Goal: Task Accomplishment & Management: Manage account settings

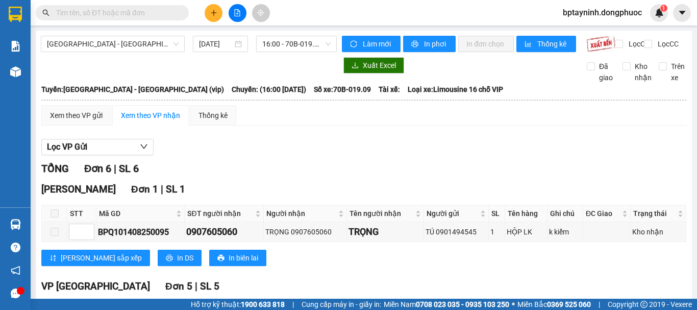
click at [668, 150] on div "Lọc VP Gửi" at bounding box center [363, 147] width 645 height 17
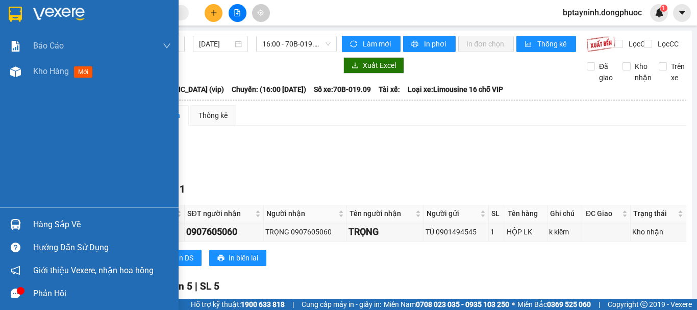
click at [12, 218] on div at bounding box center [16, 224] width 18 height 18
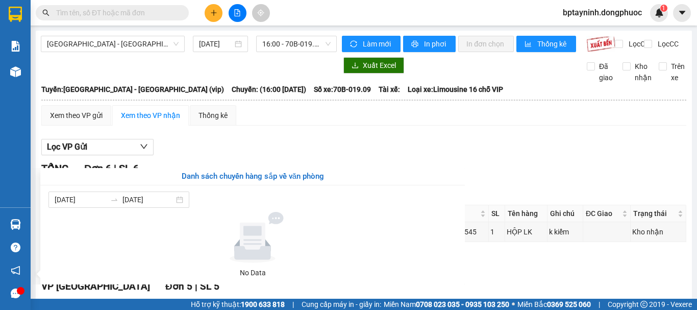
click at [248, 134] on section "Kết quả tìm kiếm ( 0 ) Bộ lọc No Data bptayninh.dongphuoc 1 Báo cáo Mẫu 1: Báo …" at bounding box center [348, 155] width 697 height 310
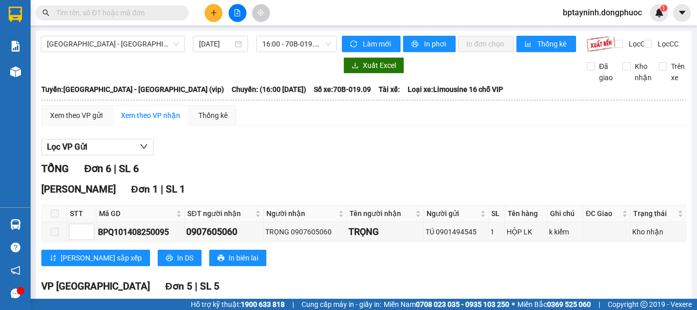
click at [125, 26] on main "Hồ Chí Minh - Tây Ninh (vip) 14/08/2025 16:00 - 70B-019.09 Làm mới In phơi In đ…" at bounding box center [348, 149] width 697 height 299
click at [121, 37] on span "[GEOGRAPHIC_DATA] - [GEOGRAPHIC_DATA] (vip)" at bounding box center [113, 43] width 132 height 15
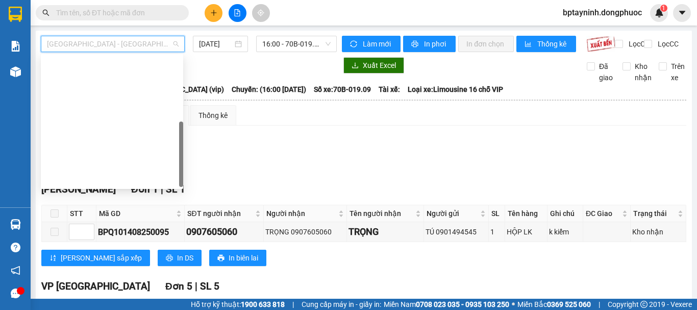
scroll to position [147, 0]
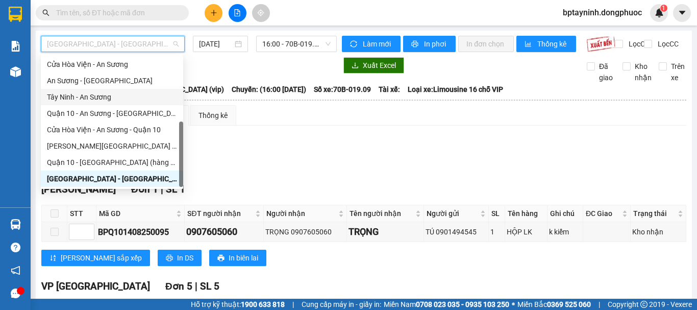
click at [116, 97] on div "Tây Ninh - An Sương" at bounding box center [112, 96] width 130 height 11
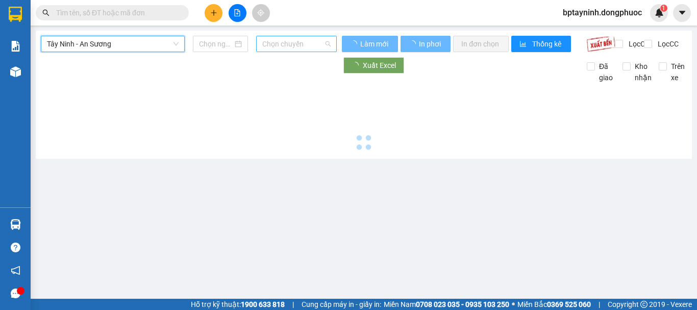
click at [288, 44] on span "Chọn chuyến" at bounding box center [296, 43] width 68 height 15
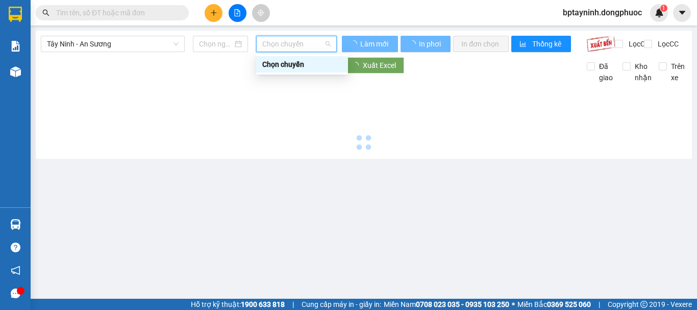
type input "[DATE]"
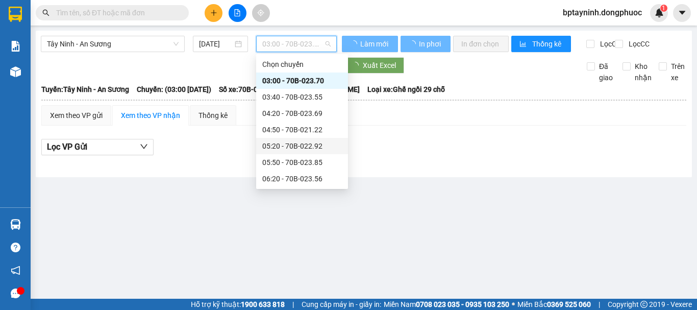
scroll to position [85, 0]
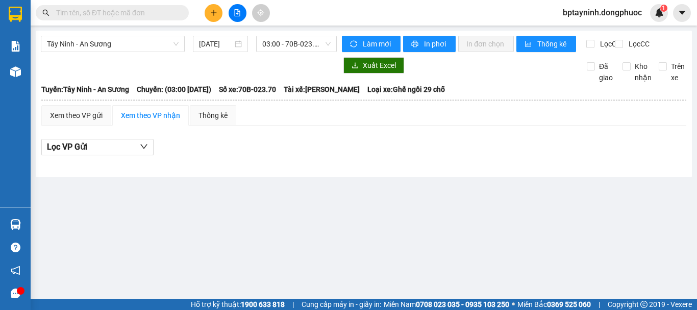
click at [431, 156] on div "Lọc VP Gửi" at bounding box center [363, 147] width 645 height 17
click at [116, 52] on div "Tây Ninh - An Sương 15/08/2025 03:00 - 70B-023.70" at bounding box center [189, 44] width 296 height 16
click at [117, 52] on div "Tây Ninh - An Sương 15/08/2025 03:00 - 70B-023.70" at bounding box center [189, 44] width 296 height 16
click at [118, 47] on span "Tây Ninh - An Sương" at bounding box center [113, 43] width 132 height 15
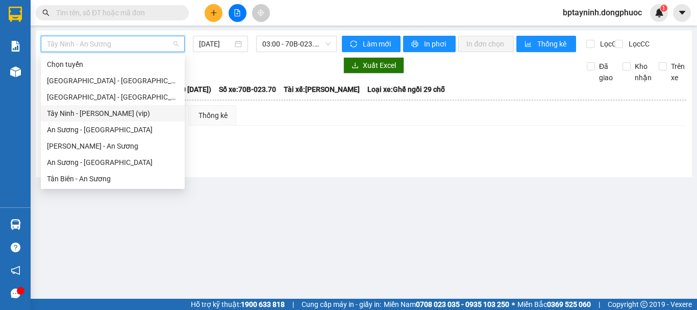
click at [133, 114] on div "Tây Ninh - [PERSON_NAME] (vip)" at bounding box center [113, 113] width 132 height 11
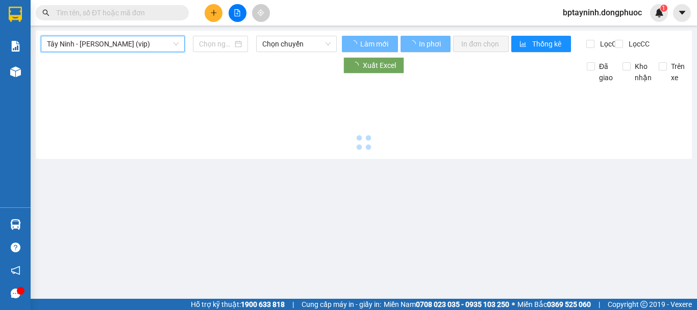
type input "[DATE]"
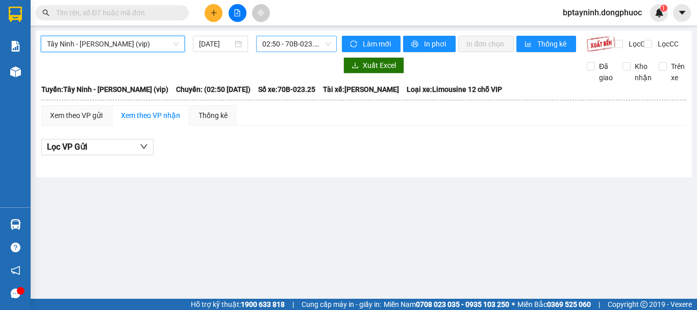
click at [284, 44] on span "02:50 - 70B-023.25" at bounding box center [296, 43] width 68 height 15
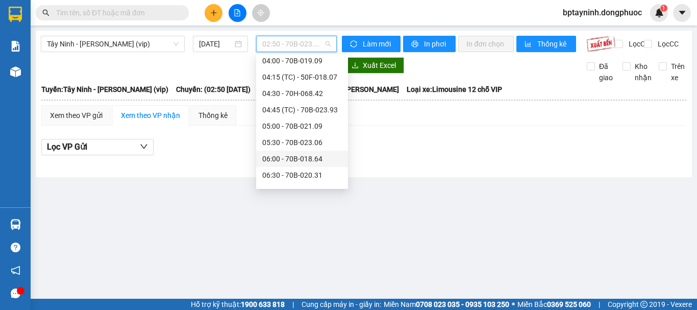
scroll to position [186, 0]
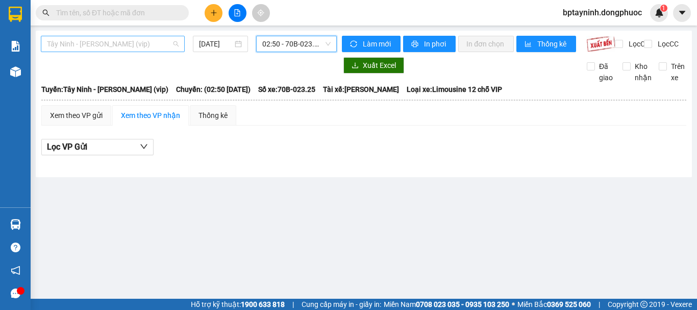
click at [157, 52] on div "Tây Ninh - [PERSON_NAME] (vip)" at bounding box center [113, 44] width 144 height 16
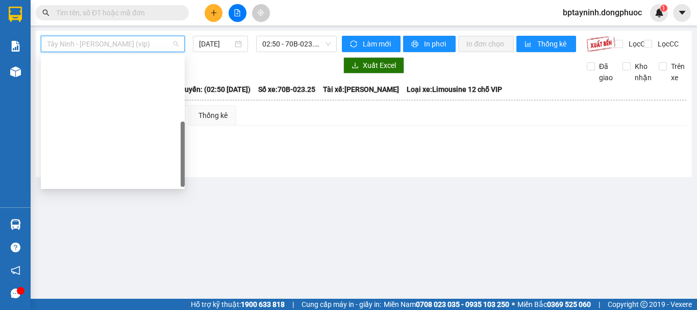
scroll to position [147, 0]
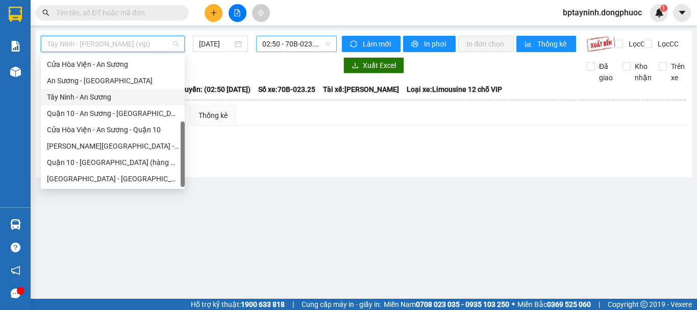
click at [283, 41] on span "02:50 - 70B-023.25" at bounding box center [296, 43] width 68 height 15
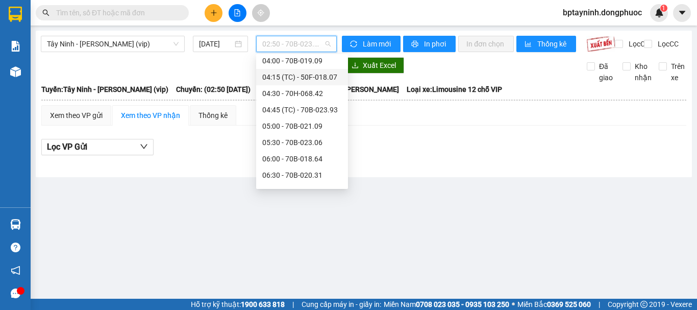
scroll to position [186, 0]
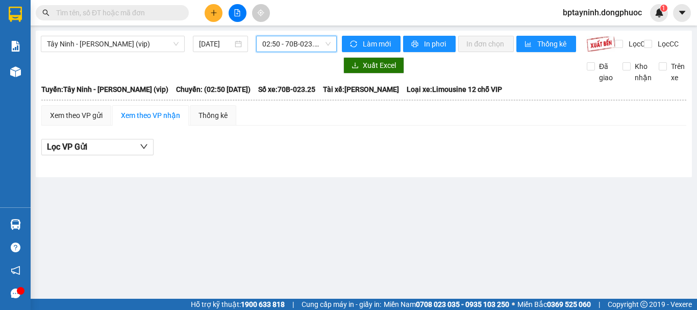
click at [325, 150] on div "Lọc VP Gửi" at bounding box center [363, 147] width 645 height 17
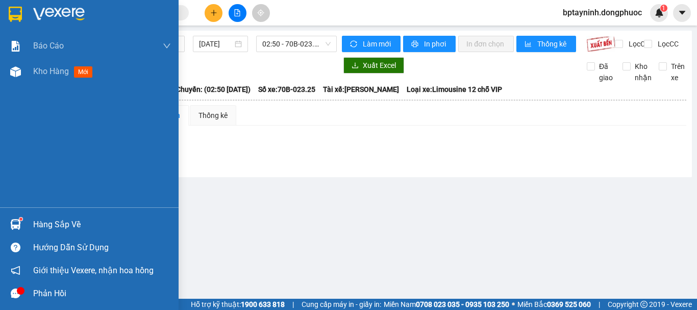
click at [21, 219] on sup at bounding box center [20, 218] width 3 height 3
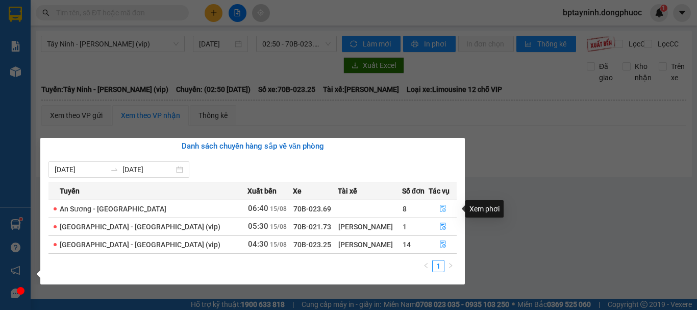
click at [441, 210] on icon "file-done" at bounding box center [442, 208] width 7 height 7
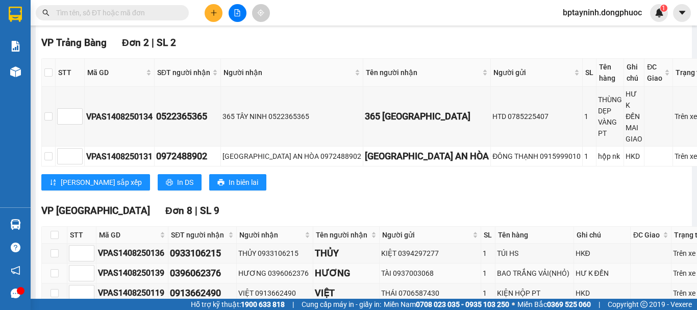
scroll to position [425, 0]
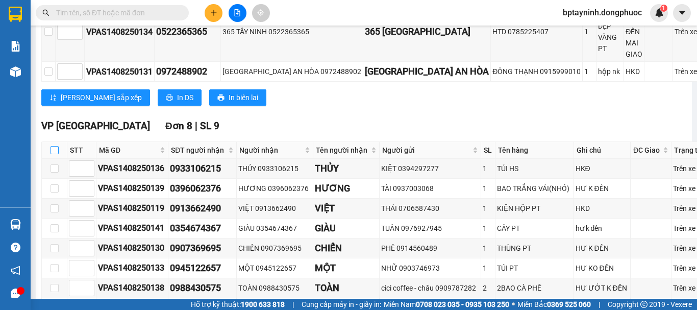
click at [57, 146] on input "checkbox" at bounding box center [55, 150] width 8 height 8
checkbox input "true"
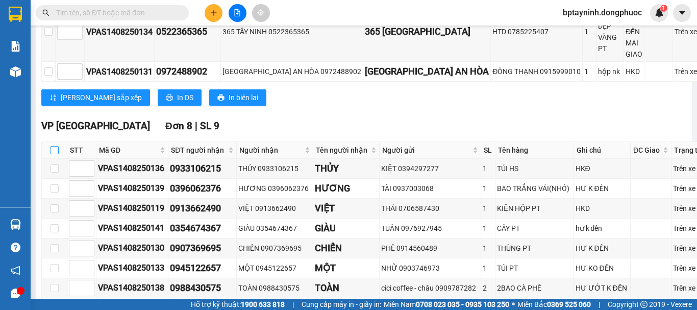
checkbox input "true"
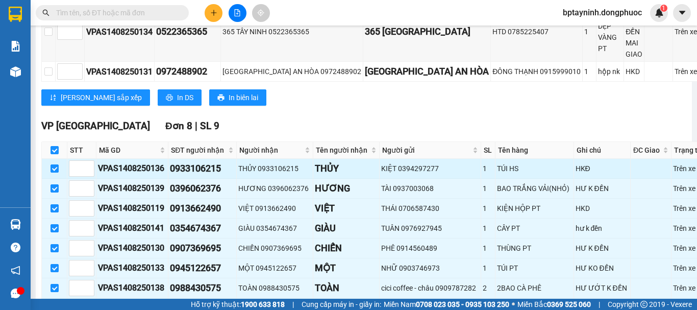
scroll to position [507, 0]
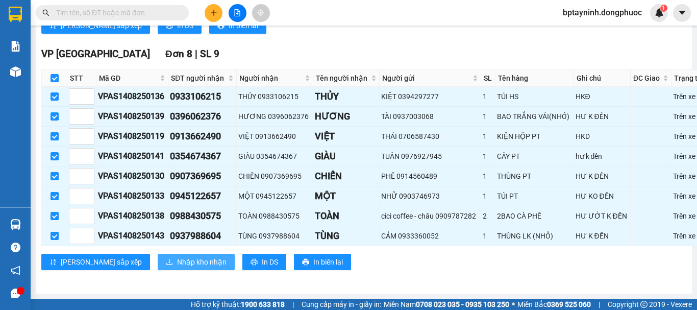
click at [172, 268] on button "Nhập kho nhận" at bounding box center [196, 262] width 77 height 16
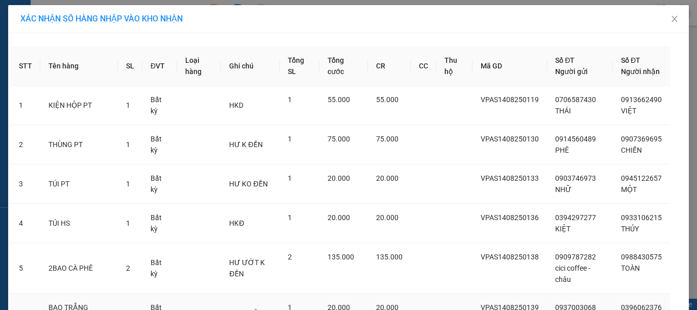
scroll to position [187, 0]
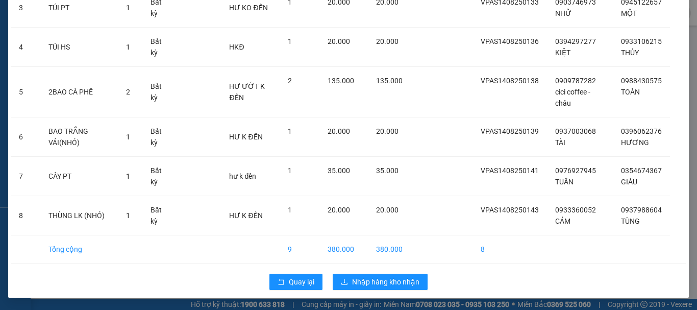
click at [298, 292] on div "Quay lại Nhập hàng kho nhận" at bounding box center [349, 281] width 676 height 27
click at [299, 286] on span "Quay lại" at bounding box center [302, 281] width 26 height 11
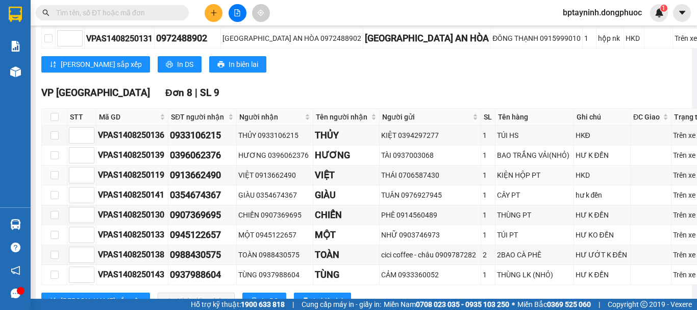
scroll to position [453, 0]
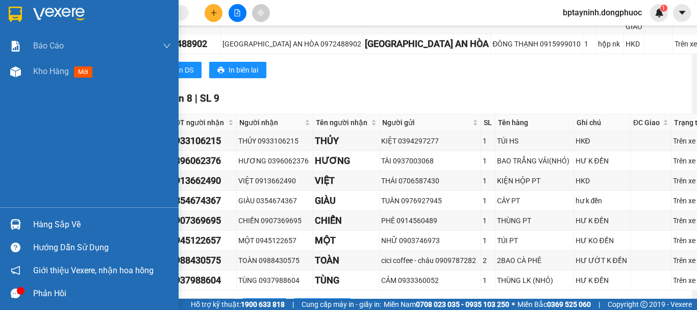
drag, startPoint x: 8, startPoint y: 228, endPoint x: 11, endPoint y: 223, distance: 5.3
click at [9, 227] on div at bounding box center [16, 224] width 18 height 18
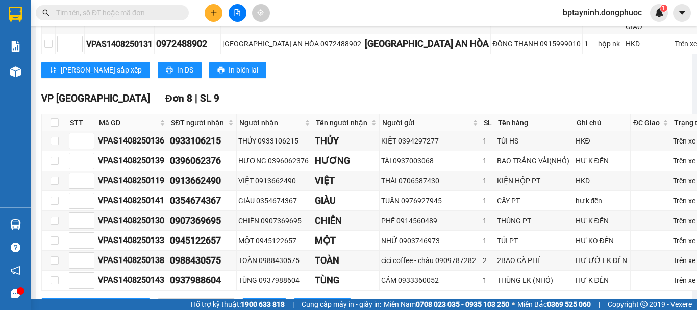
click at [280, 78] on section "Kết quả tìm kiếm ( 0 ) Bộ lọc No Data bptayninh.dongphuoc 1 Báo cáo Mẫu 1: Báo …" at bounding box center [348, 155] width 697 height 310
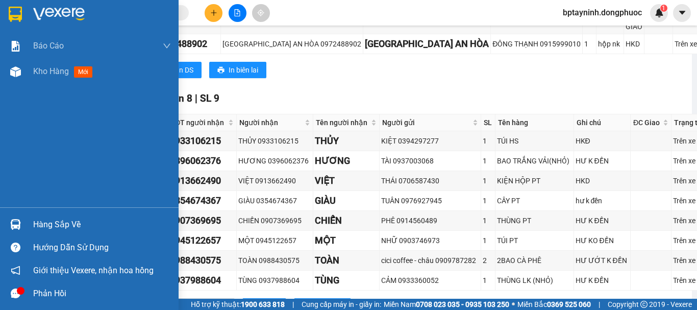
click at [13, 14] on img at bounding box center [15, 14] width 13 height 15
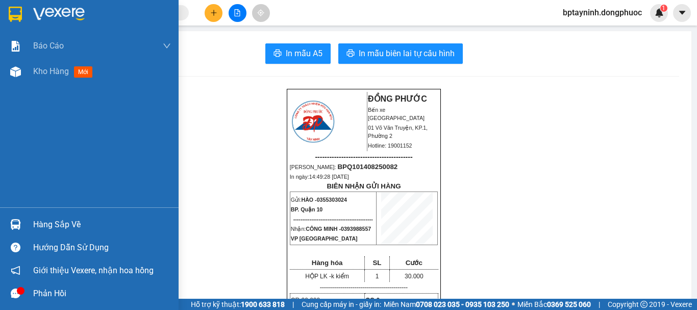
click at [22, 224] on div at bounding box center [16, 224] width 18 height 18
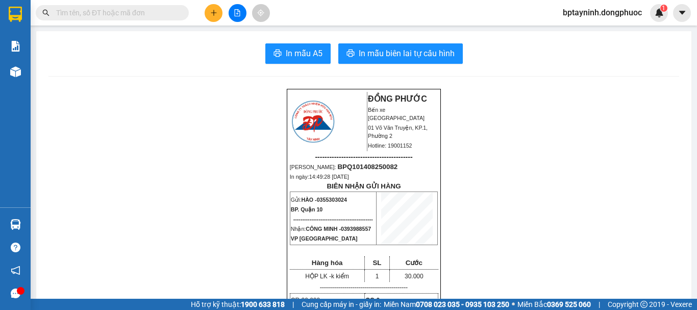
click at [222, 102] on section "Kết quả tìm kiếm ( 0 ) Bộ lọc No Data bptayninh.dongphuoc 1 Báo cáo Mẫu 1: Báo …" at bounding box center [348, 155] width 697 height 310
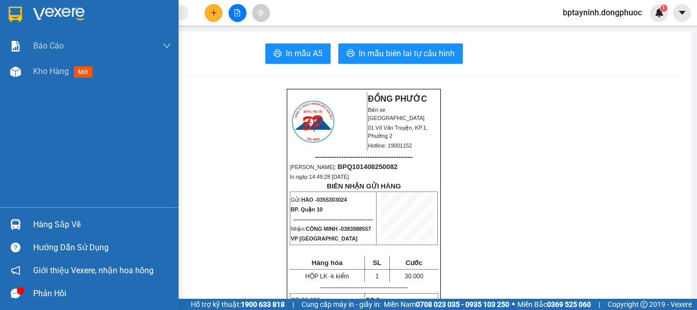
click at [18, 218] on div at bounding box center [16, 224] width 18 height 18
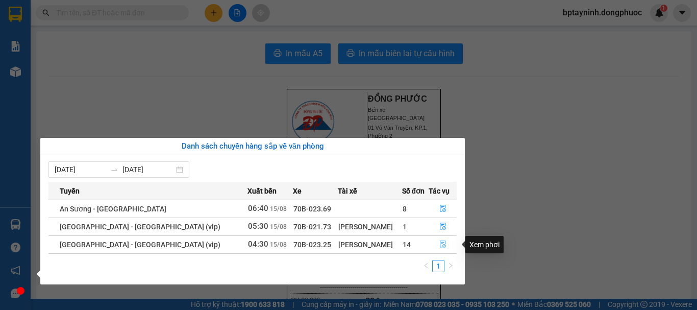
click at [443, 248] on button "button" at bounding box center [442, 244] width 27 height 16
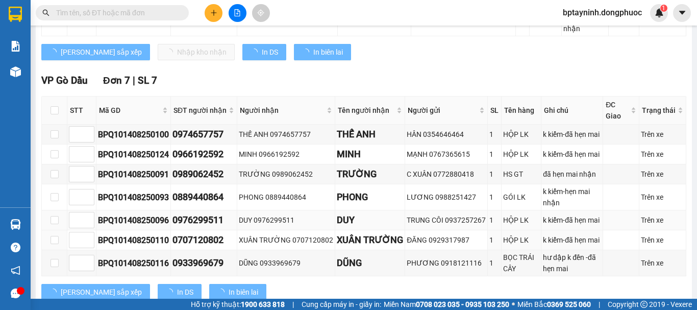
type input "[DATE]"
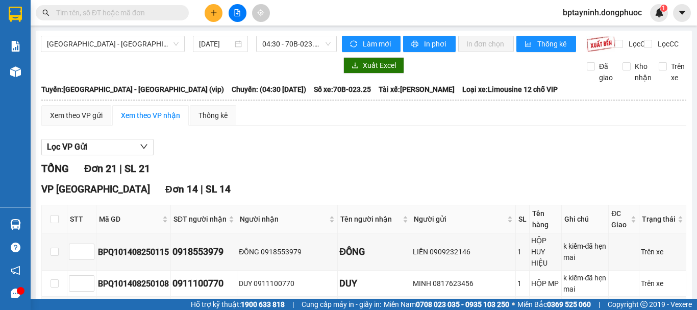
click at [312, 170] on div "TỔNG Đơn 21 | SL 21" at bounding box center [363, 169] width 645 height 16
click at [317, 171] on div "TỔNG Đơn 21 | SL 21" at bounding box center [363, 169] width 645 height 16
click at [322, 153] on div "Lọc VP Gửi" at bounding box center [363, 147] width 645 height 17
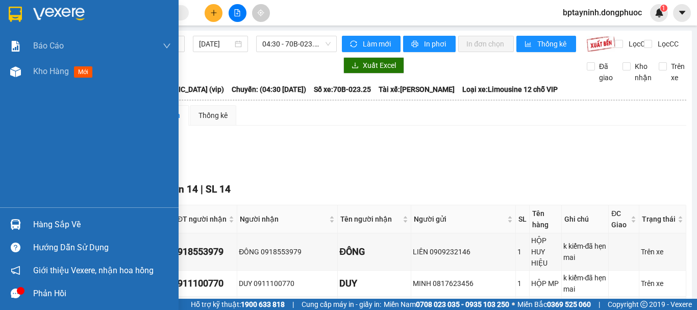
click at [23, 218] on div at bounding box center [16, 224] width 18 height 18
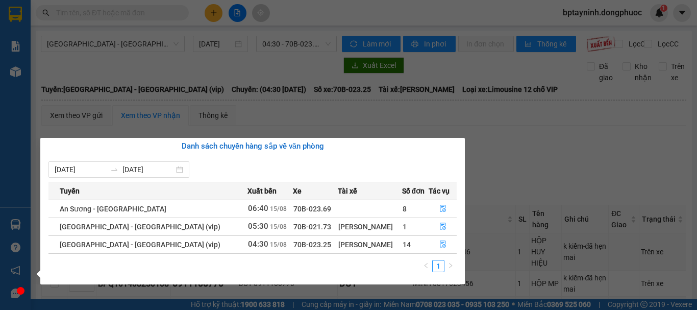
click at [263, 70] on section "Kết quả tìm kiếm ( 0 ) Bộ lọc No Data bptayninh.dongphuoc 1 Báo cáo Mẫu 1: Báo …" at bounding box center [348, 155] width 697 height 310
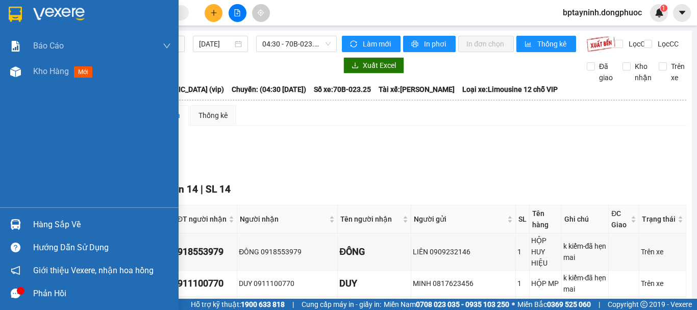
click at [27, 218] on div "Hàng sắp về" at bounding box center [89, 224] width 179 height 23
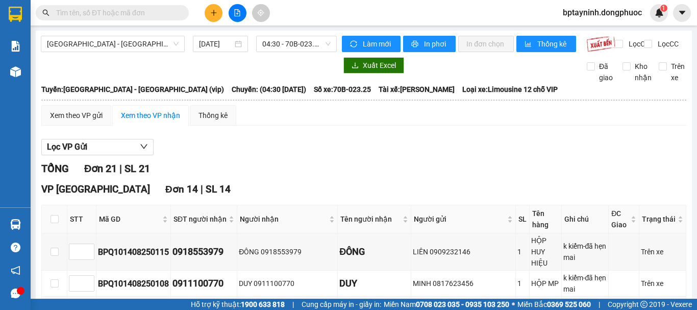
click at [278, 121] on section "Kết quả tìm kiếm ( 0 ) Bộ lọc No Data bptayninh.dongphuoc 1 Báo cáo Mẫu 1: Báo …" at bounding box center [348, 155] width 697 height 310
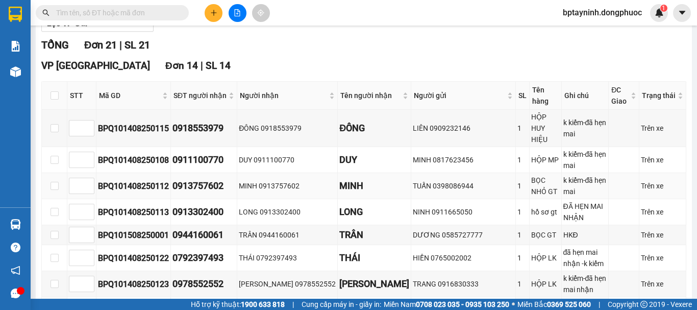
scroll to position [293, 0]
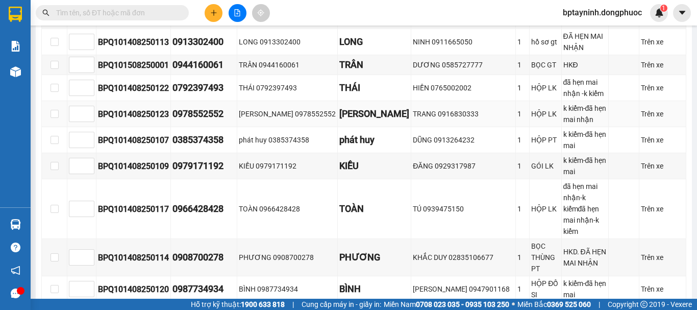
click at [338, 108] on td "DUY HUỲNH" at bounding box center [374, 114] width 73 height 26
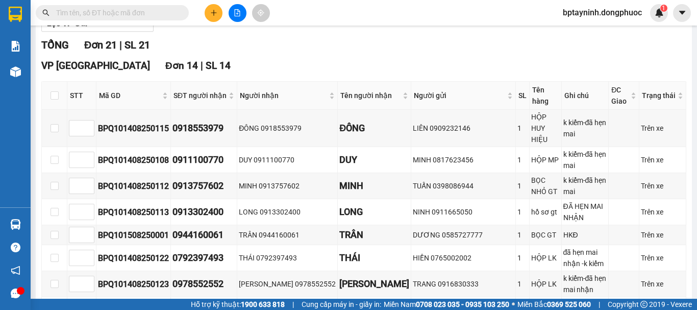
scroll to position [0, 0]
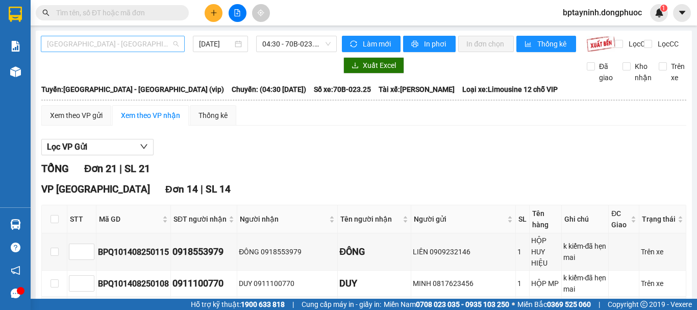
click at [127, 45] on span "[GEOGRAPHIC_DATA] - [GEOGRAPHIC_DATA] (vip)" at bounding box center [113, 43] width 132 height 15
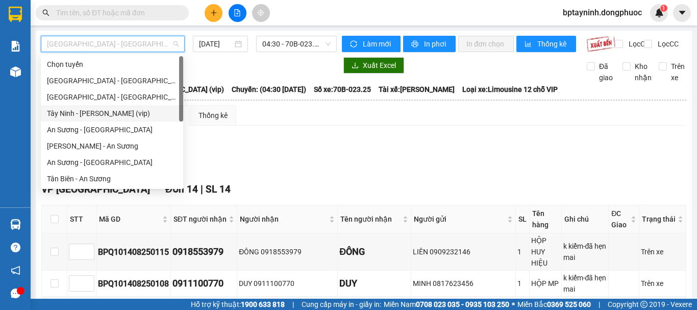
click at [94, 117] on div "Tây Ninh - [PERSON_NAME] (vip)" at bounding box center [112, 113] width 130 height 11
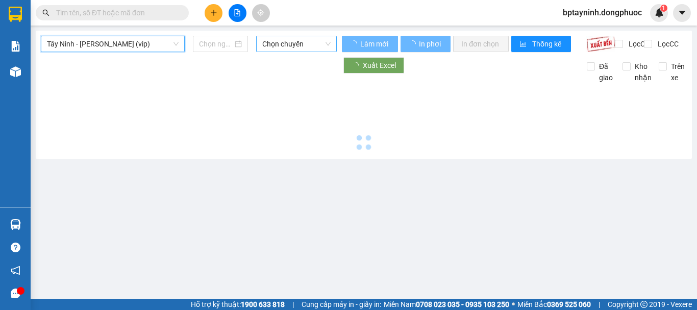
type input "[DATE]"
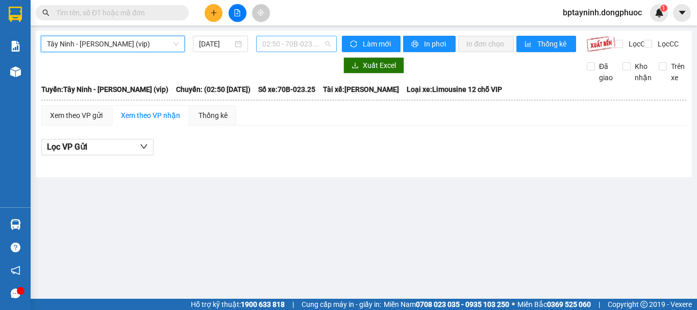
click at [290, 47] on span "02:50 - 70B-023.25" at bounding box center [296, 43] width 68 height 15
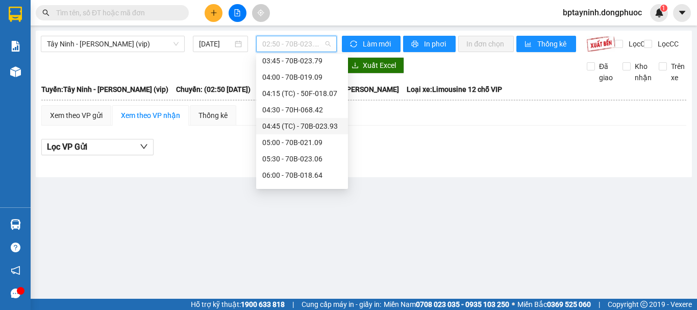
scroll to position [170, 0]
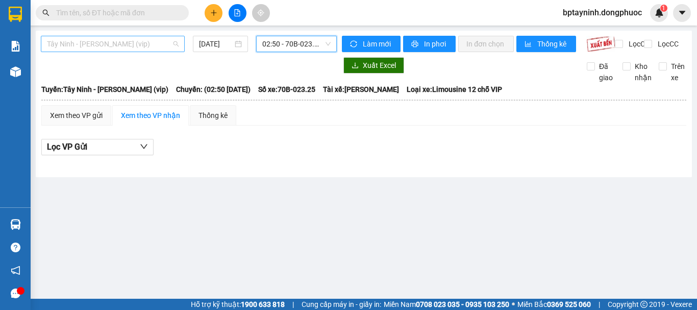
click at [166, 45] on span "Tây Ninh - [PERSON_NAME] (vip)" at bounding box center [113, 43] width 132 height 15
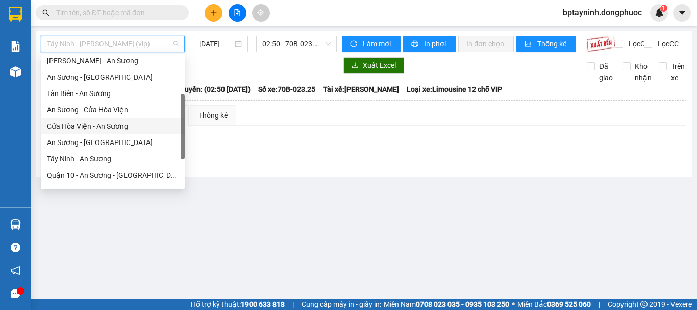
scroll to position [147, 0]
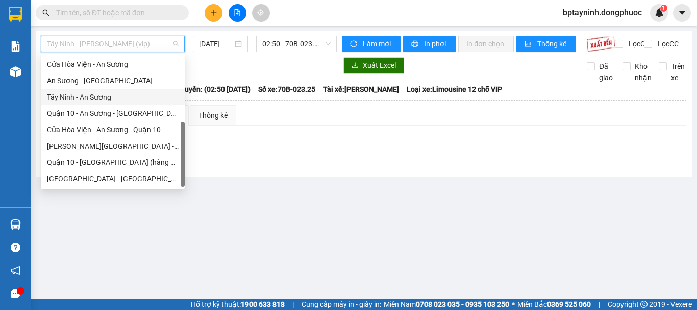
click at [100, 102] on div "Tây Ninh - An Sương" at bounding box center [113, 96] width 132 height 11
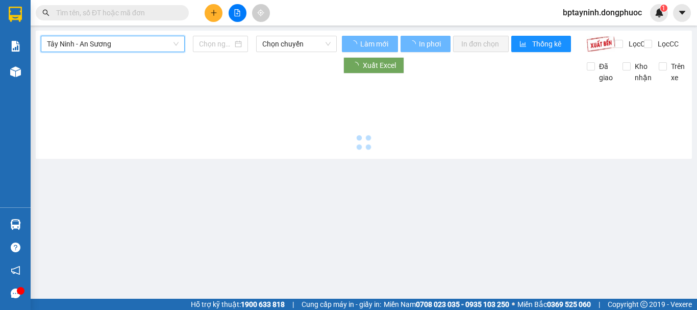
type input "[DATE]"
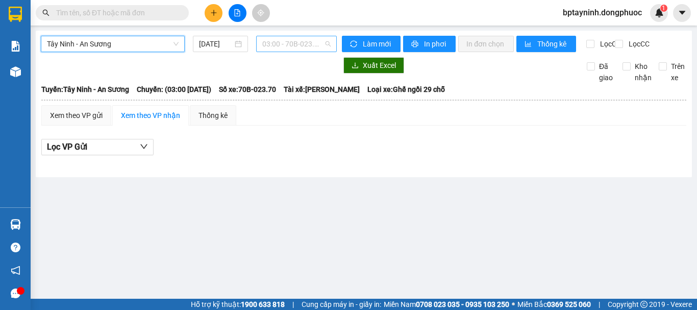
click at [287, 49] on span "03:00 - 70B-023.70" at bounding box center [296, 43] width 68 height 15
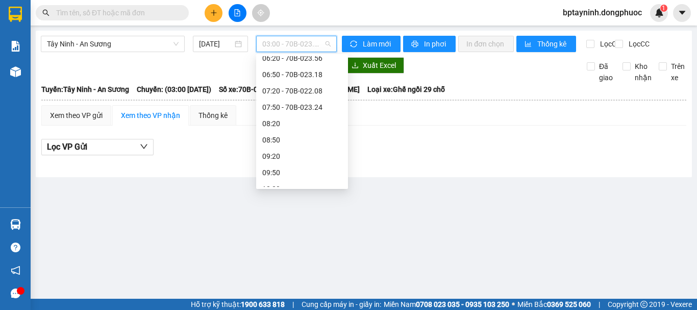
scroll to position [35, 0]
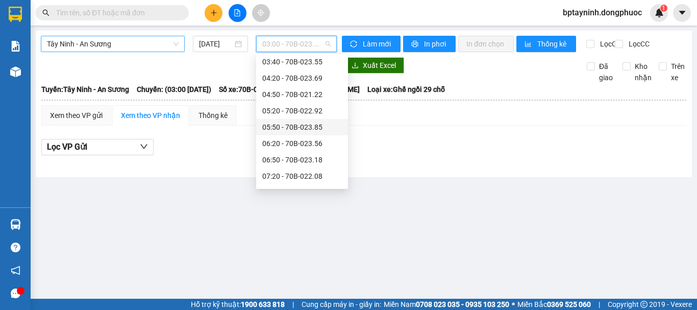
click at [129, 48] on span "Tây Ninh - An Sương" at bounding box center [113, 43] width 132 height 15
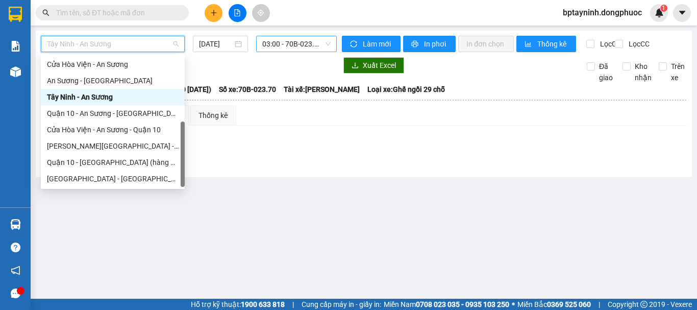
click at [266, 41] on span "03:00 - 70B-023.70" at bounding box center [296, 43] width 68 height 15
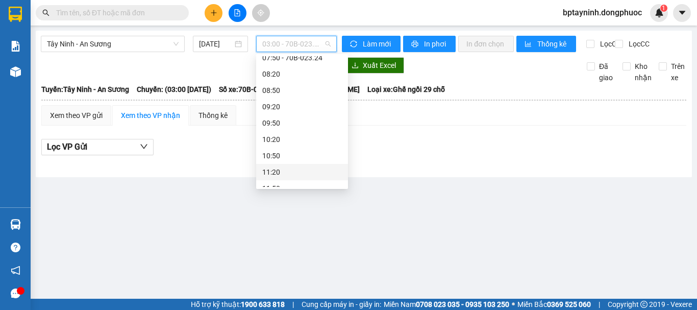
scroll to position [0, 0]
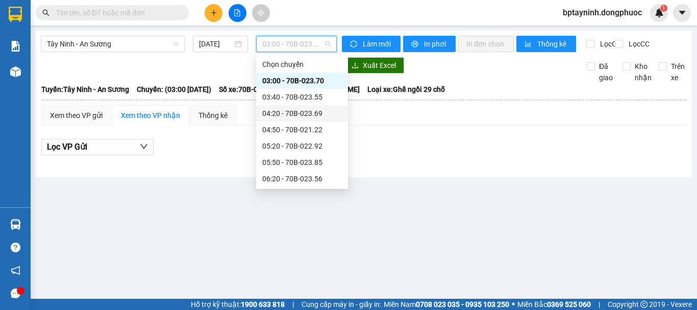
click at [225, 177] on div "Tây Ninh - An Sương 15/08/2025 03:00 - 70B-023.70 Làm mới In phơi In đơn chọn T…" at bounding box center [364, 104] width 656 height 146
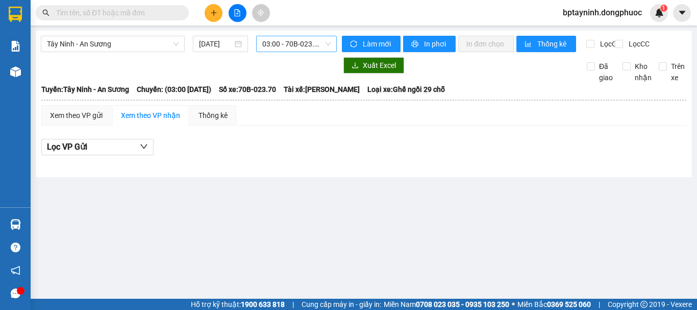
click at [303, 46] on span "03:00 - 70B-023.70" at bounding box center [296, 43] width 68 height 15
click at [403, 126] on div "Xem theo VP gửi Xem theo VP nhận Thống kê" at bounding box center [363, 115] width 645 height 20
click at [324, 49] on span "03:00 - 70B-023.70" at bounding box center [296, 43] width 68 height 15
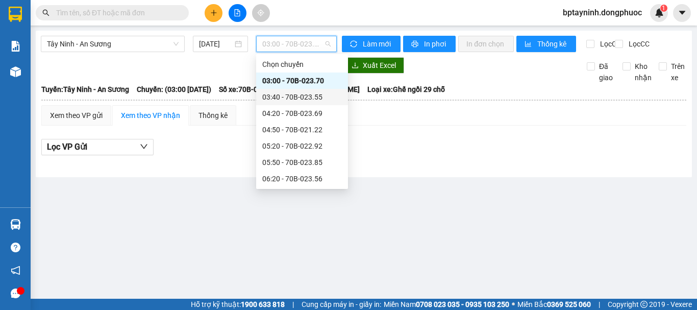
click at [370, 126] on div "Xem theo VP gửi Xem theo VP nhận Thống kê" at bounding box center [363, 115] width 645 height 20
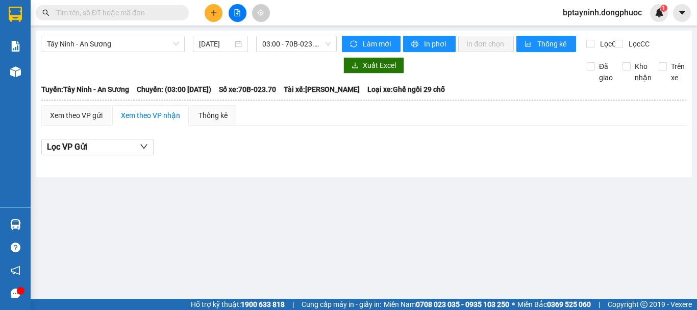
click at [320, 52] on div "Tây Ninh - An Sương 15/08/2025 03:00 - 70B-023.70" at bounding box center [189, 44] width 296 height 16
click at [320, 47] on span "03:00 - 70B-023.70" at bounding box center [296, 43] width 68 height 15
click at [372, 135] on div "Xem theo VP gửi Xem theo VP nhận Thống kê Lọc VP Gửi" at bounding box center [363, 135] width 645 height 61
drag, startPoint x: 571, startPoint y: 163, endPoint x: 619, endPoint y: 139, distance: 53.0
click at [619, 139] on div "Xem theo VP gửi Xem theo VP nhận Thống kê Lọc VP Gửi" at bounding box center [363, 135] width 645 height 61
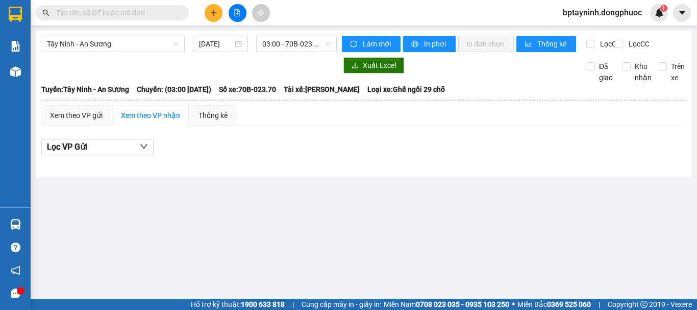
click at [184, 225] on main "Tây Ninh - An Sương 15/08/2025 03:00 - 70B-023.70 Làm mới In phơi In đơn chọn T…" at bounding box center [348, 149] width 697 height 299
click at [156, 44] on span "Tây Ninh - An Sương" at bounding box center [113, 43] width 132 height 15
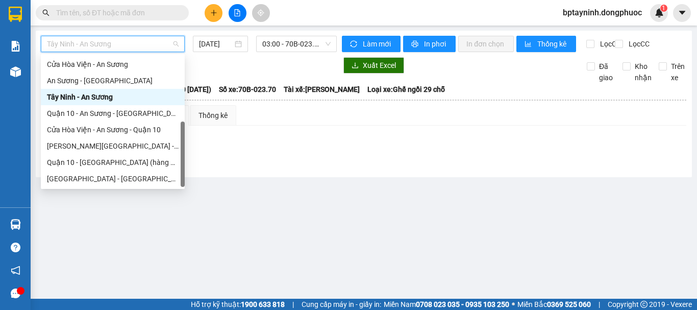
click at [128, 97] on div "Tây Ninh - An Sương" at bounding box center [113, 96] width 132 height 11
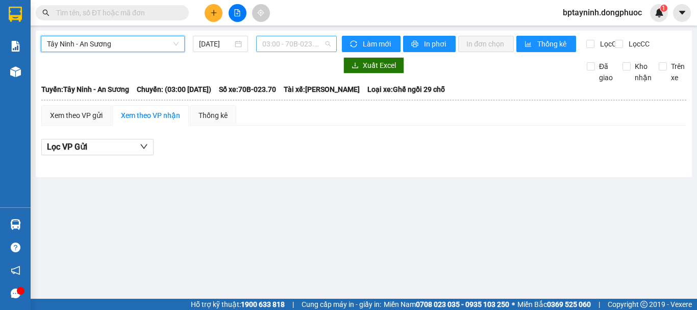
click at [288, 50] on span "03:00 - 70B-023.70" at bounding box center [296, 43] width 68 height 15
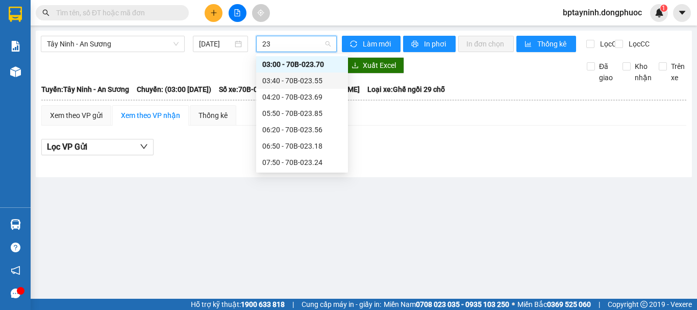
type input "23"
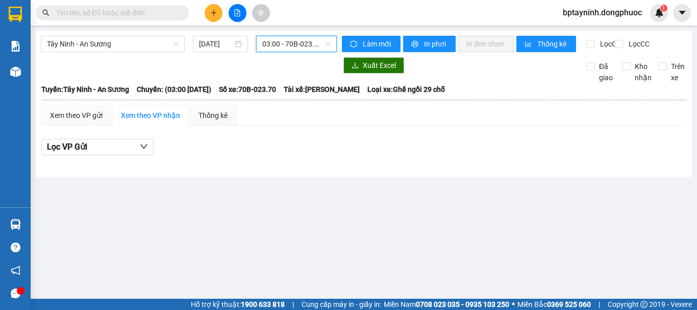
click at [336, 44] on div "03:00 - 70B-023.70" at bounding box center [296, 44] width 81 height 16
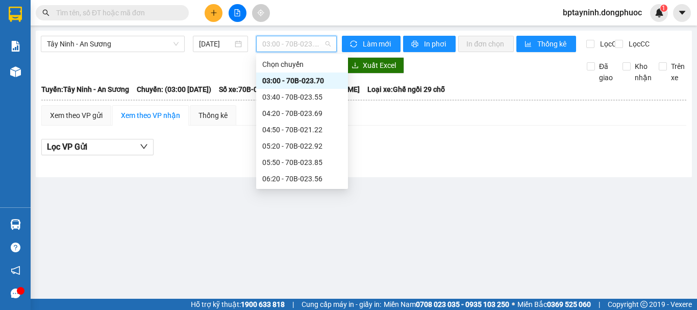
click at [325, 43] on span "03:00 - 70B-023.70" at bounding box center [296, 43] width 68 height 15
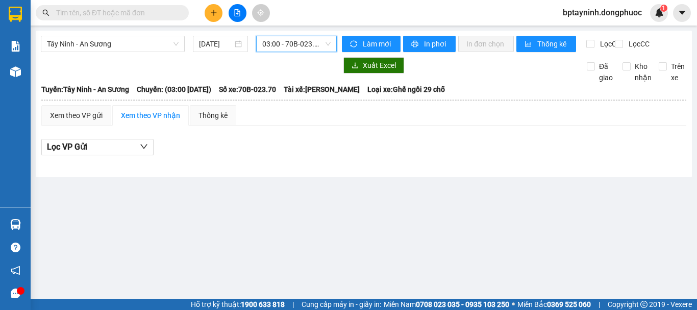
click at [325, 43] on span "03:00 - 70B-023.70" at bounding box center [296, 43] width 68 height 15
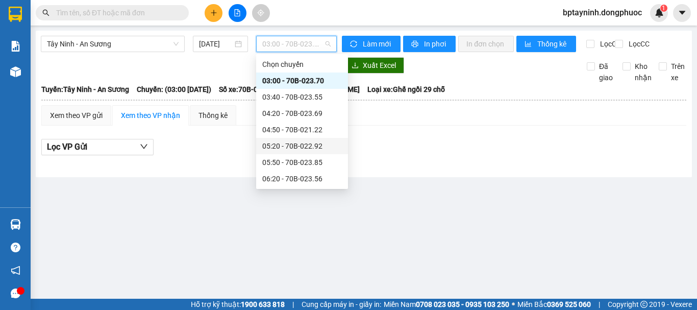
scroll to position [85, 0]
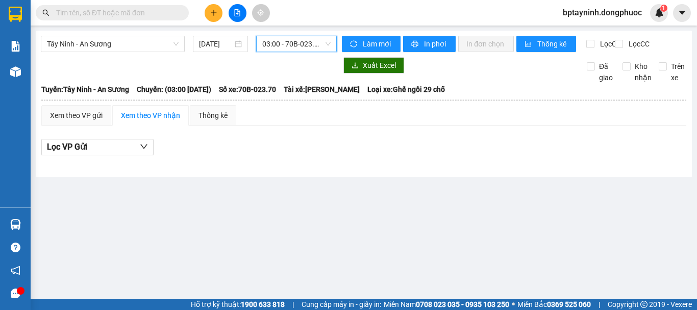
click at [299, 41] on span "03:00 - 70B-023.70" at bounding box center [296, 43] width 68 height 15
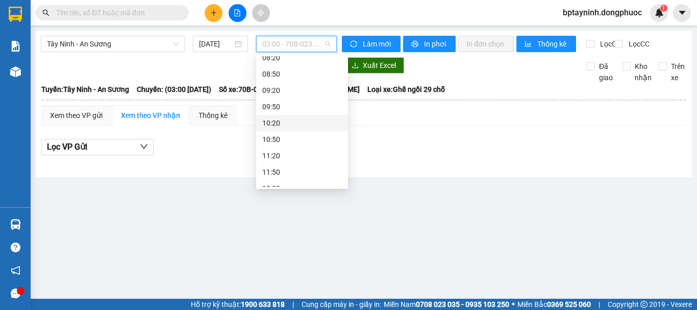
scroll to position [102, 0]
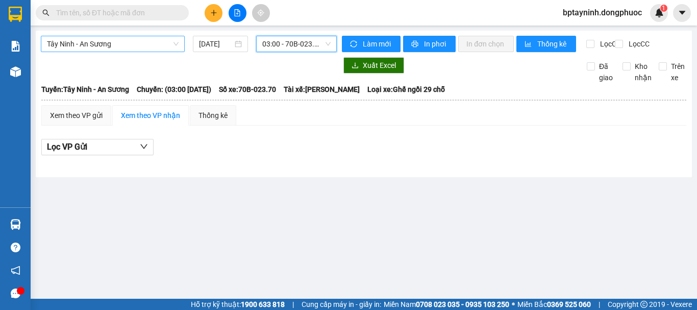
click at [104, 38] on span "Tây Ninh - An Sương" at bounding box center [113, 43] width 132 height 15
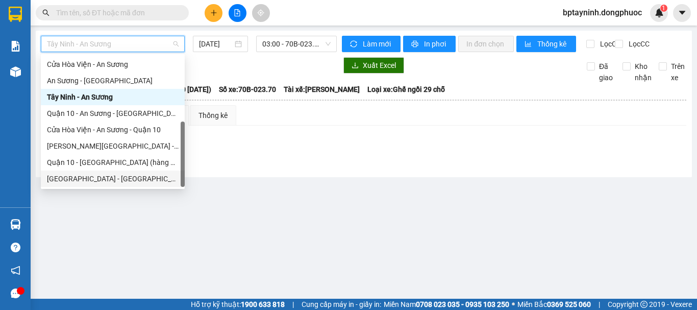
click at [86, 183] on div "[GEOGRAPHIC_DATA] - [GEOGRAPHIC_DATA] (vip)" at bounding box center [113, 178] width 132 height 11
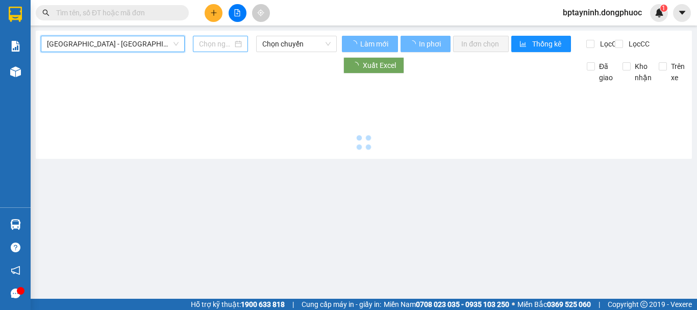
type input "[DATE]"
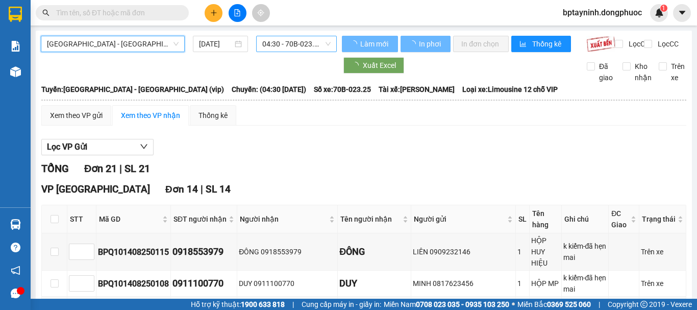
click at [284, 41] on span "04:30 - 70B-023.25" at bounding box center [296, 43] width 68 height 15
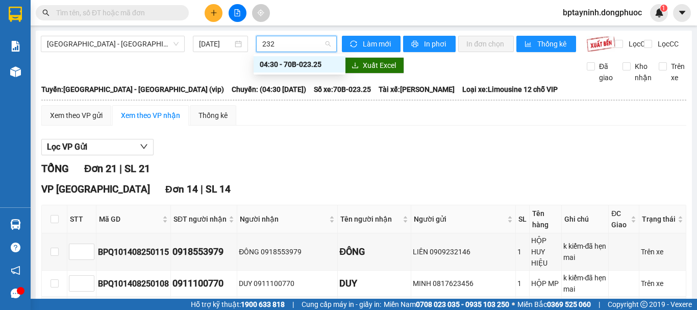
type input "2325"
click at [303, 70] on div "04:30 - 70B-023.25" at bounding box center [300, 64] width 92 height 16
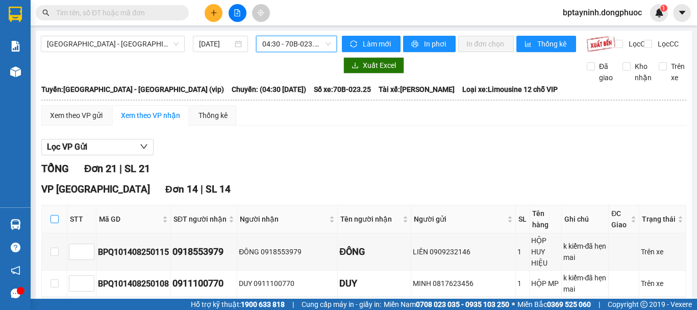
click at [56, 223] on input "checkbox" at bounding box center [55, 219] width 8 height 8
checkbox input "true"
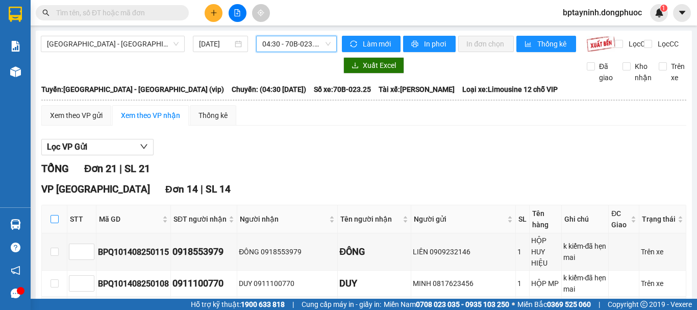
checkbox input "true"
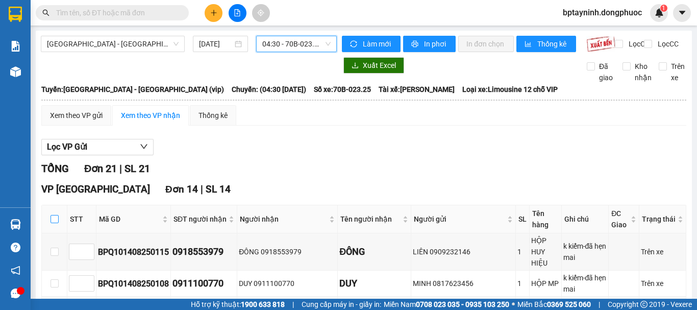
checkbox input "true"
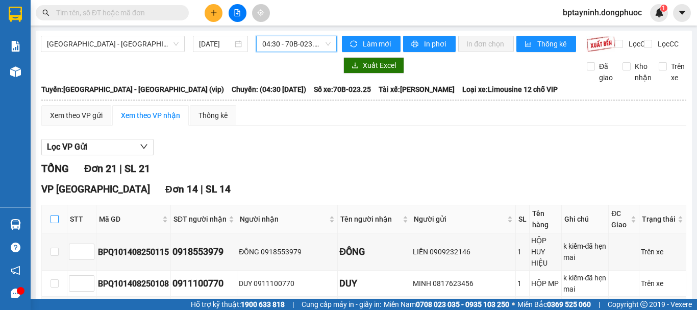
checkbox input "true"
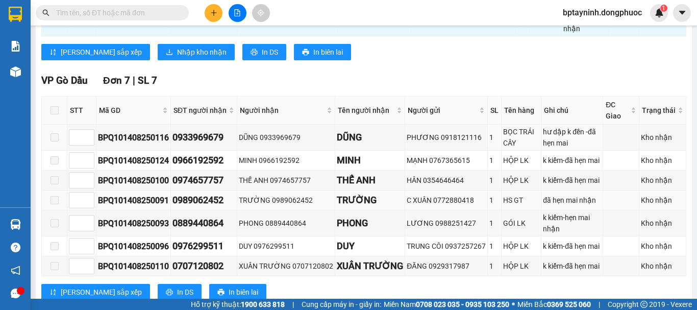
scroll to position [464, 0]
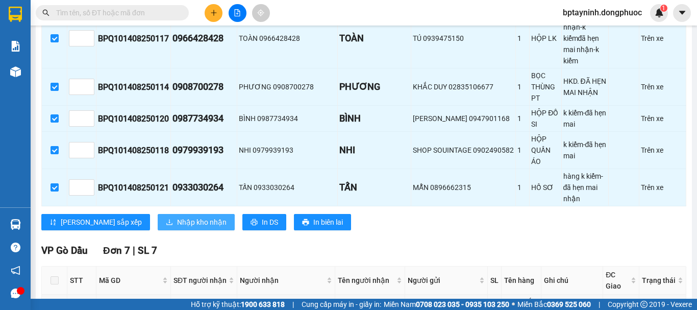
click at [177, 216] on span "Nhập kho nhận" at bounding box center [202, 221] width 50 height 11
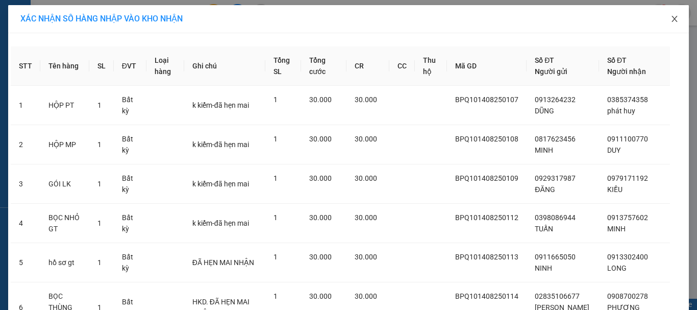
click at [668, 14] on span "Close" at bounding box center [674, 19] width 29 height 29
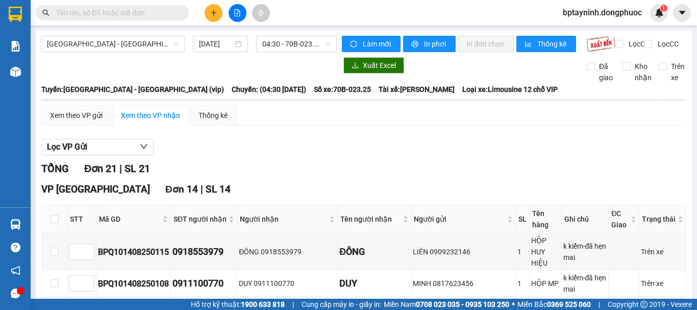
click at [440, 153] on div "Lọc VP Gửi" at bounding box center [363, 147] width 645 height 17
drag, startPoint x: 424, startPoint y: 167, endPoint x: 401, endPoint y: 149, distance: 29.0
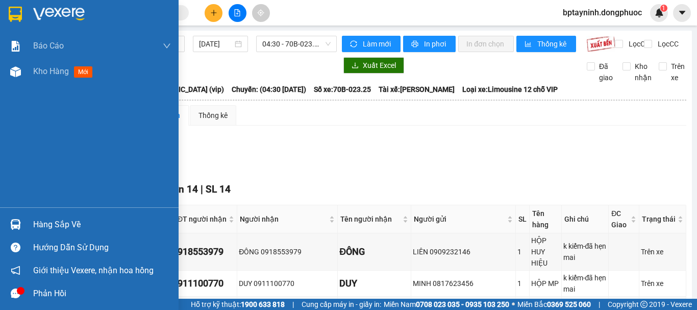
click at [26, 233] on div "Hàng sắp về" at bounding box center [89, 224] width 179 height 23
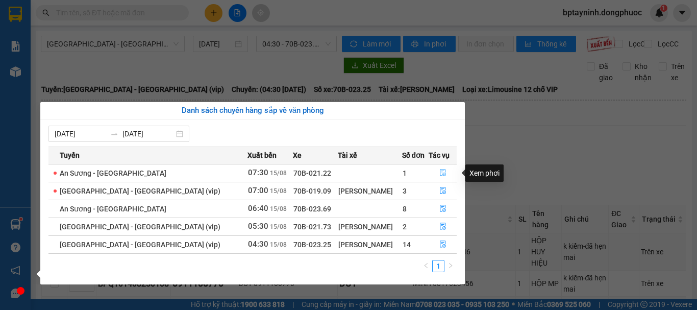
click at [441, 169] on icon "file-done" at bounding box center [443, 172] width 6 height 7
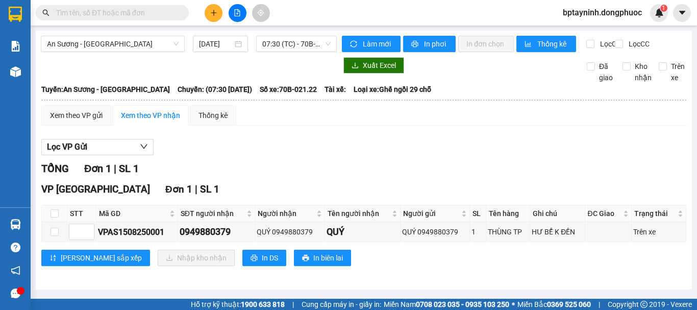
click at [48, 218] on th at bounding box center [55, 213] width 26 height 17
drag, startPoint x: 51, startPoint y: 224, endPoint x: 61, endPoint y: 235, distance: 15.6
click at [51, 217] on input "checkbox" at bounding box center [55, 213] width 8 height 8
checkbox input "true"
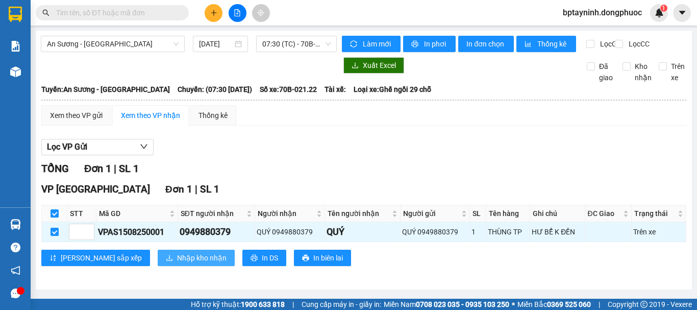
click at [177, 263] on span "Nhập kho nhận" at bounding box center [202, 257] width 50 height 11
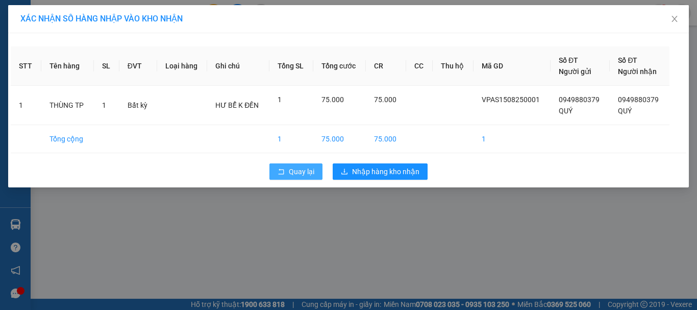
click at [291, 170] on span "Quay lại" at bounding box center [302, 171] width 26 height 11
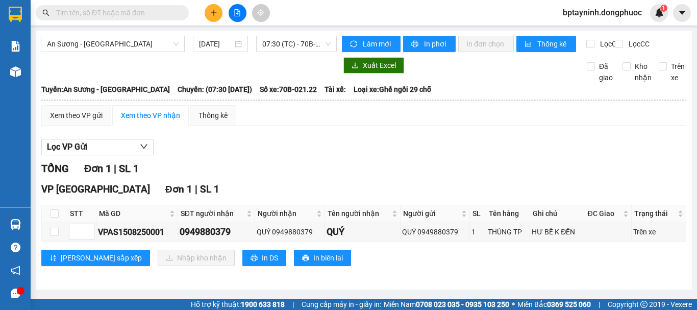
scroll to position [5, 0]
click at [22, 220] on div at bounding box center [16, 224] width 18 height 18
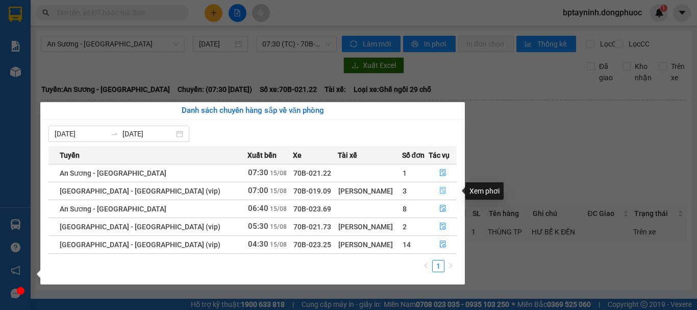
click at [443, 194] on icon "file-done" at bounding box center [442, 190] width 7 height 7
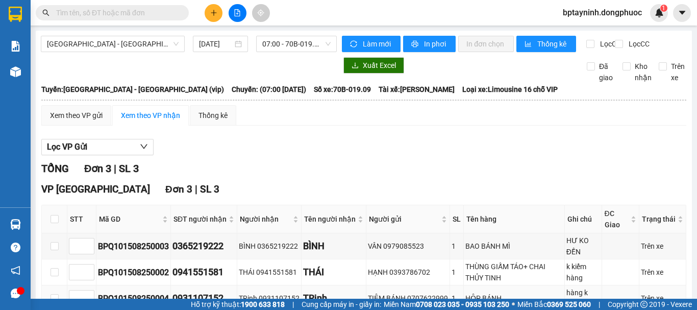
scroll to position [74, 0]
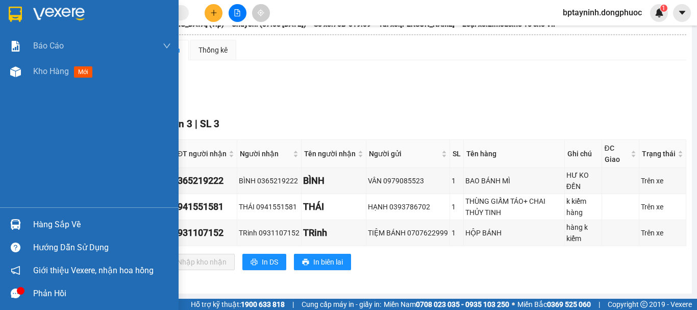
click at [25, 228] on div "Hàng sắp về" at bounding box center [89, 224] width 179 height 23
click at [25, 228] on div "Báo cáo Mẫu 1: Báo cáo dòng tiền theo nhân viên Mẫu 1: Báo cáo dòng tiền theo n…" at bounding box center [89, 155] width 179 height 310
click at [25, 228] on div "Hàng sắp về" at bounding box center [89, 224] width 179 height 23
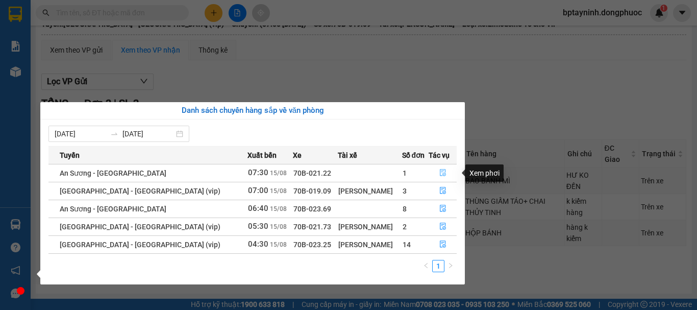
click at [439, 170] on icon "file-done" at bounding box center [442, 172] width 7 height 7
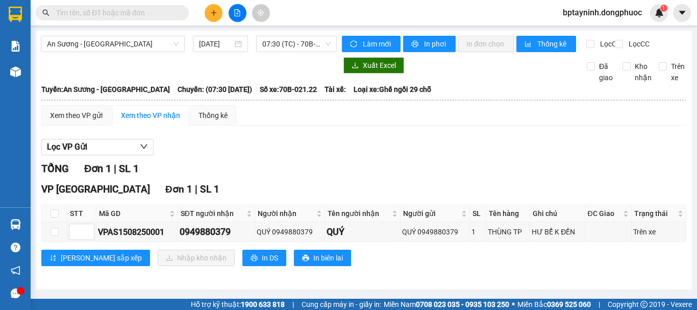
scroll to position [5, 0]
drag, startPoint x: 399, startPoint y: 239, endPoint x: 402, endPoint y: 245, distance: 7.1
click at [402, 242] on td "QUÝ 0949880379" at bounding box center [435, 232] width 69 height 20
click at [373, 149] on div "Lọc VP Gửi" at bounding box center [363, 147] width 645 height 17
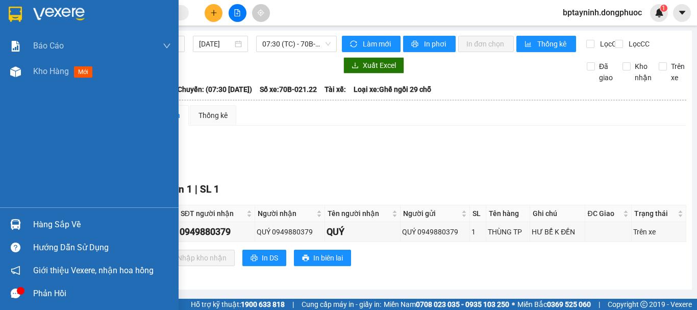
click at [26, 219] on div "Hàng sắp về" at bounding box center [89, 224] width 179 height 23
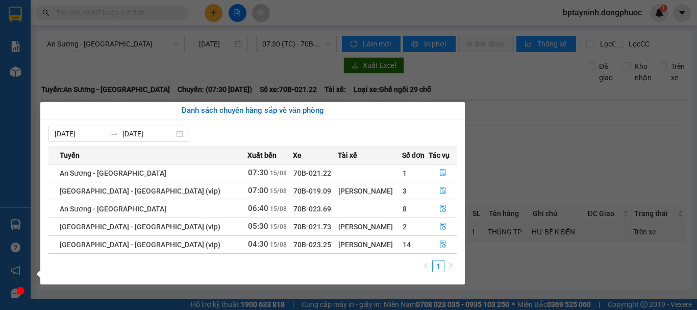
click at [513, 152] on section "Kết quả tìm kiếm ( 0 ) Bộ lọc No Data bptayninh.dongphuoc 1 Báo cáo Mẫu 1: Báo …" at bounding box center [348, 155] width 697 height 310
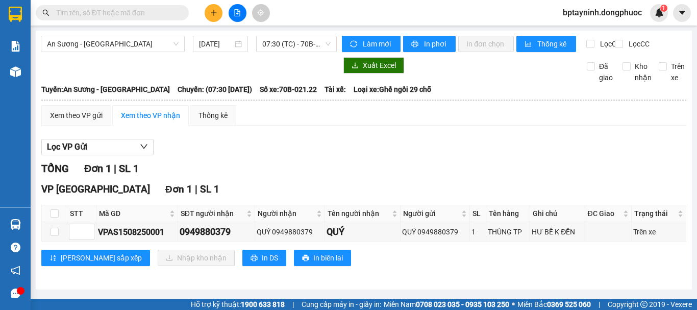
scroll to position [5, 0]
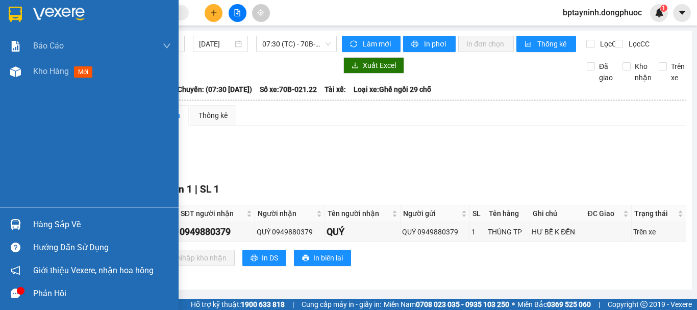
click at [26, 226] on div "Hàng sắp về" at bounding box center [89, 224] width 179 height 23
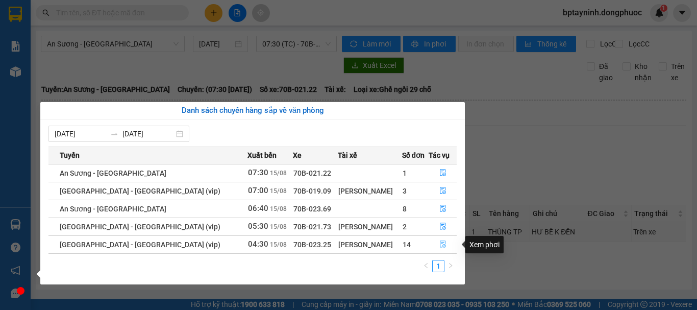
click at [440, 242] on icon "file-done" at bounding box center [443, 244] width 6 height 7
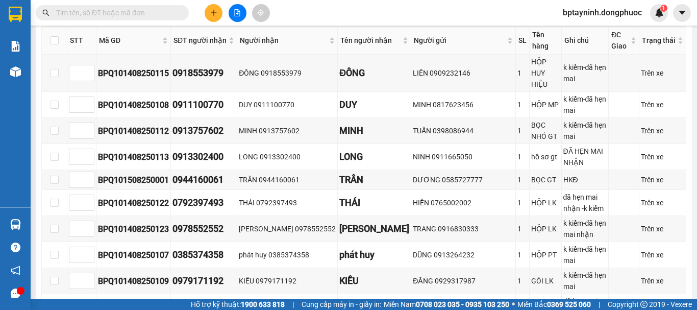
scroll to position [190, 0]
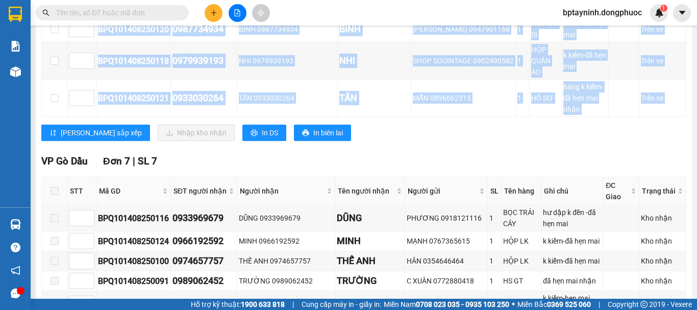
drag, startPoint x: 502, startPoint y: 55, endPoint x: 552, endPoint y: 71, distance: 52.6
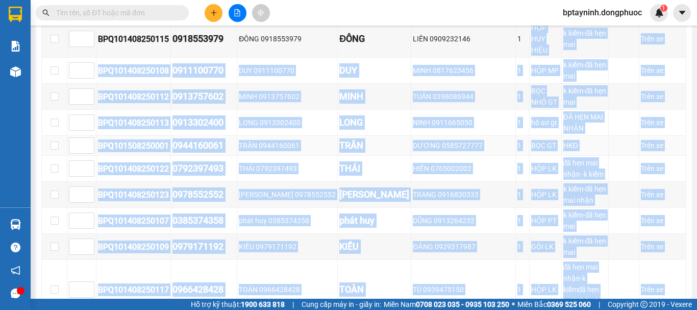
click at [465, 140] on div "DƯƠNG 0585727777" at bounding box center [463, 145] width 101 height 11
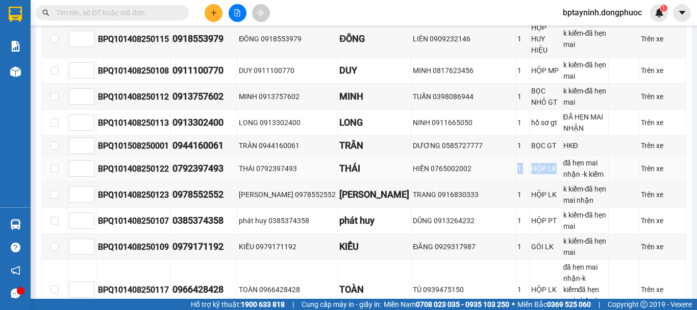
drag, startPoint x: 490, startPoint y: 155, endPoint x: 536, endPoint y: 164, distance: 46.8
click at [536, 164] on tr "BPQ101408250122 0792397493 THÁI 0792397493 THÁI HIỀN 0765002002 1 HỘP LK đã hẹn…" at bounding box center [364, 169] width 645 height 26
drag, startPoint x: 496, startPoint y: 210, endPoint x: 538, endPoint y: 219, distance: 43.3
click at [541, 212] on tr "BPQ101408250107 0385374358 phát huy 0385374358 phát huy DŨNG 0913264232 1 HỘP P…" at bounding box center [364, 221] width 645 height 26
drag, startPoint x: 502, startPoint y: 229, endPoint x: 543, endPoint y: 234, distance: 41.1
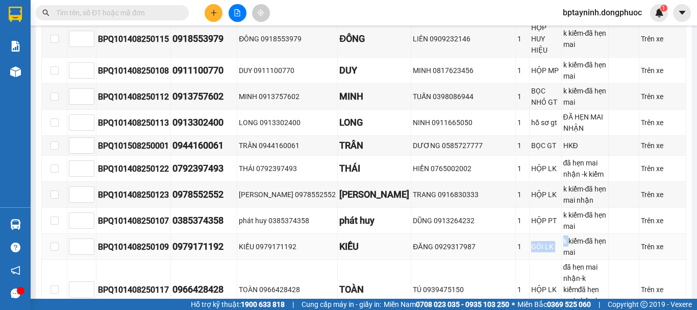
click at [543, 234] on tr "BPQ101408250109 0979171192 KIỀU 0979171192 KIỀU ĐĂNG 0929317987 1 GÓI LK k kiểm…" at bounding box center [364, 247] width 645 height 26
drag, startPoint x: 499, startPoint y: 264, endPoint x: 535, endPoint y: 264, distance: 36.2
click at [535, 264] on tr "BPQ101408250117 0966428428 TOÀN 0966428428 TOÀN TÚ 0939475150 1 HỘP LK đã hẹn m…" at bounding box center [364, 290] width 645 height 60
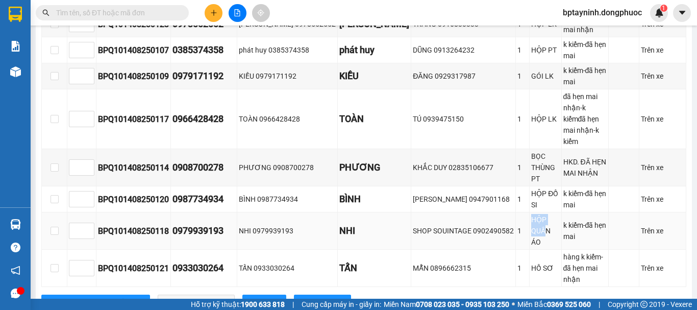
drag, startPoint x: 495, startPoint y: 186, endPoint x: 515, endPoint y: 186, distance: 20.4
click at [515, 212] on tr "BPQ101408250118 0979939193 NHI 0979939193 NHI SHOP SOUINTAGE 0902490582 1 HỘP Q…" at bounding box center [364, 230] width 645 height 37
drag, startPoint x: 508, startPoint y: 124, endPoint x: 596, endPoint y: 129, distance: 88.0
click at [596, 149] on tr "BPQ101408250114 0908700278 PHƯƠNG 0908700278 PHƯƠNG KHẮC DUY 02835106677 1 BỌC …" at bounding box center [364, 167] width 645 height 37
click at [596, 156] on div "HKD. ĐÃ HẸN MAI NHẬN" at bounding box center [585, 167] width 44 height 22
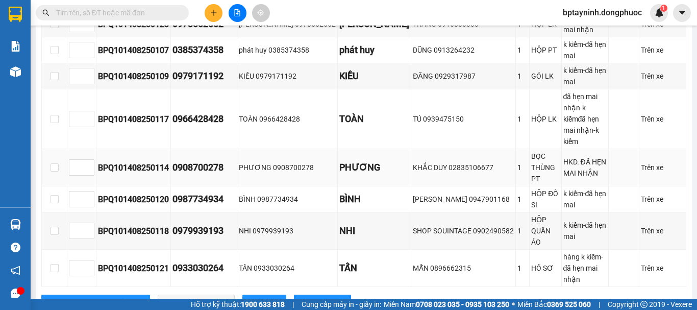
click at [149, 161] on div "BPQ101408250114" at bounding box center [133, 167] width 71 height 13
copy div "BPQ101408250114"
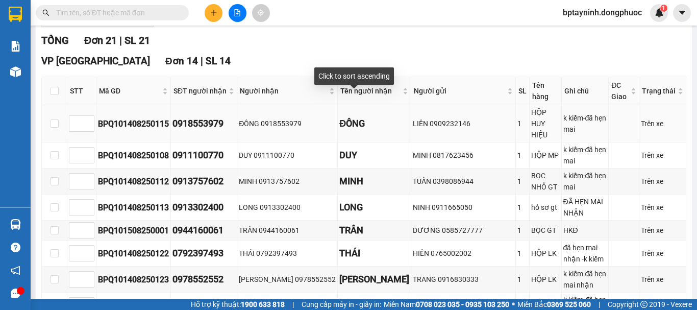
click at [366, 125] on div "ĐÔNG" at bounding box center [374, 123] width 70 height 14
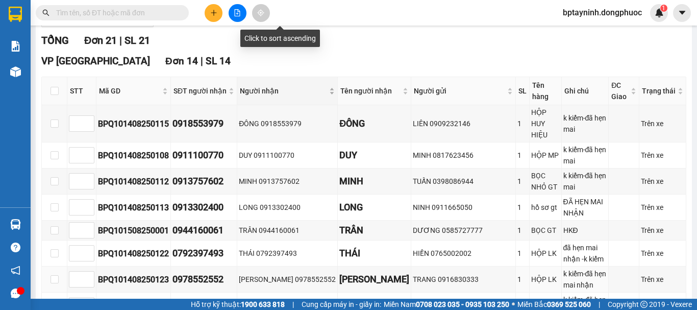
scroll to position [634, 0]
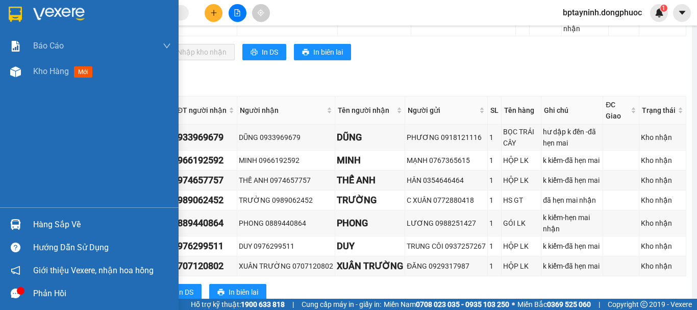
click at [15, 228] on img at bounding box center [15, 224] width 11 height 11
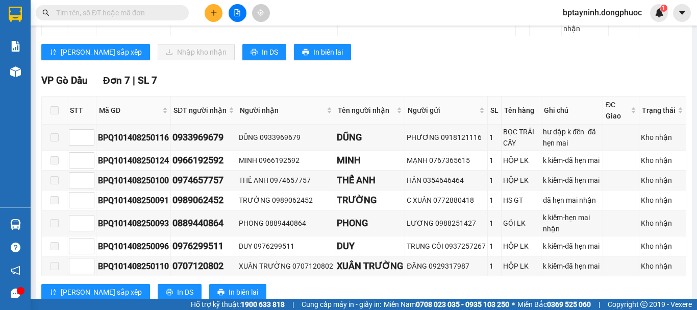
click at [119, 19] on section "Kết quả tìm kiếm ( 0 ) Bộ lọc No Data bptayninh.dongphuoc 1 Báo cáo Mẫu 1: Báo …" at bounding box center [348, 155] width 697 height 310
click at [119, 19] on span at bounding box center [112, 12] width 153 height 15
click at [124, 6] on span at bounding box center [112, 12] width 153 height 15
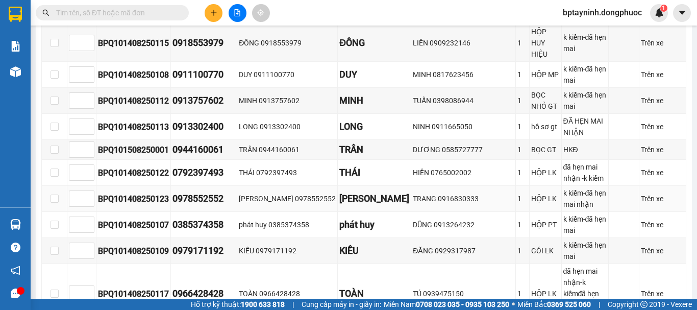
scroll to position [124, 0]
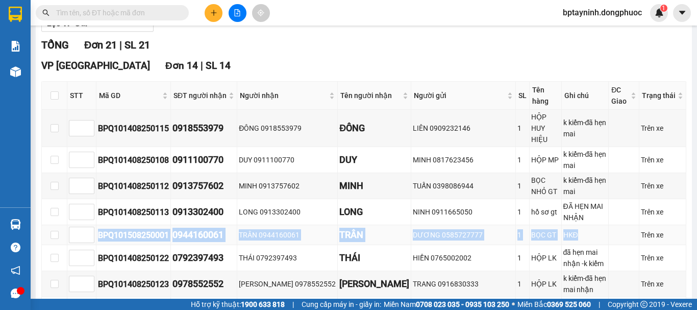
drag, startPoint x: 101, startPoint y: 227, endPoint x: 585, endPoint y: 222, distance: 484.4
click at [585, 225] on tr "BPQ101508250001 0944160061 TRÂN 0944160061 TRÂN DƯƠNG 0585727777 1 BỌC GT HKĐ T…" at bounding box center [364, 235] width 645 height 20
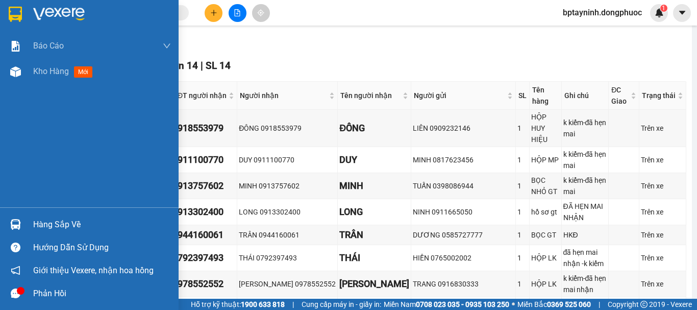
click at [17, 216] on div at bounding box center [16, 224] width 18 height 18
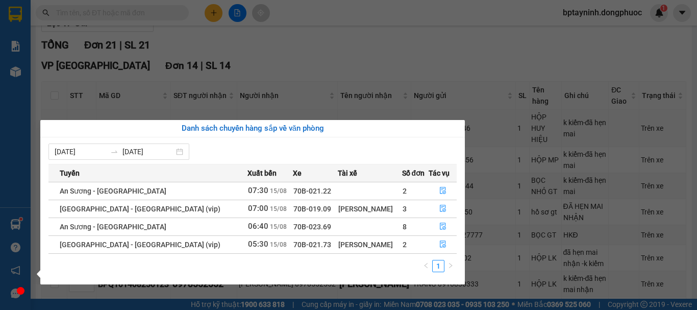
click at [118, 7] on section "Kết quả tìm kiếm ( 0 ) Bộ lọc No Data bptayninh.dongphuoc 1 Báo cáo Mẫu 1: Báo …" at bounding box center [348, 155] width 697 height 310
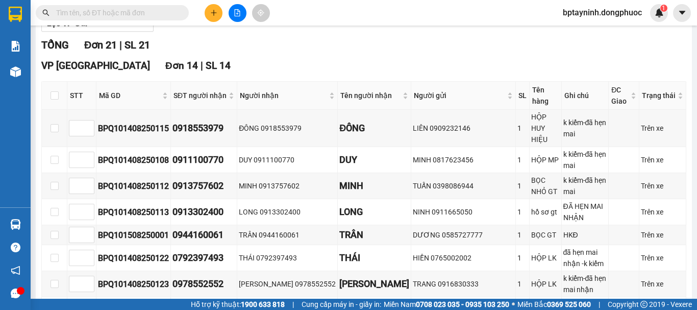
click at [118, 8] on input "text" at bounding box center [116, 12] width 120 height 11
paste input "BPQ101508250001"
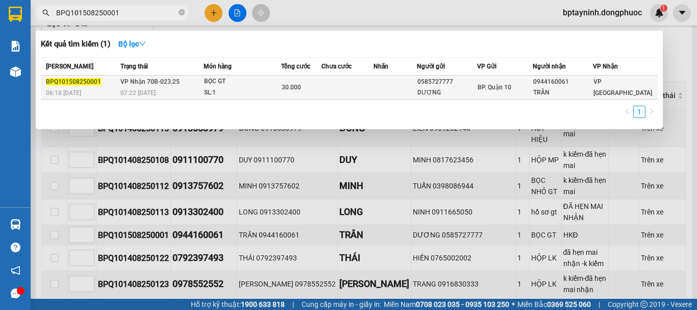
type input "BPQ101508250001"
click at [150, 83] on span "VP Nhận 70B-023.25" at bounding box center [149, 81] width 59 height 7
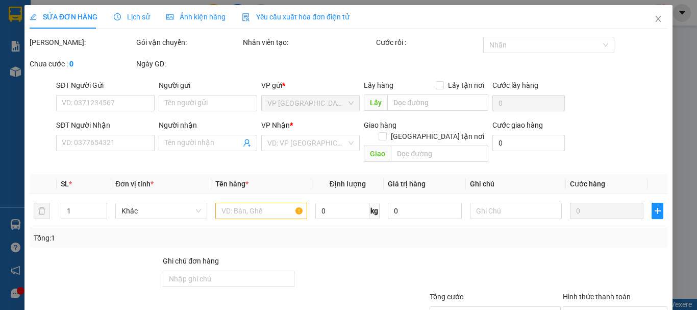
click at [125, 20] on span "Lịch sử" at bounding box center [132, 17] width 36 height 8
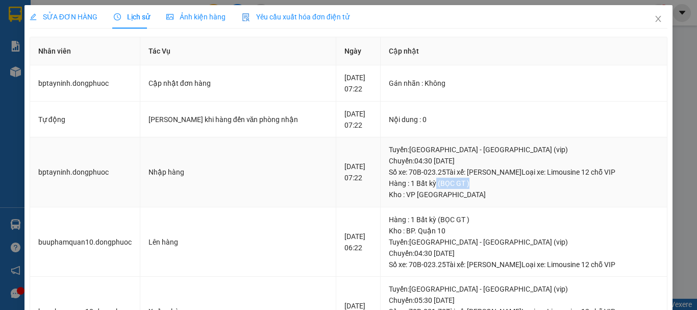
drag, startPoint x: 426, startPoint y: 184, endPoint x: 457, endPoint y: 182, distance: 31.2
click at [457, 182] on div "Hàng : 1 Bất kỳ (BỌC GT )" at bounding box center [524, 183] width 270 height 11
drag, startPoint x: 457, startPoint y: 182, endPoint x: 427, endPoint y: 181, distance: 30.1
click at [427, 181] on div "Hàng : 1 Bất kỳ (BỌC GT )" at bounding box center [524, 183] width 270 height 11
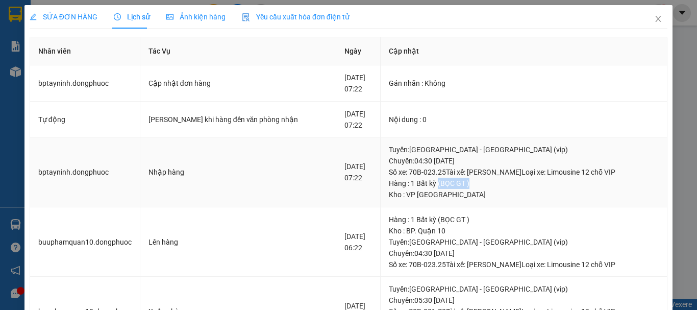
click at [427, 181] on div "Hàng : 1 Bất kỳ (BỌC GT )" at bounding box center [524, 183] width 270 height 11
drag, startPoint x: 427, startPoint y: 181, endPoint x: 456, endPoint y: 180, distance: 29.1
click at [456, 180] on div "Hàng : 1 Bất kỳ (BỌC GT )" at bounding box center [524, 183] width 270 height 11
click at [453, 183] on div "Hàng : 1 Bất kỳ (BỌC GT )" at bounding box center [524, 183] width 270 height 11
drag, startPoint x: 453, startPoint y: 183, endPoint x: 432, endPoint y: 186, distance: 20.7
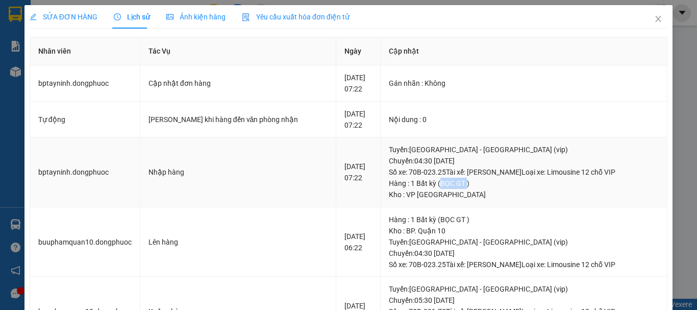
click at [432, 186] on div "Hàng : 1 Bất kỳ (BỌC GT )" at bounding box center [524, 183] width 270 height 11
drag, startPoint x: 429, startPoint y: 219, endPoint x: 453, endPoint y: 217, distance: 24.1
click at [453, 217] on div "Hàng : 1 Bất kỳ (BỌC GT )" at bounding box center [524, 219] width 270 height 11
drag, startPoint x: 454, startPoint y: 181, endPoint x: 430, endPoint y: 183, distance: 23.6
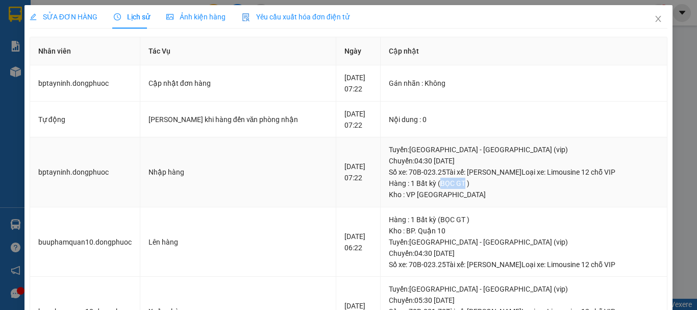
click at [430, 183] on div "Hàng : 1 Bất kỳ (BỌC GT )" at bounding box center [524, 183] width 270 height 11
drag, startPoint x: 311, startPoint y: 119, endPoint x: 323, endPoint y: 127, distance: 13.9
click at [336, 127] on td "15-08-2025 07:22" at bounding box center [358, 120] width 44 height 36
click at [298, 137] on td "[PERSON_NAME] khi hàng đến văn phòng nhận" at bounding box center [238, 120] width 197 height 36
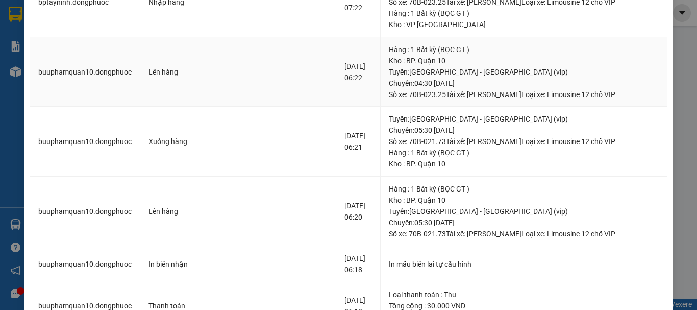
drag, startPoint x: 305, startPoint y: 66, endPoint x: 331, endPoint y: 79, distance: 29.2
click at [331, 79] on tr "buuphamquan10.dongphuoc Lên hàng 15-08-2025 06:22 Hàng : 1 Bất kỳ (BỌC GT ) Kho…" at bounding box center [348, 72] width 637 height 70
click at [336, 91] on td "15-08-2025 06:22" at bounding box center [358, 72] width 44 height 70
click at [336, 100] on td "15-08-2025 06:22" at bounding box center [358, 72] width 44 height 70
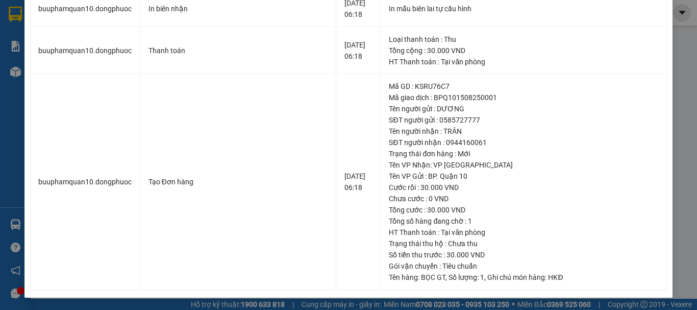
scroll to position [0, 0]
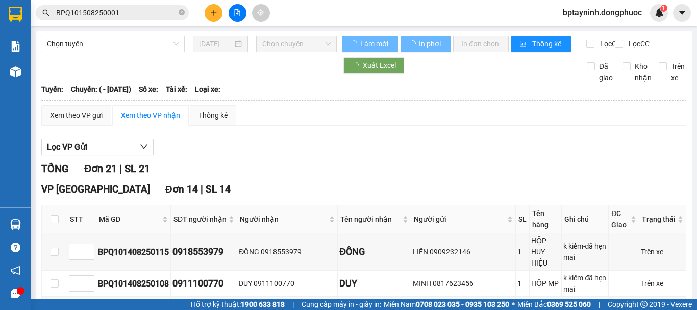
click at [434, 95] on div "Tuyến: Chuyến: ( - 15/08/2025) Số xe: Tài xế: Loại xe:" at bounding box center [363, 89] width 645 height 11
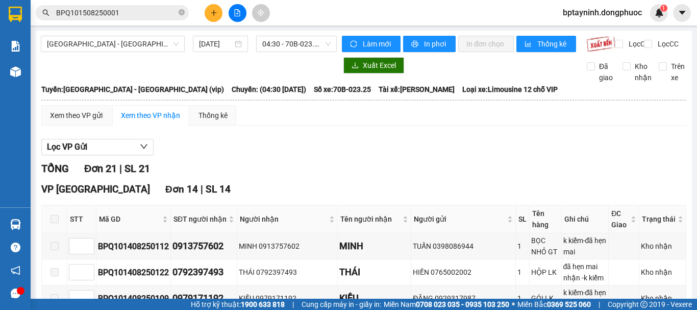
drag, startPoint x: 434, startPoint y: 103, endPoint x: 437, endPoint y: 80, distance: 22.7
drag, startPoint x: 437, startPoint y: 80, endPoint x: 404, endPoint y: 138, distance: 67.0
click at [114, 43] on span "[GEOGRAPHIC_DATA] - [GEOGRAPHIC_DATA] (vip)" at bounding box center [113, 43] width 132 height 15
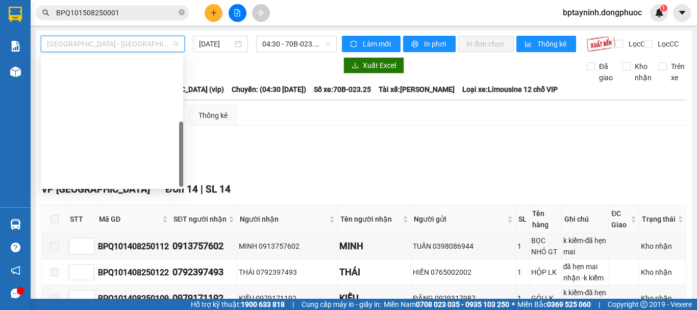
scroll to position [147, 0]
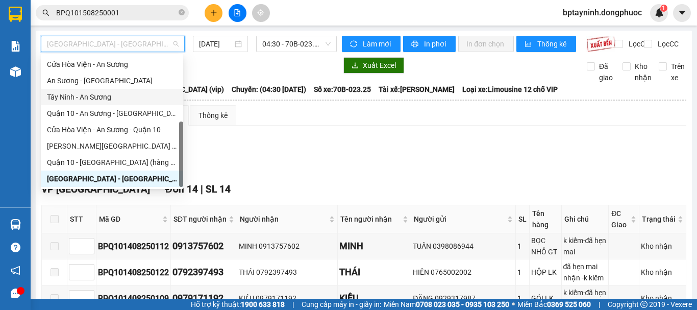
click at [95, 95] on div "Tây Ninh - An Sương" at bounding box center [112, 96] width 130 height 11
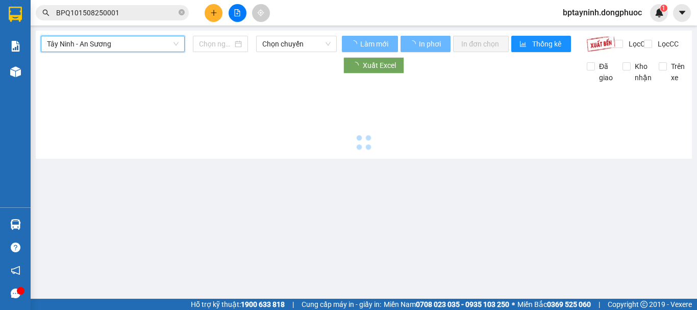
type input "[DATE]"
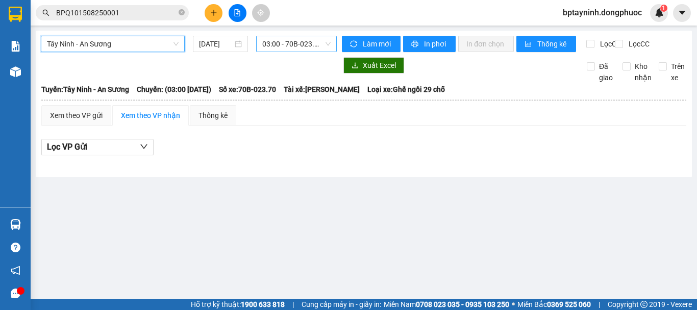
click at [309, 46] on span "03:00 - 70B-023.70" at bounding box center [296, 43] width 68 height 15
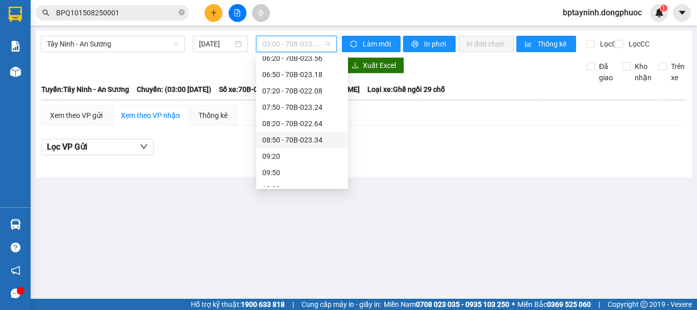
scroll to position [35, 0]
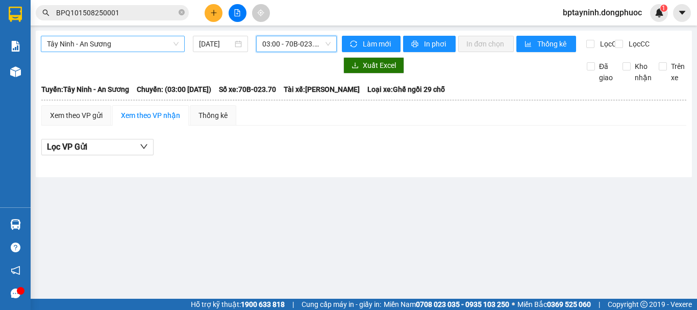
click at [117, 42] on span "Tây Ninh - An Sương" at bounding box center [113, 43] width 132 height 15
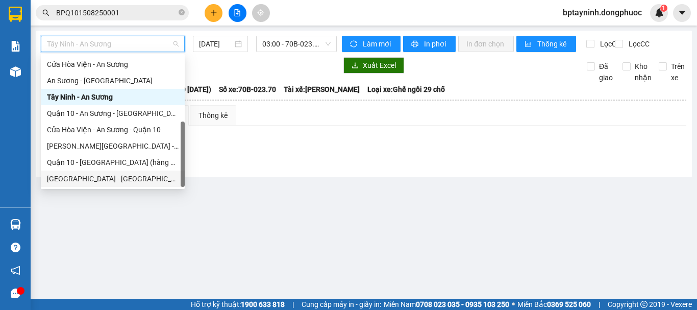
click at [98, 176] on div "[GEOGRAPHIC_DATA] - [GEOGRAPHIC_DATA] (vip)" at bounding box center [113, 178] width 132 height 11
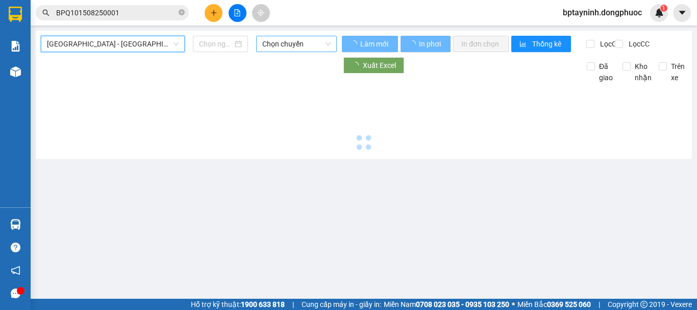
type input "[DATE]"
click at [282, 45] on span "Chọn chuyến" at bounding box center [296, 43] width 68 height 15
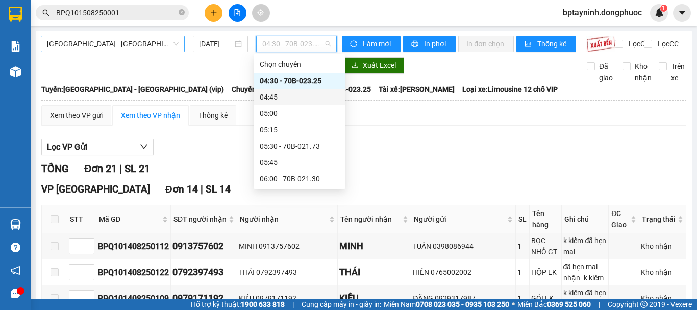
click at [119, 46] on span "[GEOGRAPHIC_DATA] - [GEOGRAPHIC_DATA] (vip)" at bounding box center [113, 43] width 132 height 15
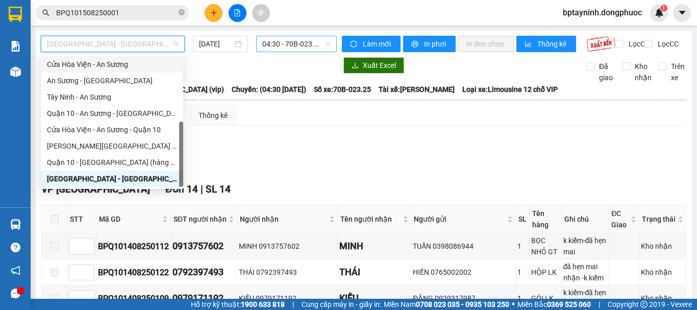
click at [280, 43] on span "04:30 - 70B-023.25" at bounding box center [296, 43] width 68 height 15
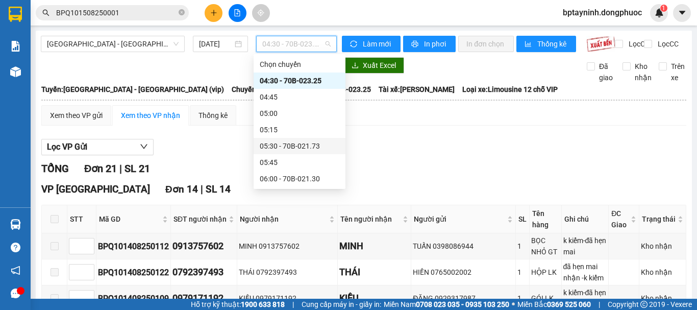
scroll to position [85, 0]
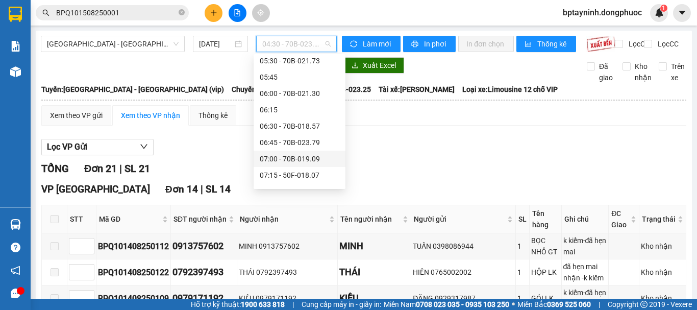
click at [289, 158] on div "07:00 - 70B-019.09" at bounding box center [300, 158] width 80 height 11
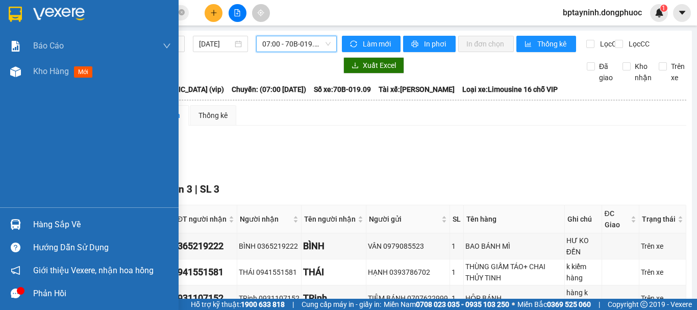
click at [18, 225] on img at bounding box center [15, 224] width 11 height 11
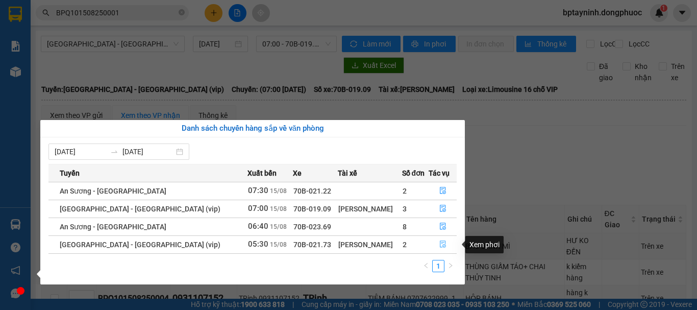
click at [439, 245] on icon "file-done" at bounding box center [442, 243] width 7 height 7
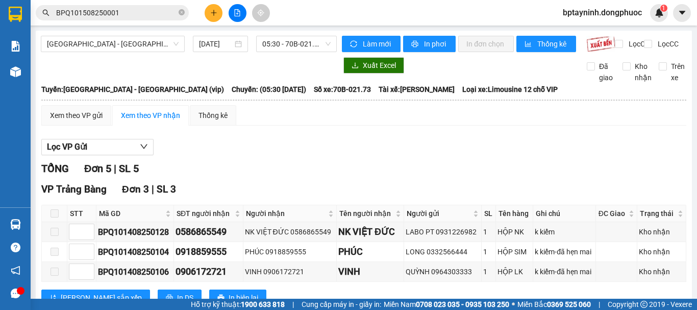
scroll to position [161, 0]
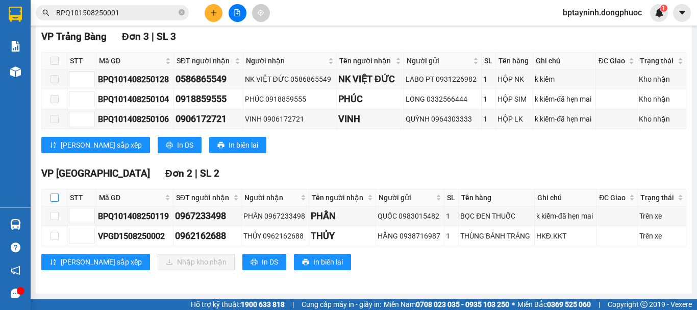
click at [57, 197] on input "checkbox" at bounding box center [55, 197] width 8 height 8
checkbox input "true"
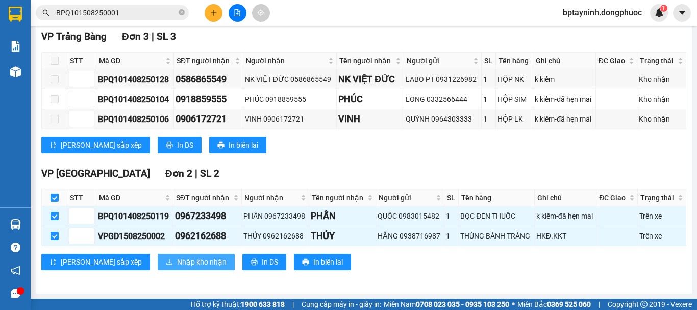
click at [177, 261] on span "Nhập kho nhận" at bounding box center [202, 261] width 50 height 11
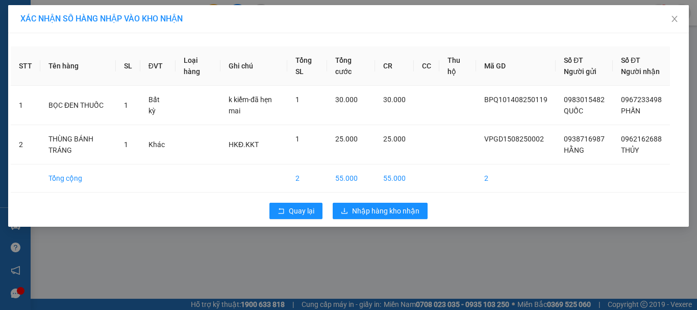
click at [401, 224] on div "Quay lại Nhập hàng kho nhận" at bounding box center [349, 211] width 676 height 27
click at [403, 216] on span "Nhập hàng kho nhận" at bounding box center [385, 210] width 67 height 11
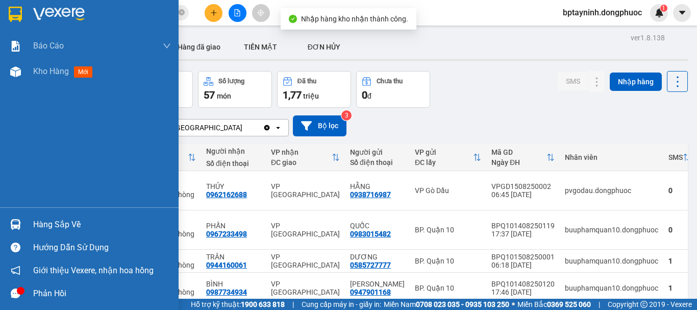
click at [28, 228] on div "Hàng sắp về" at bounding box center [89, 224] width 179 height 23
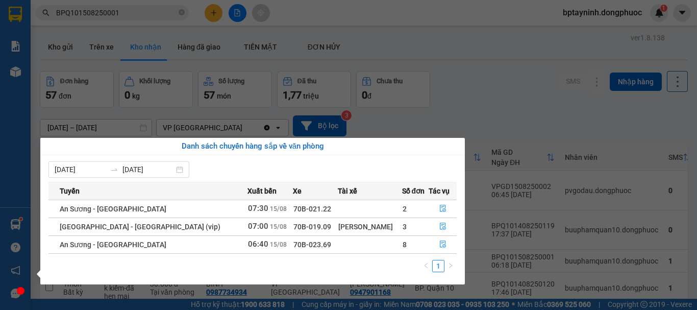
click at [492, 95] on section "Kết quả tìm kiếm ( 1 ) Bộ lọc Mã ĐH Trạng thái Món hàng Tổng cước Chưa cước Nhã…" at bounding box center [348, 155] width 697 height 310
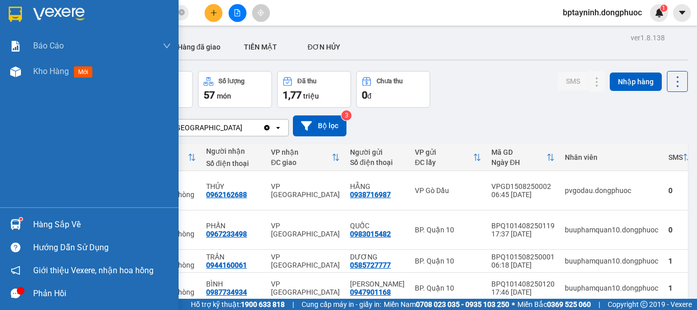
click at [26, 217] on div "Hàng sắp về" at bounding box center [89, 224] width 179 height 23
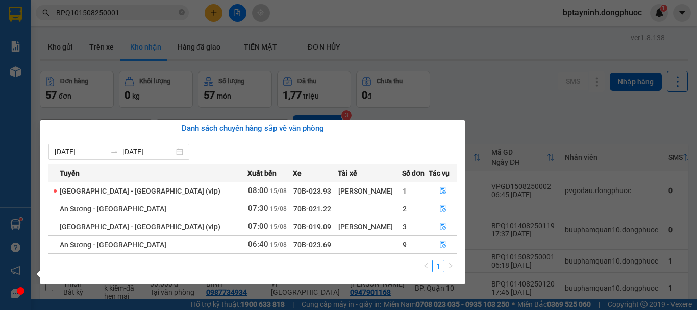
click at [477, 78] on section "Kết quả tìm kiếm ( 1 ) Bộ lọc Mã ĐH Trạng thái Món hàng Tổng cước Chưa cước Nhã…" at bounding box center [348, 155] width 697 height 310
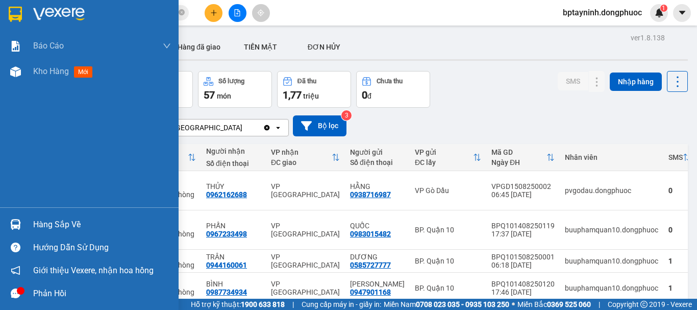
click at [23, 224] on div at bounding box center [16, 224] width 18 height 18
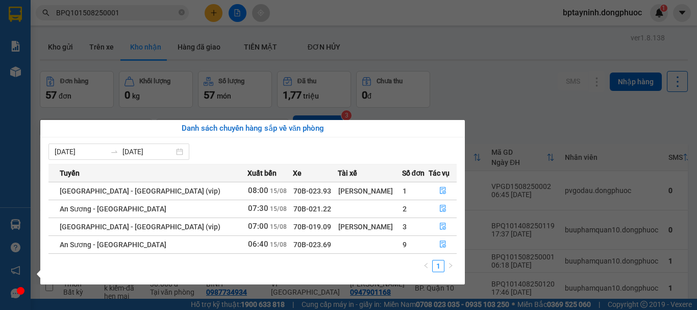
click at [180, 30] on section "Kết quả tìm kiếm ( 1 ) Bộ lọc Mã ĐH Trạng thái Món hàng Tổng cước Chưa cước Nhã…" at bounding box center [348, 155] width 697 height 310
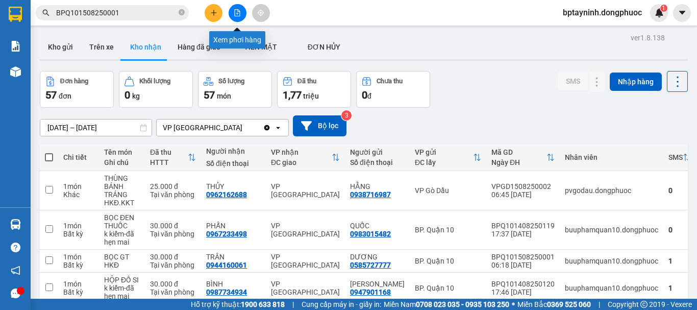
click at [238, 13] on icon "file-add" at bounding box center [237, 12] width 7 height 7
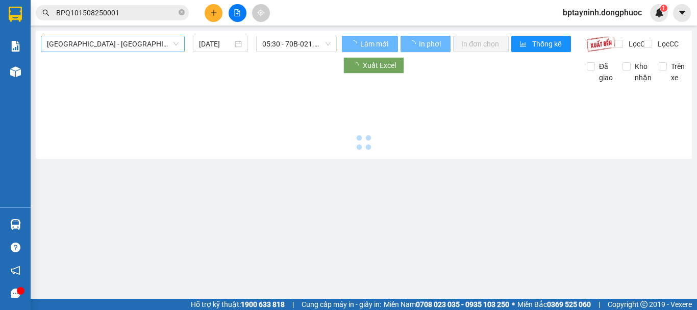
click at [124, 46] on span "[GEOGRAPHIC_DATA] - [GEOGRAPHIC_DATA] (vip)" at bounding box center [113, 43] width 132 height 15
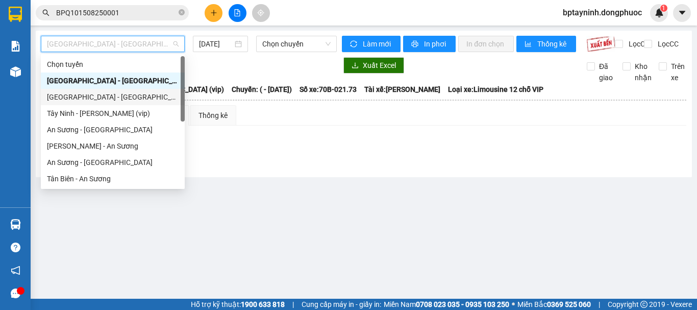
scroll to position [147, 0]
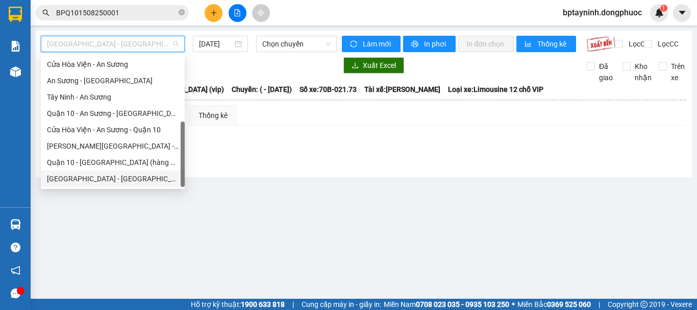
click at [78, 180] on div "[GEOGRAPHIC_DATA] - [GEOGRAPHIC_DATA] (vip)" at bounding box center [113, 178] width 132 height 11
type input "[DATE]"
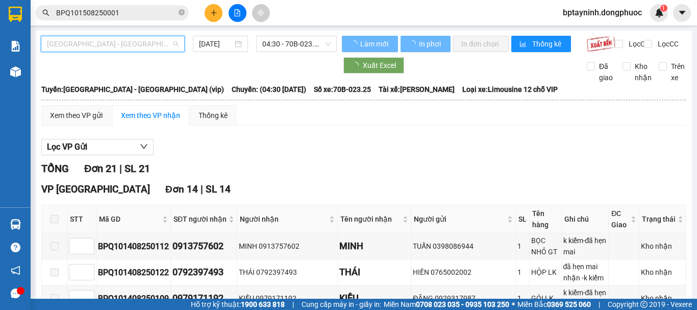
click at [116, 50] on span "[GEOGRAPHIC_DATA] - [GEOGRAPHIC_DATA] (vip)" at bounding box center [113, 43] width 132 height 15
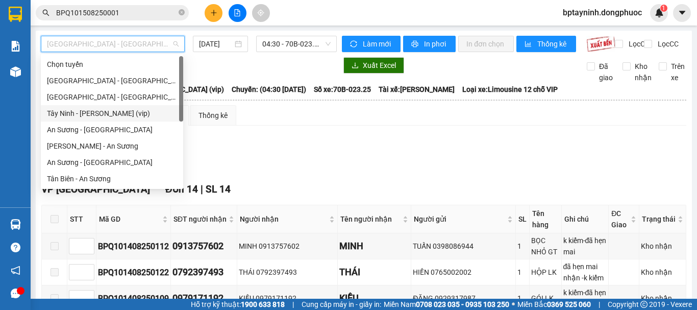
click at [81, 116] on div "Tây Ninh - Hồ Chí Minh (vip)" at bounding box center [112, 113] width 130 height 11
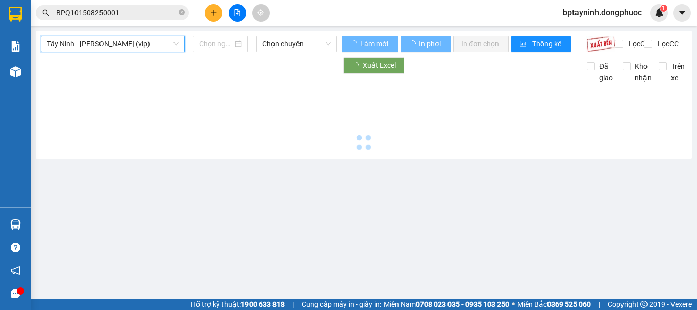
type input "[DATE]"
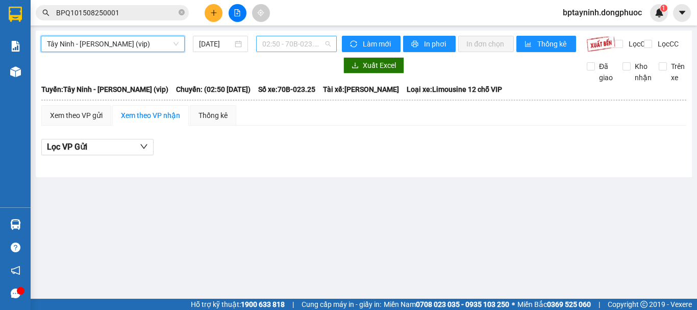
click at [293, 43] on span "02:50 - 70B-023.25" at bounding box center [296, 43] width 68 height 15
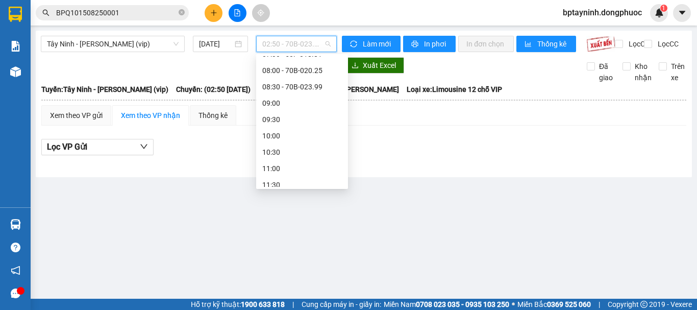
scroll to position [170, 0]
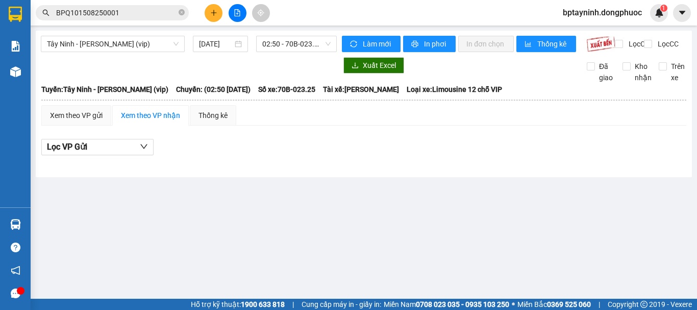
click at [286, 35] on div "Tây Ninh - Hồ Chí Minh (vip) 15/08/2025 02:50 - 70B-023.25 Làm mới In phơi In đ…" at bounding box center [364, 104] width 656 height 146
click at [289, 42] on span "02:50 - 70B-023.25" at bounding box center [296, 43] width 68 height 15
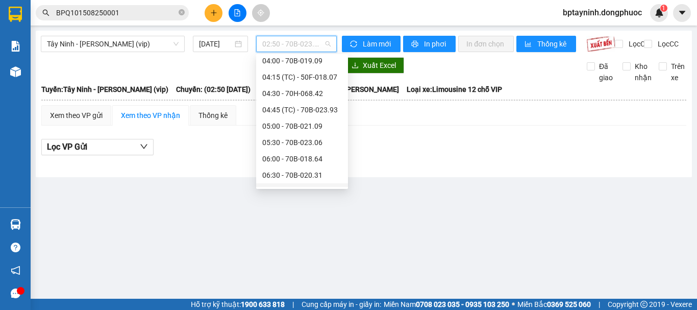
scroll to position [186, 0]
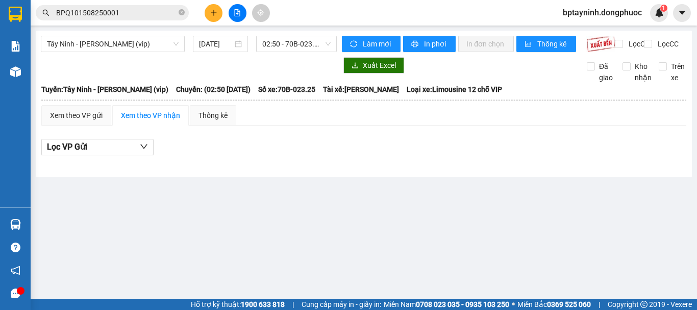
click at [180, 283] on main "Tây Ninh - Hồ Chí Minh (vip) 15/08/2025 02:50 - 70B-023.25 Làm mới In phơi In đ…" at bounding box center [348, 149] width 697 height 299
click at [203, 214] on main "Tây Ninh - Hồ Chí Minh (vip) 15/08/2025 02:50 - 70B-023.25 Làm mới In phơi In đ…" at bounding box center [348, 149] width 697 height 299
click at [170, 228] on main "Tây Ninh - Hồ Chí Minh (vip) 15/08/2025 02:50 - 70B-023.25 Làm mới In phơi In đ…" at bounding box center [348, 149] width 697 height 299
click at [324, 46] on span "02:50 - 70B-023.25" at bounding box center [296, 43] width 68 height 15
click at [62, 220] on main "Tây Ninh - Hồ Chí Minh (vip) 15/08/2025 02:50 - 70B-023.25 Làm mới In phơi In đ…" at bounding box center [348, 149] width 697 height 299
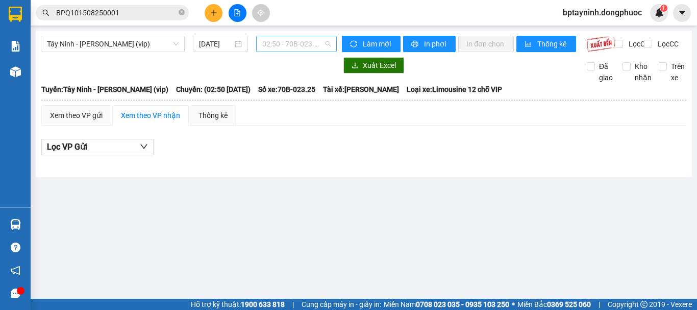
click at [280, 47] on span "02:50 - 70B-023.25" at bounding box center [296, 43] width 68 height 15
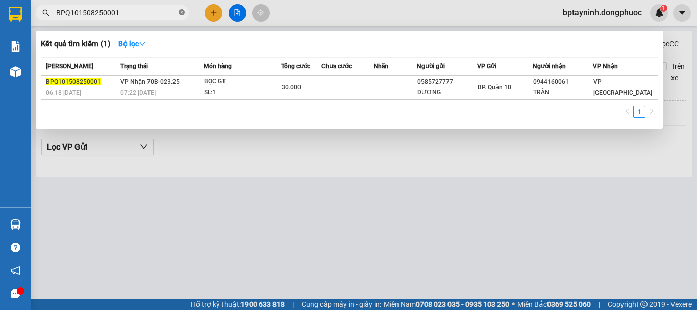
click at [179, 11] on icon "close-circle" at bounding box center [182, 12] width 6 height 6
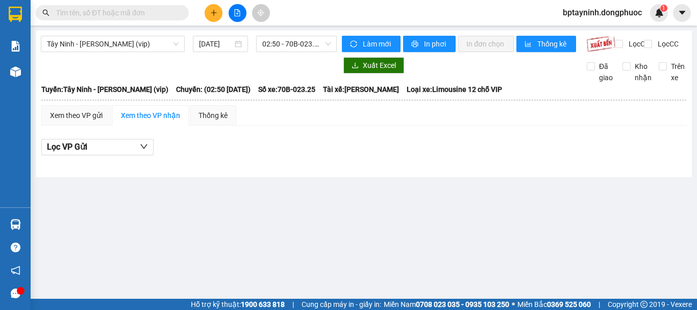
click at [165, 14] on input "text" at bounding box center [116, 12] width 120 height 11
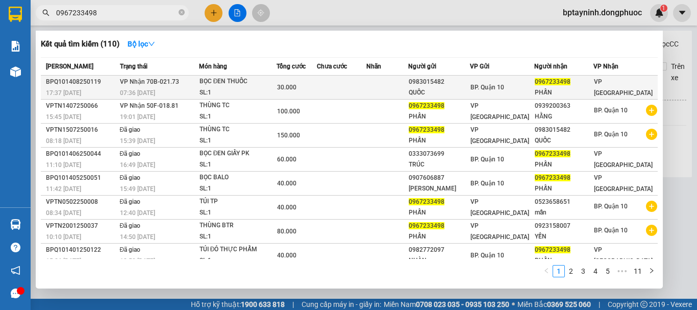
type input "0967233498"
click at [360, 85] on td at bounding box center [342, 88] width 50 height 24
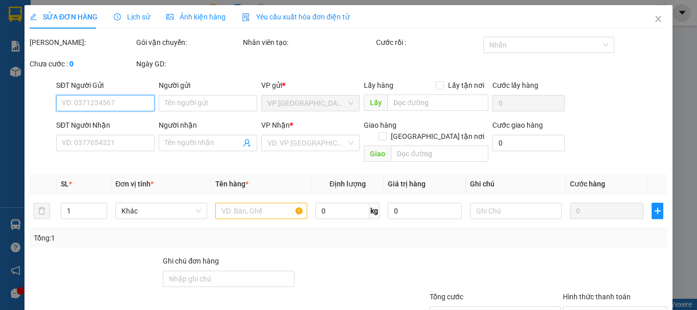
type input "0983015482"
type input "QUỐC"
type input "0967233498"
type input "PHẤN"
type input "30.000"
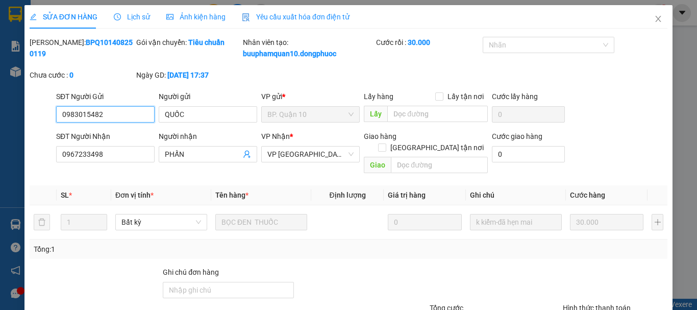
scroll to position [81, 0]
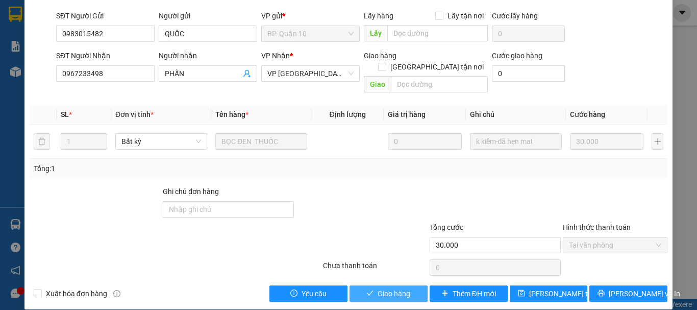
click at [401, 288] on span "Giao hàng" at bounding box center [394, 293] width 33 height 11
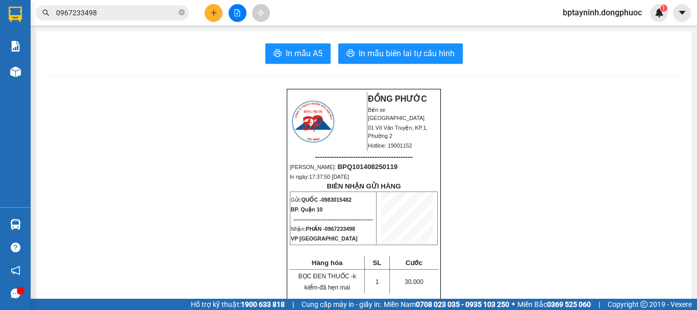
click at [214, 13] on icon "plus" at bounding box center [214, 12] width 6 height 1
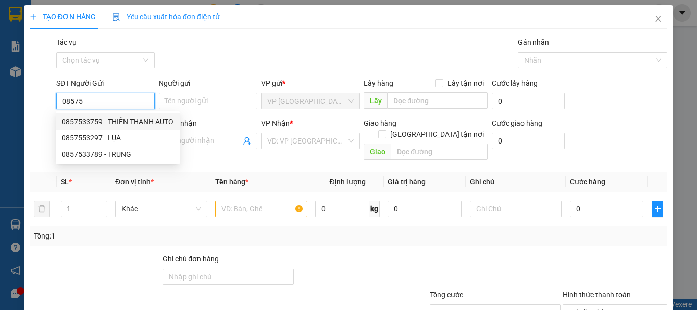
click at [161, 120] on div "0857533759 - THIÊN THANH AUTO" at bounding box center [118, 121] width 112 height 11
type input "0857533759"
type input "THIÊN THANH AUTO"
type input "0903991220"
type input "TRÍ"
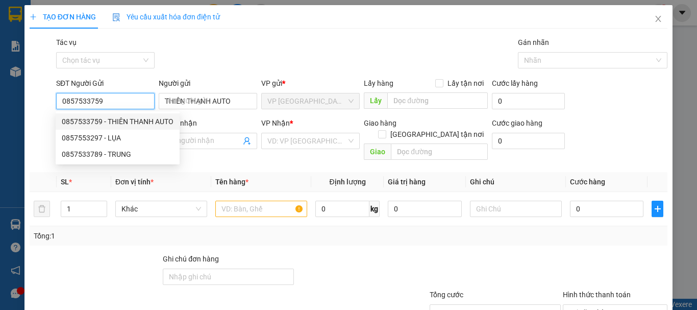
type input "30.000"
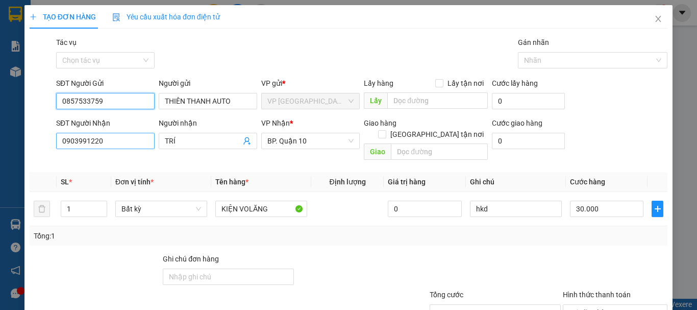
type input "0857533759"
click at [132, 138] on input "0903991220" at bounding box center [105, 141] width 99 height 16
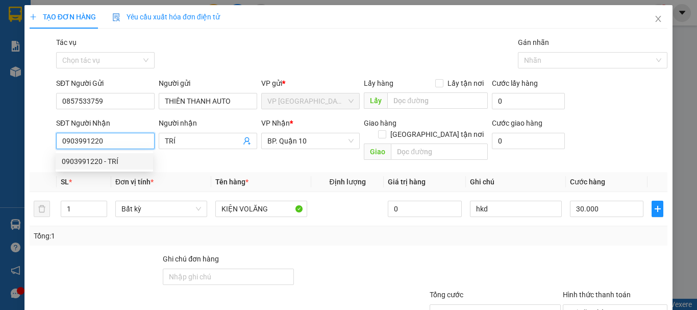
drag, startPoint x: 96, startPoint y: 140, endPoint x: 0, endPoint y: 140, distance: 96.5
click at [0, 140] on div "TẠO ĐƠN HÀNG Yêu cầu xuất hóa đơn điện tử Transit Pickup Surcharge Ids Transit …" at bounding box center [348, 155] width 697 height 310
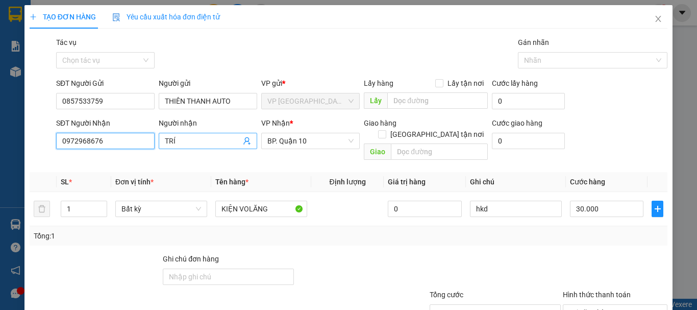
type input "0972968676"
drag, startPoint x: 190, startPoint y: 141, endPoint x: 161, endPoint y: 141, distance: 29.1
click at [161, 141] on span "TRÍ" at bounding box center [208, 141] width 99 height 16
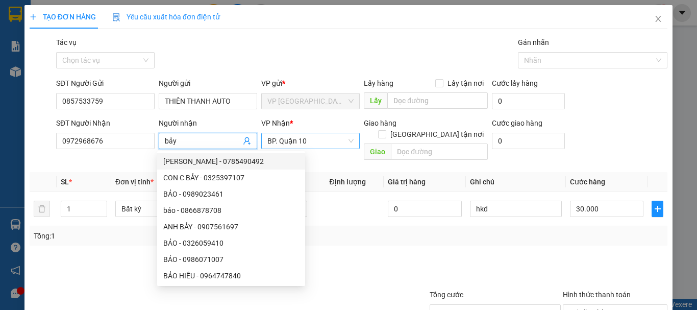
click at [328, 144] on span "BP. Quận 10" at bounding box center [310, 140] width 86 height 15
type input "bảy"
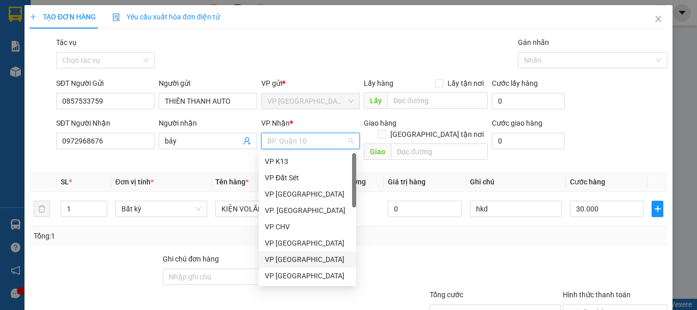
click at [292, 260] on div "VP Tân Biên" at bounding box center [307, 259] width 85 height 11
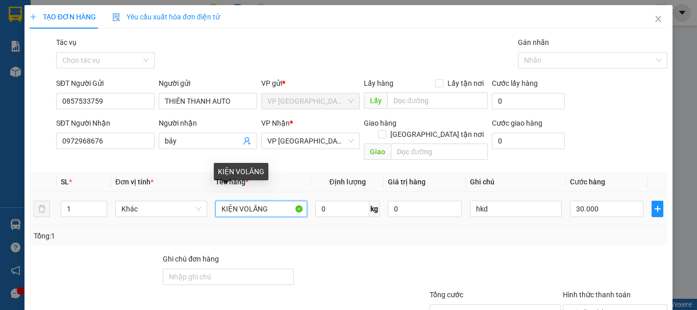
drag, startPoint x: 274, startPoint y: 197, endPoint x: 211, endPoint y: 192, distance: 63.5
click at [211, 192] on td "KIỆN VOLĂNG" at bounding box center [261, 209] width 100 height 34
type input "h"
type input "HỘP DẦU THƠM"
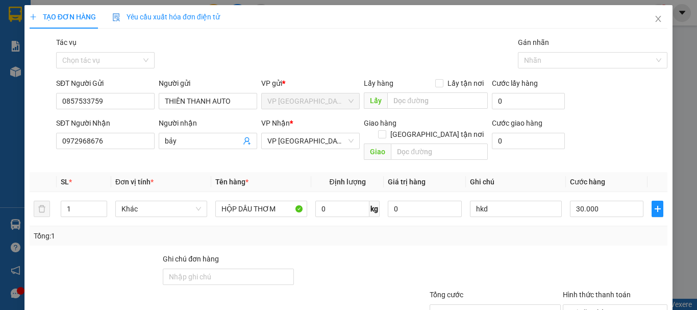
click at [596, 230] on div "Tổng: 1" at bounding box center [349, 235] width 630 height 11
click at [595, 201] on input "30.000" at bounding box center [606, 209] width 73 height 16
type input "2"
type input "25"
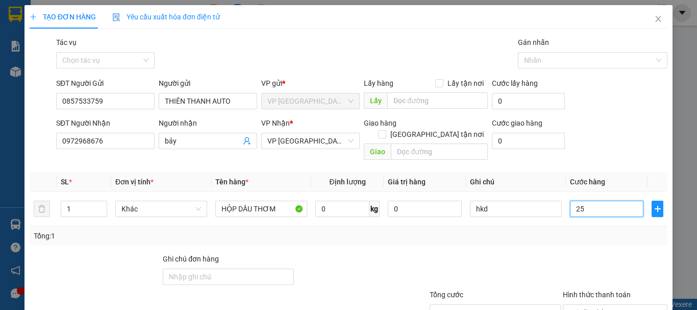
type input "25"
type input "25.000"
click at [596, 232] on div "Tổng: 1" at bounding box center [349, 235] width 638 height 19
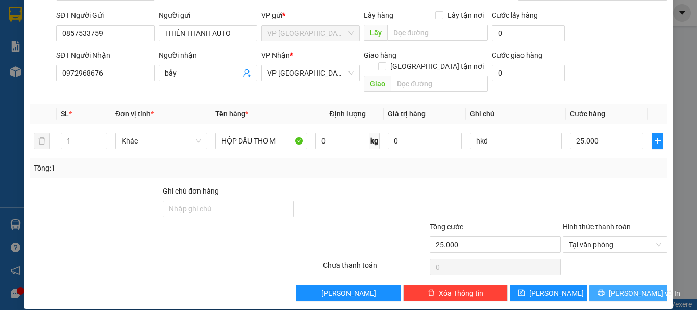
click at [625, 287] on span "Lưu và In" at bounding box center [644, 292] width 71 height 11
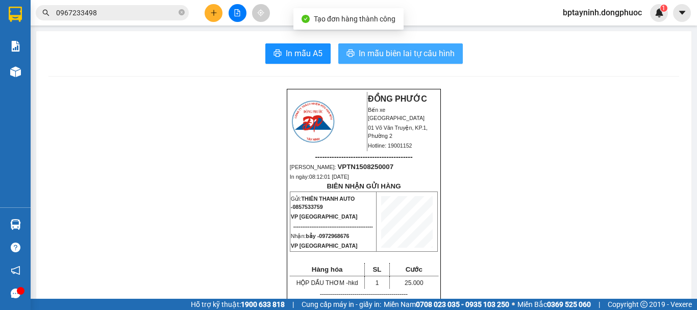
click at [399, 53] on span "In mẫu biên lai tự cấu hình" at bounding box center [407, 53] width 96 height 13
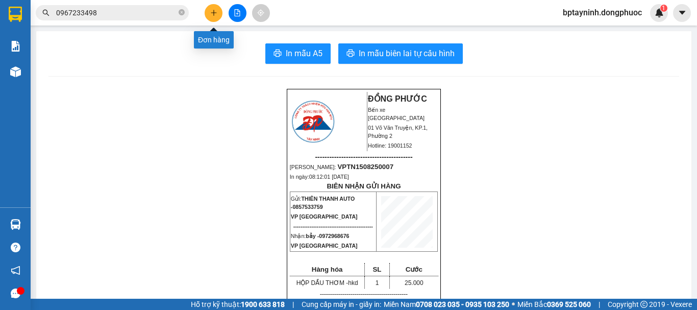
click at [216, 16] on button at bounding box center [214, 13] width 18 height 18
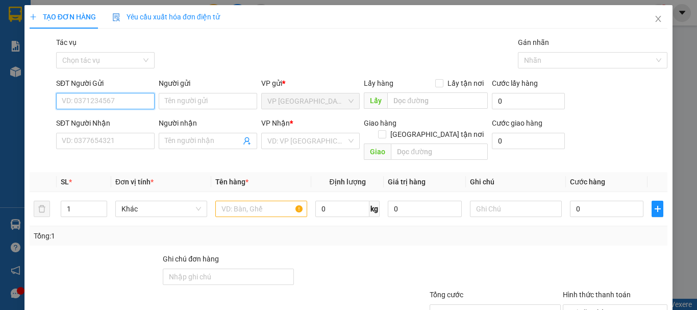
click at [109, 99] on input "SĐT Người Gửi" at bounding box center [105, 101] width 99 height 16
click at [657, 17] on span "Close" at bounding box center [658, 19] width 29 height 29
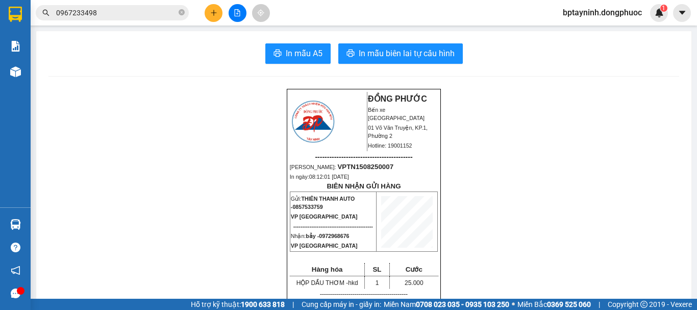
click at [237, 17] on button at bounding box center [238, 13] width 18 height 18
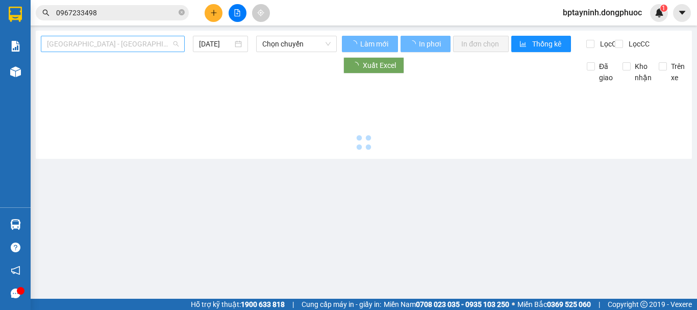
click at [119, 49] on span "[GEOGRAPHIC_DATA] - [GEOGRAPHIC_DATA] (vip)" at bounding box center [113, 43] width 132 height 15
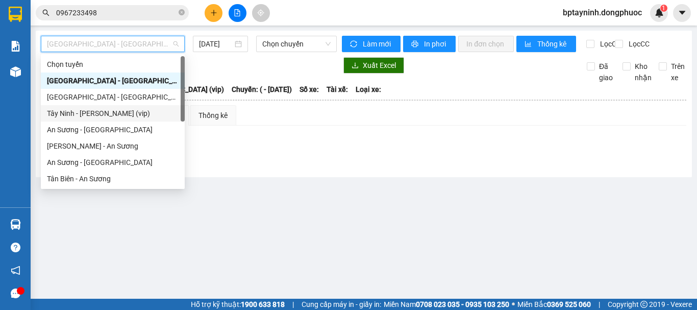
click at [110, 113] on div "Tây Ninh - Hồ Chí Minh (vip)" at bounding box center [113, 113] width 132 height 11
type input "[DATE]"
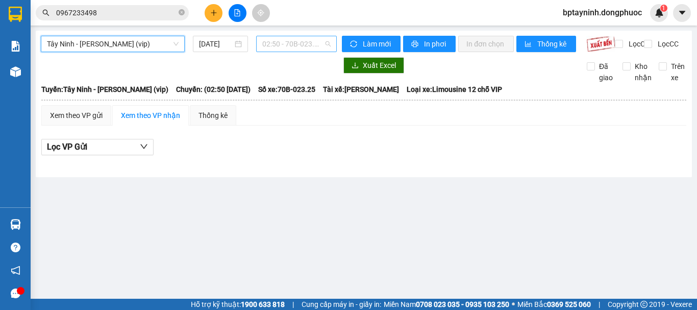
click at [305, 45] on span "02:50 - 70B-023.25" at bounding box center [296, 43] width 68 height 15
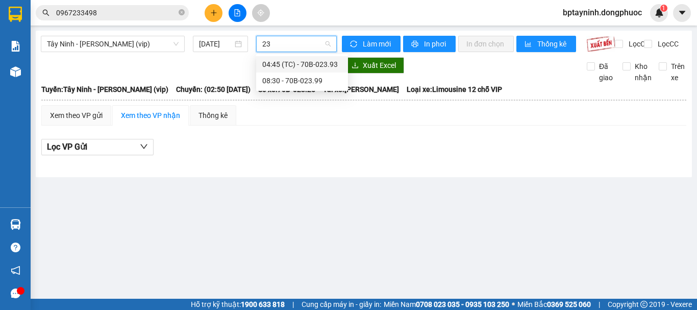
type input "2"
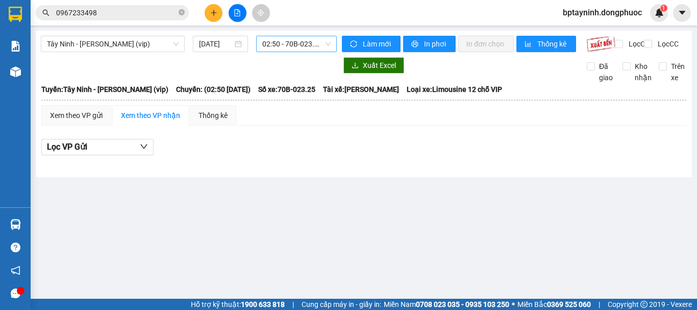
click at [155, 52] on div "Tây Ninh - Hồ Chí Minh (vip) 15/08/2025 02:50 - 70B-023.25" at bounding box center [189, 44] width 296 height 16
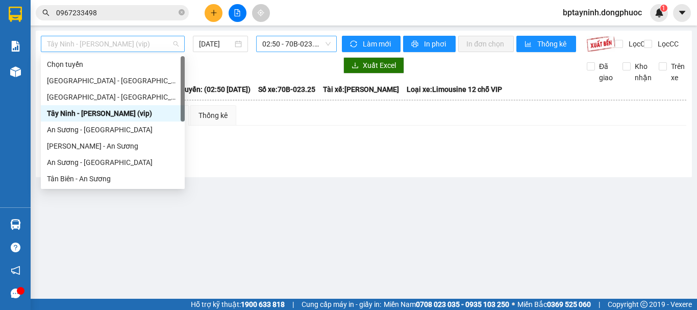
click at [166, 47] on span "Tây Ninh - Hồ Chí Minh (vip)" at bounding box center [113, 43] width 132 height 15
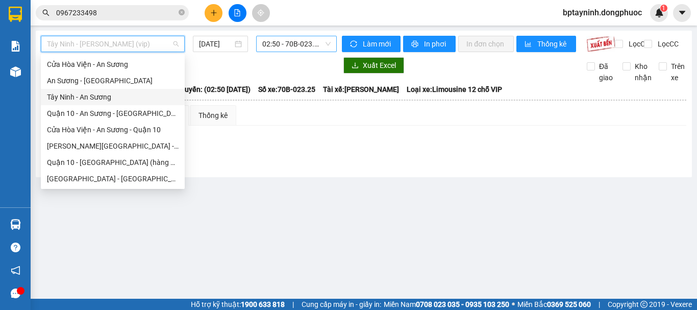
click at [97, 95] on div "Tây Ninh - An Sương" at bounding box center [113, 96] width 132 height 11
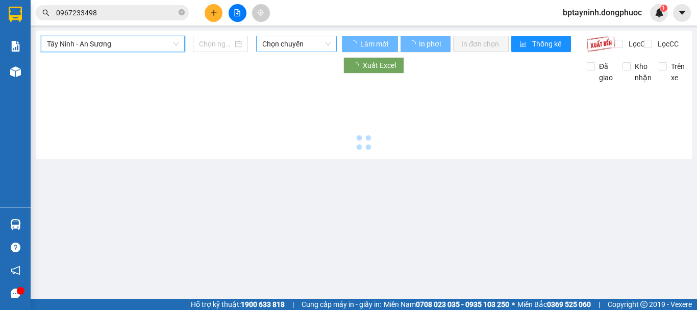
type input "[DATE]"
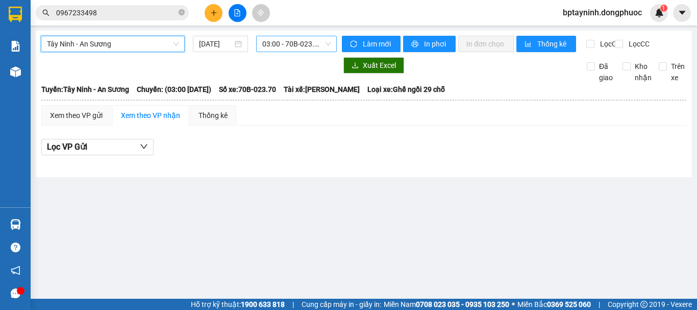
click at [323, 48] on span "03:00 - 70B-023.70" at bounding box center [296, 43] width 68 height 15
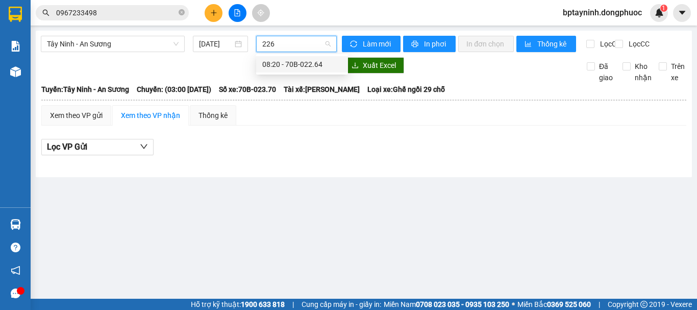
type input "2264"
click at [274, 64] on div "08:20 - 70B-022.64" at bounding box center [302, 64] width 80 height 11
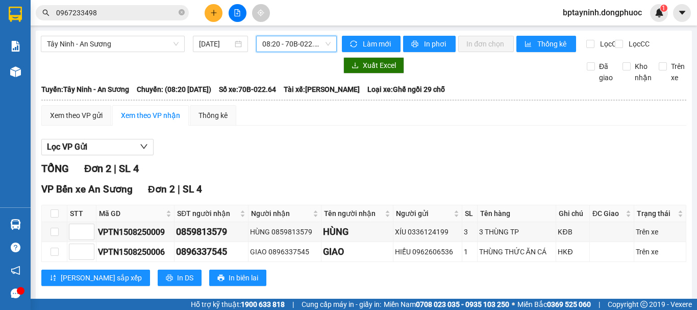
click at [282, 45] on span "08:20 - 70B-022.64" at bounding box center [296, 43] width 68 height 15
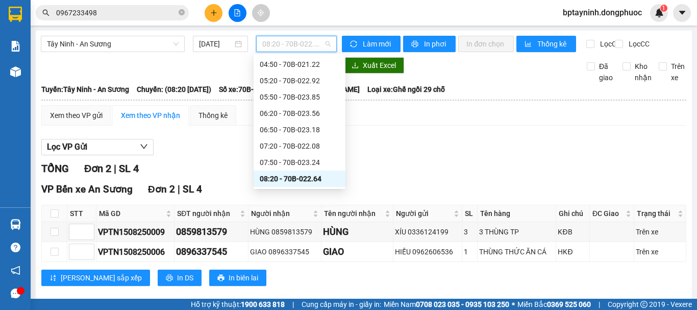
scroll to position [151, 0]
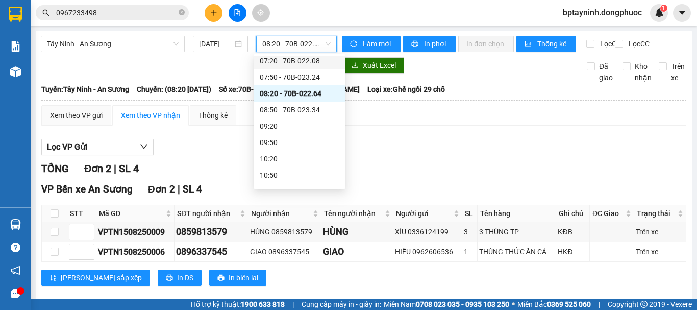
click at [282, 42] on span "08:20 - 70B-022.64" at bounding box center [296, 43] width 68 height 15
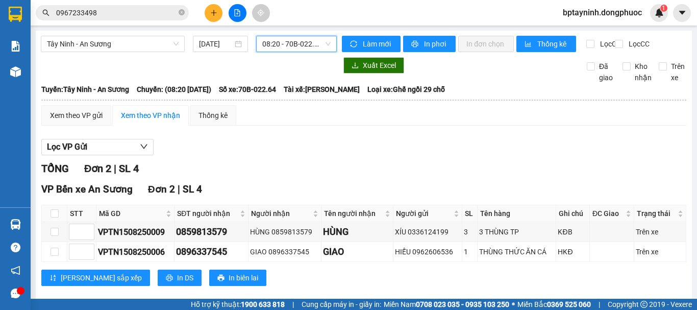
click at [283, 51] on span "08:20 - 70B-022.64" at bounding box center [296, 43] width 68 height 15
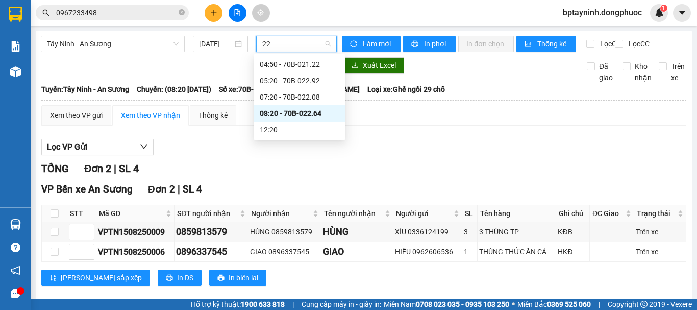
scroll to position [0, 0]
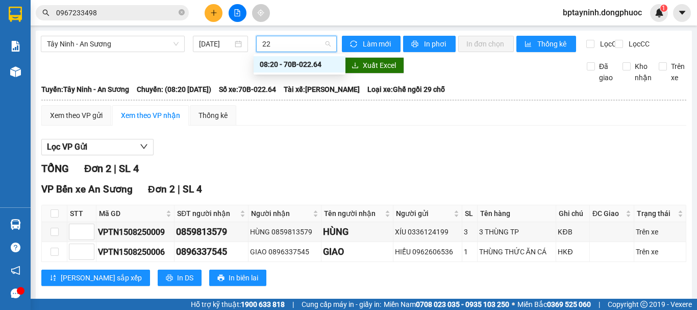
type input "2"
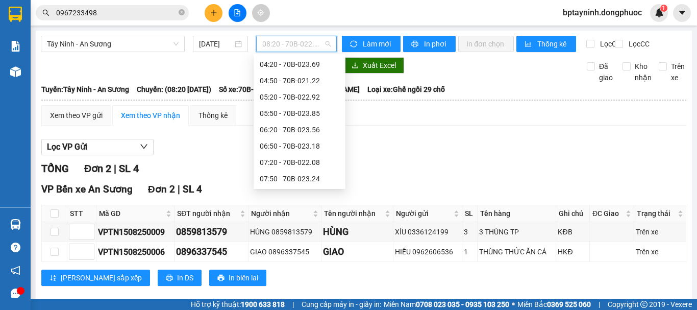
scroll to position [65, 0]
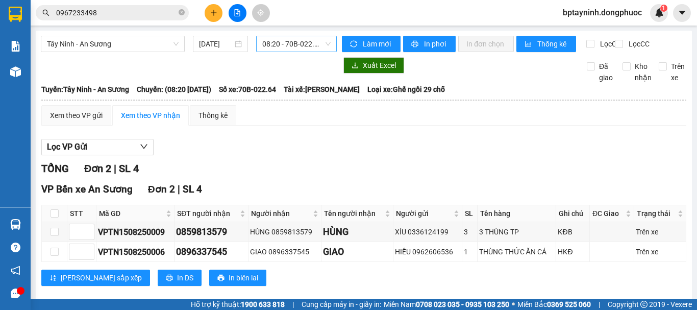
drag, startPoint x: 214, startPoint y: 77, endPoint x: 198, endPoint y: 75, distance: 15.9
click at [198, 73] on div at bounding box center [189, 65] width 296 height 16
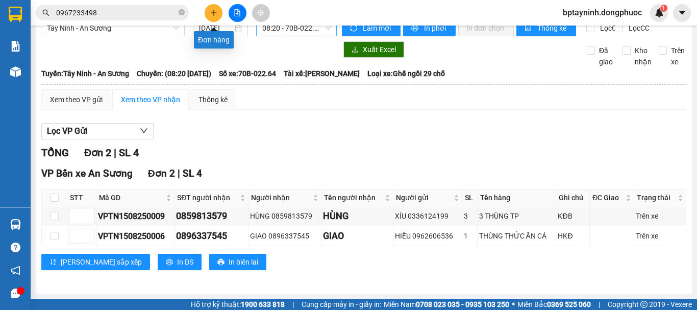
click at [214, 14] on icon "plus" at bounding box center [213, 12] width 7 height 7
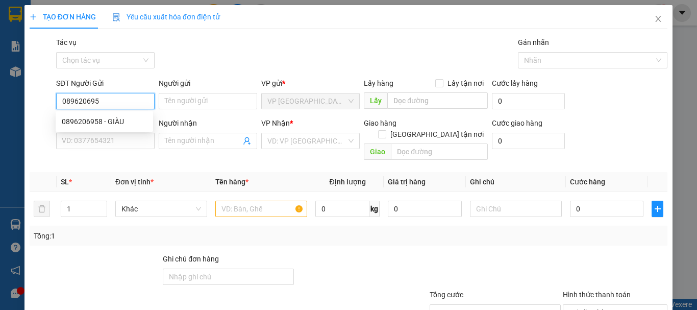
type input "0896206958"
click at [121, 117] on div "0896206958 - GIÀU" at bounding box center [104, 121] width 85 height 11
type input "GIÀU"
type input "0788977409"
type input "VY"
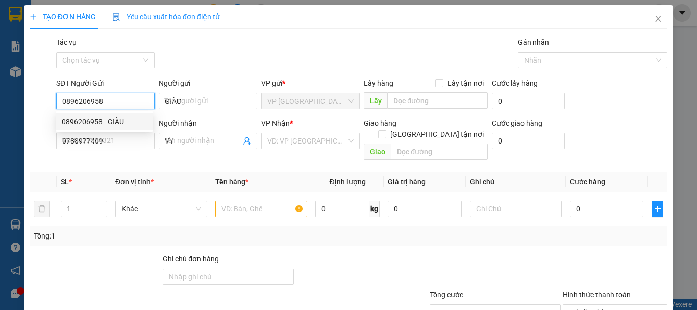
type input "60.000"
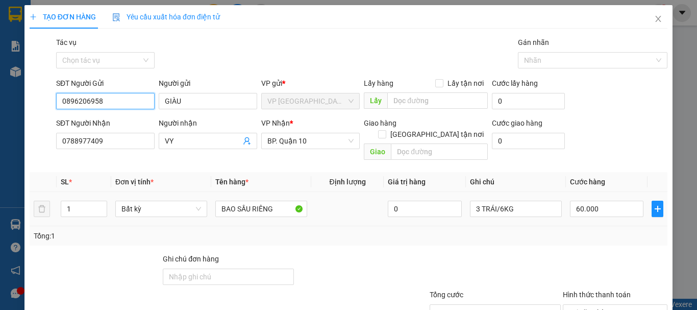
type input "0896206958"
click at [248, 210] on td "BAO SẦU RIÊNG" at bounding box center [261, 209] width 100 height 34
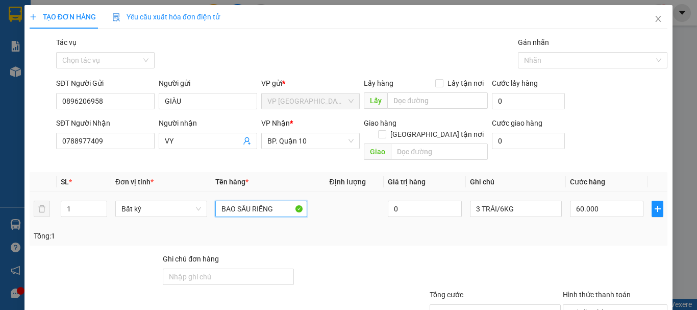
click at [254, 201] on input "BAO SẦU RIÊNG" at bounding box center [261, 209] width 92 height 16
type input "BỌC ĐỎ TP"
click at [262, 208] on td "BỌC ĐỎ TP" at bounding box center [261, 209] width 100 height 34
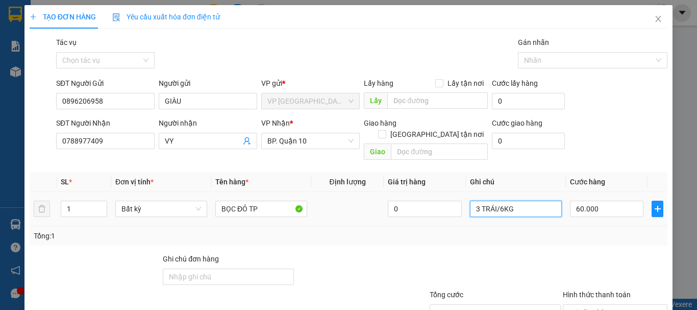
click at [525, 201] on input "3 TRÁI/6KG" at bounding box center [516, 209] width 92 height 16
type input "HKĐ"
click at [601, 201] on input "60.000" at bounding box center [606, 209] width 73 height 16
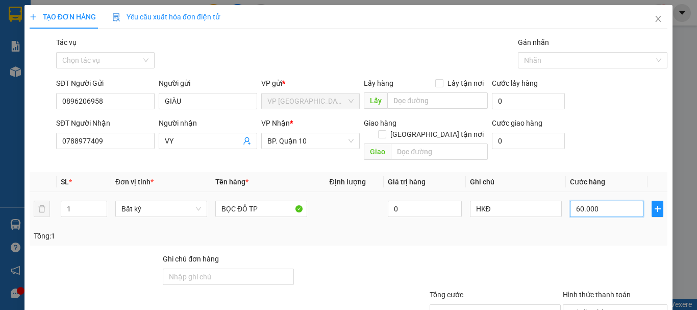
type input "3"
type input "30"
type input "30.000"
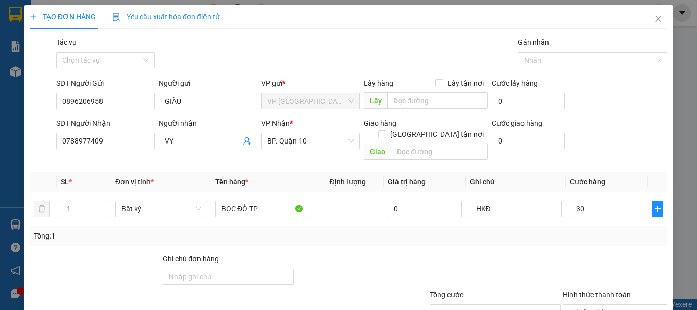
type input "30.000"
click at [563, 289] on div "Hình thức thanh toán" at bounding box center [615, 296] width 105 height 15
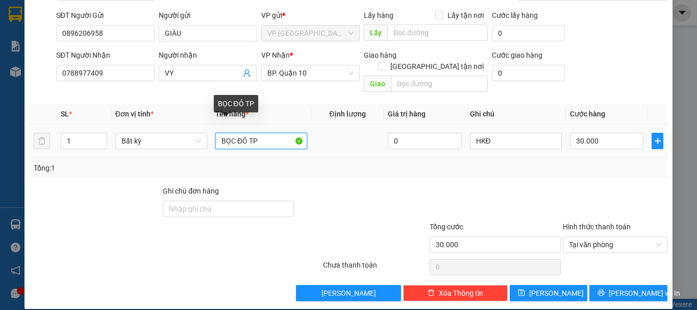
click at [270, 133] on input "BỌC ĐỎ TP" at bounding box center [261, 141] width 92 height 16
type input "BỌC ĐỎ TP KHÔ"
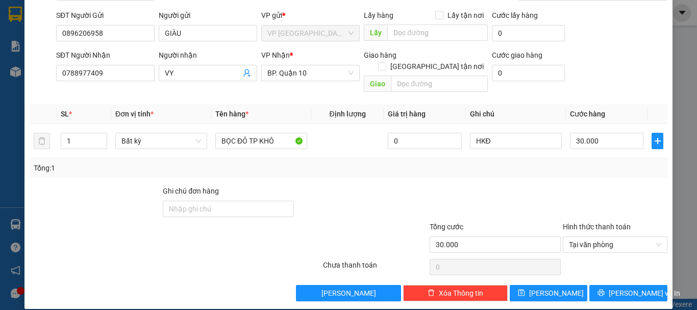
click at [321, 162] on div "Tổng: 1" at bounding box center [349, 167] width 630 height 11
click at [617, 287] on span "Lưu và In" at bounding box center [644, 292] width 71 height 11
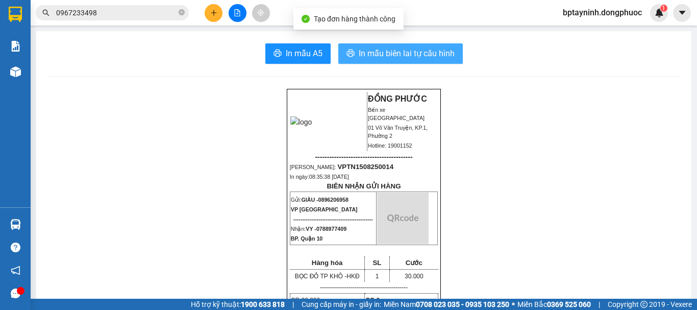
click at [431, 48] on span "In mẫu biên lai tự cấu hình" at bounding box center [407, 53] width 96 height 13
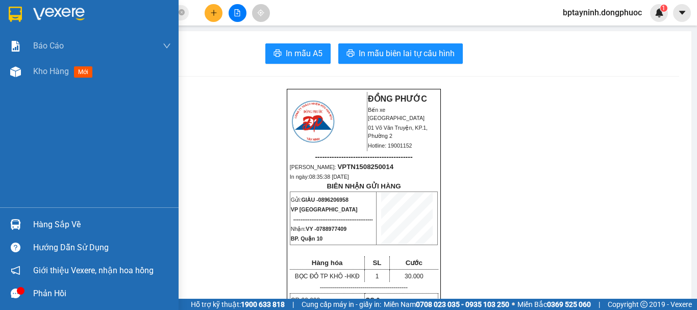
click at [12, 218] on div at bounding box center [16, 224] width 18 height 18
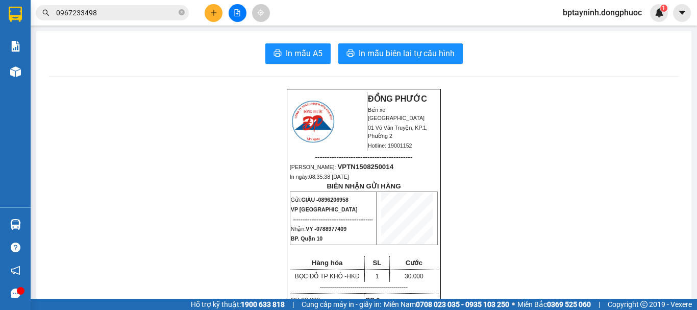
click at [129, 49] on section "Kết quả tìm kiếm ( 110 ) Bộ lọc Mã ĐH Trạng thái Món hàng Tổng cước Chưa cước N…" at bounding box center [348, 155] width 697 height 310
click at [128, 14] on input "0967233498" at bounding box center [116, 12] width 120 height 11
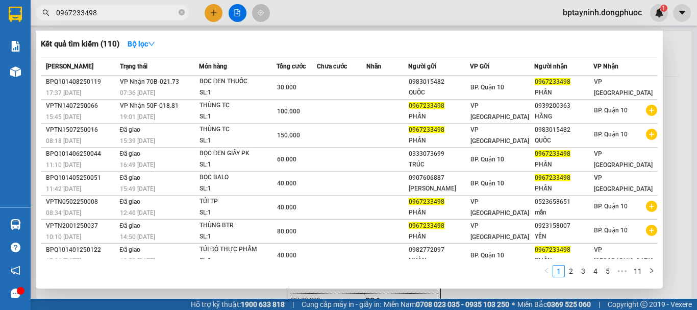
click at [128, 14] on input "0967233498" at bounding box center [116, 12] width 120 height 11
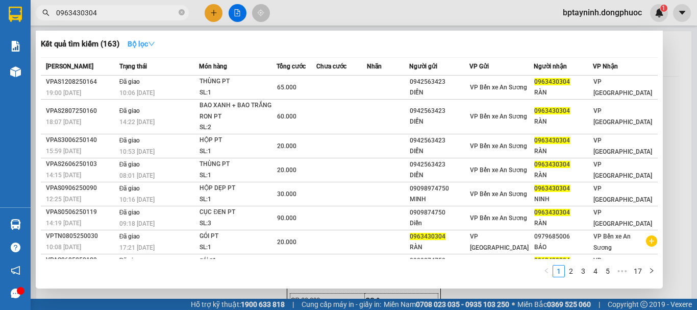
type input "0963430304"
click at [144, 47] on button "Bộ lọc" at bounding box center [141, 44] width 44 height 16
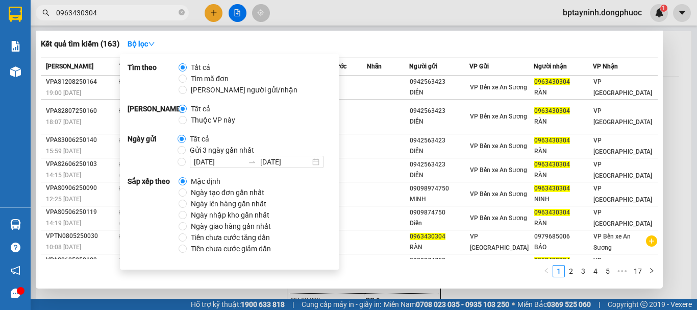
click at [194, 195] on span "Ngày tạo đơn gần nhất" at bounding box center [228, 192] width 82 height 11
click at [187, 195] on input "Ngày tạo đơn gần nhất" at bounding box center [183, 192] width 8 height 8
radio input "true"
radio input "false"
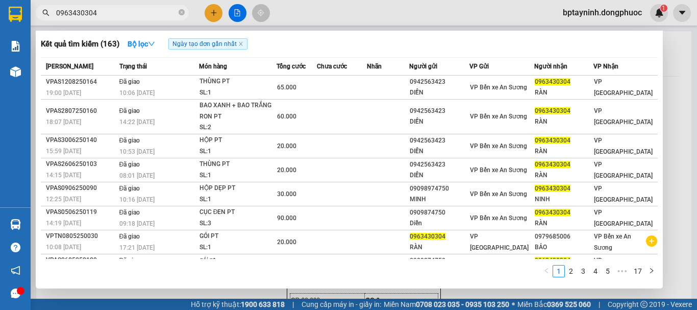
click at [361, 44] on div "Kết quả tìm kiếm ( 163 ) Bộ lọc Ngày tạo đơn gần nhất" at bounding box center [349, 44] width 617 height 16
click at [576, 271] on link "2" at bounding box center [571, 270] width 11 height 11
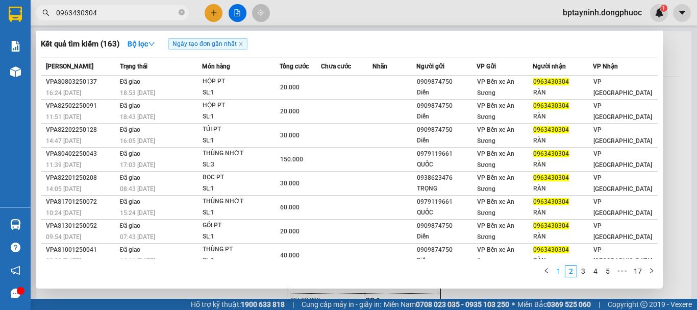
click at [562, 272] on link "1" at bounding box center [558, 270] width 11 height 11
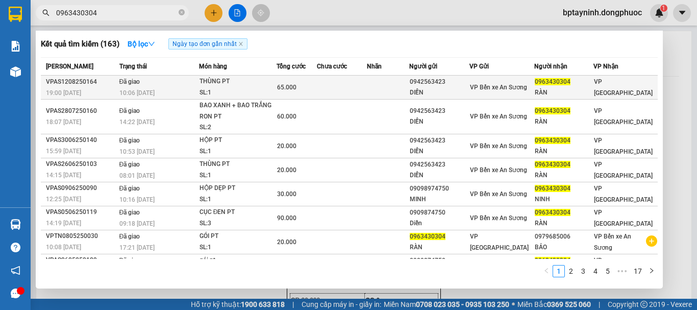
click at [296, 80] on td "65.000" at bounding box center [297, 88] width 41 height 24
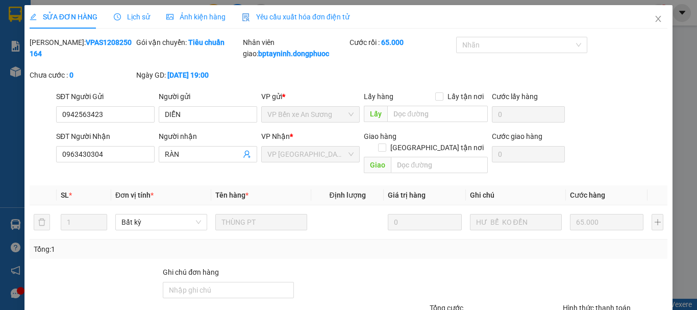
click at [133, 14] on span "Lịch sử" at bounding box center [132, 17] width 36 height 8
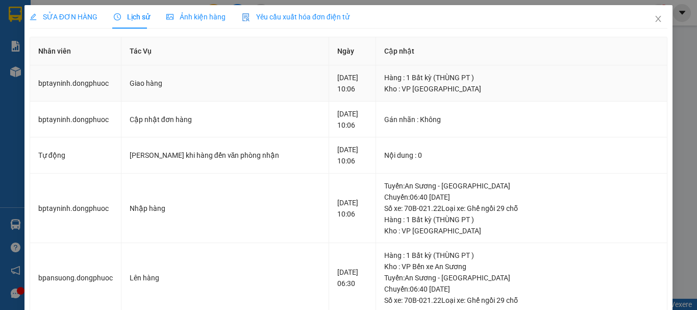
drag, startPoint x: 284, startPoint y: 86, endPoint x: 290, endPoint y: 88, distance: 6.6
click at [290, 88] on td "Giao hàng" at bounding box center [225, 83] width 208 height 36
drag, startPoint x: 290, startPoint y: 88, endPoint x: 319, endPoint y: 88, distance: 29.1
click at [319, 88] on tr "bptayninh.dongphuoc Giao hàng 13-08-2025 10:06 Hàng : 1 Bất kỳ (THÙNG PT ) Kho …" at bounding box center [348, 83] width 637 height 36
click at [337, 88] on div "13-08-2025 10:06" at bounding box center [352, 83] width 30 height 22
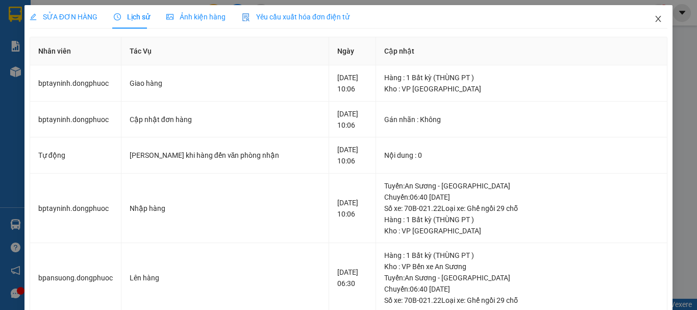
click at [652, 25] on span "Close" at bounding box center [658, 19] width 29 height 29
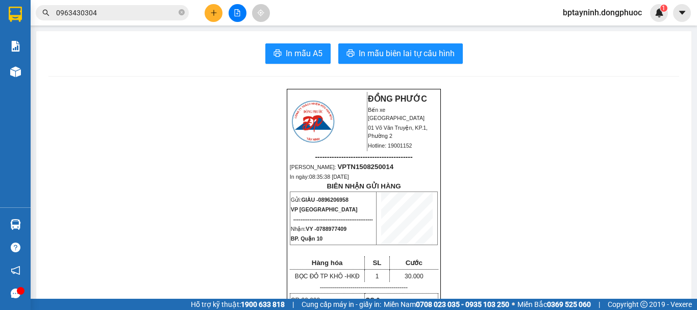
click at [138, 17] on input "0963430304" at bounding box center [116, 12] width 120 height 11
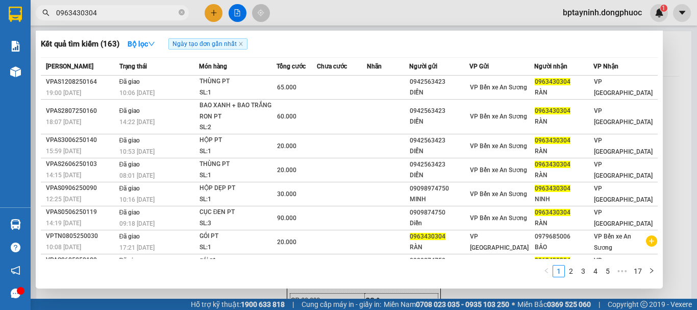
click at [241, 41] on span "Ngày tạo đơn gần nhất" at bounding box center [207, 43] width 79 height 11
click at [247, 46] on span "Ngày tạo đơn gần nhất" at bounding box center [207, 43] width 79 height 11
drag, startPoint x: 244, startPoint y: 46, endPoint x: 236, endPoint y: 46, distance: 8.2
click at [240, 46] on icon "close" at bounding box center [240, 43] width 5 height 5
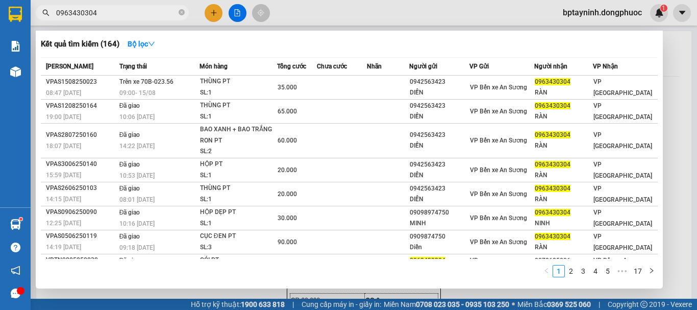
click at [209, 13] on div at bounding box center [348, 155] width 697 height 310
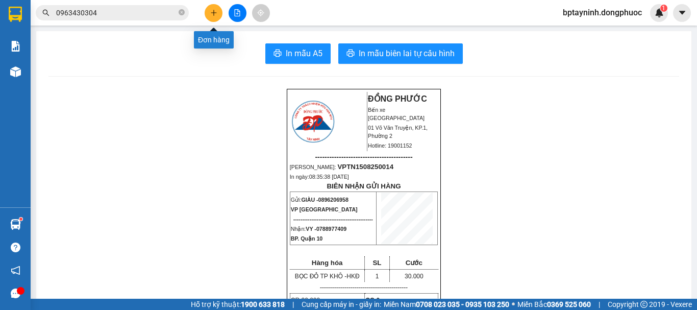
click at [209, 13] on button at bounding box center [214, 13] width 18 height 18
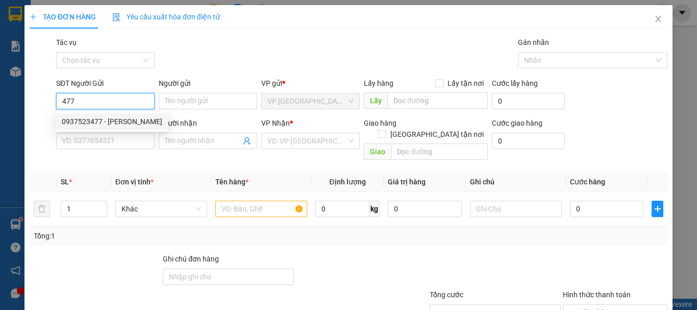
click at [116, 123] on div "0937523477 - KIM YẾN" at bounding box center [112, 121] width 101 height 11
type input "0937523477"
type input "[PERSON_NAME]"
type input "0976810459"
type input "PHÚC HÂN"
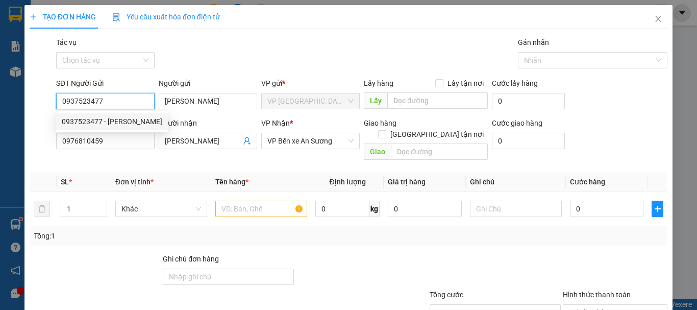
type input "20.000"
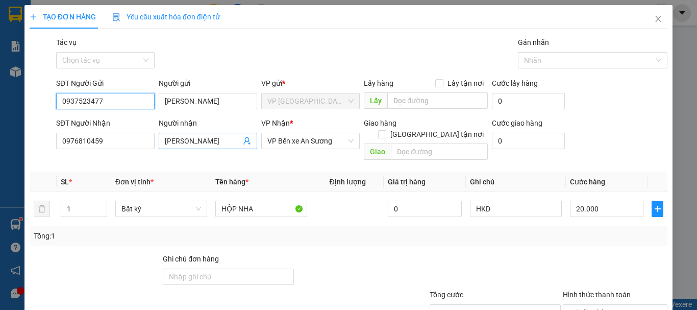
type input "0937523477"
click at [244, 145] on span at bounding box center [247, 140] width 8 height 11
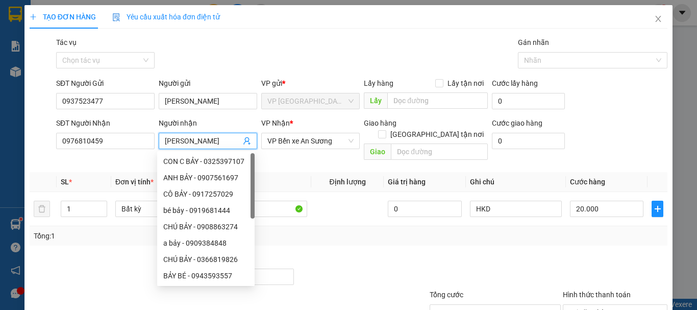
click at [245, 142] on icon "user-add" at bounding box center [247, 141] width 8 height 8
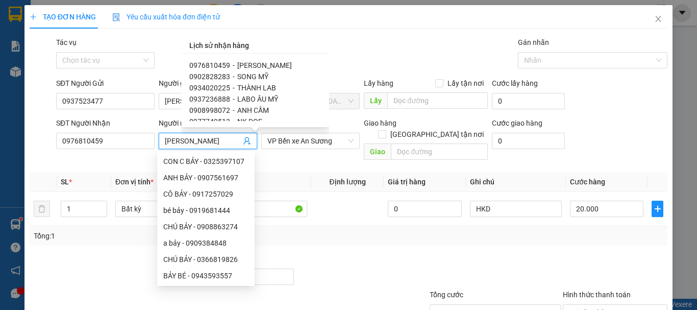
click at [215, 88] on span "0934020225" at bounding box center [209, 88] width 41 height 8
type input "0934020225"
type input "THÀNH LAB"
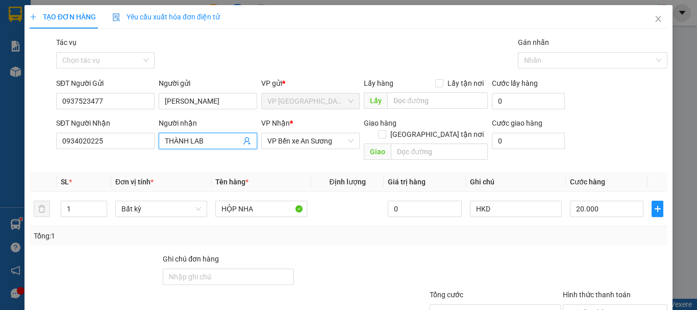
click at [395, 230] on div "Tổng: 1" at bounding box center [349, 235] width 630 height 11
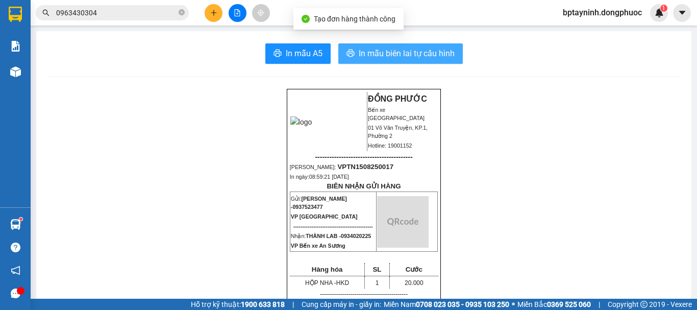
click at [421, 48] on span "In mẫu biên lai tự cấu hình" at bounding box center [407, 53] width 96 height 13
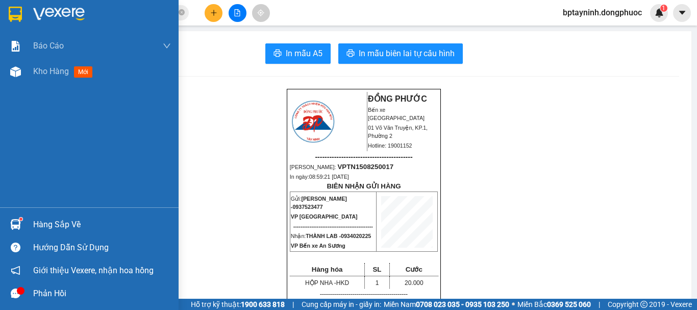
click at [21, 229] on div at bounding box center [16, 224] width 18 height 18
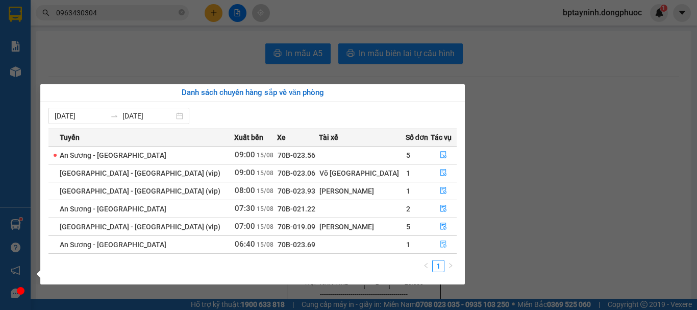
click at [440, 244] on icon "file-done" at bounding box center [443, 243] width 7 height 7
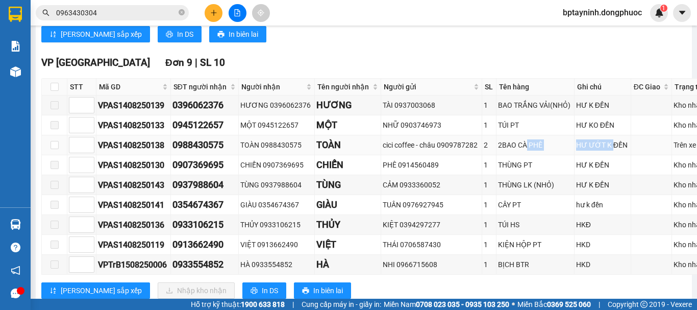
drag, startPoint x: 548, startPoint y: 187, endPoint x: 510, endPoint y: 193, distance: 38.3
click at [510, 155] on tr "VPAS1408250138 0988430575 TOÀN 0988430575 TOÀN cici coffee - châu 0909787282 2 …" at bounding box center [381, 145] width 678 height 20
click at [56, 149] on input "checkbox" at bounding box center [55, 145] width 8 height 8
checkbox input "true"
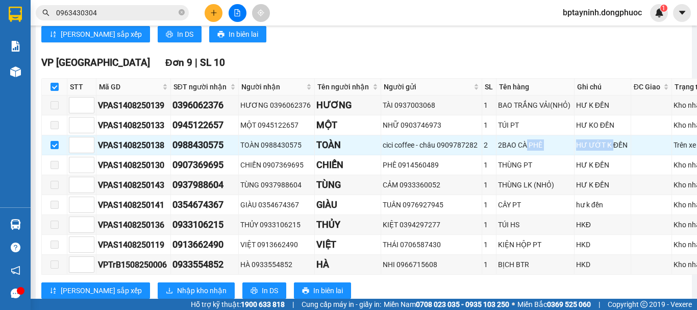
scroll to position [547, 0]
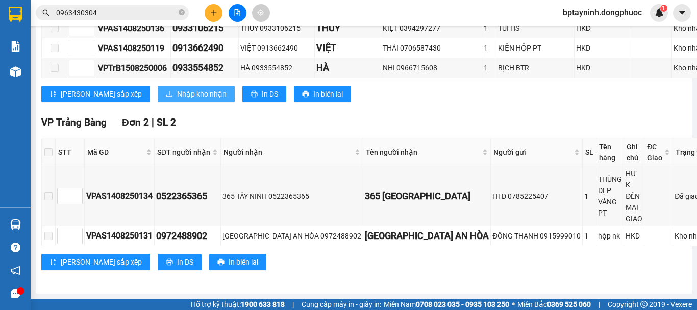
click at [177, 100] on span "Nhập kho nhận" at bounding box center [202, 93] width 50 height 11
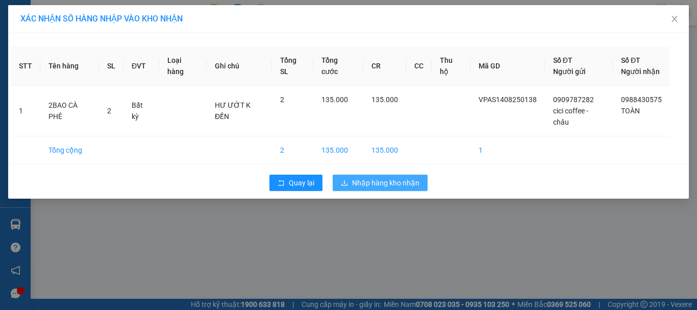
click at [407, 177] on span "Nhập hàng kho nhận" at bounding box center [385, 182] width 67 height 11
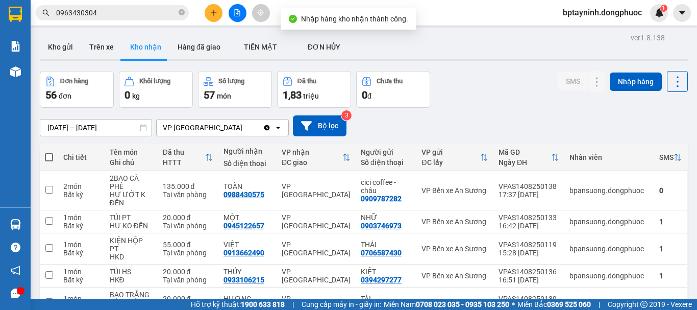
click at [536, 114] on div "13/08/2025 – 15/08/2025 Press the down arrow key to interact with the calendar …" at bounding box center [364, 126] width 648 height 36
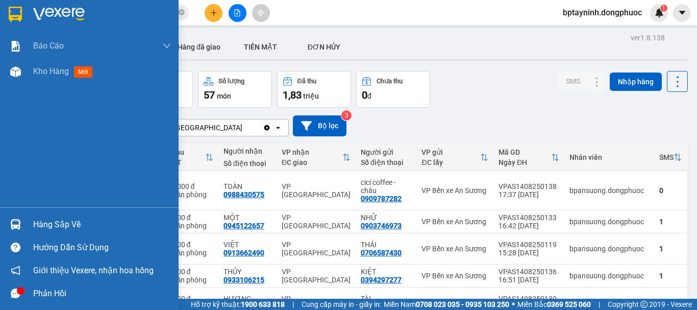
click at [17, 171] on div "Báo cáo Mẫu 1: Báo cáo dòng tiền theo nhân viên Mẫu 1: Báo cáo dòng tiền theo n…" at bounding box center [89, 120] width 179 height 174
click at [4, 161] on div "Báo cáo Mẫu 1: Báo cáo dòng tiền theo nhân viên Mẫu 1: Báo cáo dòng tiền theo n…" at bounding box center [89, 120] width 179 height 174
click at [20, 225] on img at bounding box center [15, 224] width 11 height 11
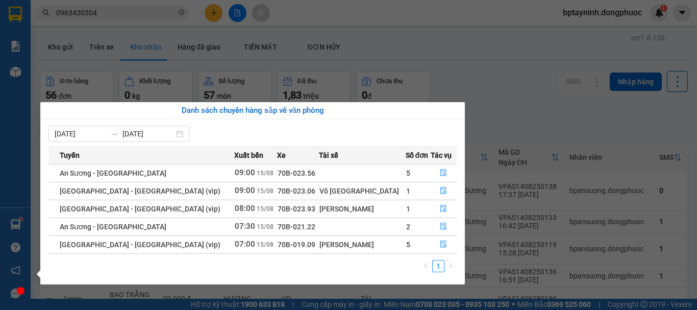
click at [482, 64] on section "Kết quả tìm kiếm ( 164 ) Bộ lọc Mã ĐH Trạng thái Món hàng Tổng cước Chưa cước N…" at bounding box center [348, 155] width 697 height 310
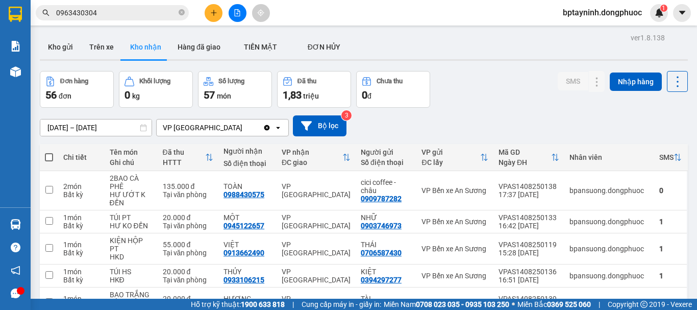
click at [610, 129] on div "13/08/2025 – 15/08/2025 Press the down arrow key to interact with the calendar …" at bounding box center [364, 125] width 648 height 21
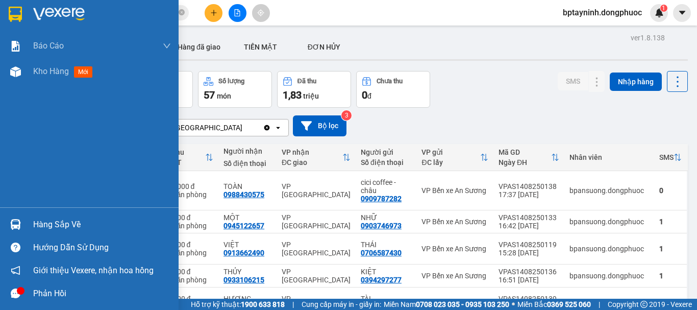
click at [18, 224] on img at bounding box center [15, 224] width 11 height 11
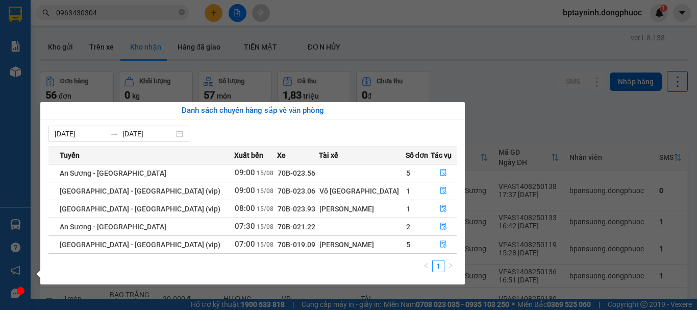
click at [471, 76] on section "Kết quả tìm kiếm ( 164 ) Bộ lọc Mã ĐH Trạng thái Món hàng Tổng cước Chưa cước N…" at bounding box center [348, 155] width 697 height 310
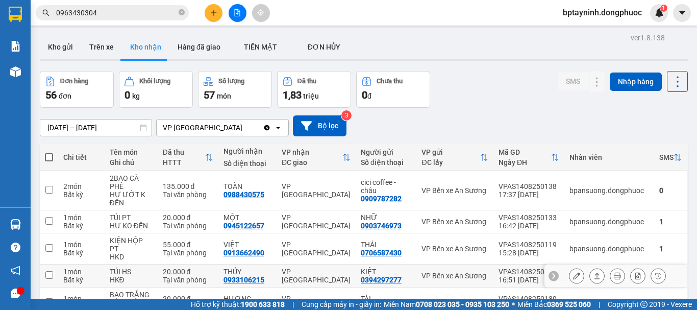
scroll to position [177, 0]
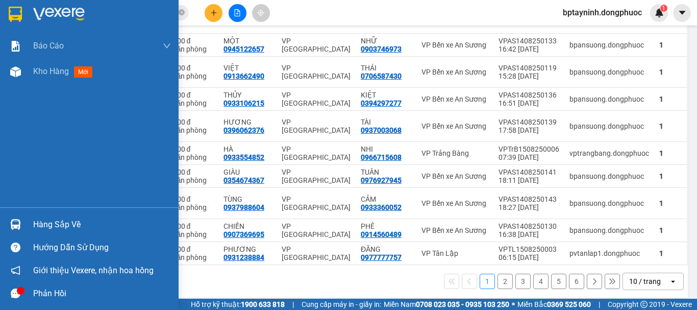
click at [15, 211] on div "Hàng sắp về Hướng dẫn sử dụng Giới thiệu Vexere, nhận hoa hồng Phản hồi" at bounding box center [89, 255] width 179 height 97
click at [15, 220] on img at bounding box center [15, 224] width 11 height 11
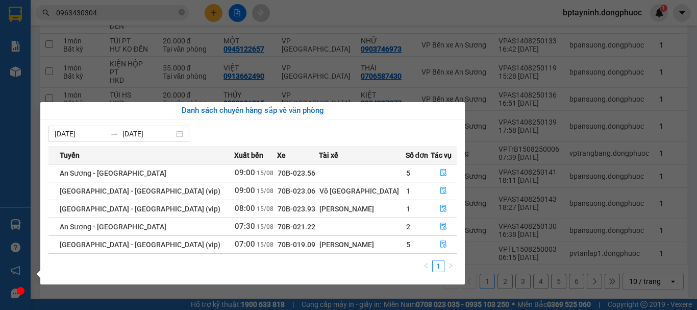
click at [134, 70] on section "Kết quả tìm kiếm ( 164 ) Bộ lọc Mã ĐH Trạng thái Món hàng Tổng cước Chưa cước N…" at bounding box center [348, 155] width 697 height 310
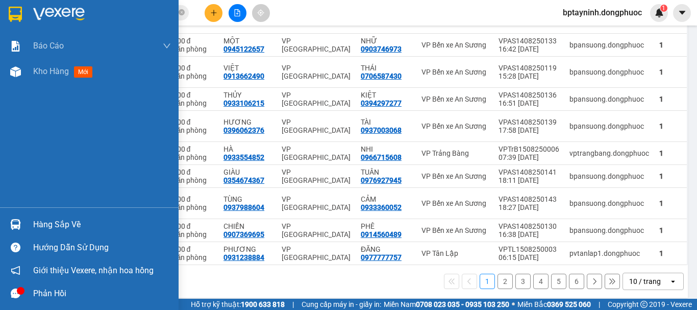
click at [23, 224] on div at bounding box center [16, 224] width 18 height 18
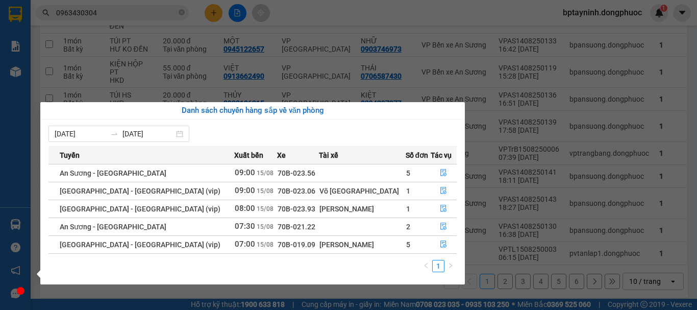
click at [147, 13] on section "Kết quả tìm kiếm ( 164 ) Bộ lọc Mã ĐH Trạng thái Món hàng Tổng cước Chưa cước N…" at bounding box center [348, 155] width 697 height 310
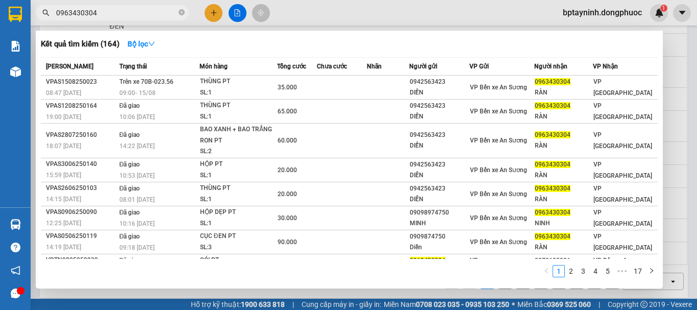
click at [147, 13] on input "0963430304" at bounding box center [116, 12] width 120 height 11
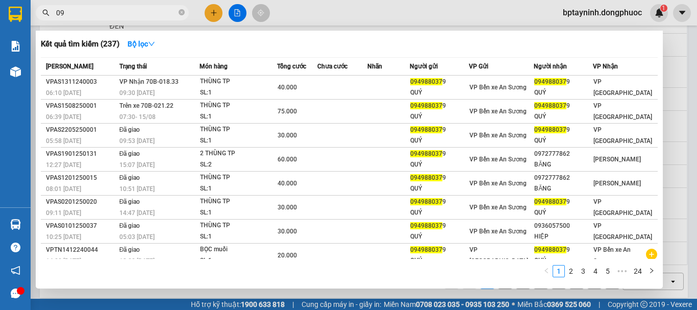
type input "0"
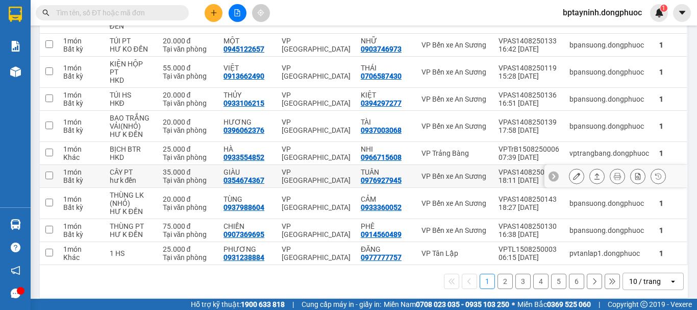
scroll to position [0, 0]
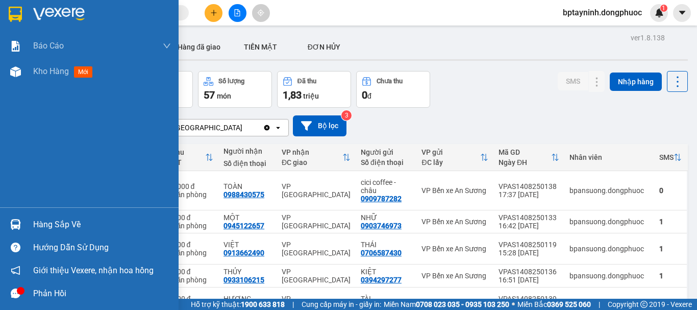
click at [29, 216] on div "Hàng sắp về" at bounding box center [89, 224] width 179 height 23
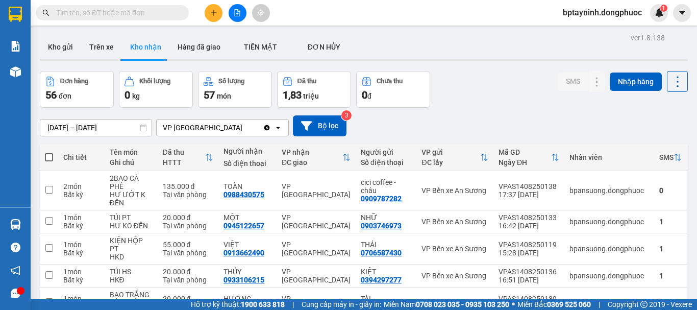
click at [462, 63] on section "Kết quả tìm kiếm ( 237 ) Bộ lọc Mã ĐH Trạng thái Món hàng Tổng cước Chưa cước N…" at bounding box center [348, 155] width 697 height 310
click at [105, 16] on input "text" at bounding box center [116, 12] width 120 height 11
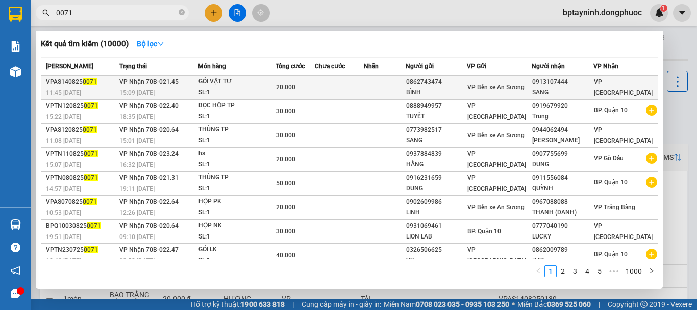
type input "0071"
click at [325, 87] on td at bounding box center [339, 88] width 49 height 24
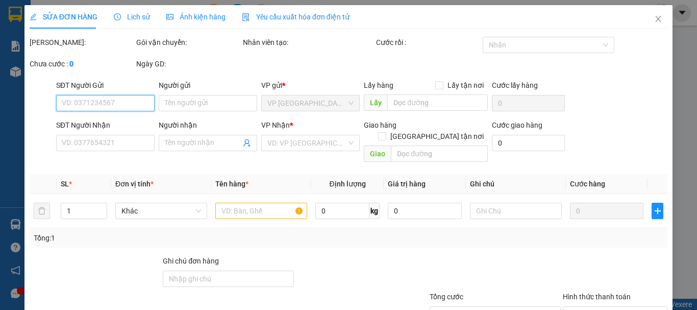
type input "0862743474"
type input "BÌNH"
type input "0913107444"
type input "SANG"
type input "20.000"
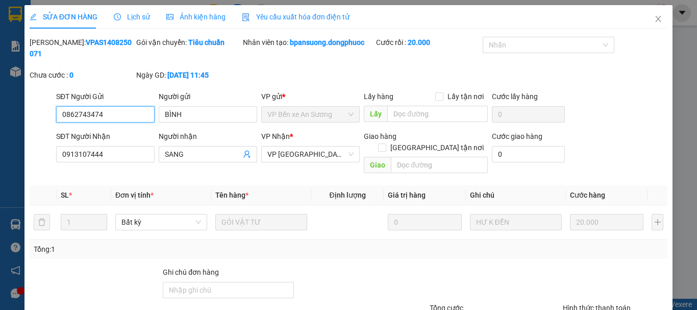
scroll to position [70, 0]
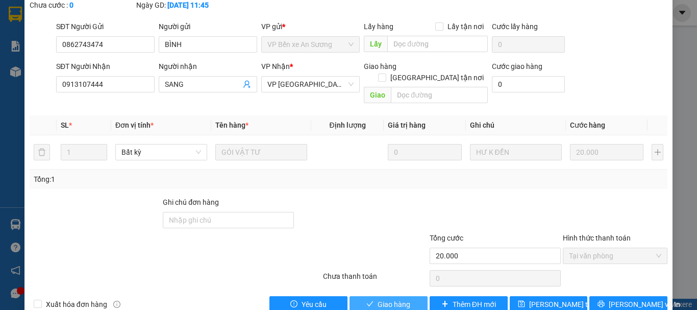
click at [362, 296] on button "Giao hàng" at bounding box center [389, 304] width 78 height 16
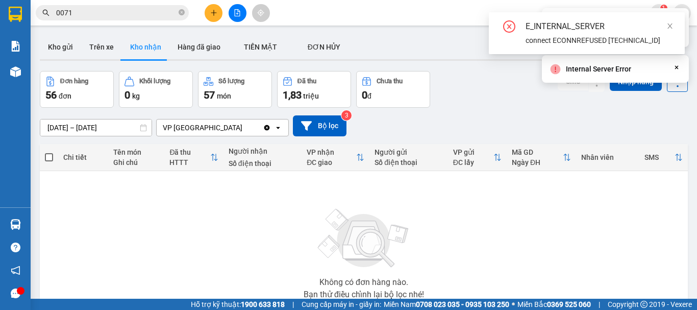
click at [448, 97] on div "Đơn hàng 56 đơn Khối lượng 0 kg Số lượng 57 món Đã thu 1,83 triệu Chưa thu 0 đ …" at bounding box center [364, 89] width 648 height 37
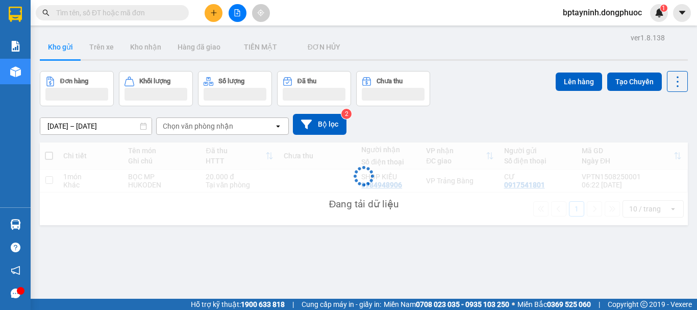
scroll to position [47, 0]
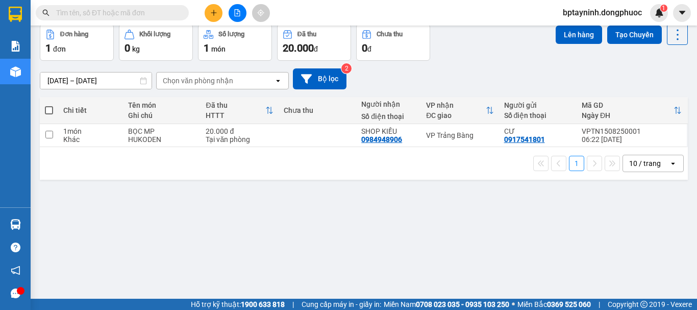
click at [65, 18] on span at bounding box center [112, 12] width 153 height 15
click at [67, 17] on input "text" at bounding box center [116, 12] width 120 height 11
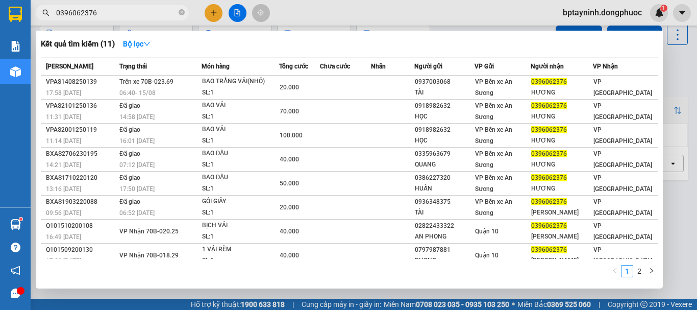
click at [97, 11] on input "0396062376" at bounding box center [116, 12] width 120 height 11
paste input "BPQ101408250114"
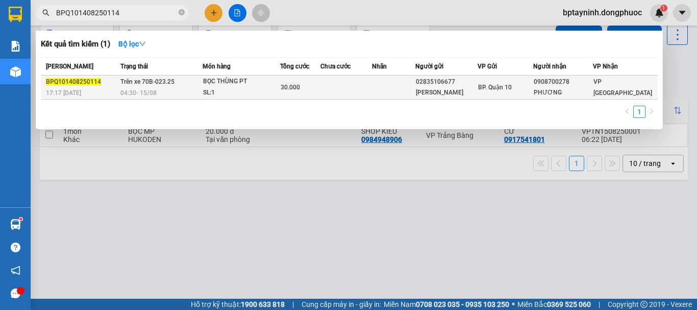
type input "BPQ101408250114"
click at [139, 88] on span "04:30 - 15/08" at bounding box center [138, 92] width 36 height 8
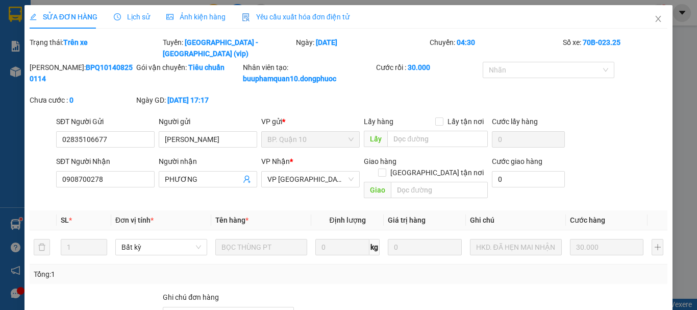
type input "02835106677"
type input "KHẮC DUY"
type input "0908700278"
type input "PHƯƠNG"
type input "30.000"
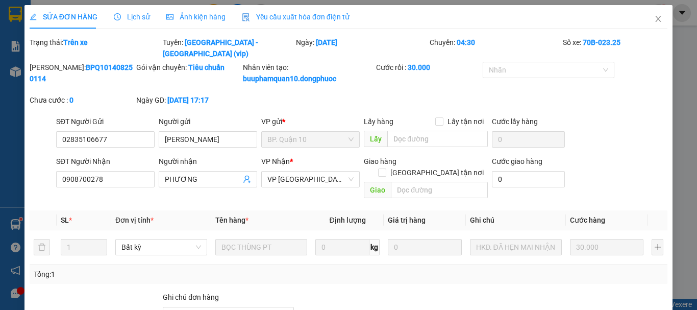
click at [127, 18] on span "Lịch sử" at bounding box center [132, 17] width 36 height 8
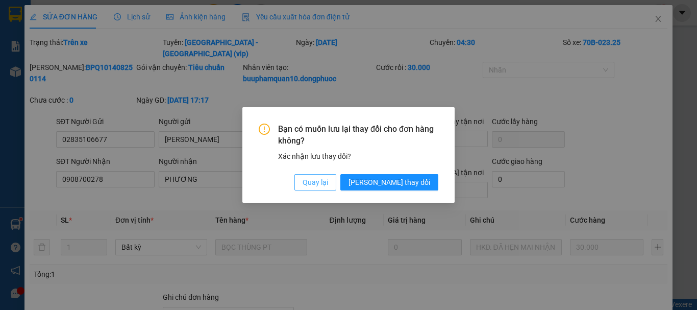
click at [336, 184] on button "Quay lại" at bounding box center [315, 182] width 42 height 16
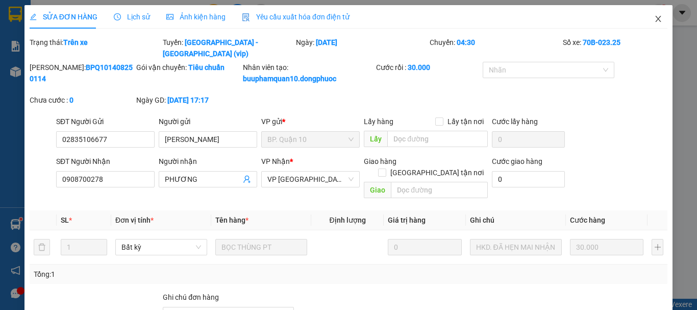
click at [646, 20] on span "Close" at bounding box center [658, 19] width 29 height 29
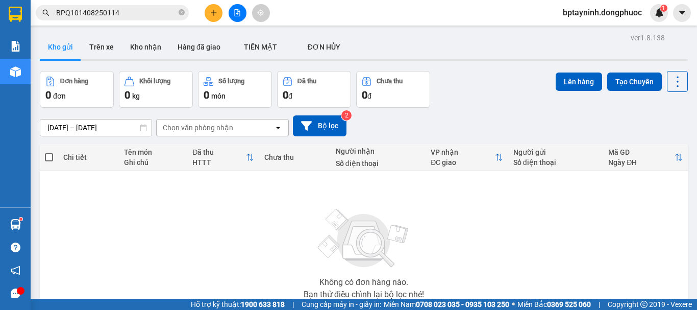
scroll to position [74, 0]
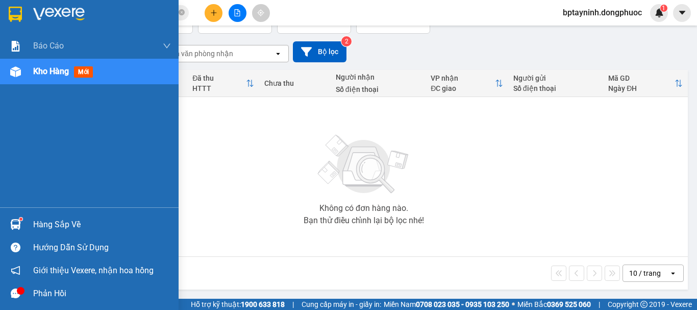
click at [18, 220] on img at bounding box center [15, 224] width 11 height 11
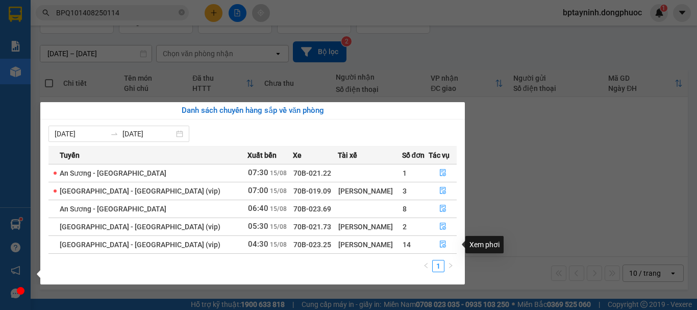
click at [513, 210] on section "Kết quả tìm kiếm ( 1 ) Bộ lọc Mã ĐH Trạng thái Món hàng Tổng cước Chưa cước Nhã…" at bounding box center [348, 155] width 697 height 310
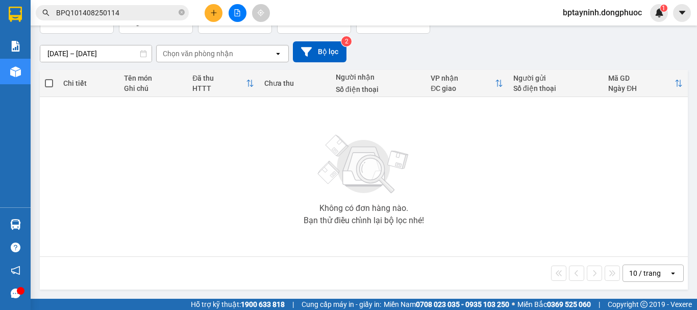
click at [125, 10] on input "BPQ101408250114" at bounding box center [116, 12] width 120 height 11
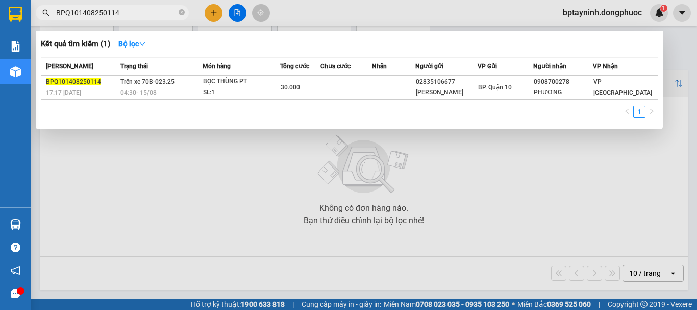
click at [125, 10] on input "BPQ101408250114" at bounding box center [116, 12] width 120 height 11
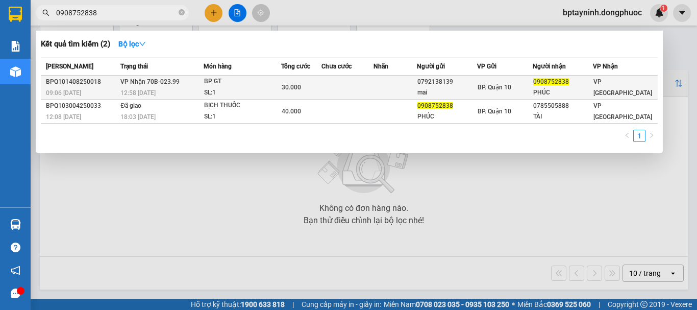
type input "0908752838"
click at [262, 92] on div "SL: 1" at bounding box center [242, 92] width 77 height 11
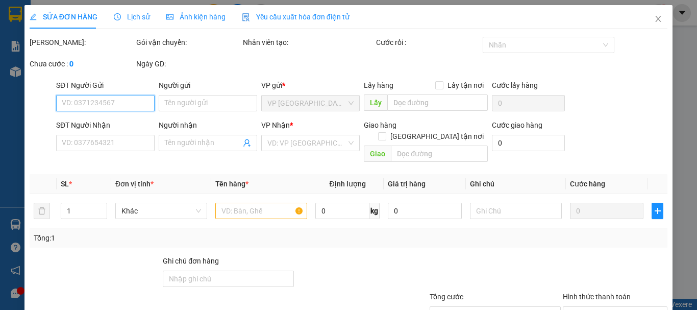
type input "0792138139"
type input "mai"
type input "0908752838"
type input "PHÚC"
type input "30.000"
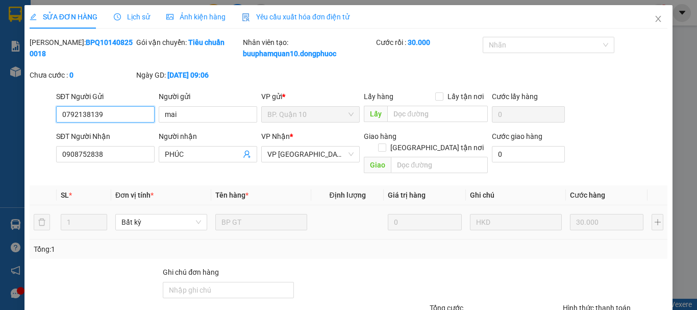
scroll to position [81, 0]
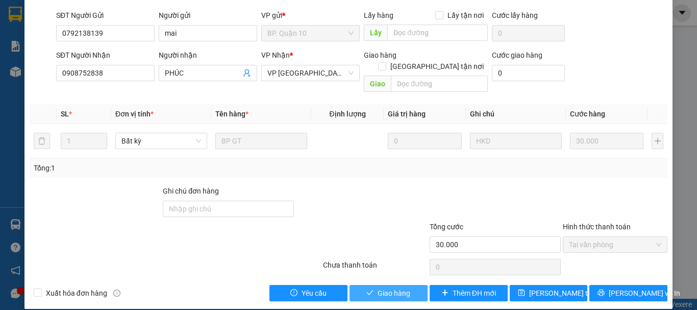
click at [397, 287] on span "Giao hàng" at bounding box center [394, 292] width 33 height 11
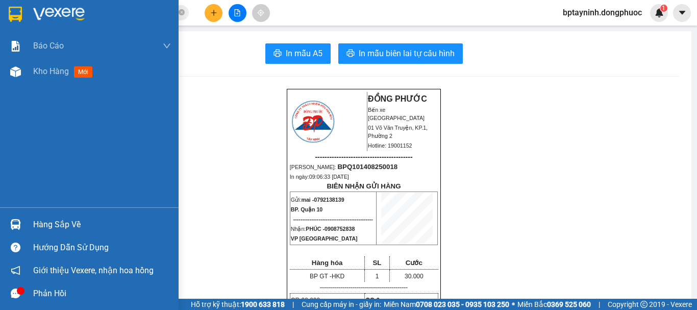
click at [78, 220] on div "Hàng sắp về" at bounding box center [102, 224] width 138 height 15
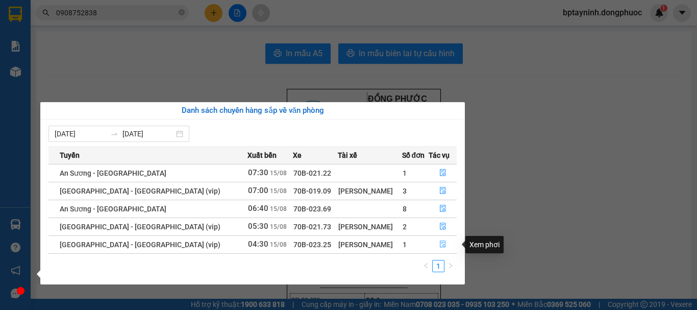
click at [442, 244] on icon "file-done" at bounding box center [443, 244] width 6 height 7
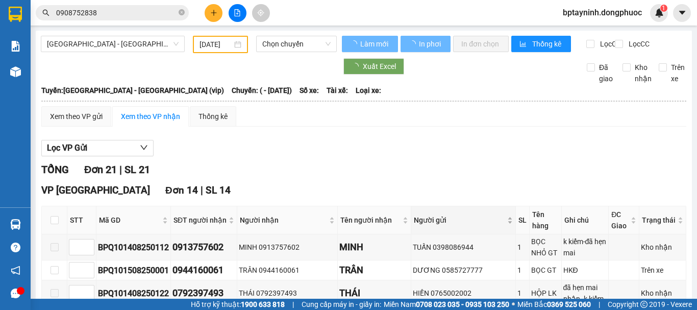
type input "[DATE]"
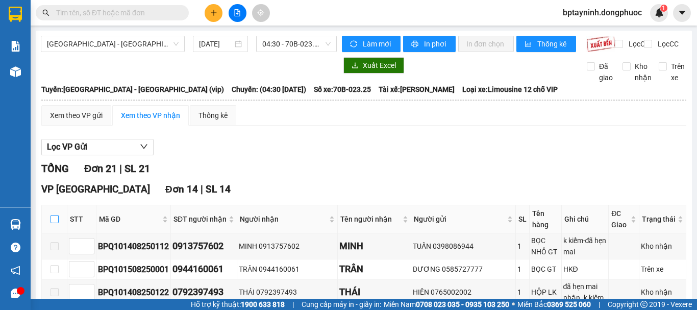
click at [57, 223] on input "checkbox" at bounding box center [55, 219] width 8 height 8
checkbox input "true"
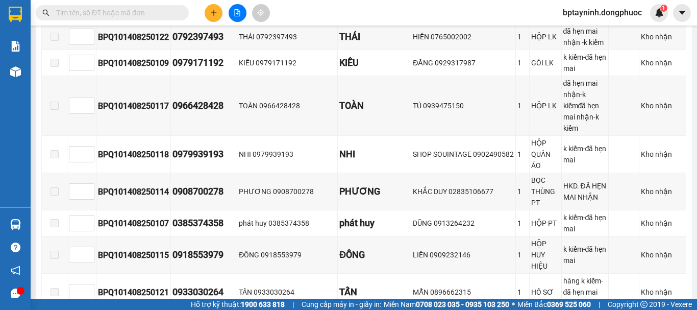
scroll to position [425, 0]
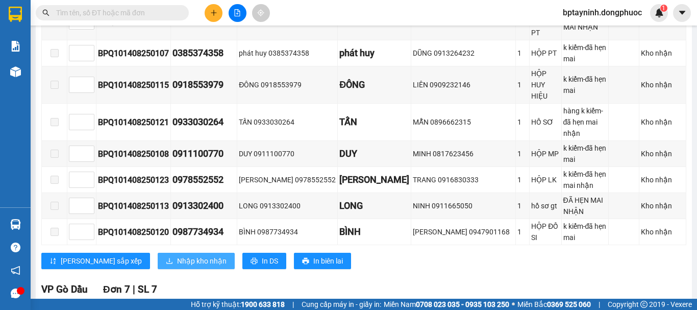
click at [177, 255] on span "Nhập kho nhận" at bounding box center [202, 260] width 50 height 11
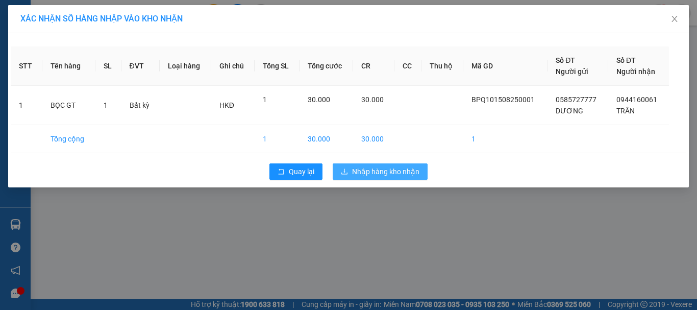
click at [379, 170] on span "Nhập hàng kho nhận" at bounding box center [385, 171] width 67 height 11
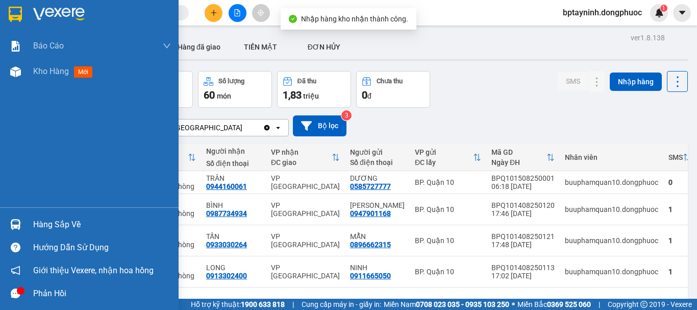
click at [77, 220] on div "Hàng sắp về" at bounding box center [102, 224] width 138 height 15
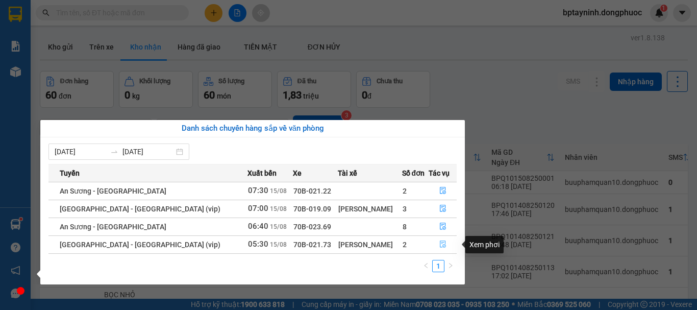
click at [439, 241] on icon "file-done" at bounding box center [442, 243] width 7 height 7
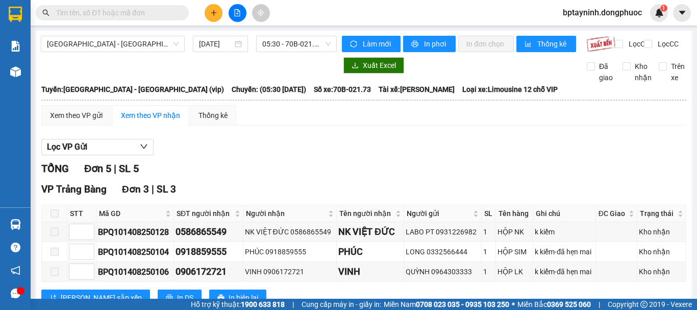
click at [152, 13] on input "text" at bounding box center [116, 12] width 120 height 11
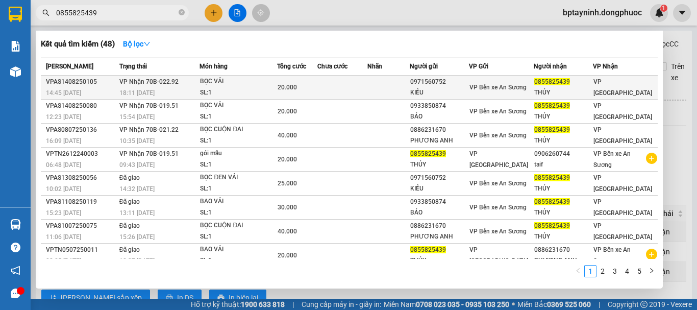
type input "0855825439"
click at [359, 86] on td at bounding box center [342, 88] width 50 height 24
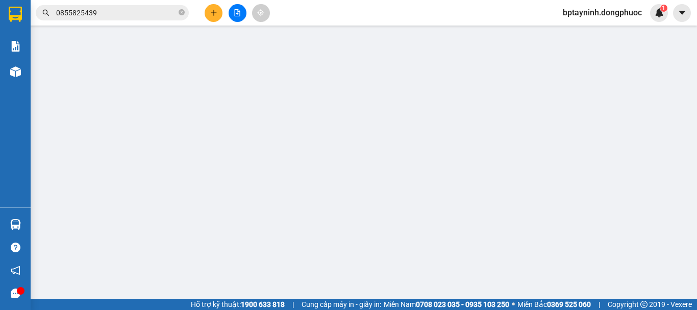
type input "0971560752"
type input "KIỀU"
type input "0855825439"
type input "THỦY"
type input "20.000"
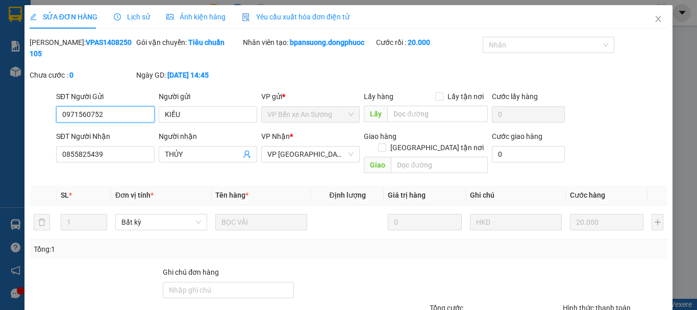
scroll to position [70, 0]
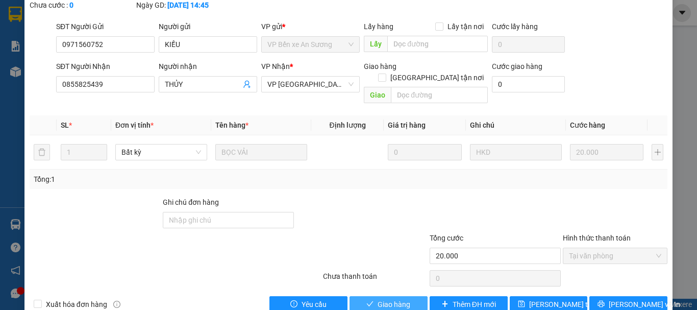
click at [370, 296] on button "Giao hàng" at bounding box center [389, 304] width 78 height 16
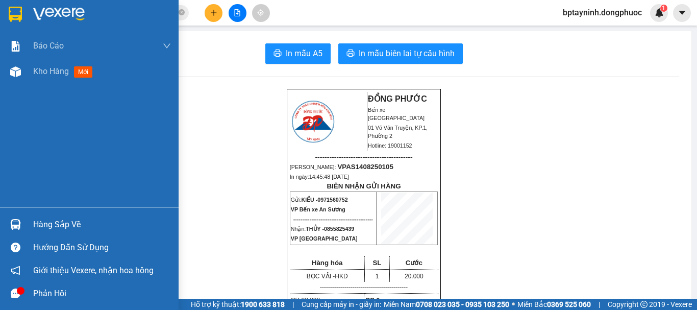
click at [48, 217] on div "Hàng sắp về" at bounding box center [102, 224] width 138 height 15
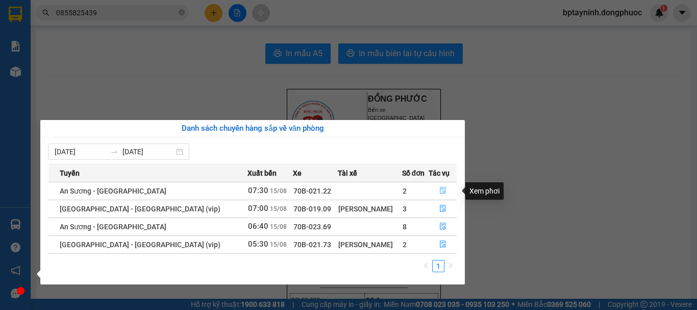
click at [443, 188] on icon "file-done" at bounding box center [442, 190] width 7 height 7
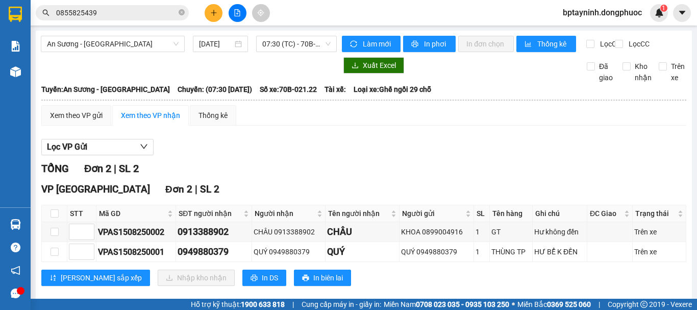
scroll to position [24, 0]
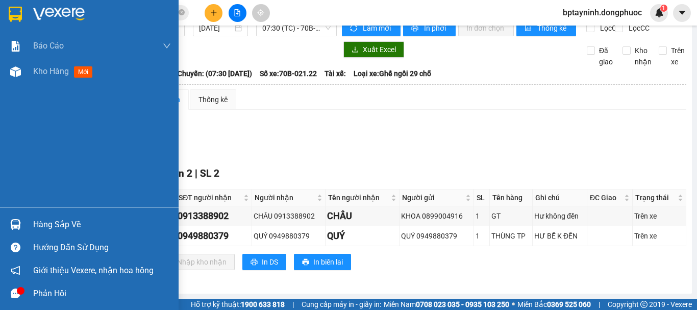
click at [16, 225] on img at bounding box center [15, 224] width 11 height 11
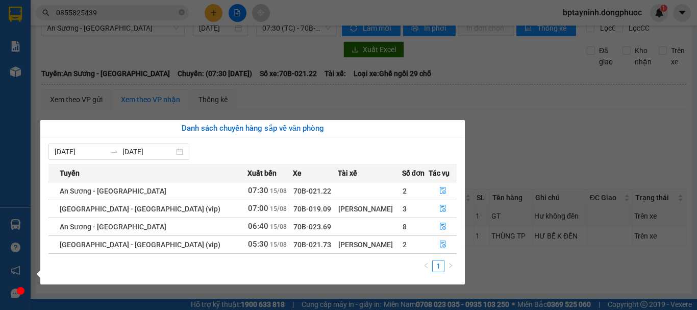
click at [368, 103] on section "Kết quả tìm kiếm ( 48 ) Bộ lọc Mã ĐH Trạng thái Món hàng Tổng cước Chưa cước Nh…" at bounding box center [348, 155] width 697 height 310
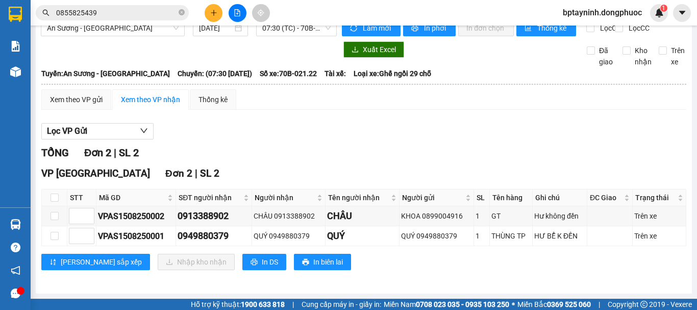
scroll to position [0, 0]
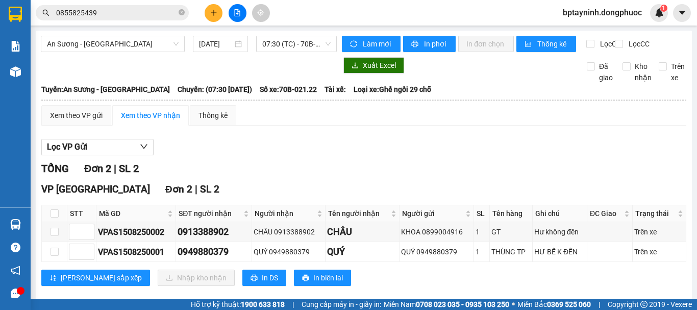
click at [93, 17] on input "0855825439" at bounding box center [116, 12] width 120 height 11
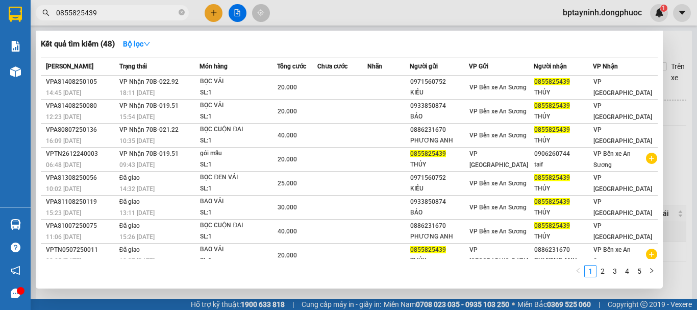
click at [93, 16] on input "0855825439" at bounding box center [116, 12] width 120 height 11
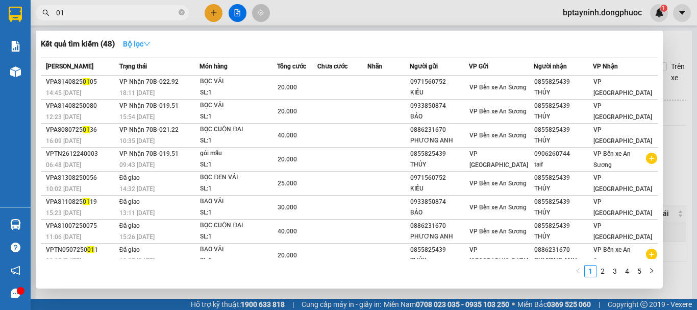
type input "0"
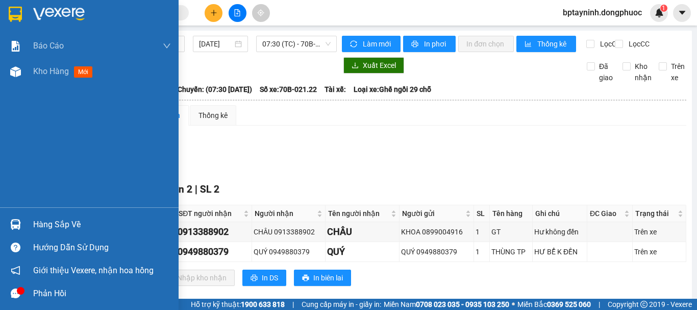
click at [18, 13] on img at bounding box center [15, 14] width 13 height 15
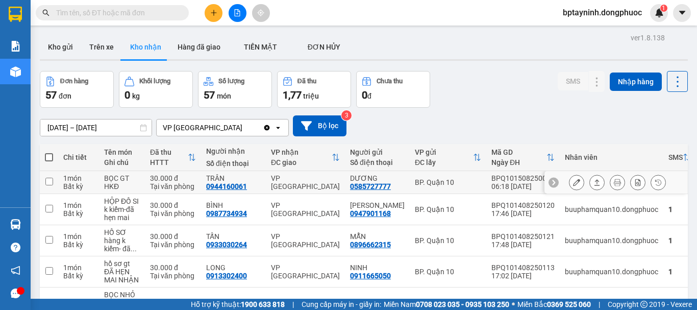
click at [225, 185] on div "0944160061" at bounding box center [226, 186] width 41 height 8
click at [180, 189] on div "Tại văn phòng" at bounding box center [173, 186] width 46 height 8
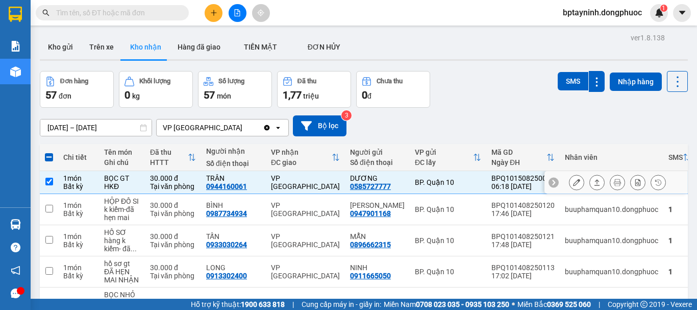
click at [180, 189] on div "Tại văn phòng" at bounding box center [173, 186] width 46 height 8
checkbox input "false"
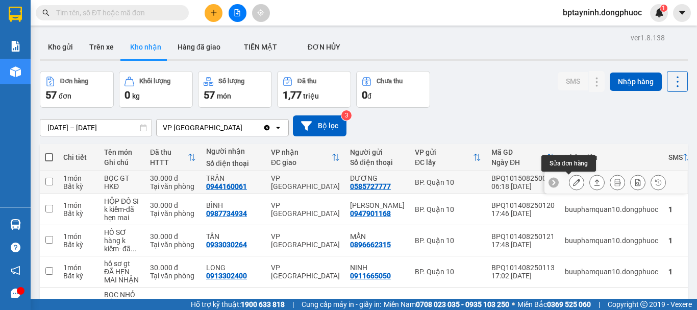
click at [573, 185] on icon at bounding box center [576, 182] width 7 height 7
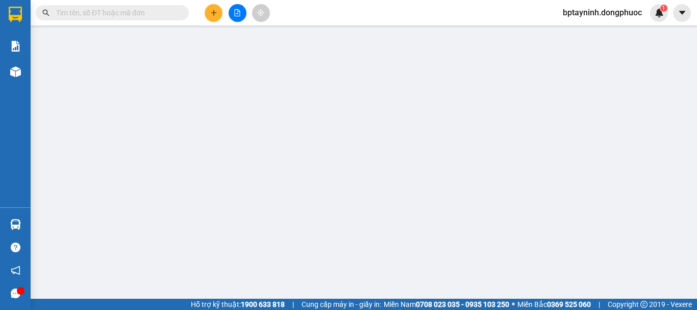
type input "0585727777"
type input "DƯƠNG"
type input "0944160061"
type input "TRÂN"
type input "30.000"
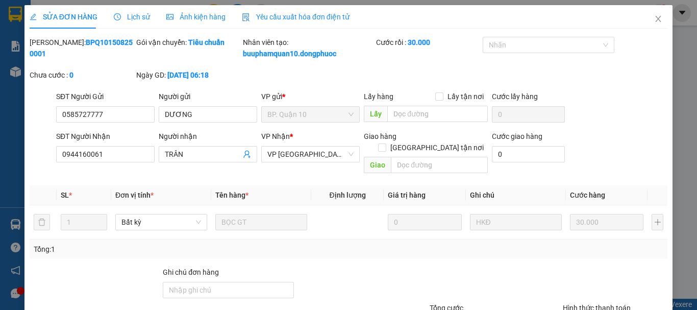
click at [108, 47] on div "Mã ĐH: BPQ101508250001" at bounding box center [82, 48] width 105 height 22
click at [100, 35] on div "SỬA ĐƠN HÀNG Lịch sử Ảnh kiện hàng Yêu cầu xuất hóa đơn điện tử Total Paid Fee …" at bounding box center [349, 193] width 638 height 377
copy b "BPQ101508250001"
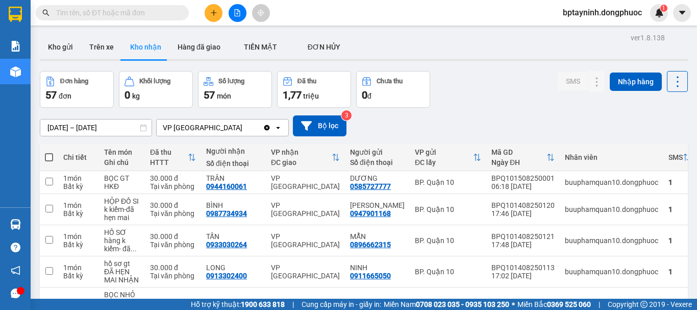
click at [248, 17] on div at bounding box center [237, 13] width 77 height 18
click at [237, 14] on icon "file-add" at bounding box center [238, 12] width 6 height 7
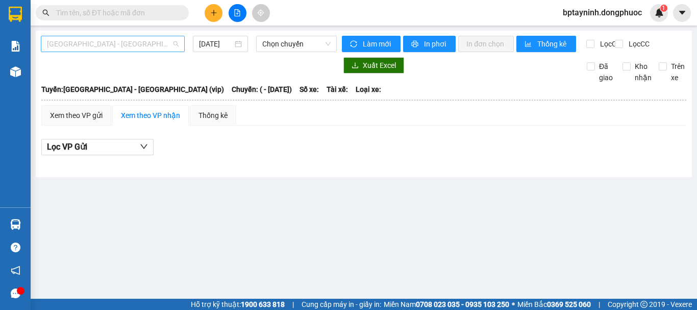
click at [132, 45] on span "[GEOGRAPHIC_DATA] - [GEOGRAPHIC_DATA] (vip)" at bounding box center [113, 43] width 132 height 15
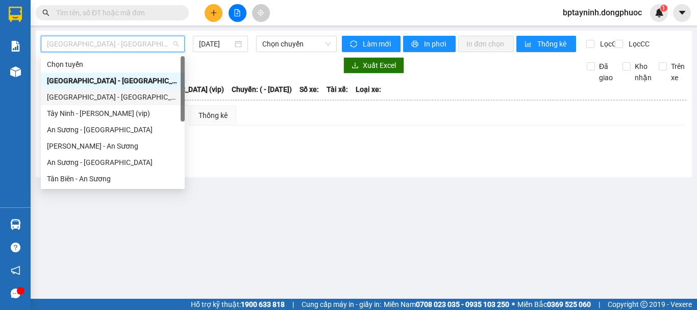
scroll to position [147, 0]
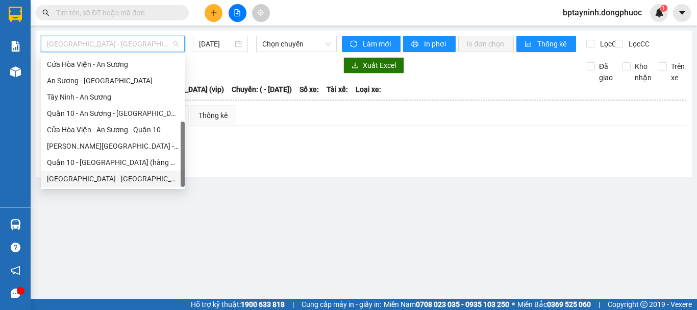
click at [97, 183] on div "[GEOGRAPHIC_DATA] - [GEOGRAPHIC_DATA] (vip)" at bounding box center [113, 178] width 132 height 11
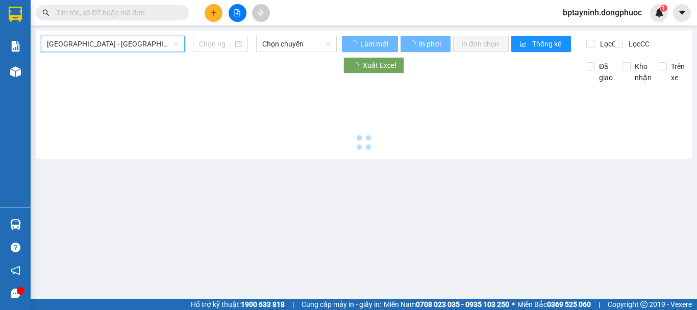
type input "[DATE]"
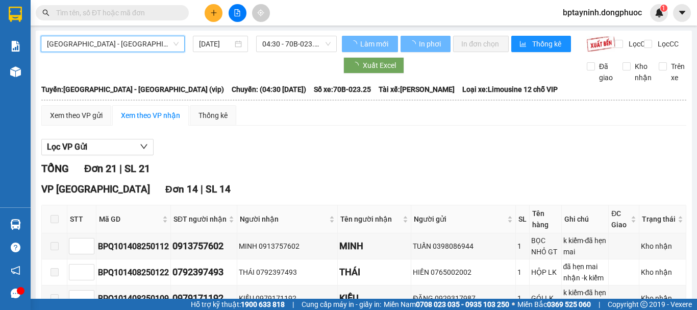
click at [313, 46] on span "04:30 - 70B-023.25" at bounding box center [296, 43] width 68 height 15
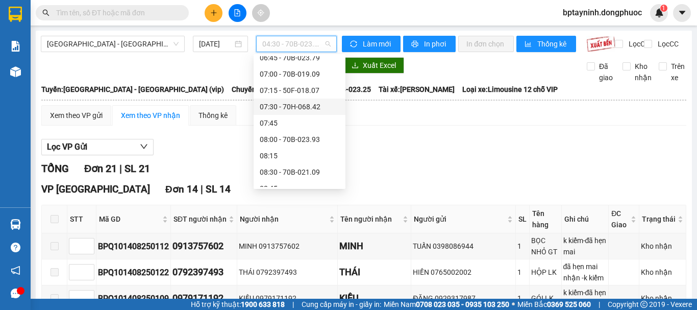
scroll to position [85, 0]
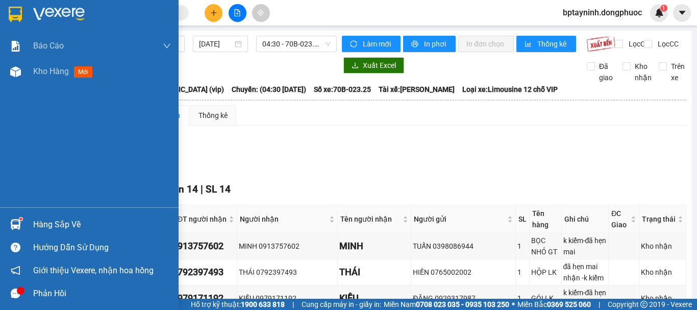
click at [13, 221] on img at bounding box center [15, 224] width 11 height 11
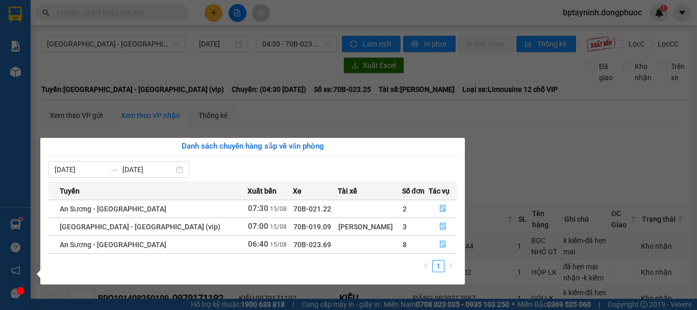
click at [324, 133] on section "Kết quả tìm kiếm ( 48 ) Bộ lọc Mã ĐH Trạng thái Món hàng Tổng cước Chưa cước Nh…" at bounding box center [348, 155] width 697 height 310
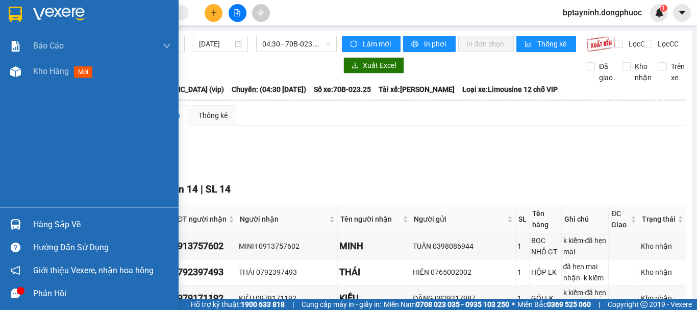
click at [22, 222] on div at bounding box center [16, 224] width 18 height 18
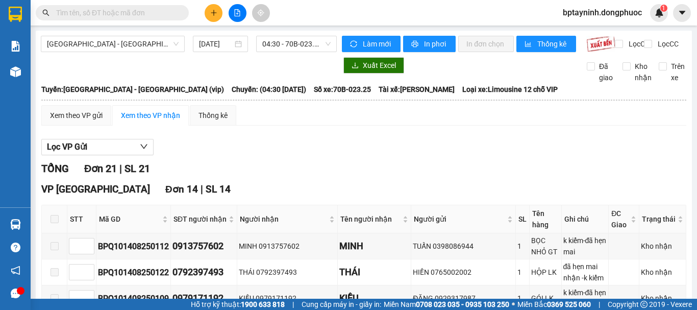
click at [479, 174] on section "Kết quả tìm kiếm ( 48 ) Bộ lọc Mã ĐH Trạng thái Món hàng Tổng cước Chưa cước Nh…" at bounding box center [348, 155] width 697 height 310
click at [201, 176] on div "TỔNG Đơn 21 | SL 21" at bounding box center [363, 169] width 645 height 16
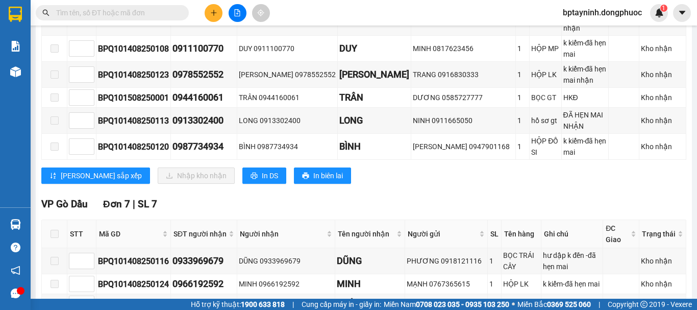
scroll to position [634, 0]
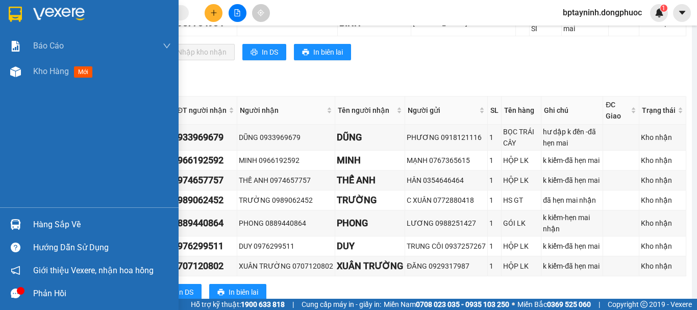
drag, startPoint x: 0, startPoint y: 215, endPoint x: 18, endPoint y: 222, distance: 19.4
click at [1, 215] on div "Hàng sắp về" at bounding box center [89, 224] width 179 height 23
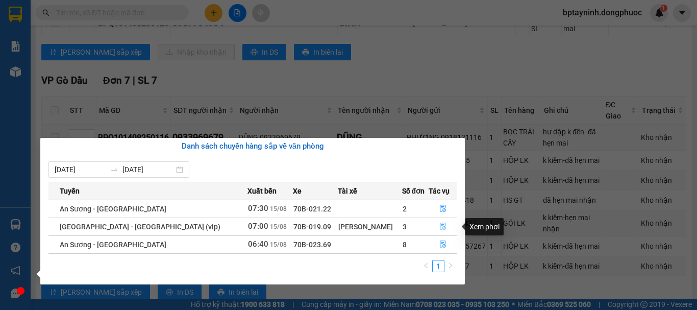
click at [440, 229] on icon "file-done" at bounding box center [442, 226] width 7 height 7
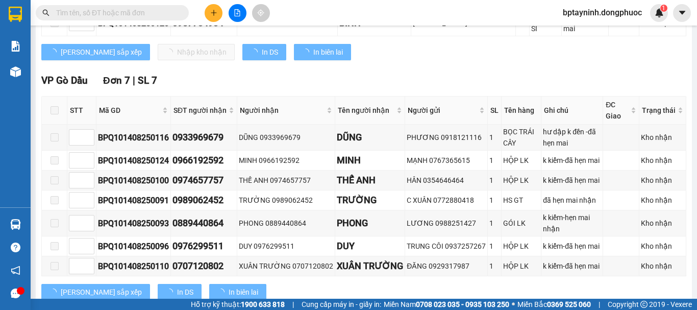
scroll to position [74, 0]
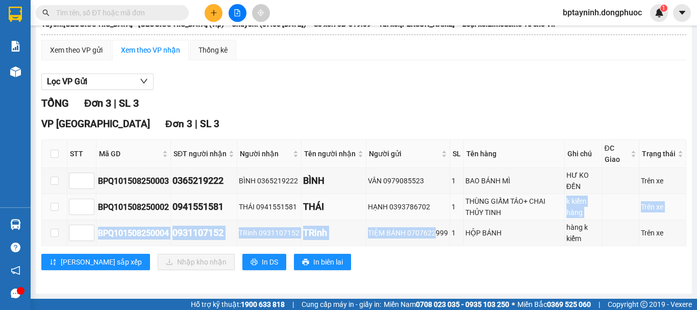
drag, startPoint x: 432, startPoint y: 224, endPoint x: 515, endPoint y: 217, distance: 83.4
click at [515, 217] on tbody "BPQ101508250003 0365219222 BÌNH 0365219222 BÌNH VÂN 0979085523 1 BAO BÁNH MÌ HƯ…" at bounding box center [364, 207] width 645 height 78
click at [515, 217] on div "THÙNG GIẤM TÁO+ CHAI THỦY TINH" at bounding box center [513, 206] width 97 height 22
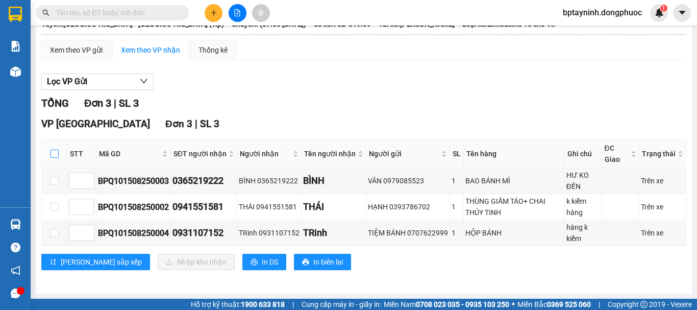
click at [52, 153] on input "checkbox" at bounding box center [55, 154] width 8 height 8
checkbox input "true"
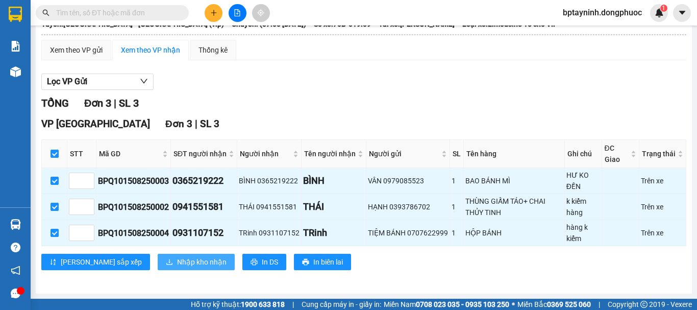
click at [158, 263] on button "Nhập kho nhận" at bounding box center [196, 262] width 77 height 16
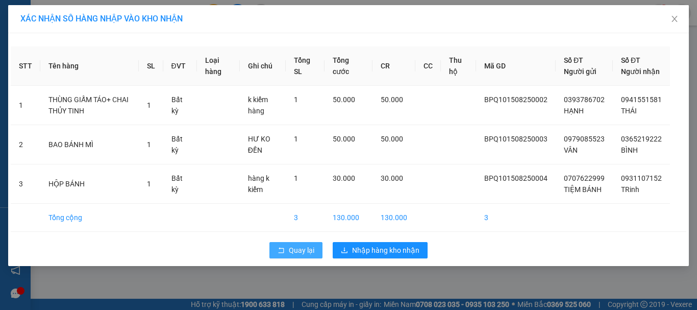
click at [285, 254] on icon "rollback" at bounding box center [281, 250] width 7 height 7
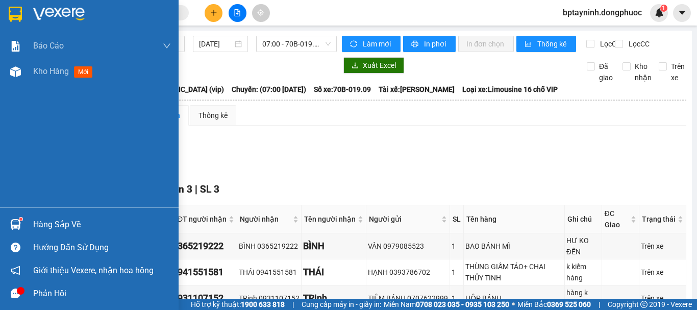
click at [28, 214] on div "Hàng sắp về" at bounding box center [89, 224] width 179 height 23
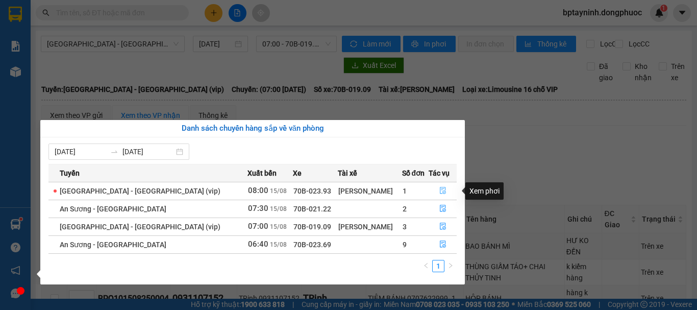
click at [440, 191] on icon "file-done" at bounding box center [442, 190] width 7 height 7
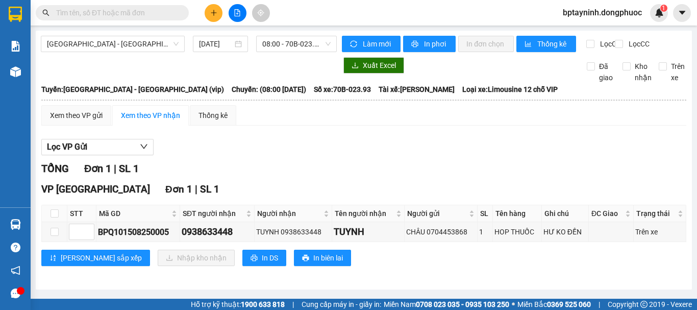
scroll to position [5, 0]
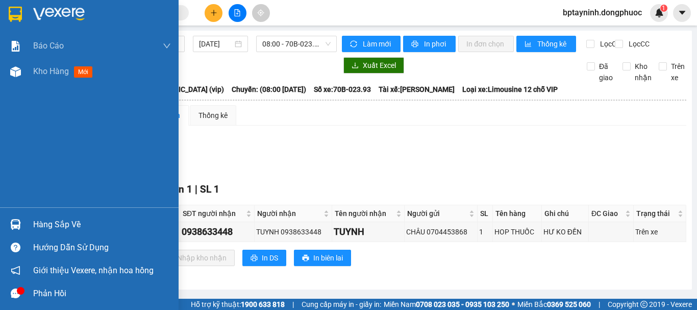
click at [11, 220] on img at bounding box center [15, 224] width 11 height 11
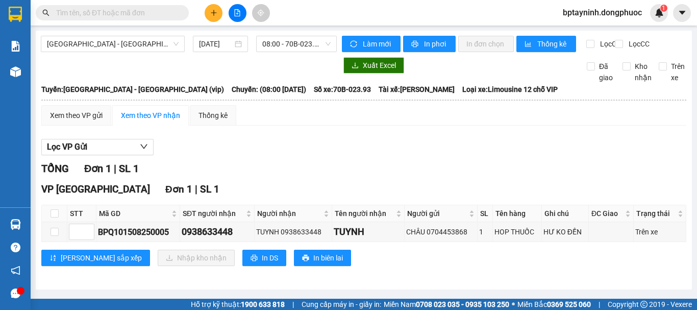
click at [535, 178] on section "Kết quả tìm kiếm ( 48 ) Bộ lọc Mã ĐH Trạng thái Món hàng Tổng cước Chưa cước Nh…" at bounding box center [348, 155] width 697 height 310
click at [79, 71] on div at bounding box center [189, 65] width 296 height 16
click at [215, 11] on icon "plus" at bounding box center [213, 12] width 7 height 7
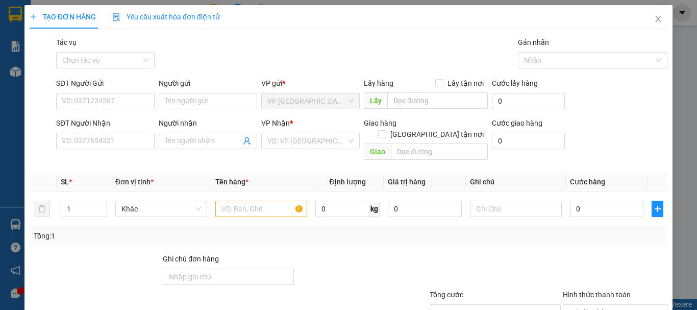
click at [45, 108] on div at bounding box center [42, 96] width 27 height 36
click at [86, 93] on input "SĐT Người Gửi" at bounding box center [105, 101] width 99 height 16
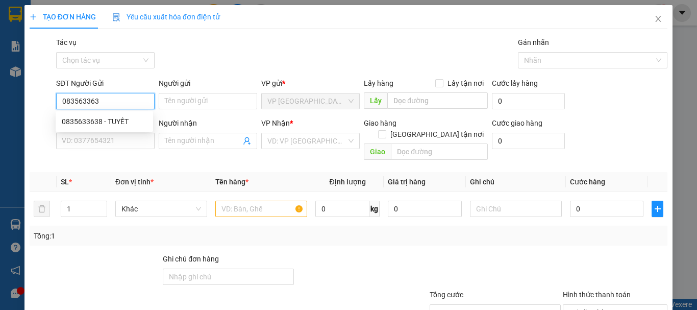
type input "0835633638"
click at [108, 118] on div "0835633638 - TUYẾT" at bounding box center [104, 121] width 85 height 11
type input "TUYẾT"
type input "0792331495"
type input "TÍN"
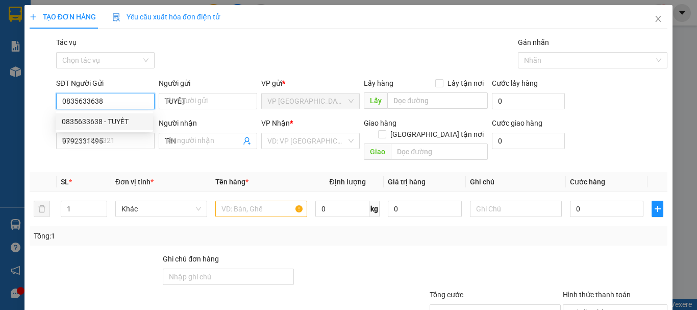
type input "20.000"
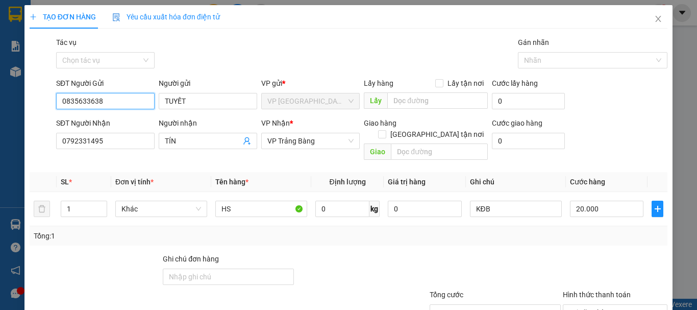
scroll to position [68, 0]
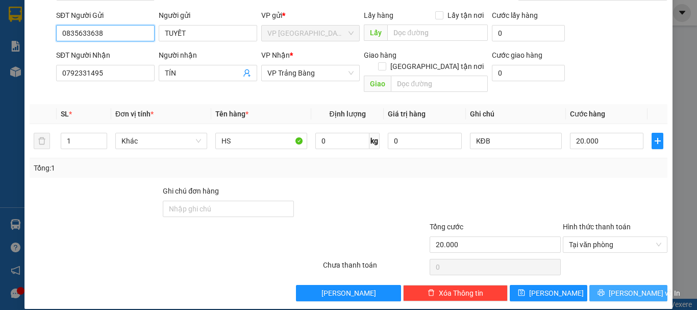
type input "0835633638"
click at [637, 287] on span "[PERSON_NAME] và In" at bounding box center [644, 292] width 71 height 11
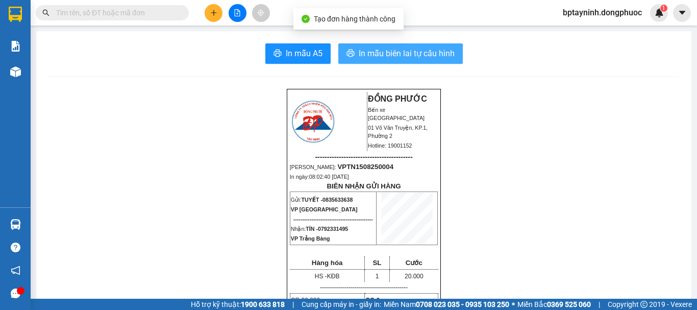
click at [380, 59] on span "In mẫu biên lai tự cấu hình" at bounding box center [407, 53] width 96 height 13
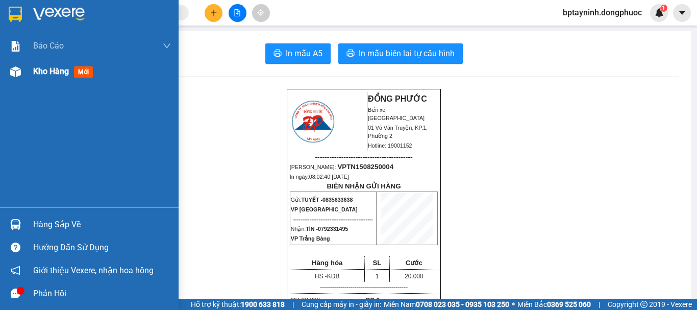
click at [9, 68] on div at bounding box center [16, 72] width 18 height 18
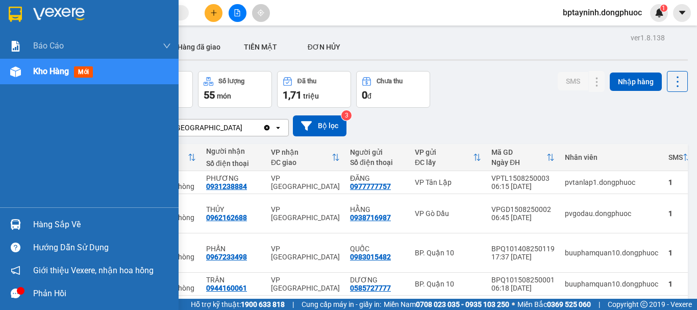
click at [16, 295] on icon "message" at bounding box center [16, 293] width 10 height 10
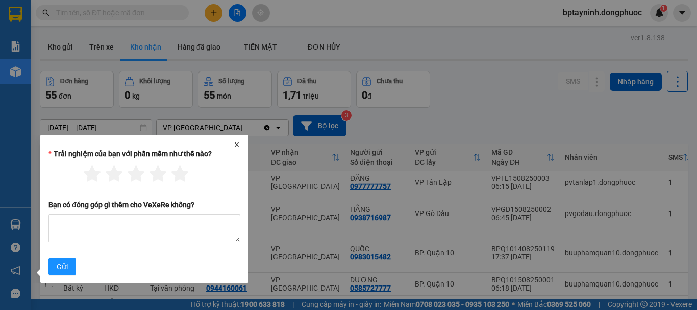
click at [236, 143] on icon "close" at bounding box center [236, 144] width 5 height 5
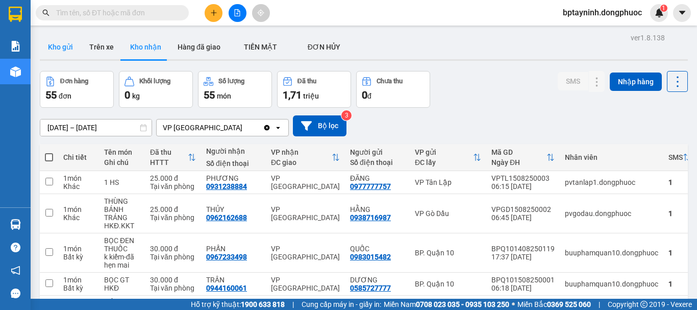
click at [56, 48] on button "Kho gửi" at bounding box center [60, 47] width 41 height 24
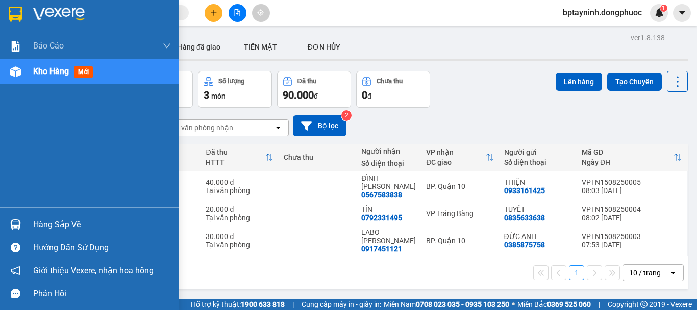
click at [9, 216] on div at bounding box center [16, 224] width 18 height 18
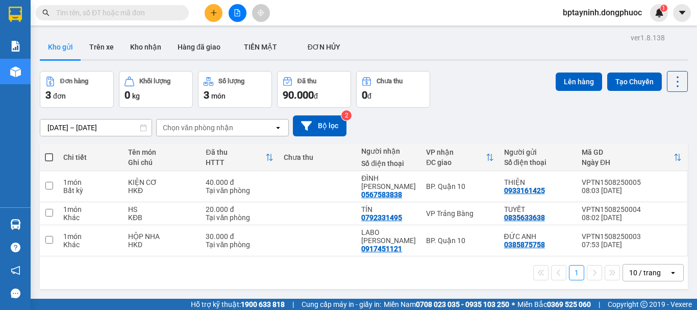
click at [296, 70] on section "Kết quả tìm kiếm ( 48 ) Bộ lọc Mã ĐH Trạng thái Món hàng Tổng cước Chưa cước Nh…" at bounding box center [348, 155] width 697 height 310
click at [465, 236] on div "BP. Quận 10" at bounding box center [459, 240] width 67 height 8
checkbox input "true"
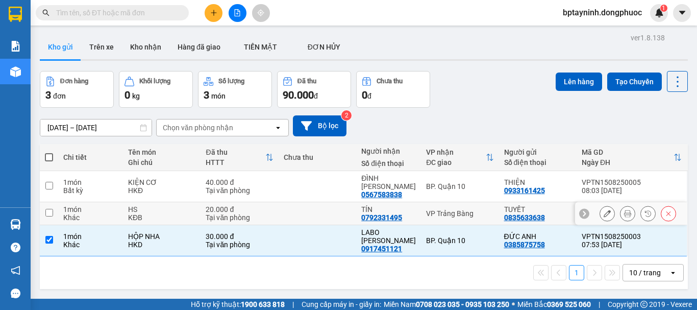
drag, startPoint x: 465, startPoint y: 210, endPoint x: 465, endPoint y: 185, distance: 24.5
click at [465, 209] on td "VP Trảng Bàng" at bounding box center [460, 213] width 78 height 23
checkbox input "true"
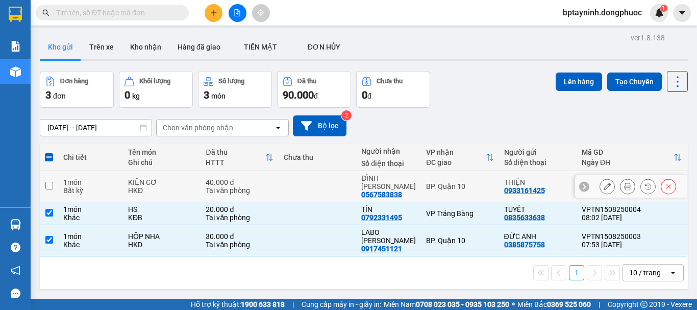
click at [466, 183] on div "BP. Quận 10" at bounding box center [459, 186] width 67 height 8
checkbox input "true"
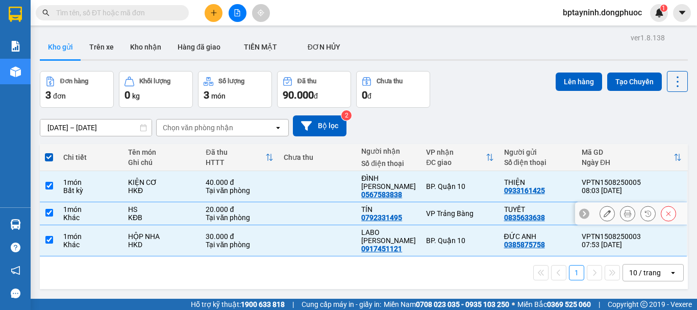
click at [469, 209] on div "VP Trảng Bàng" at bounding box center [459, 213] width 67 height 8
checkbox input "false"
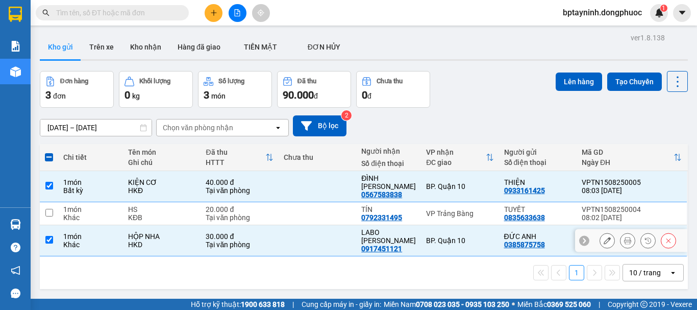
drag, startPoint x: 454, startPoint y: 230, endPoint x: 448, endPoint y: 158, distance: 72.2
click at [454, 225] on td "BP. Quận 10" at bounding box center [460, 240] width 78 height 31
checkbox input "false"
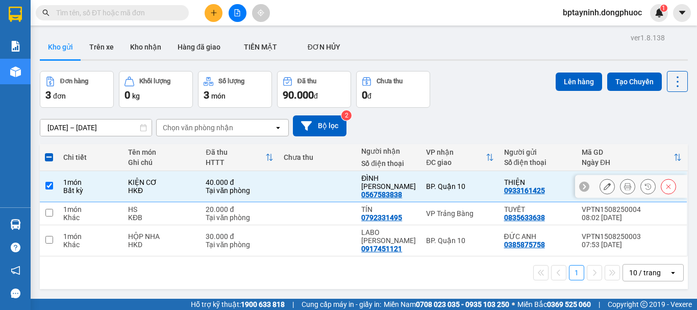
click at [454, 182] on div "BP. Quận 10" at bounding box center [459, 186] width 67 height 8
checkbox input "false"
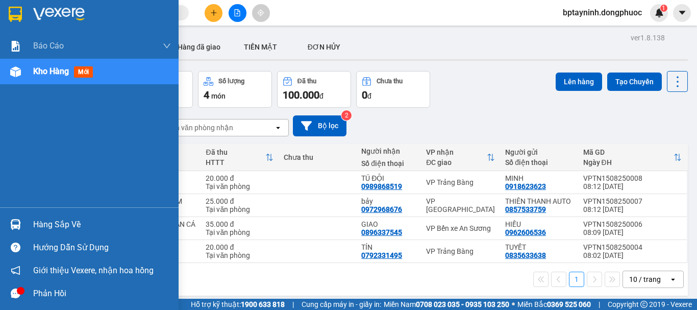
click at [17, 164] on div "Báo cáo Mẫu 1: Báo cáo dòng tiền theo nhân viên Mẫu 1: Báo cáo dòng tiền theo n…" at bounding box center [89, 120] width 179 height 174
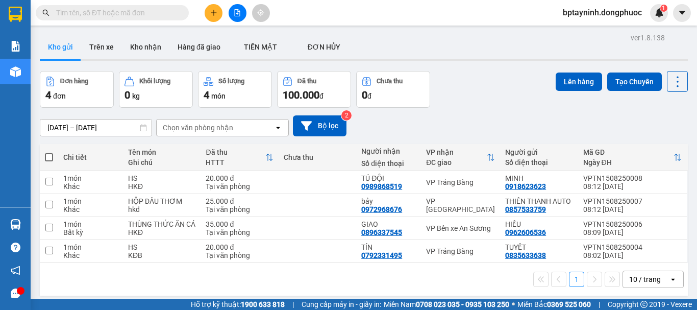
click at [454, 113] on div "[DATE] – [DATE] Press the down arrow key to interact with the calendar and sele…" at bounding box center [364, 126] width 648 height 36
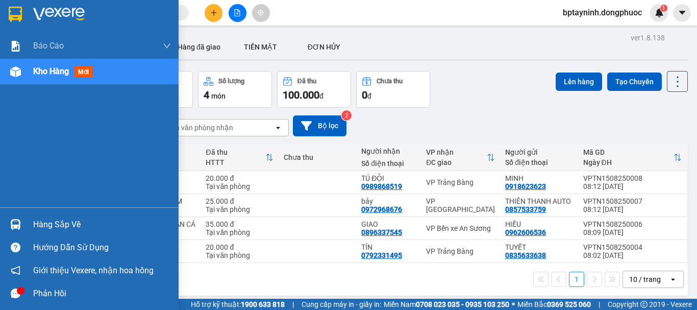
click at [14, 12] on img at bounding box center [15, 14] width 13 height 15
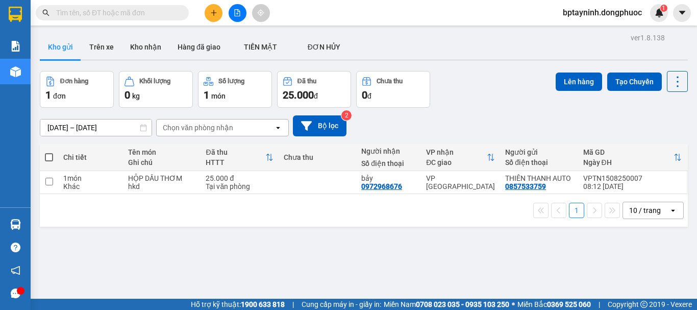
click at [472, 102] on div "Đơn hàng 1 đơn Khối lượng 0 kg Số lượng 1 món Đã thu 25.000 đ Chưa thu 0 đ Lên …" at bounding box center [364, 89] width 648 height 37
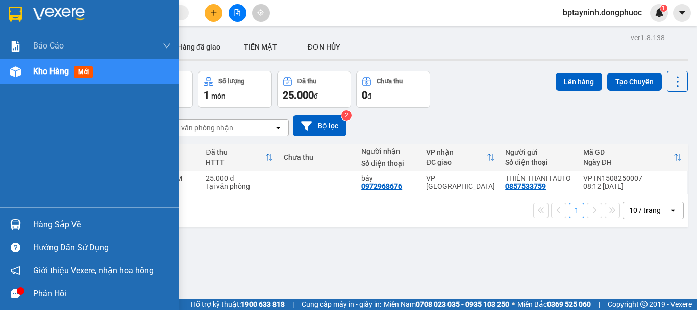
click at [11, 227] on img at bounding box center [15, 224] width 11 height 11
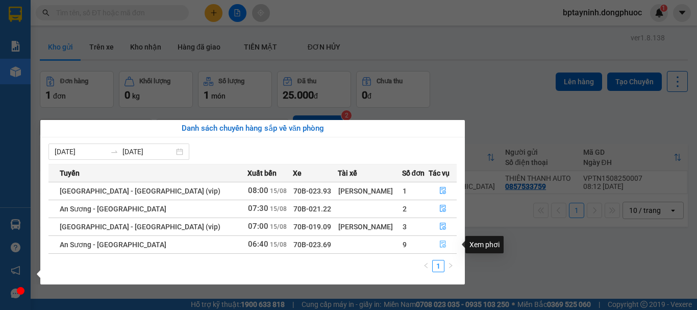
click at [440, 247] on icon "file-done" at bounding box center [443, 244] width 6 height 7
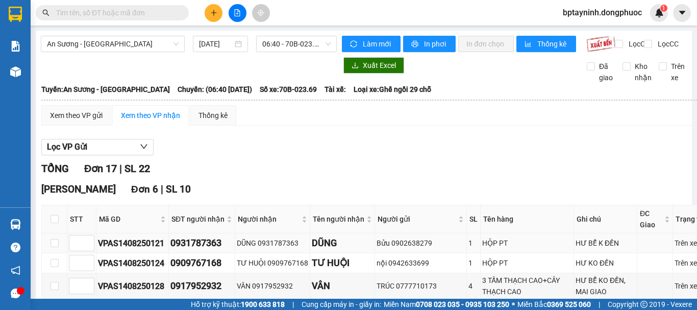
scroll to position [170, 0]
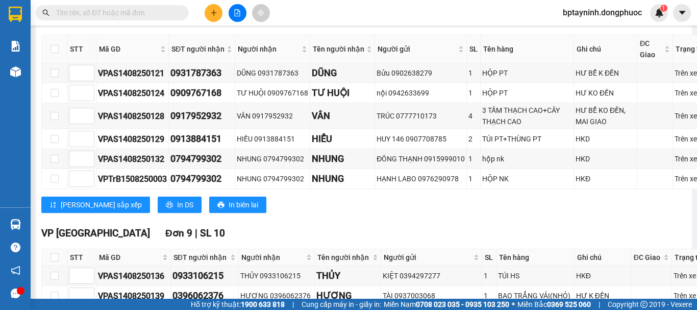
click at [50, 58] on th at bounding box center [55, 49] width 26 height 28
click at [54, 53] on input "checkbox" at bounding box center [55, 49] width 8 height 8
checkbox input "true"
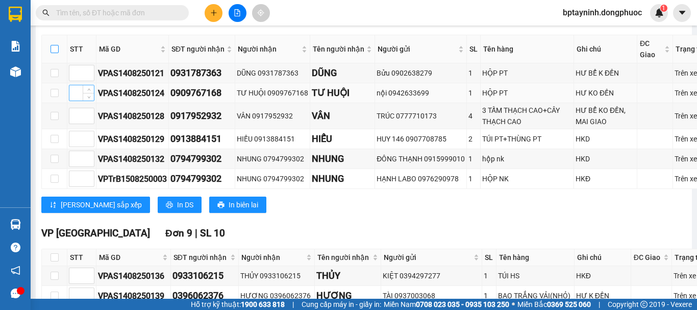
checkbox input "true"
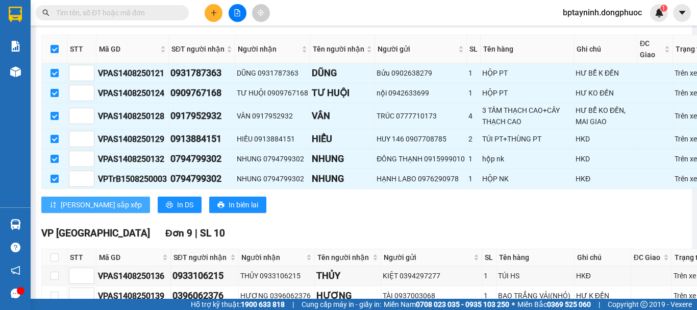
click at [89, 210] on span "[PERSON_NAME] sắp xếp" at bounding box center [101, 204] width 81 height 11
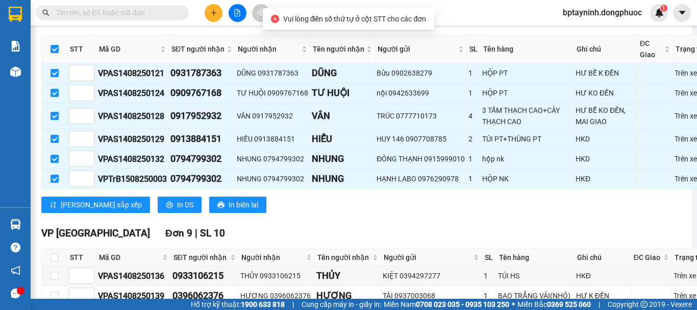
click at [54, 53] on input "checkbox" at bounding box center [55, 49] width 8 height 8
checkbox input "false"
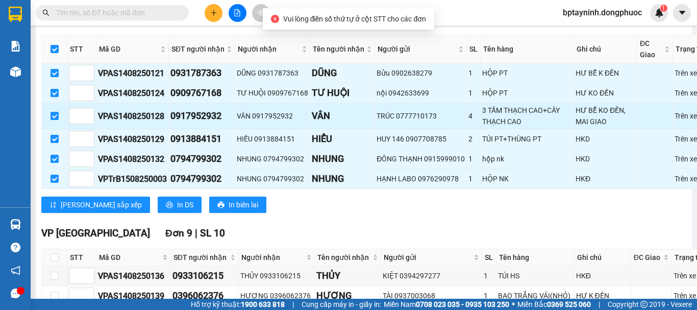
checkbox input "false"
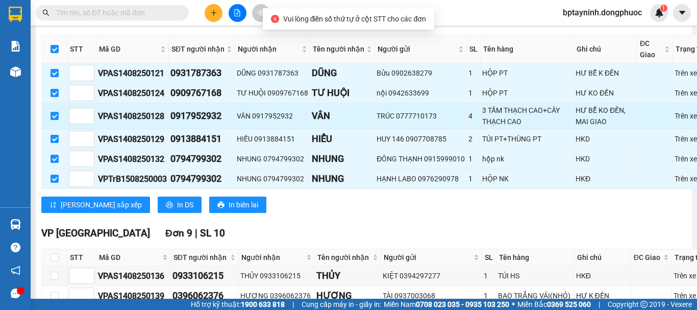
checkbox input "false"
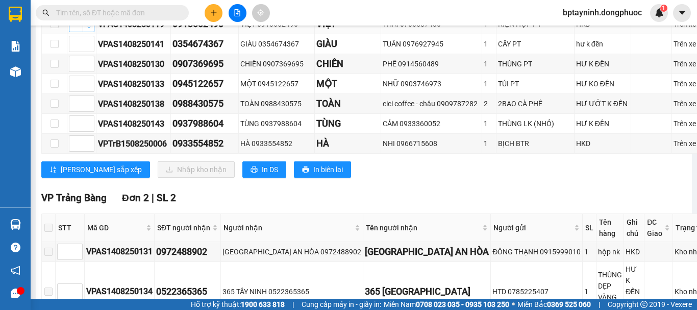
scroll to position [377, 0]
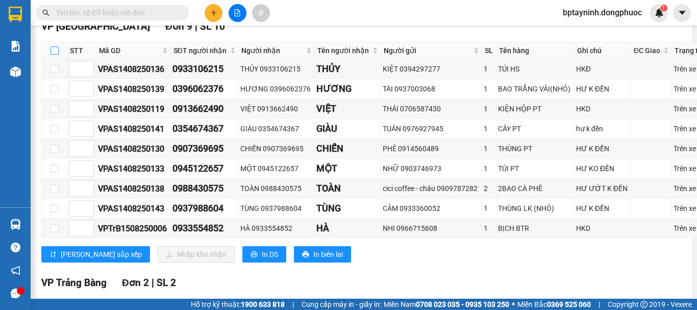
click at [54, 55] on input "checkbox" at bounding box center [55, 50] width 8 height 8
checkbox input "true"
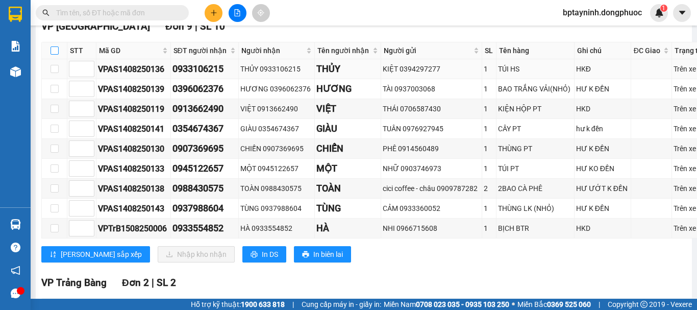
checkbox input "true"
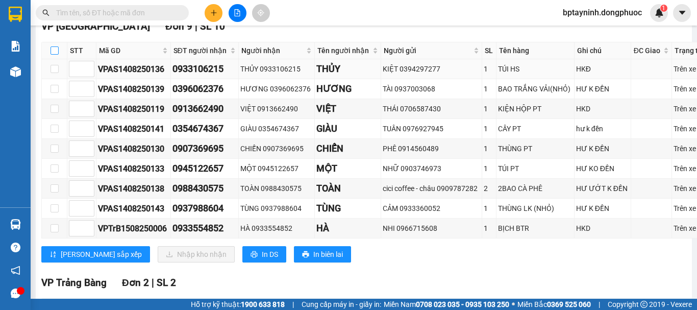
checkbox input "true"
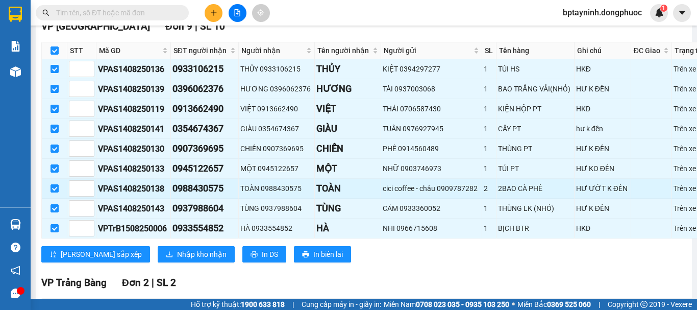
scroll to position [547, 0]
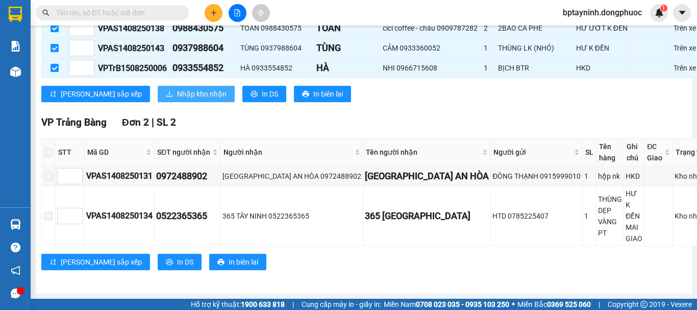
click at [177, 100] on span "Nhập kho nhận" at bounding box center [202, 93] width 50 height 11
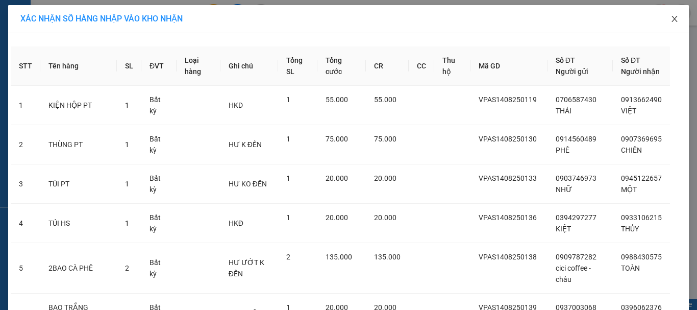
click at [674, 17] on icon "close" at bounding box center [675, 19] width 8 height 8
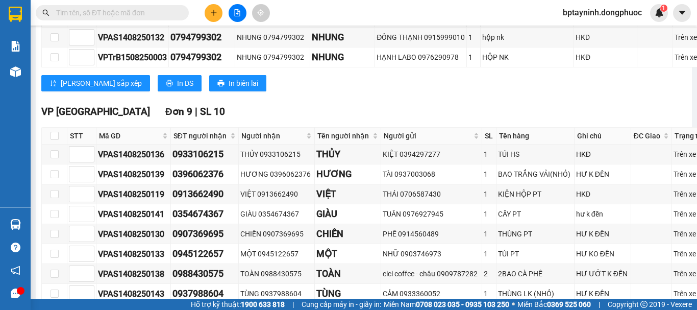
scroll to position [377, 0]
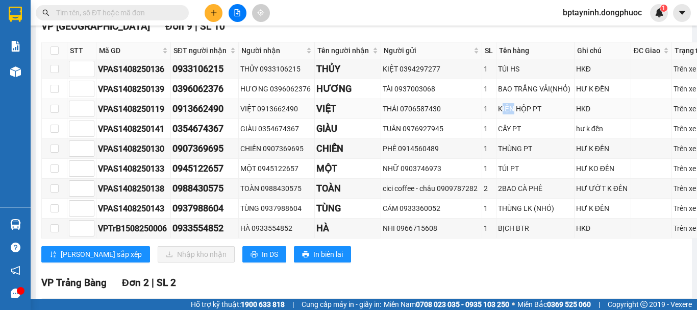
drag, startPoint x: 483, startPoint y: 151, endPoint x: 495, endPoint y: 149, distance: 12.0
click at [498, 114] on div "KIỆN HỘP PT" at bounding box center [535, 108] width 75 height 11
click at [509, 139] on td "CÂY PT" at bounding box center [536, 129] width 78 height 20
drag, startPoint x: 487, startPoint y: 169, endPoint x: 506, endPoint y: 165, distance: 19.2
click at [506, 134] on div "CÂY PT" at bounding box center [535, 128] width 75 height 11
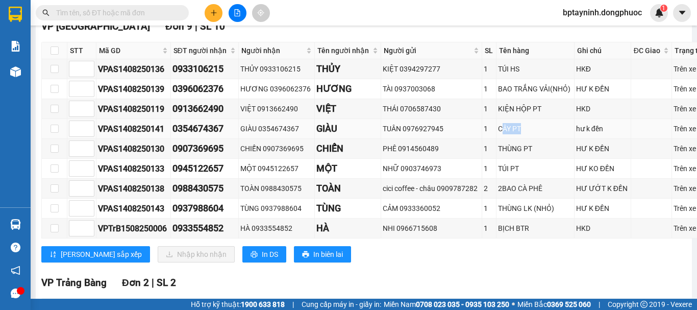
click at [506, 134] on div "CÂY PT" at bounding box center [535, 128] width 75 height 11
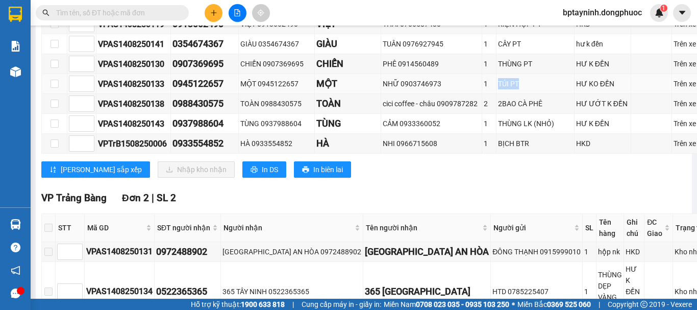
drag, startPoint x: 488, startPoint y: 120, endPoint x: 506, endPoint y: 120, distance: 18.4
click at [506, 94] on tr "VPAS1408250133 0945122657 MỘT 0945122657 MỘT NHỮ 0903746973 1 TÚI PT HƯ KO ĐỀN …" at bounding box center [381, 84] width 678 height 20
click at [507, 89] on div "TÚI PT" at bounding box center [535, 83] width 75 height 11
click at [116, 17] on input "text" at bounding box center [116, 12] width 120 height 11
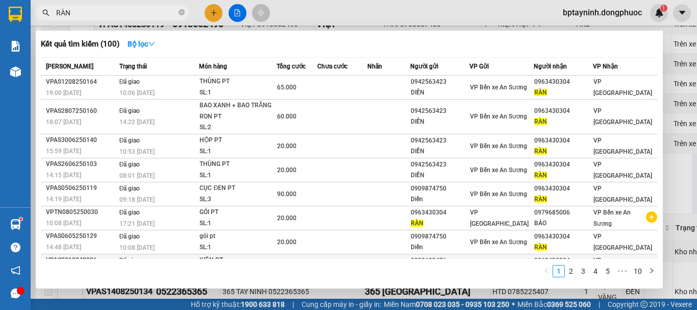
scroll to position [67, 0]
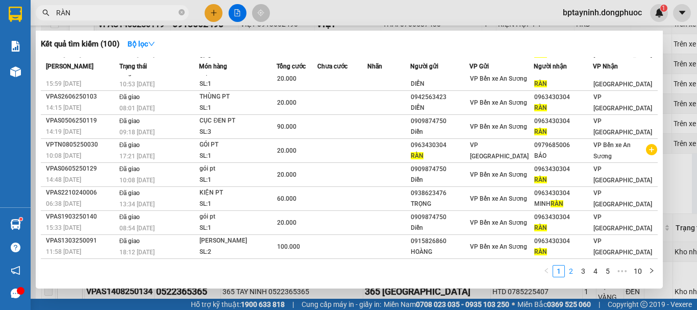
type input "RÀN"
click at [569, 272] on link "2" at bounding box center [571, 270] width 11 height 11
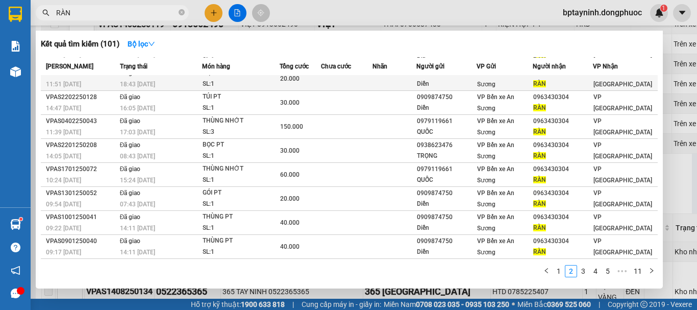
scroll to position [0, 0]
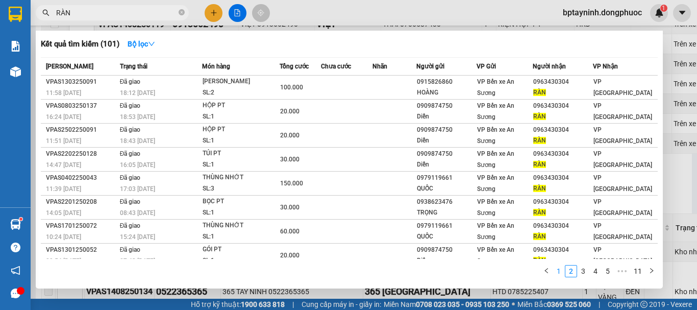
click at [560, 269] on link "1" at bounding box center [558, 270] width 11 height 11
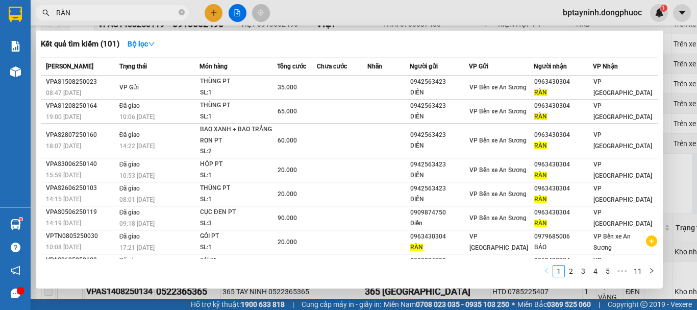
click at [682, 132] on div at bounding box center [348, 155] width 697 height 310
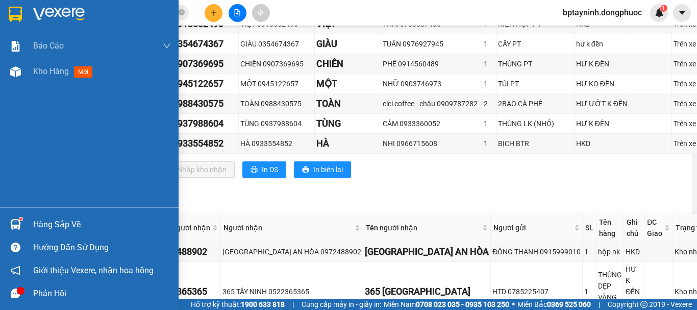
click at [19, 221] on img at bounding box center [15, 224] width 11 height 11
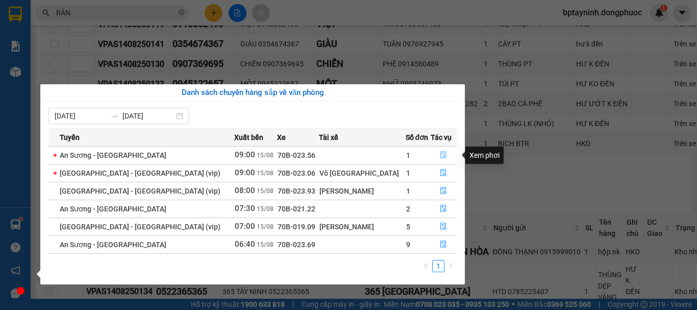
click at [445, 153] on button "button" at bounding box center [444, 155] width 26 height 16
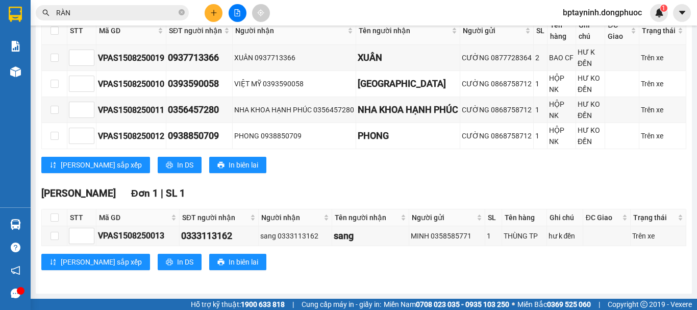
scroll to position [39, 0]
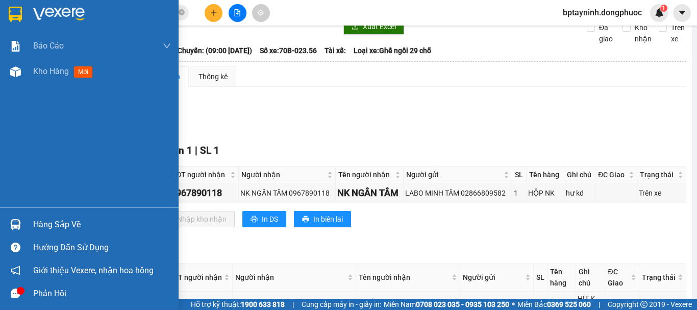
click at [9, 229] on div at bounding box center [16, 224] width 18 height 18
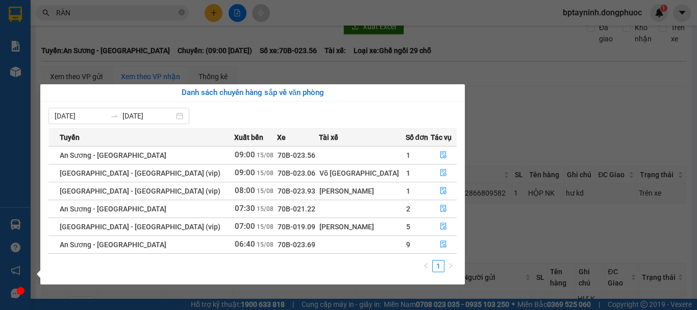
click at [254, 20] on section "Kết quả tìm kiếm ( 101 ) Bộ lọc Mã ĐH Trạng thái Món hàng Tổng cước Chưa cước N…" at bounding box center [348, 155] width 697 height 310
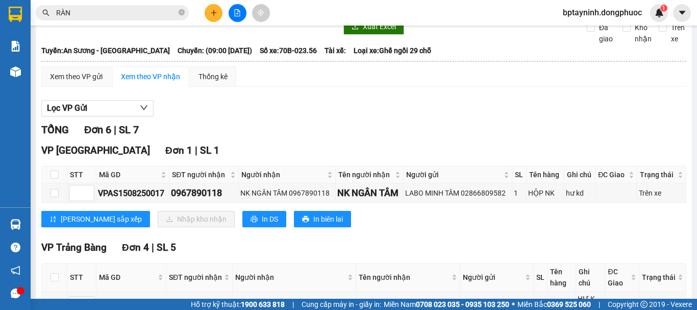
click at [236, 15] on icon "file-add" at bounding box center [237, 12] width 7 height 7
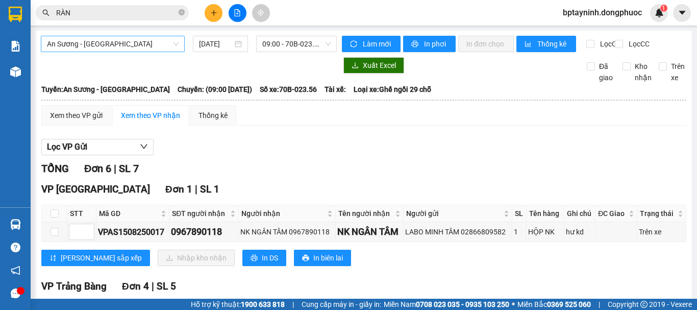
click at [140, 44] on span "An Sương - [GEOGRAPHIC_DATA]" at bounding box center [113, 43] width 132 height 15
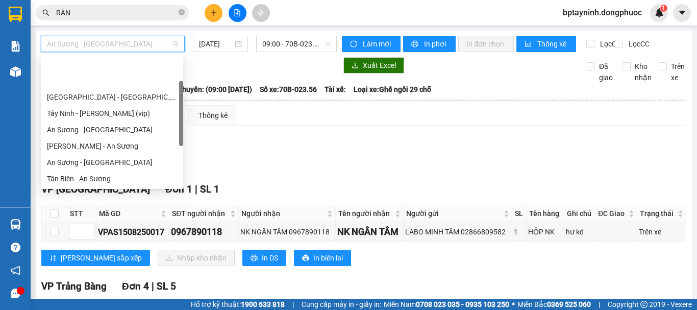
scroll to position [49, 0]
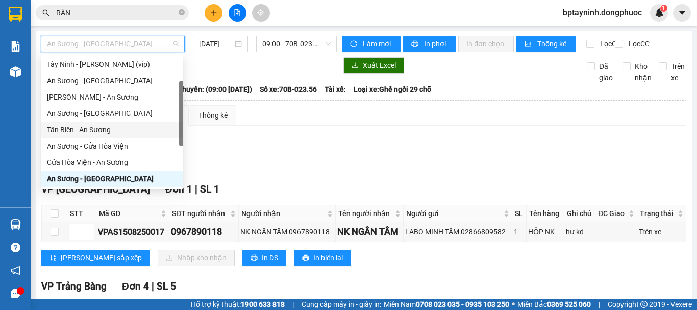
click at [100, 130] on div "Tân Biên - An Sương" at bounding box center [112, 129] width 130 height 11
type input "[DATE]"
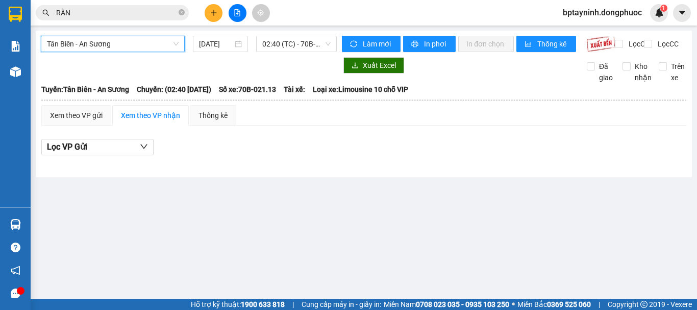
click at [152, 43] on span "Tân Biên - An Sương" at bounding box center [113, 43] width 132 height 15
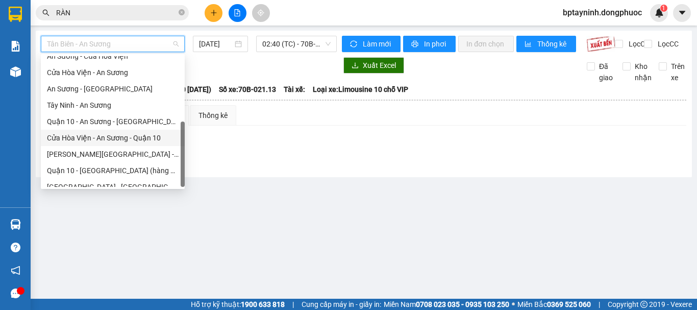
scroll to position [147, 0]
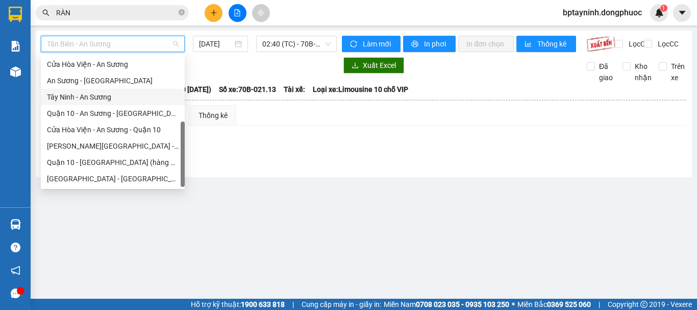
click at [94, 102] on div "Tây Ninh - An Sương" at bounding box center [113, 96] width 132 height 11
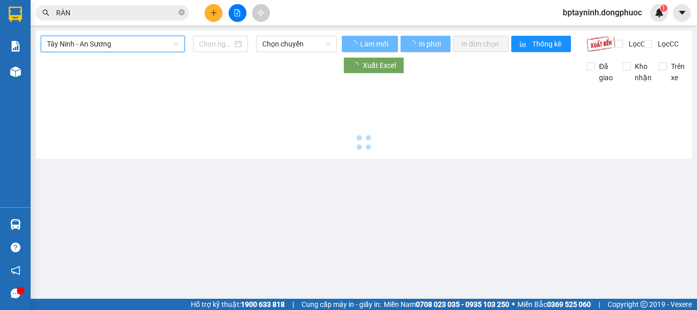
type input "[DATE]"
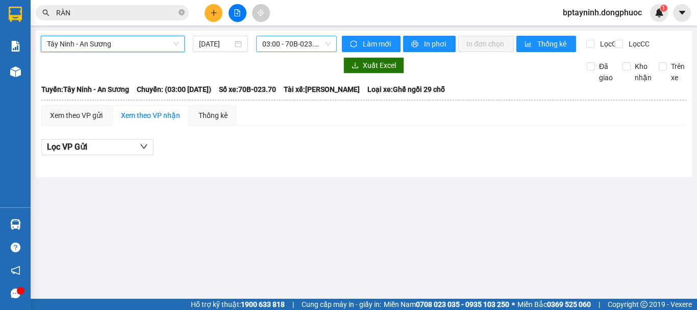
click at [299, 50] on span "03:00 - 70B-023.70" at bounding box center [296, 43] width 68 height 15
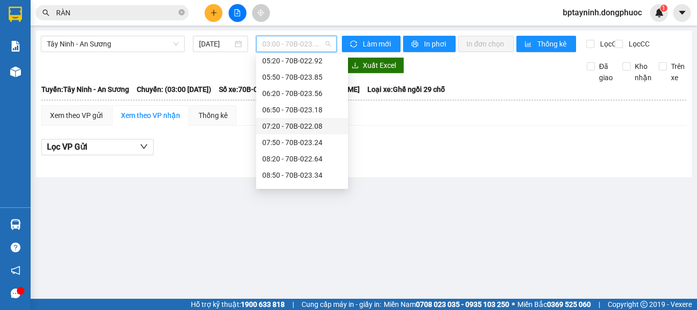
scroll to position [170, 0]
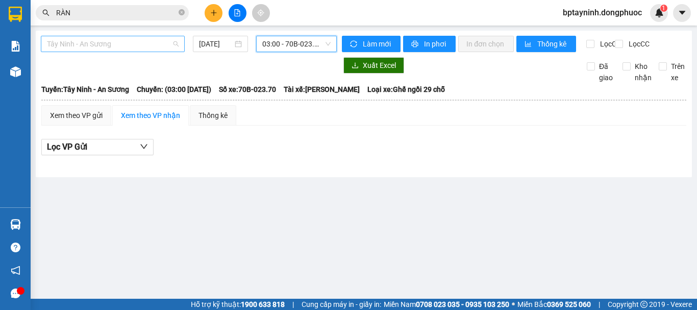
click at [144, 43] on span "Tây Ninh - An Sương" at bounding box center [113, 43] width 132 height 15
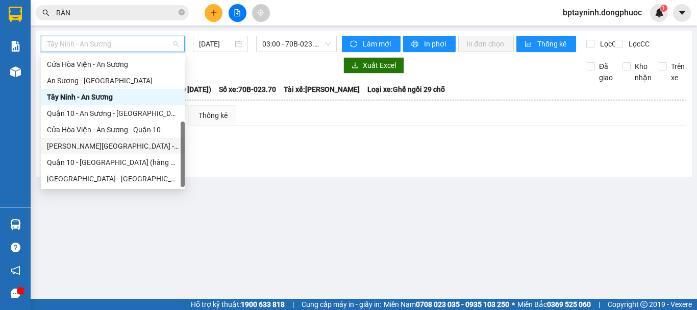
scroll to position [0, 0]
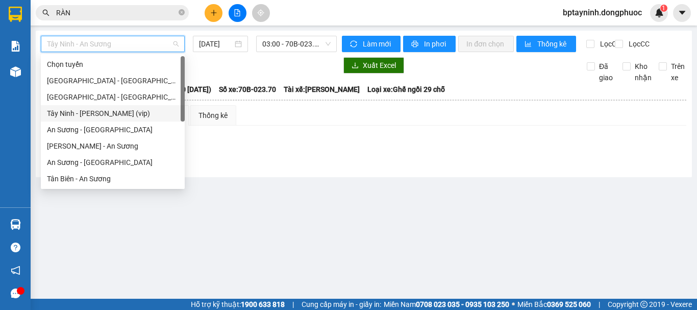
click at [103, 107] on div "Tây Ninh - [PERSON_NAME] (vip)" at bounding box center [113, 113] width 144 height 16
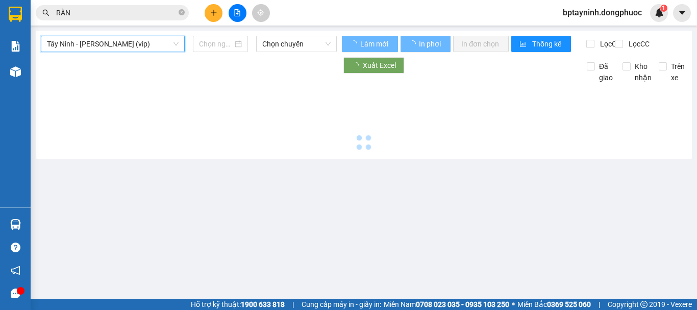
type input "[DATE]"
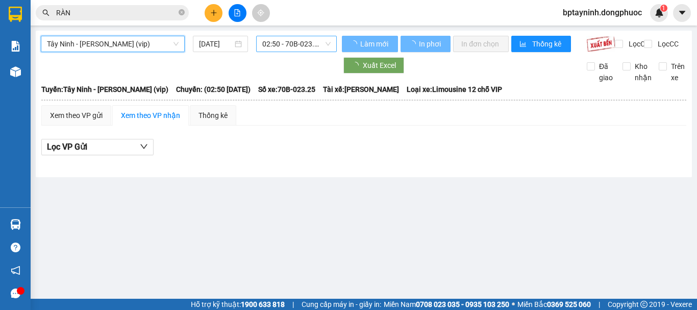
click at [297, 44] on span "02:50 - 70B-023.25" at bounding box center [296, 43] width 68 height 15
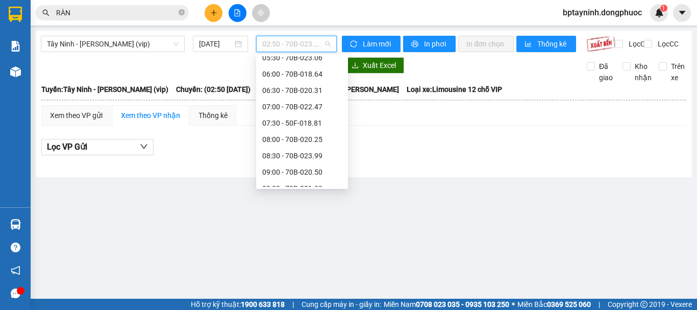
scroll to position [272, 0]
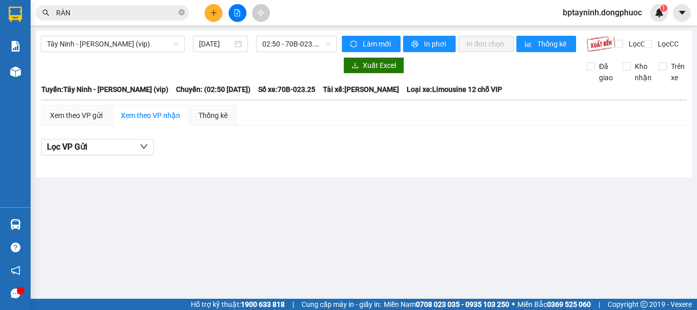
click at [622, 220] on main "Tây Ninh - [PERSON_NAME] (vip) [DATE] 02:50 - 70B-023.25 Làm mới In phơi In đơn…" at bounding box center [348, 149] width 697 height 299
click at [262, 40] on span "02:50 - 70B-023.25" at bounding box center [296, 43] width 68 height 15
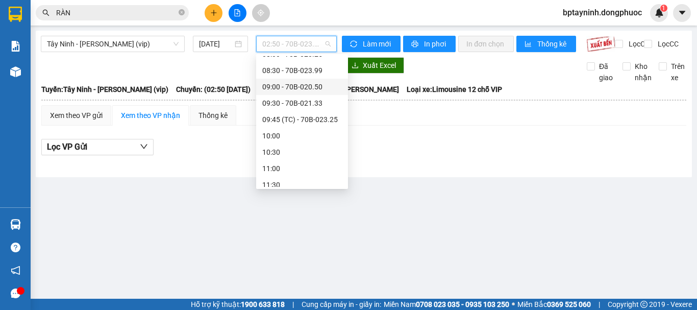
click at [165, 34] on div "Tây Ninh - [PERSON_NAME] (vip) [DATE] 02:50 - 70B-023.25 Làm mới In phơi In đơn…" at bounding box center [364, 104] width 656 height 146
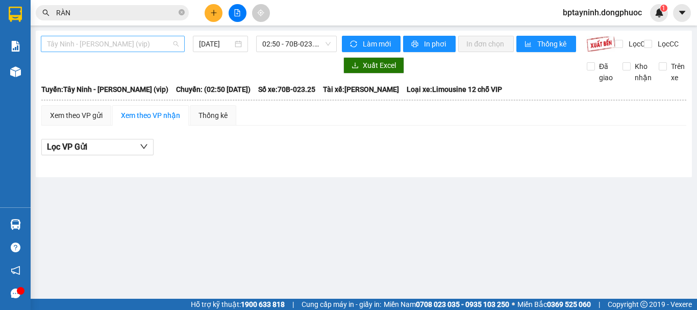
click at [143, 44] on span "Tây Ninh - [PERSON_NAME] (vip)" at bounding box center [113, 43] width 132 height 15
click at [68, 13] on input "RÀN" at bounding box center [116, 12] width 120 height 11
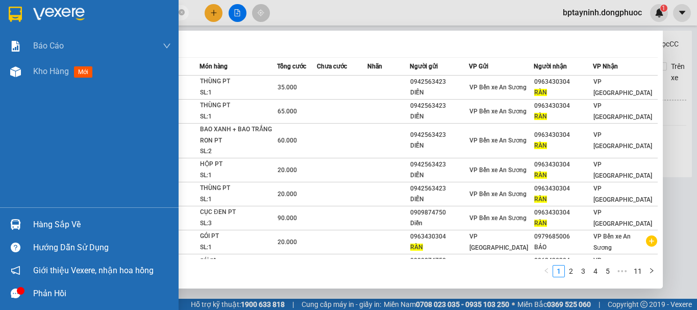
click at [17, 222] on img at bounding box center [15, 224] width 11 height 11
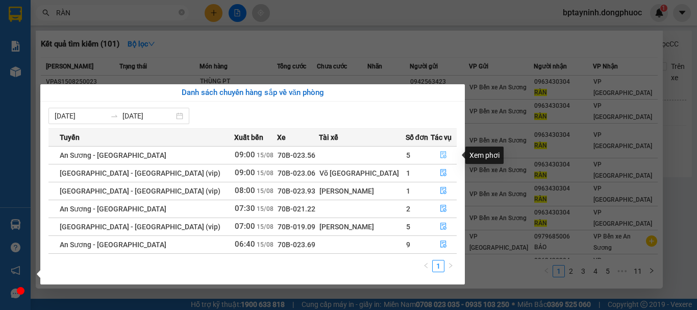
click at [440, 152] on icon "file-done" at bounding box center [443, 154] width 7 height 7
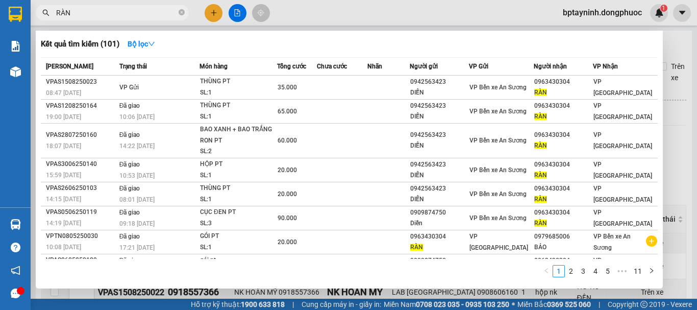
click at [671, 150] on div at bounding box center [348, 155] width 697 height 310
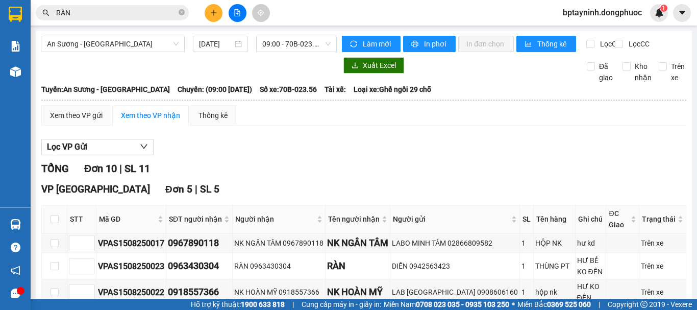
scroll to position [170, 0]
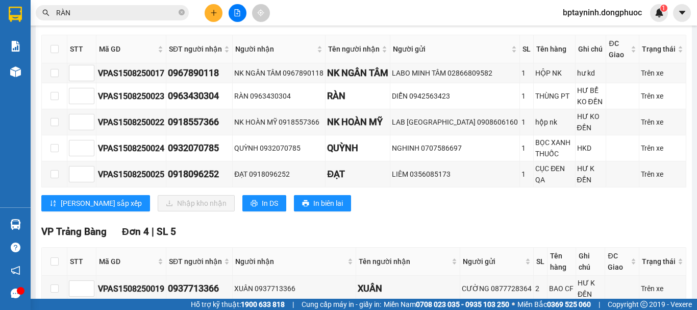
click at [655, 215] on div "VP [GEOGRAPHIC_DATA] 5 | SL 5 STT Mã GD SĐT người nhận Người nhận Tên người nhậ…" at bounding box center [363, 115] width 645 height 207
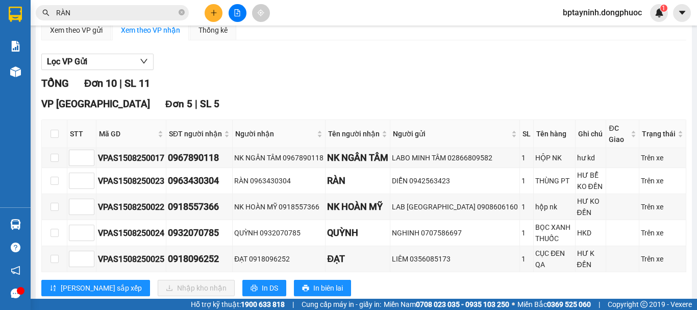
scroll to position [403, 0]
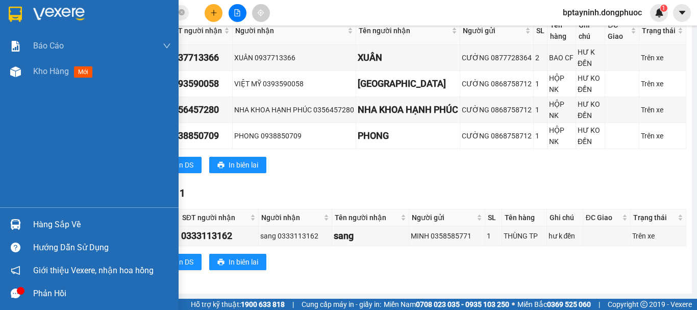
click at [4, 220] on div "Hàng sắp về" at bounding box center [89, 224] width 179 height 23
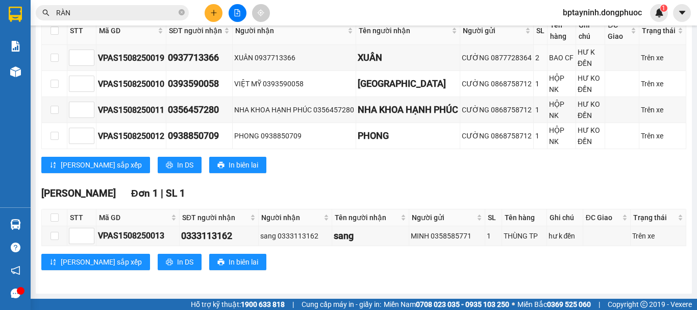
click at [307, 57] on section "Kết quả tìm kiếm ( 101 ) Bộ lọc Mã ĐH Trạng thái Món hàng Tổng cước Chưa cước N…" at bounding box center [348, 155] width 697 height 310
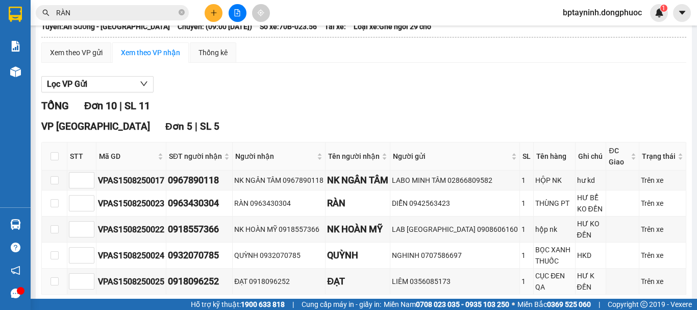
scroll to position [148, 0]
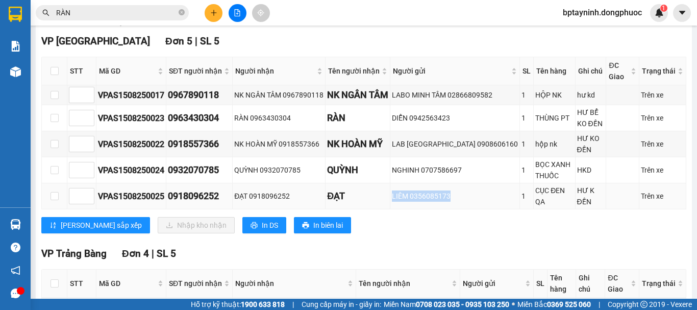
drag, startPoint x: 397, startPoint y: 201, endPoint x: 471, endPoint y: 208, distance: 73.8
click at [471, 208] on td "LIÊM 0356085173" at bounding box center [455, 196] width 130 height 26
click at [461, 223] on div "[PERSON_NAME] sắp xếp Nhập kho nhận In DS In biên lai" at bounding box center [363, 225] width 645 height 16
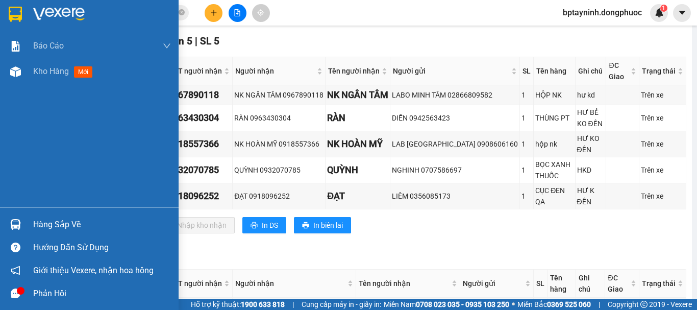
click at [47, 225] on div "Hàng sắp về" at bounding box center [102, 224] width 138 height 15
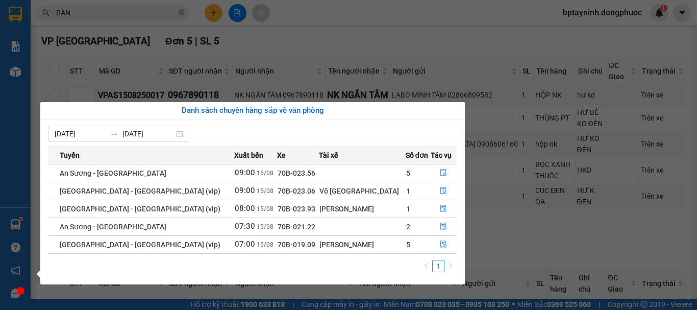
click at [568, 246] on section "Kết quả tìm kiếm ( 101 ) Bộ lọc Mã ĐH Trạng thái Món hàng Tổng cước Chưa cước N…" at bounding box center [348, 155] width 697 height 310
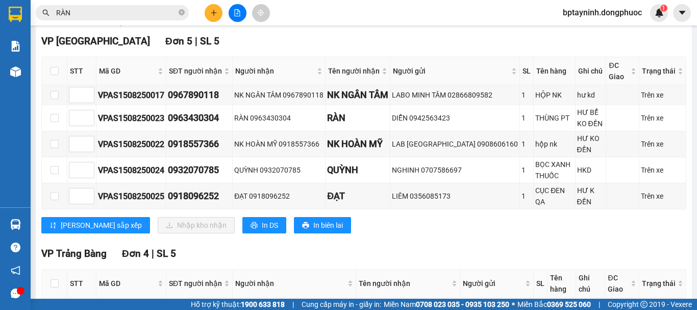
scroll to position [0, 0]
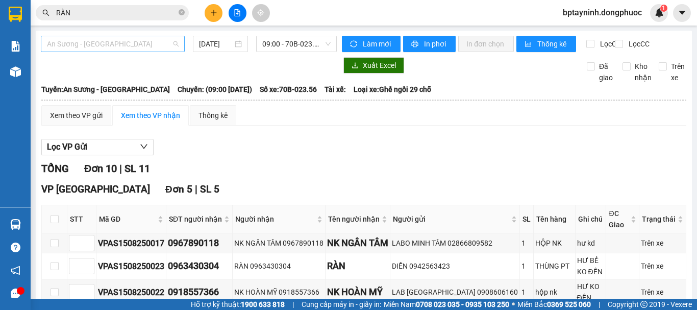
click at [144, 43] on span "An Sương - [GEOGRAPHIC_DATA]" at bounding box center [113, 43] width 132 height 15
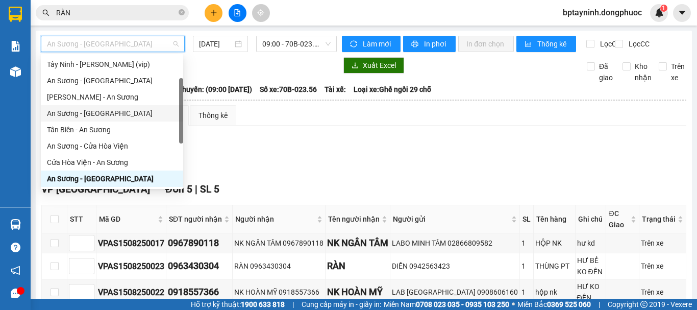
click at [96, 118] on div "An Sương - [GEOGRAPHIC_DATA]" at bounding box center [112, 113] width 130 height 11
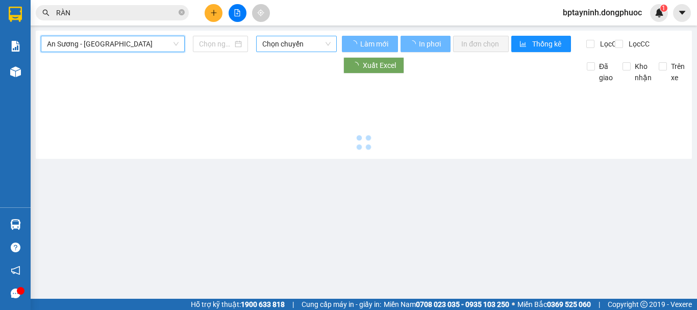
type input "[DATE]"
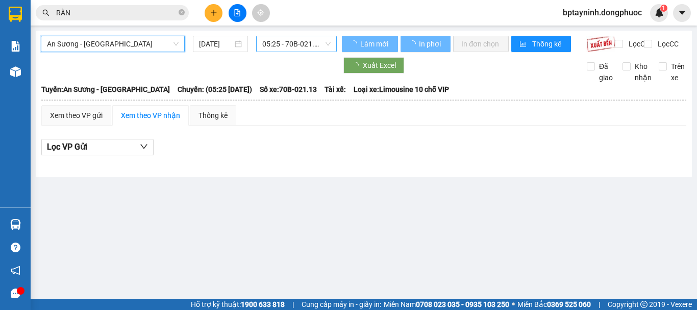
click at [275, 40] on span "05:25 - 70B-021.13" at bounding box center [296, 43] width 68 height 15
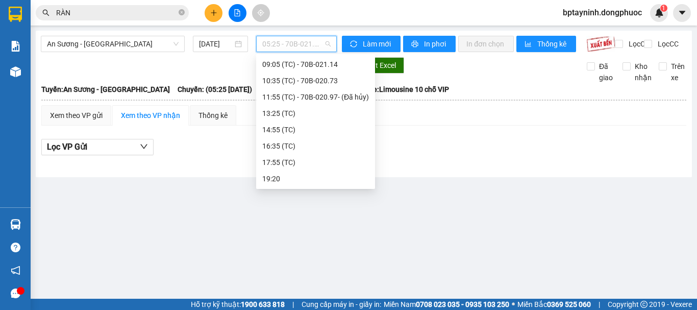
scroll to position [16, 0]
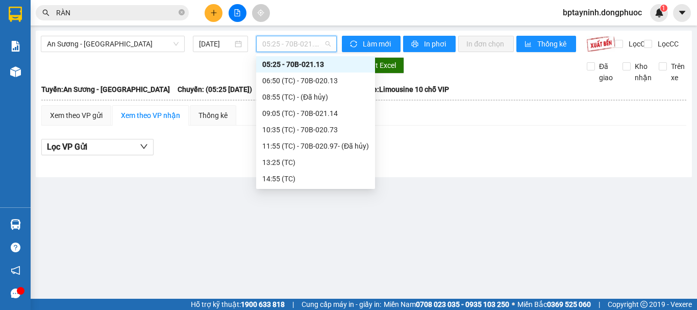
click at [287, 40] on span "05:25 - 70B-021.13" at bounding box center [296, 43] width 68 height 15
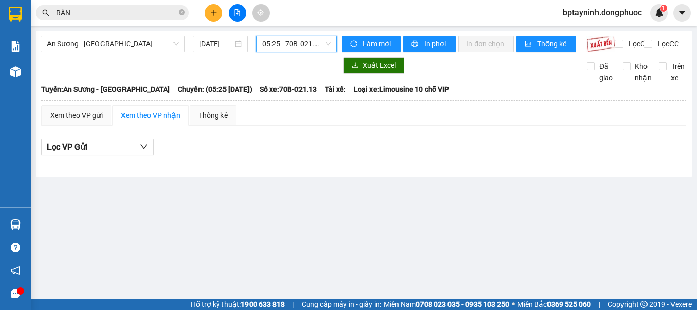
click at [289, 51] on span "05:25 - 70B-021.13" at bounding box center [296, 43] width 68 height 15
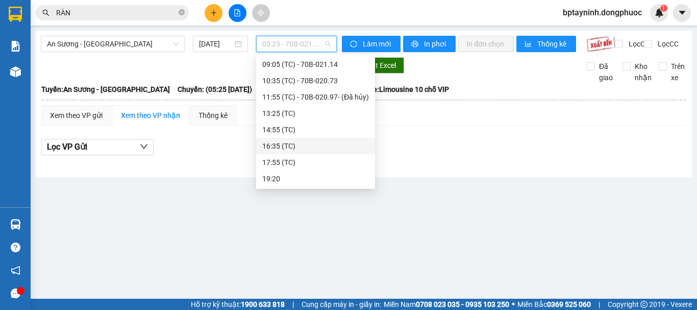
scroll to position [0, 0]
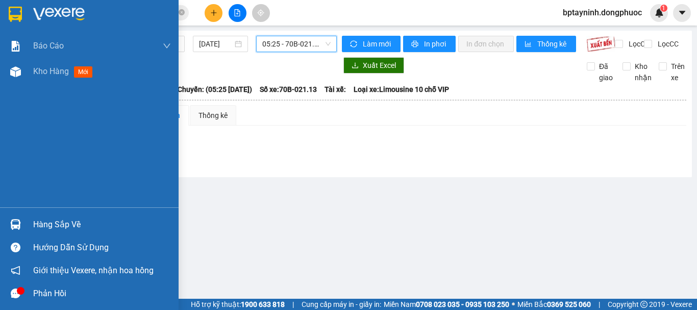
click at [16, 225] on img at bounding box center [15, 224] width 11 height 11
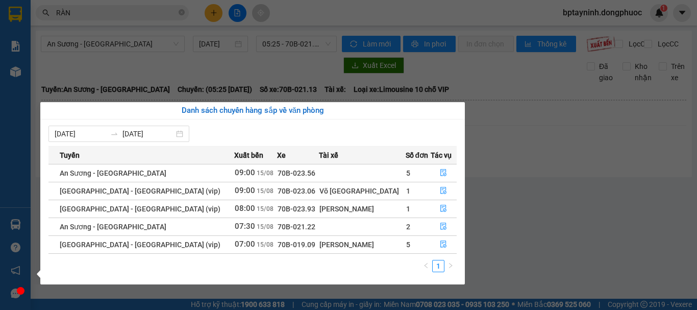
click at [219, 65] on section "Kết quả tìm kiếm ( 101 ) Bộ lọc Mã ĐH Trạng thái Món hàng Tổng cước Chưa cước N…" at bounding box center [348, 155] width 697 height 310
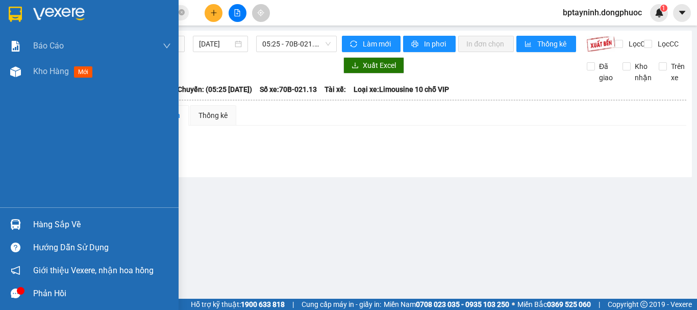
drag, startPoint x: 23, startPoint y: 211, endPoint x: 23, endPoint y: 219, distance: 8.7
click at [23, 219] on div "Hàng sắp về Hướng dẫn sử dụng Giới thiệu Vexere, nhận hoa hồng Phản hồi" at bounding box center [89, 255] width 179 height 97
click at [75, 223] on div "Hàng sắp về" at bounding box center [102, 224] width 138 height 15
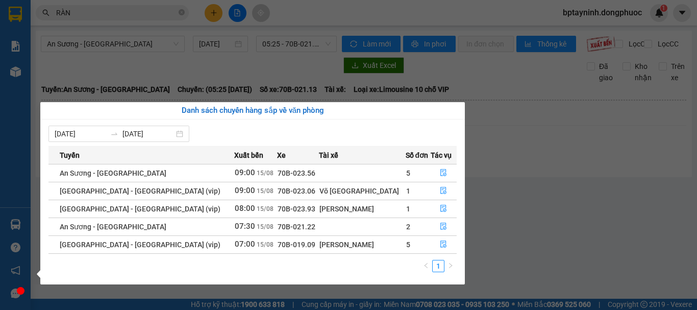
click at [631, 172] on section "Kết quả tìm kiếm ( 101 ) Bộ lọc Mã ĐH Trạng thái Món hàng Tổng cước Chưa cước N…" at bounding box center [348, 155] width 697 height 310
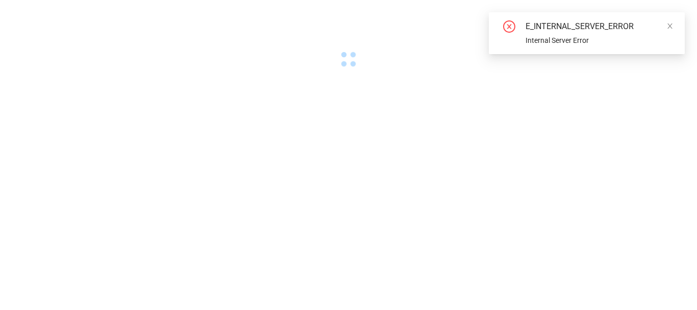
click at [73, 214] on body "E_INTERNAL_SERVER_ERROR Internal Server Error" at bounding box center [348, 155] width 697 height 310
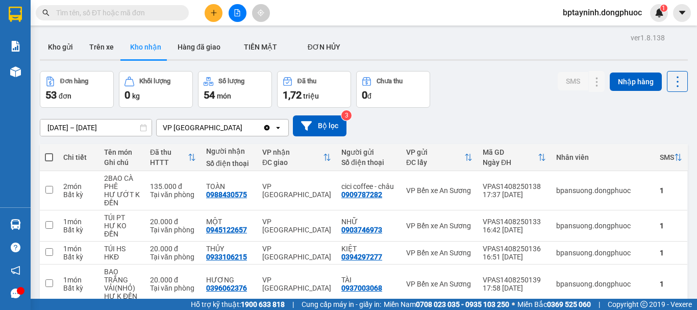
click at [209, 15] on button at bounding box center [214, 13] width 18 height 18
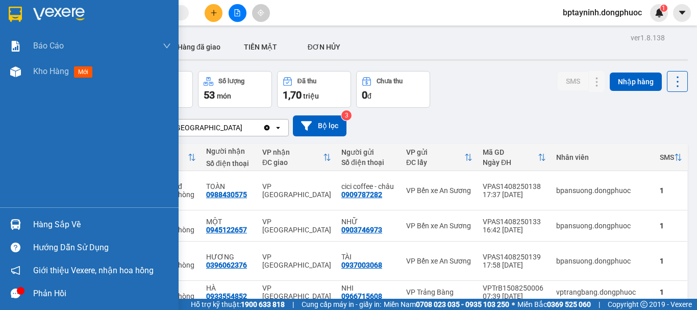
click at [0, 170] on div "Báo cáo Mẫu 1: Báo cáo dòng tiền theo nhân viên Mẫu 1: Báo cáo dòng tiền theo n…" at bounding box center [89, 120] width 179 height 174
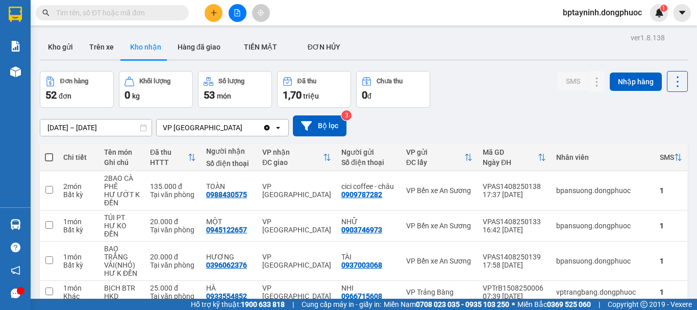
click at [208, 8] on button at bounding box center [214, 13] width 18 height 18
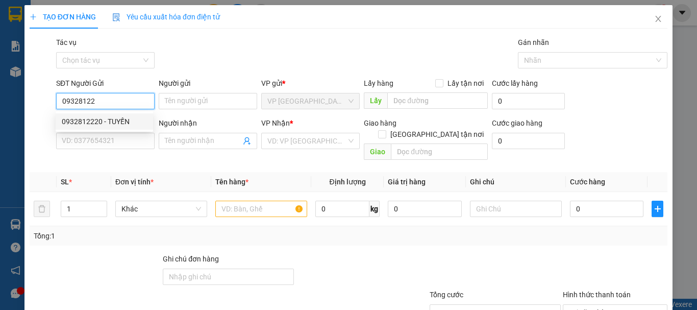
click at [84, 119] on div "0932812220 - TUYẾN" at bounding box center [104, 121] width 85 height 11
type input "0932812220"
type input "TUYẾN"
type input "0933871797"
type input "SANG"
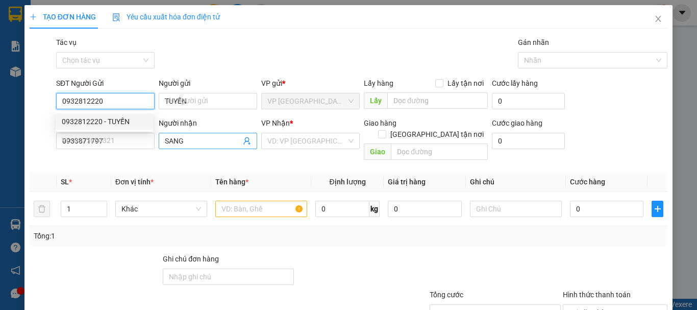
type input "30.000"
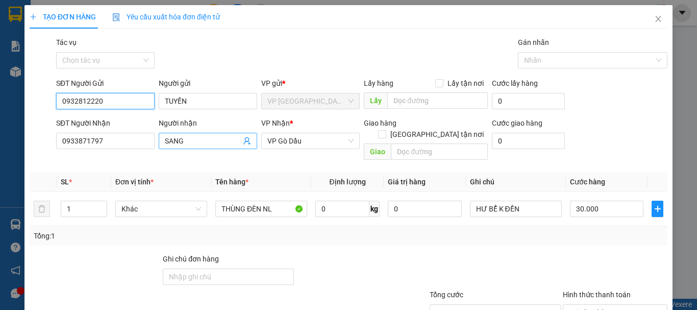
type input "0932812220"
click at [246, 141] on span "SANG" at bounding box center [208, 141] width 99 height 16
click at [246, 141] on icon "user-add" at bounding box center [246, 141] width 7 height 8
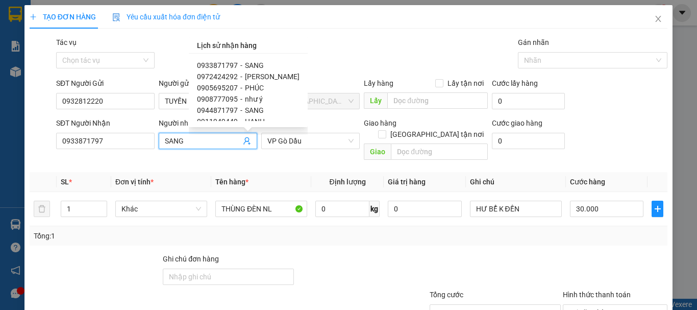
click at [225, 77] on span "0972424292" at bounding box center [217, 76] width 41 height 8
type input "0972424292"
type input "[PERSON_NAME]"
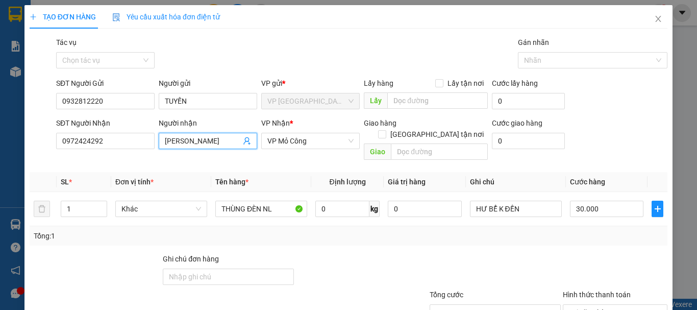
click at [311, 172] on th "Định lượng" at bounding box center [347, 182] width 72 height 20
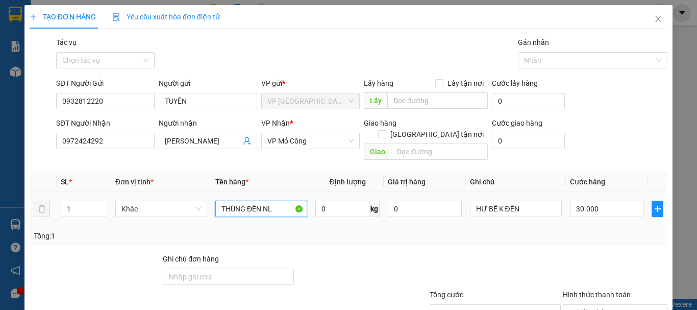
click at [259, 205] on input "THÙNG ĐÈN NL" at bounding box center [261, 209] width 92 height 16
click at [261, 230] on div "Tổng: 1" at bounding box center [152, 235] width 236 height 11
click at [593, 201] on input "30.000" at bounding box center [606, 209] width 73 height 16
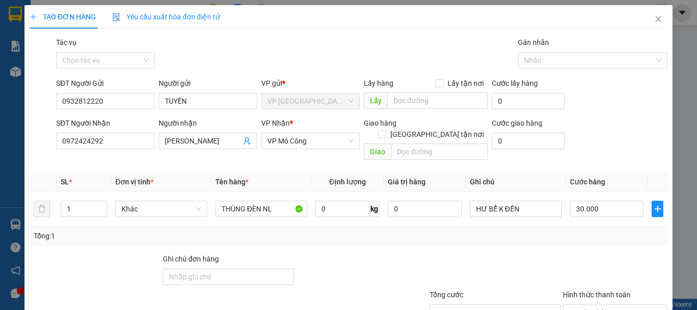
click at [561, 230] on div "Tổng: 1" at bounding box center [349, 235] width 630 height 11
click at [615, 202] on input "30.000" at bounding box center [606, 209] width 73 height 16
click at [466, 230] on div "Tổng: 1" at bounding box center [349, 235] width 630 height 11
click at [592, 201] on input "30.000" at bounding box center [606, 209] width 73 height 16
click at [577, 214] on td "30.000" at bounding box center [607, 209] width 82 height 34
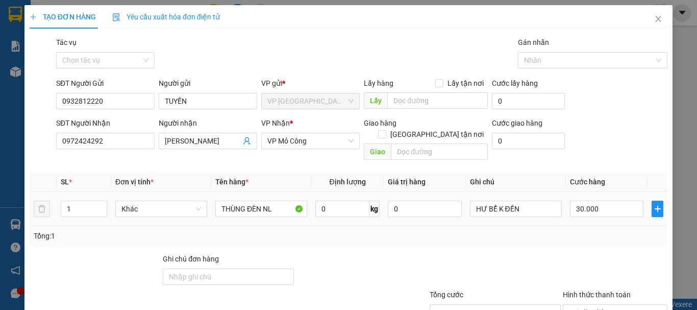
click at [597, 199] on div "30.000" at bounding box center [606, 209] width 73 height 20
click at [591, 201] on input "30.000" at bounding box center [606, 209] width 73 height 16
type input "2"
type input "25"
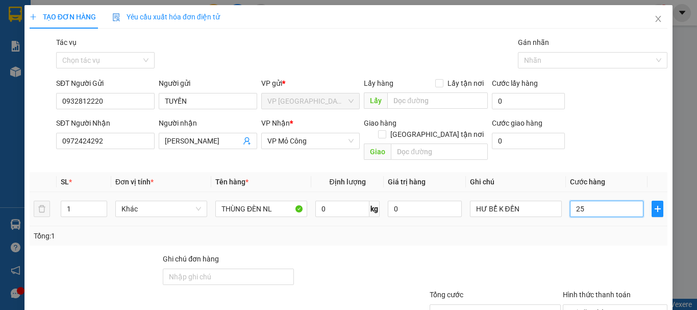
type input "25"
type input "25.000"
click at [555, 207] on div "HƯ BỂ K ĐỀN" at bounding box center [516, 209] width 92 height 20
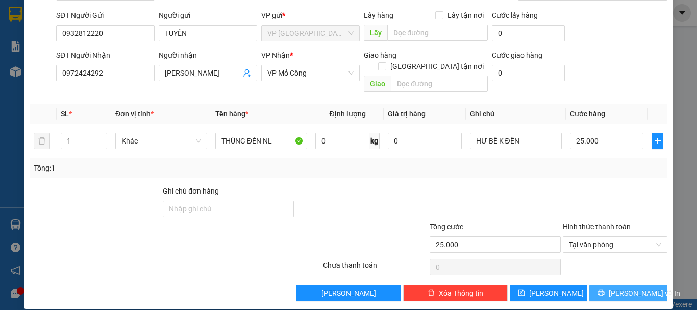
click at [600, 285] on button "[PERSON_NAME] và In" at bounding box center [629, 293] width 78 height 16
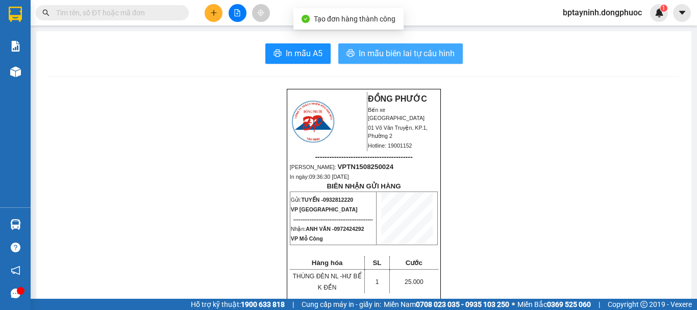
click at [393, 49] on span "In mẫu biên lai tự cấu hình" at bounding box center [407, 53] width 96 height 13
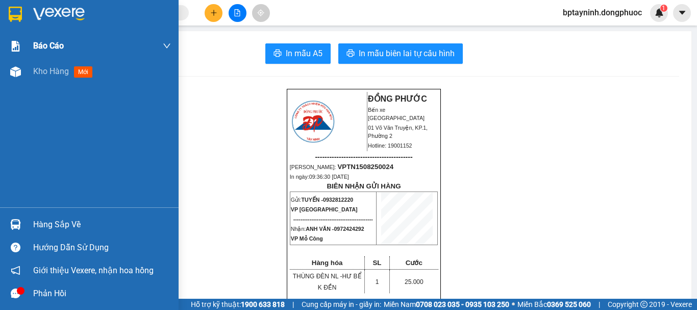
drag, startPoint x: 85, startPoint y: 69, endPoint x: 157, endPoint y: 46, distance: 75.5
click at [85, 69] on span "mới" at bounding box center [83, 71] width 18 height 11
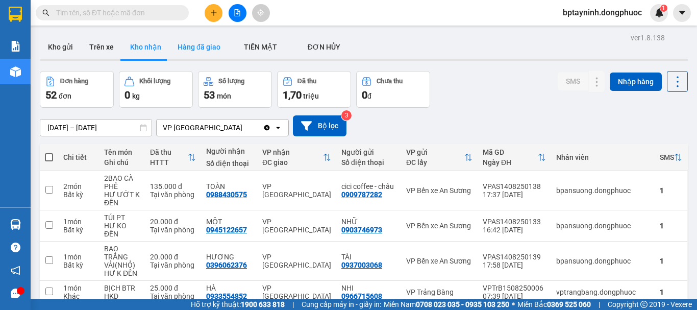
click at [188, 49] on button "Hàng đã giao" at bounding box center [198, 47] width 59 height 24
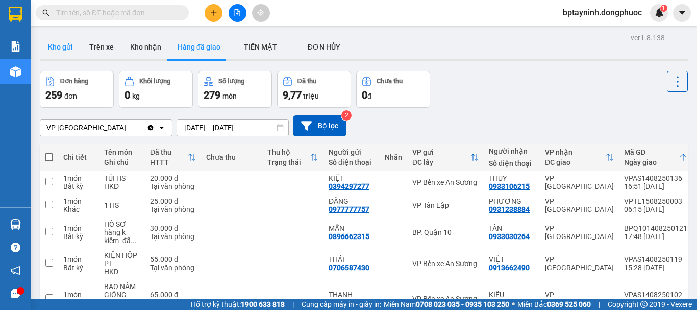
click at [66, 46] on button "Kho gửi" at bounding box center [60, 47] width 41 height 24
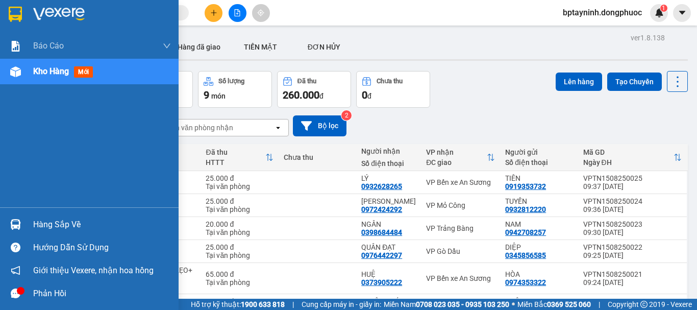
click at [19, 222] on img at bounding box center [15, 224] width 11 height 11
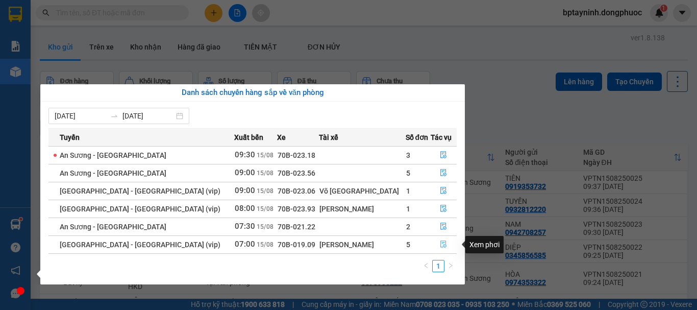
click at [440, 242] on icon "file-done" at bounding box center [443, 243] width 7 height 7
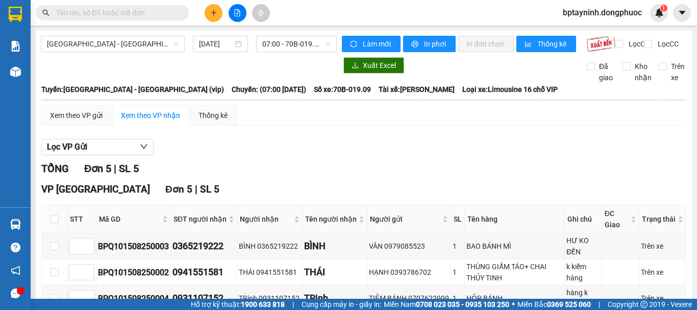
scroll to position [114, 0]
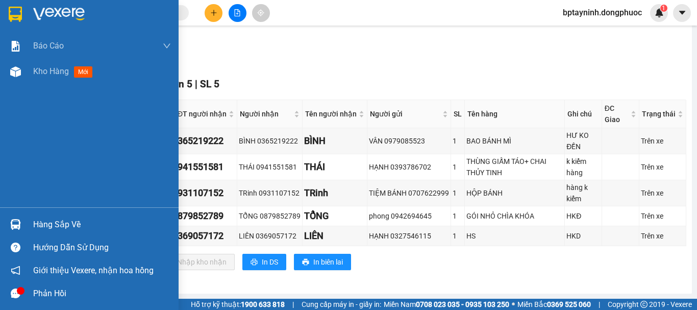
drag, startPoint x: 36, startPoint y: 226, endPoint x: 36, endPoint y: 232, distance: 6.7
click at [36, 227] on div "Hàng sắp về" at bounding box center [102, 224] width 138 height 15
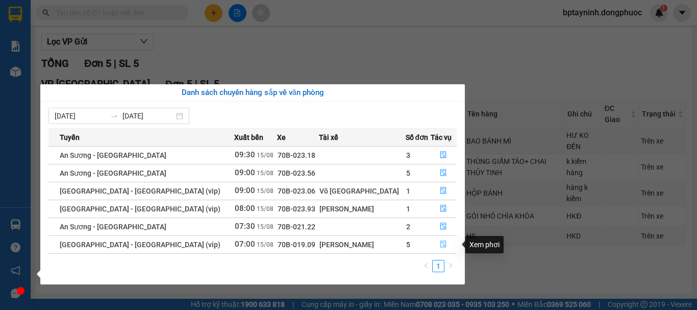
click at [440, 243] on icon "file-done" at bounding box center [443, 243] width 7 height 7
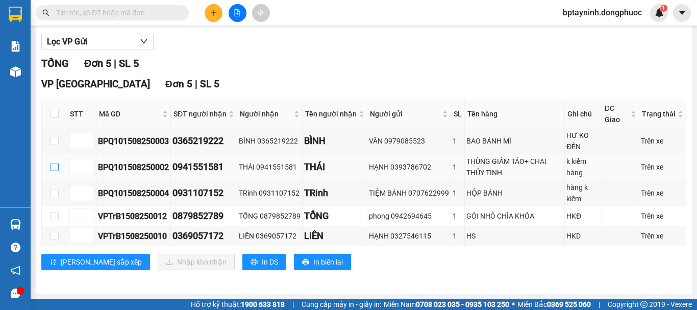
click at [54, 170] on input "checkbox" at bounding box center [55, 167] width 8 height 8
checkbox input "true"
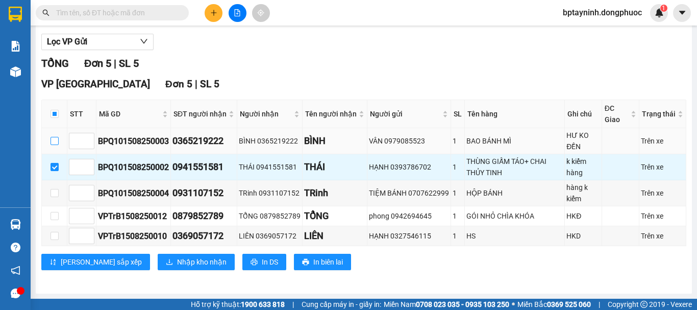
click at [54, 140] on input "checkbox" at bounding box center [55, 141] width 8 height 8
checkbox input "true"
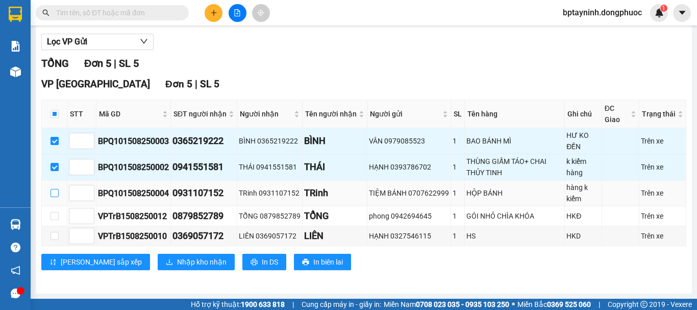
click at [52, 189] on input "checkbox" at bounding box center [55, 193] width 8 height 8
checkbox input "true"
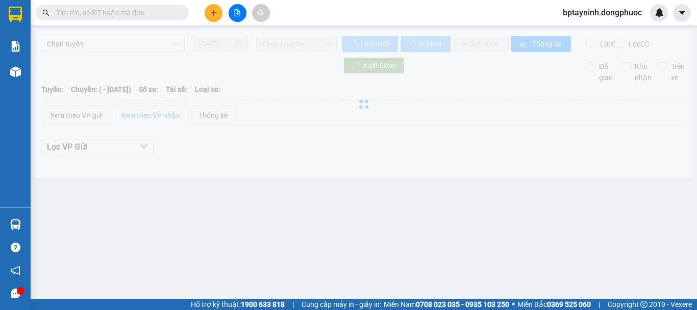
click at [82, 216] on main "Chọn tuyến [DATE] Chọn chuyến Làm mới In phơi In đơn chọn Thống kê Lọc CR Lọc C…" at bounding box center [348, 149] width 697 height 299
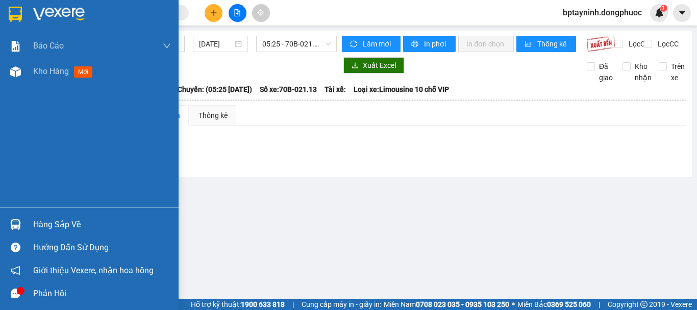
click at [17, 220] on img at bounding box center [15, 224] width 11 height 11
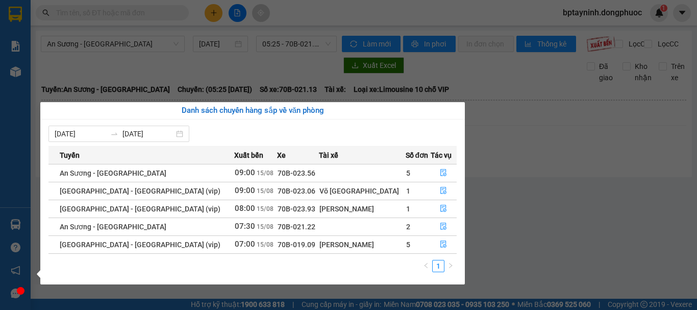
click at [528, 172] on section "Kết quả tìm kiếm ( 0 ) Bộ lọc No Data bptayninh.dongphuoc 1 Báo cáo Mẫu 1: Báo …" at bounding box center [348, 155] width 697 height 310
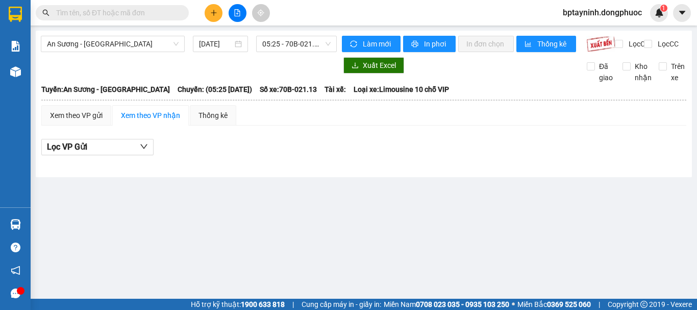
click at [53, 230] on main "An Sương - Tân Biên 15/08/2025 05:25 - 70B-021.13 Làm mới In phơi In đơn chọn T…" at bounding box center [348, 149] width 697 height 299
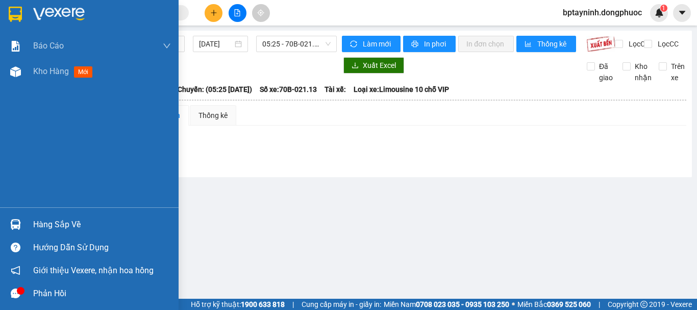
click at [33, 228] on div "Hàng sắp về" at bounding box center [102, 224] width 138 height 15
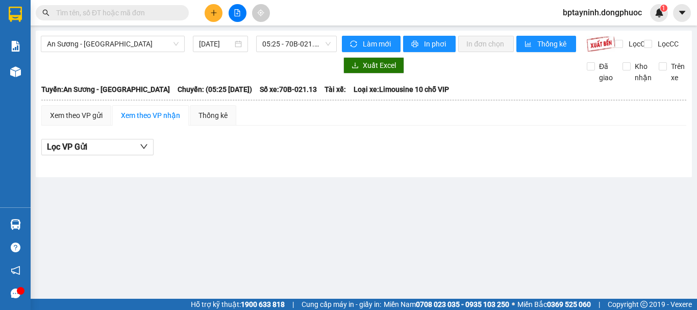
click at [523, 211] on section "Kết quả tìm kiếm ( 0 ) Bộ lọc No Data bptayninh.dongphuoc 1 Báo cáo Mẫu 1: Báo …" at bounding box center [348, 155] width 697 height 310
click at [104, 14] on input "text" at bounding box center [116, 12] width 120 height 11
click at [617, 166] on div "Lọc VP Gửi" at bounding box center [363, 150] width 645 height 33
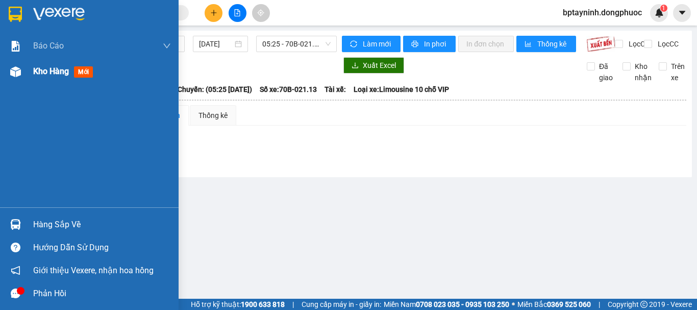
click at [16, 70] on img at bounding box center [15, 71] width 11 height 11
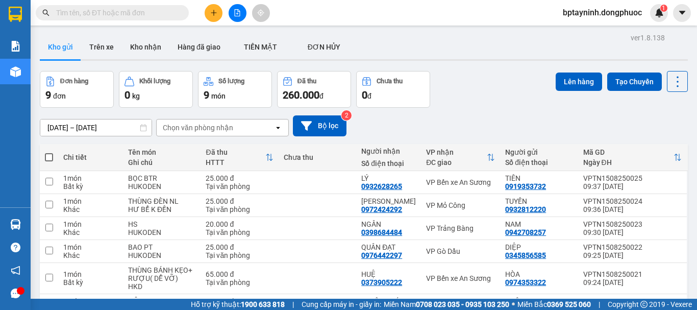
click at [236, 14] on icon "file-add" at bounding box center [237, 12] width 7 height 7
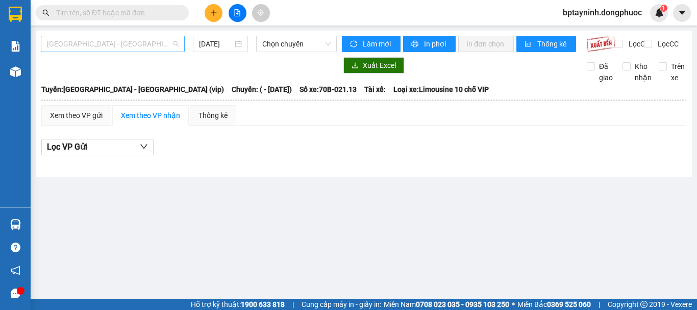
click at [150, 46] on span "[GEOGRAPHIC_DATA] - [GEOGRAPHIC_DATA] (vip)" at bounding box center [113, 43] width 132 height 15
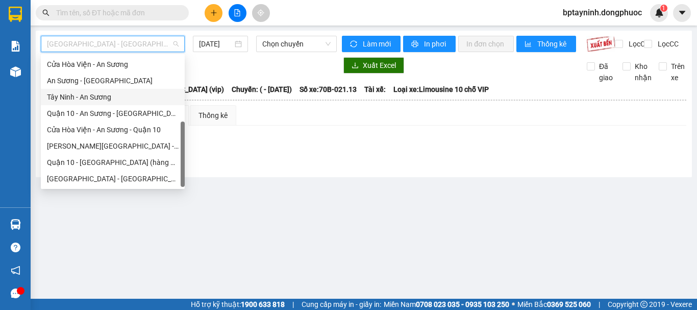
scroll to position [147, 0]
click at [94, 97] on div "Tây Ninh - An Sương" at bounding box center [113, 96] width 132 height 11
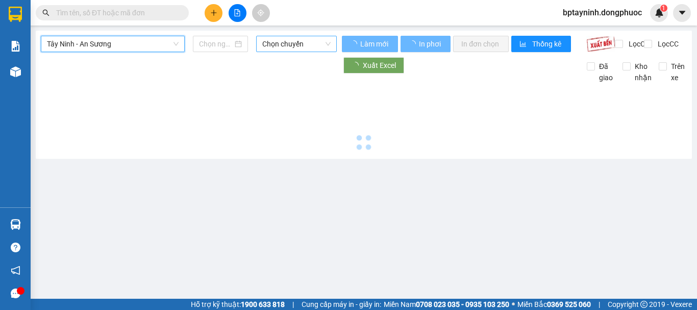
type input "[DATE]"
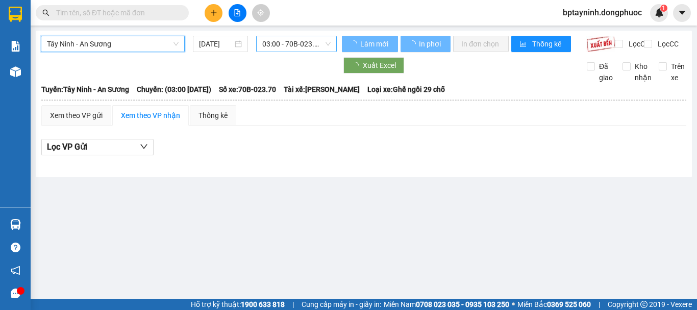
click at [285, 42] on span "03:00 - 70B-023.70" at bounding box center [296, 43] width 68 height 15
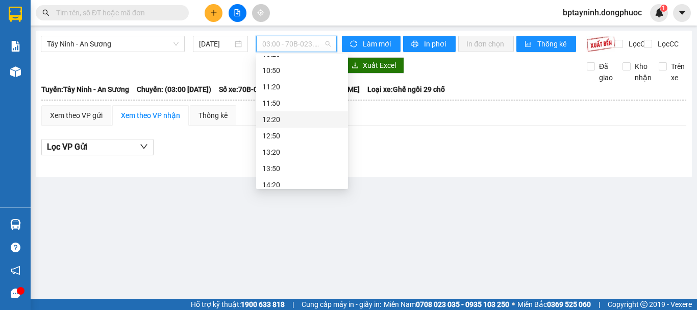
scroll to position [170, 0]
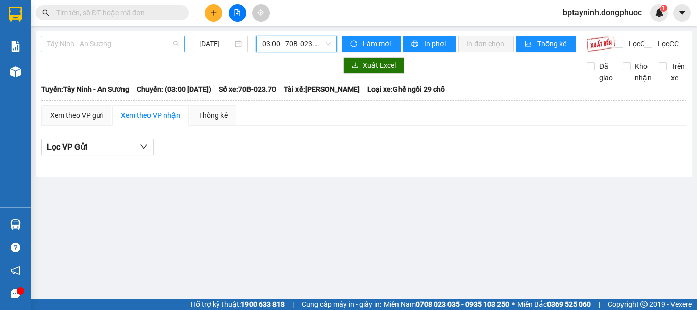
click at [164, 47] on span "Tây Ninh - An Sương" at bounding box center [113, 43] width 132 height 15
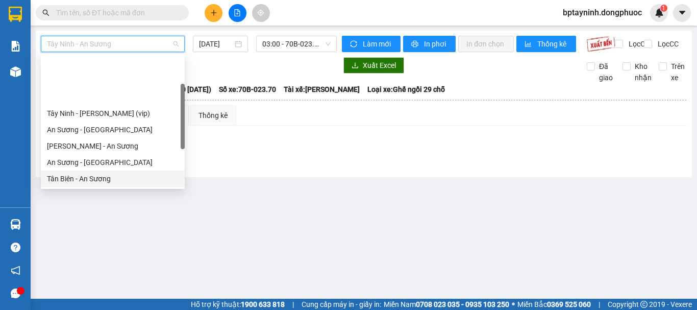
scroll to position [0, 0]
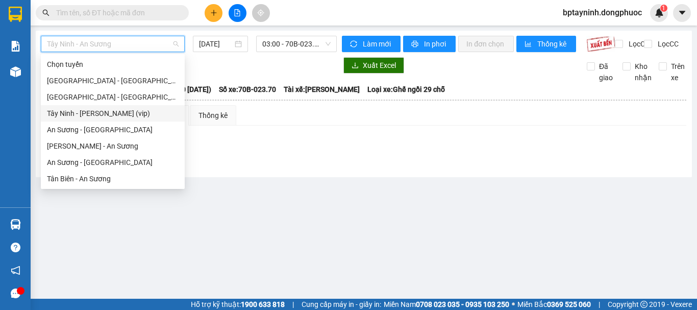
click at [79, 114] on div "Tây Ninh - Hồ Chí Minh (vip)" at bounding box center [113, 113] width 132 height 11
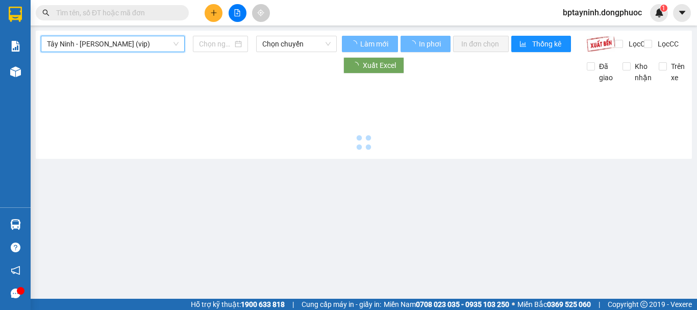
type input "[DATE]"
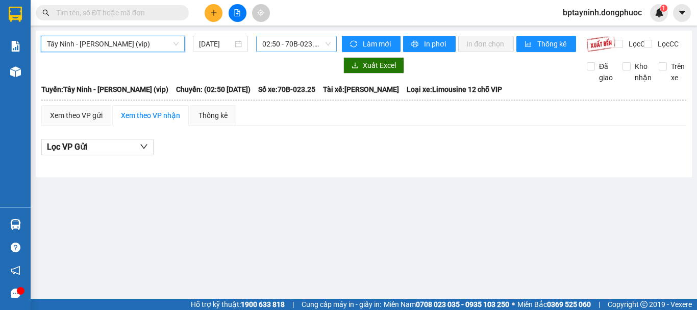
click at [300, 44] on span "02:50 - 70B-023.25" at bounding box center [296, 43] width 68 height 15
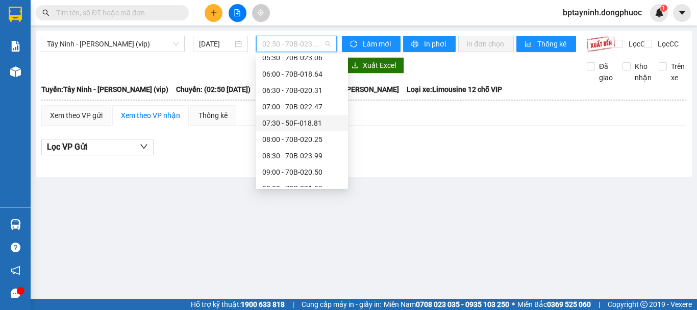
scroll to position [272, 0]
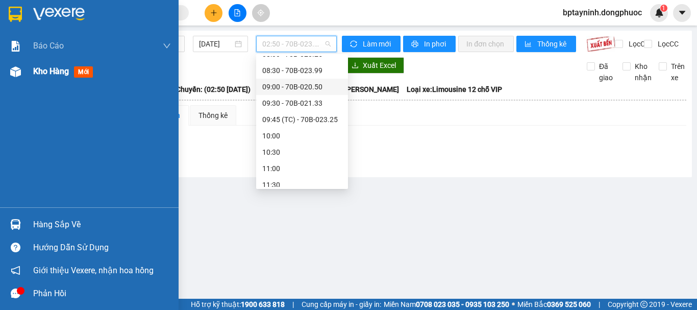
click at [92, 75] on span "mới" at bounding box center [83, 71] width 19 height 11
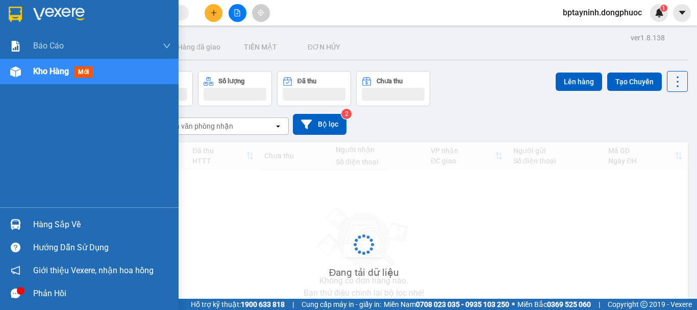
click at [14, 217] on div at bounding box center [16, 224] width 18 height 18
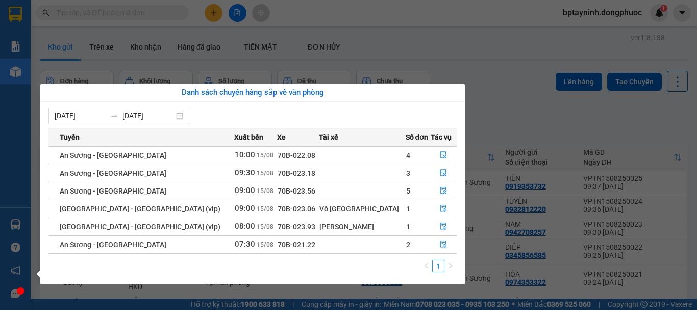
click at [119, 57] on section "Kết quả tìm kiếm ( 0 ) Bộ lọc No Data bptayninh.dongphuoc 1 Báo cáo Mẫu 1: Báo …" at bounding box center [348, 155] width 697 height 310
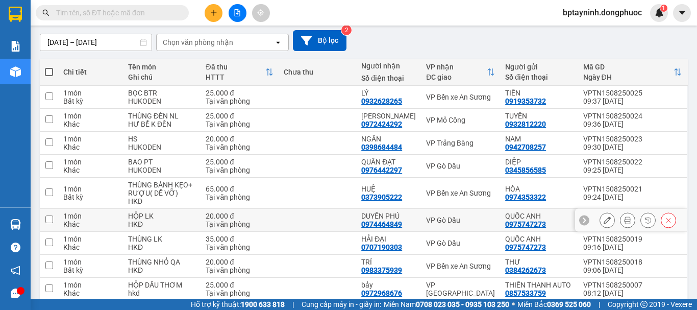
scroll to position [129, 0]
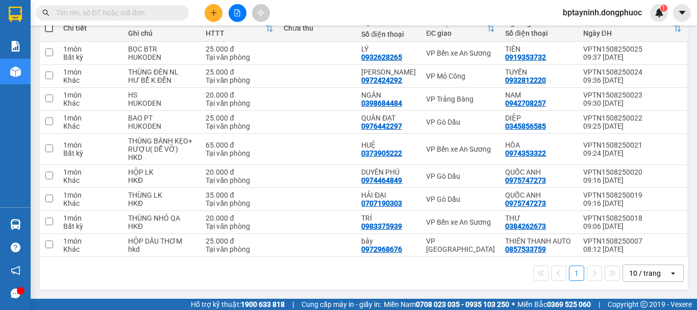
click at [127, 9] on input "text" at bounding box center [116, 12] width 120 height 11
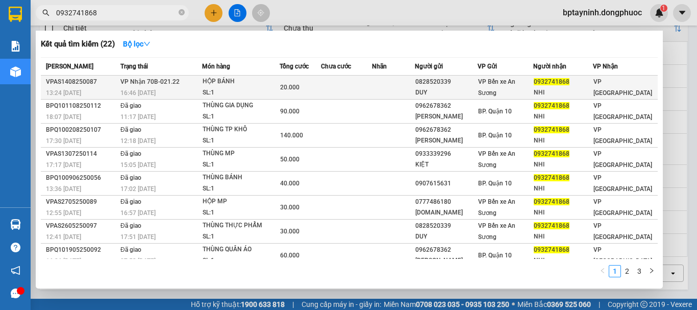
type input "0932741868"
click at [318, 85] on div "20.000" at bounding box center [300, 87] width 40 height 11
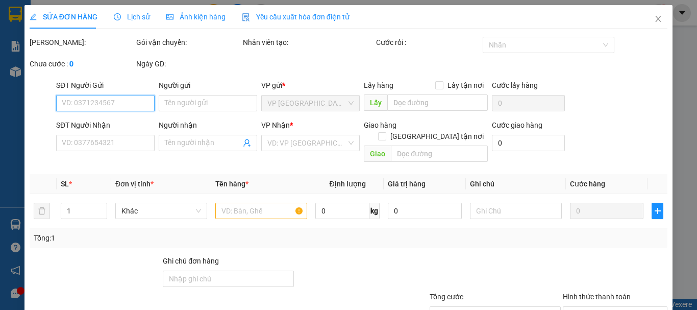
type input "0828520339"
type input "DUY"
type input "0932741868"
type input "NHI"
type input "20.000"
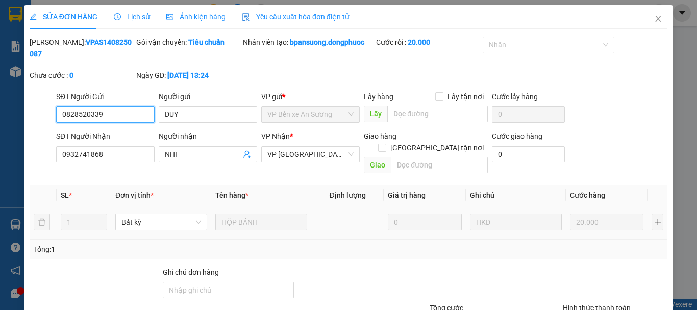
scroll to position [70, 0]
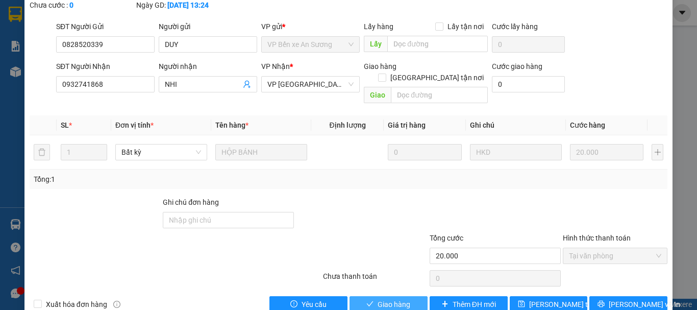
click at [378, 299] on span "Giao hàng" at bounding box center [394, 304] width 33 height 11
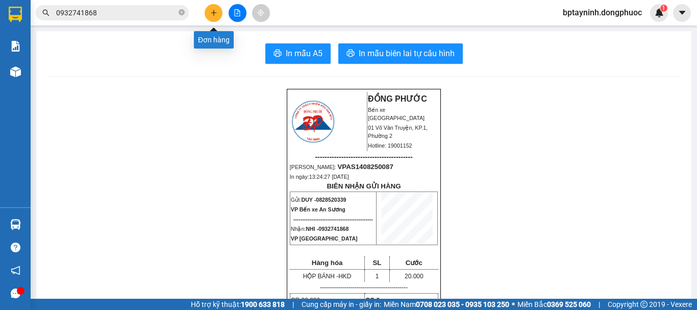
click at [213, 9] on button at bounding box center [214, 13] width 18 height 18
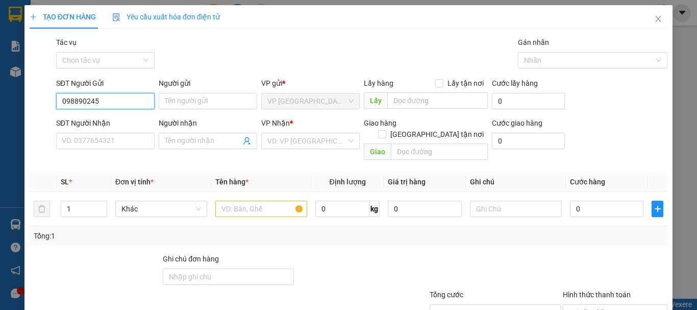
type input "0988902452"
click at [119, 117] on div "0988902452 - NGOAN" at bounding box center [104, 121] width 85 height 11
type input "NGOAN"
type input "0941697967"
type input "TUẤN ANH"
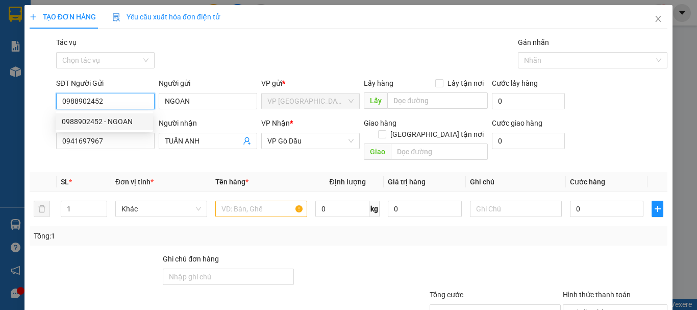
type input "20.000"
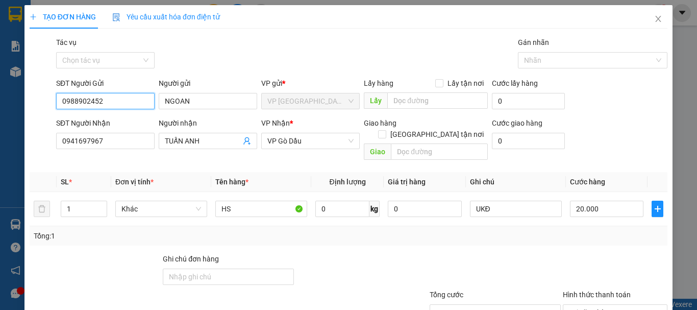
type input "0988902452"
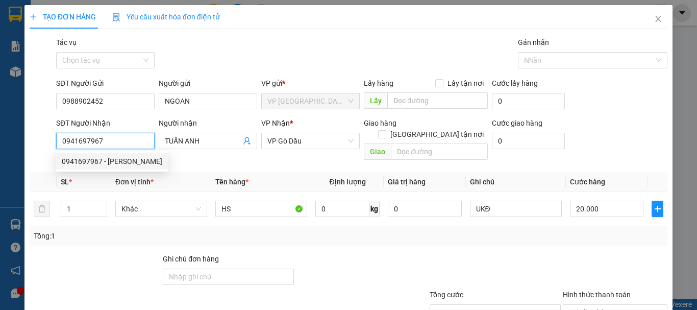
drag, startPoint x: 78, startPoint y: 131, endPoint x: 80, endPoint y: 141, distance: 10.9
click at [80, 139] on input "0941697967" at bounding box center [105, 141] width 99 height 16
click at [108, 145] on input "0941697967" at bounding box center [105, 141] width 99 height 16
drag, startPoint x: 104, startPoint y: 139, endPoint x: 44, endPoint y: 139, distance: 60.2
click at [44, 139] on div "SĐT Người Nhận 0941697967 Người nhận TUẤN ANH VP Nhận * VP Gò Dầu Giao hàng Gia…" at bounding box center [349, 140] width 640 height 47
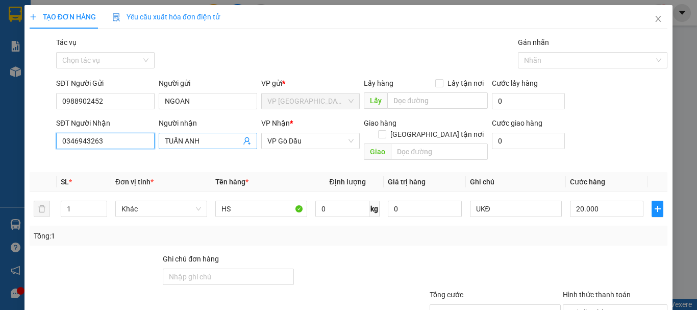
type input "0346943263"
click at [215, 136] on input "TUẤN ANH" at bounding box center [203, 140] width 76 height 11
click at [246, 139] on icon "user-add" at bounding box center [246, 141] width 7 height 8
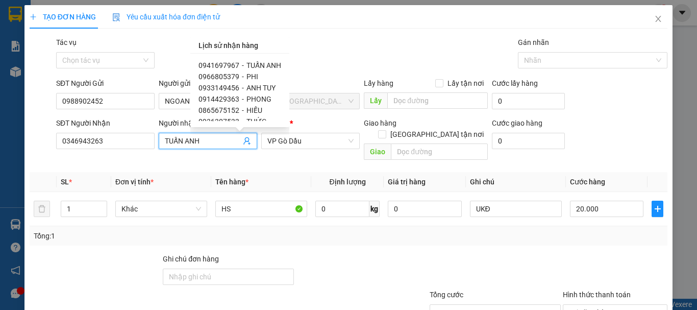
drag, startPoint x: 262, startPoint y: 160, endPoint x: 271, endPoint y: 154, distance: 10.6
click at [263, 160] on div "Transit Pickup Surcharge Ids Transit Deliver Surcharge Ids Transit Deliver Surc…" at bounding box center [349, 203] width 638 height 332
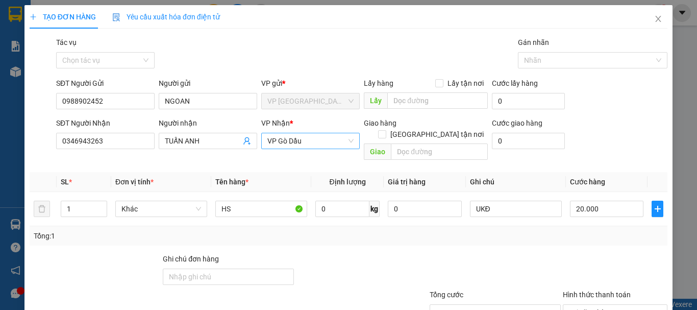
click at [321, 139] on span "VP Gò Dầu" at bounding box center [310, 140] width 86 height 15
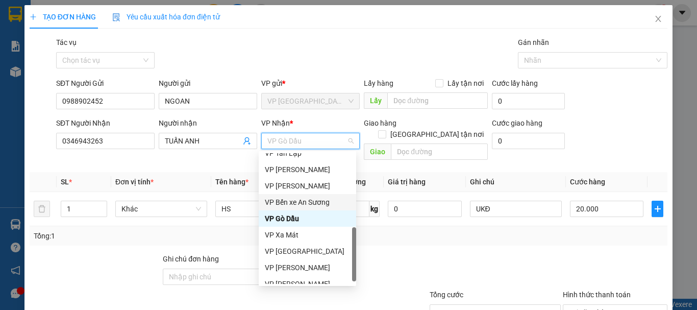
scroll to position [261, 0]
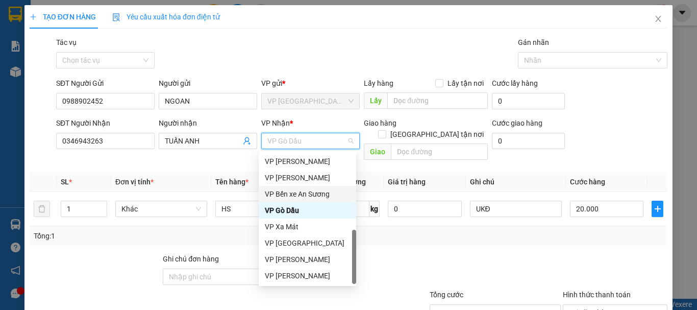
click at [305, 195] on div "VP Bến xe An Sương" at bounding box center [307, 193] width 85 height 11
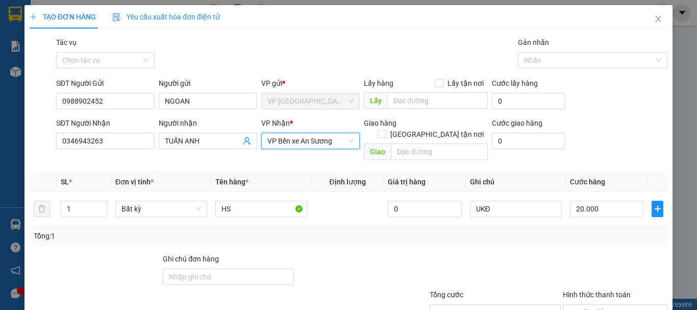
click at [309, 141] on span "VP Bến xe An Sương" at bounding box center [310, 140] width 86 height 15
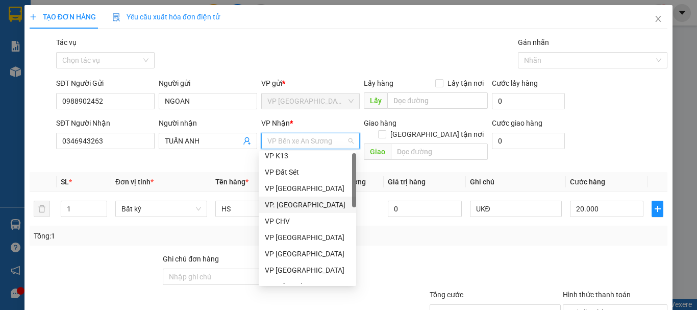
scroll to position [0, 0]
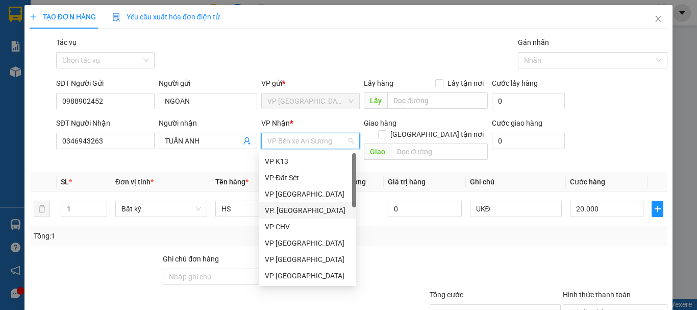
click at [490, 253] on div at bounding box center [495, 271] width 133 height 36
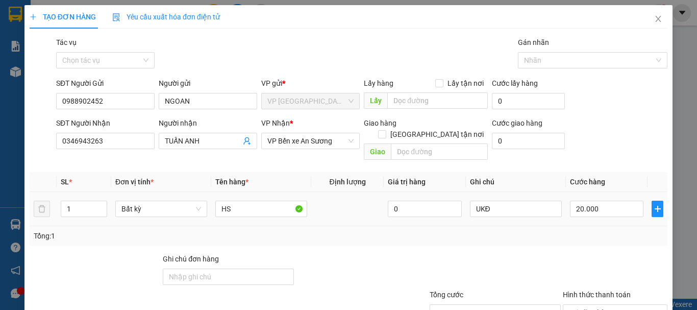
scroll to position [68, 0]
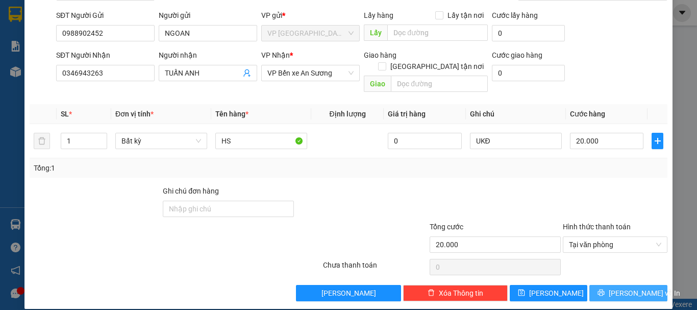
click at [623, 287] on span "[PERSON_NAME] và In" at bounding box center [644, 292] width 71 height 11
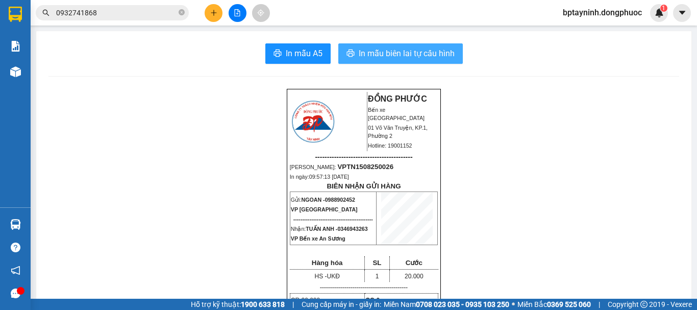
click at [381, 61] on button "In mẫu biên lai tự cấu hình" at bounding box center [400, 53] width 125 height 20
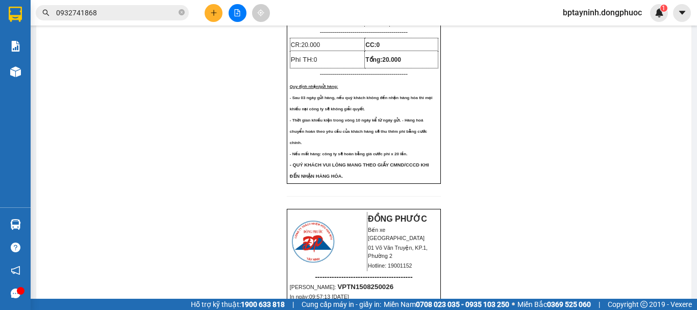
scroll to position [340, 0]
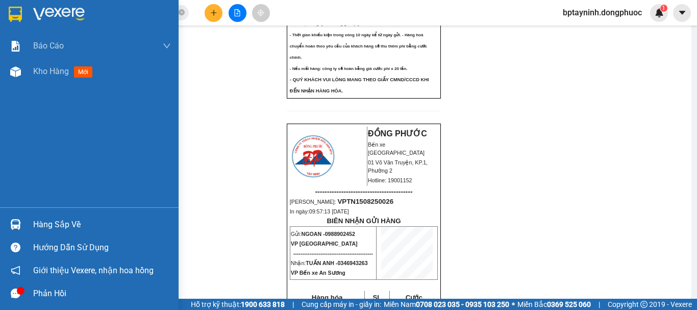
click at [14, 215] on div "Hàng sắp về" at bounding box center [89, 224] width 179 height 23
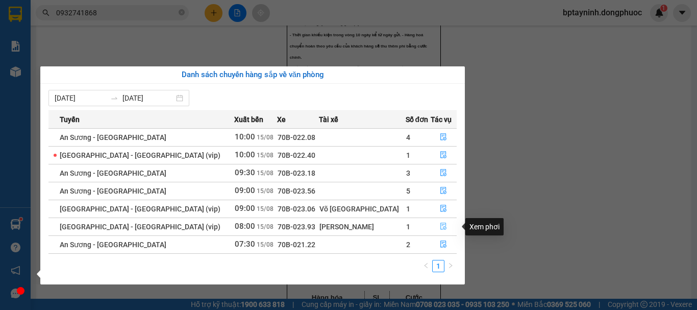
click at [431, 226] on button "button" at bounding box center [444, 226] width 26 height 16
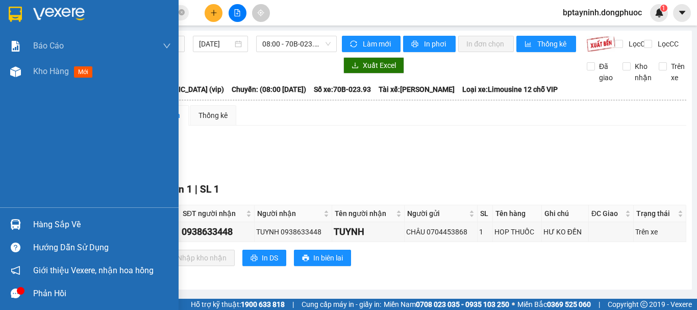
click at [80, 232] on div "Hàng sắp về" at bounding box center [102, 224] width 138 height 15
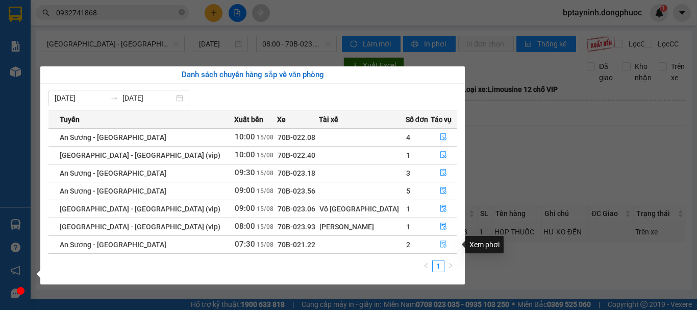
click at [440, 242] on icon "file-done" at bounding box center [443, 243] width 7 height 7
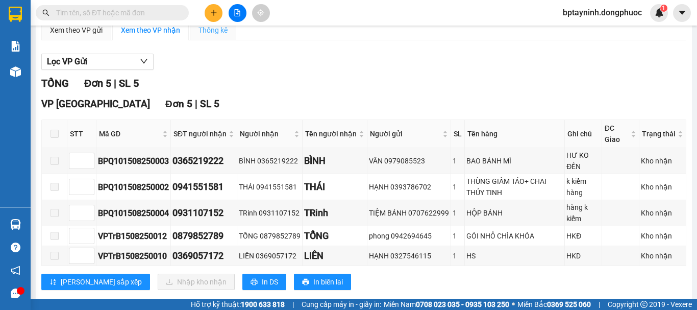
scroll to position [114, 0]
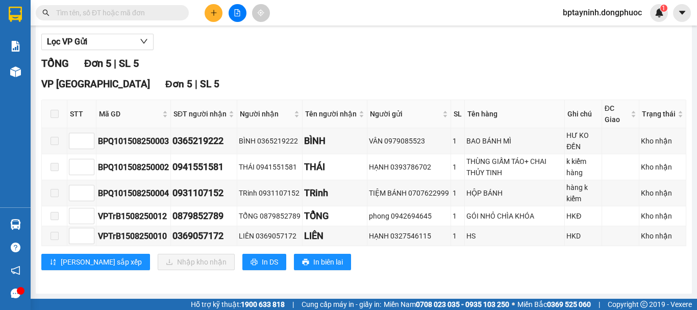
click at [54, 113] on span at bounding box center [55, 114] width 8 height 8
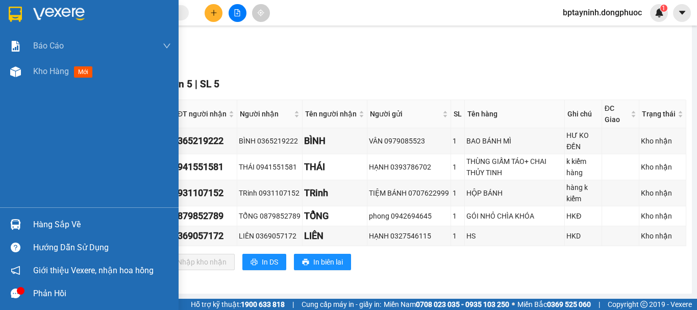
click at [17, 223] on img at bounding box center [15, 224] width 11 height 11
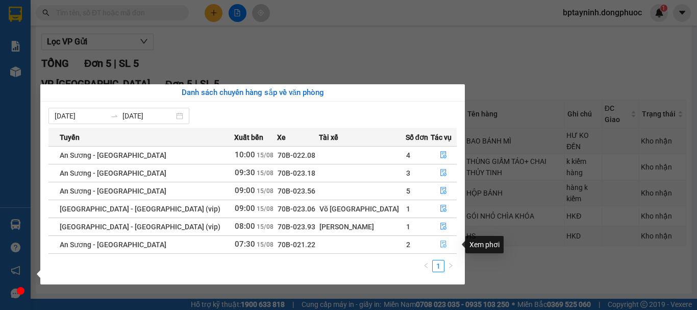
click at [440, 248] on icon "file-done" at bounding box center [443, 243] width 7 height 7
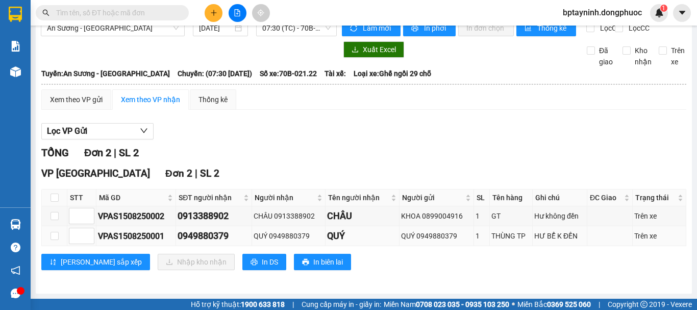
scroll to position [24, 0]
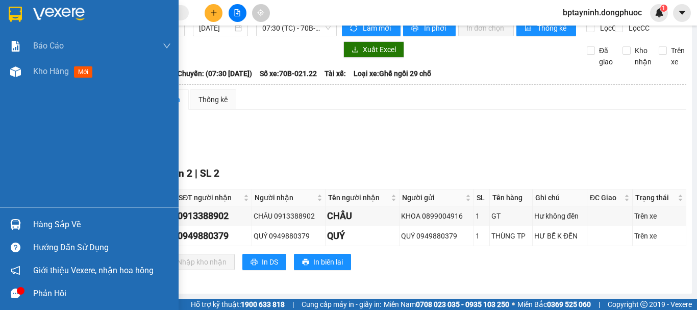
click at [16, 225] on img at bounding box center [15, 224] width 11 height 11
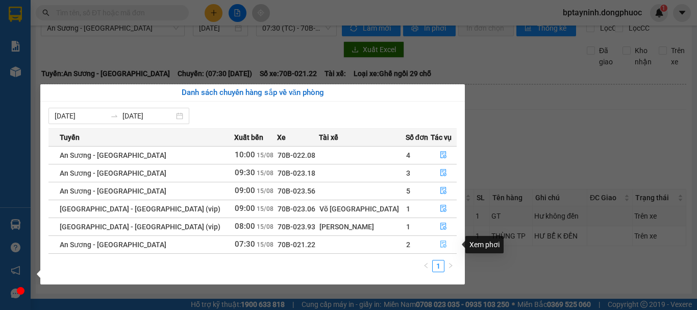
click at [440, 242] on icon "file-done" at bounding box center [443, 243] width 7 height 7
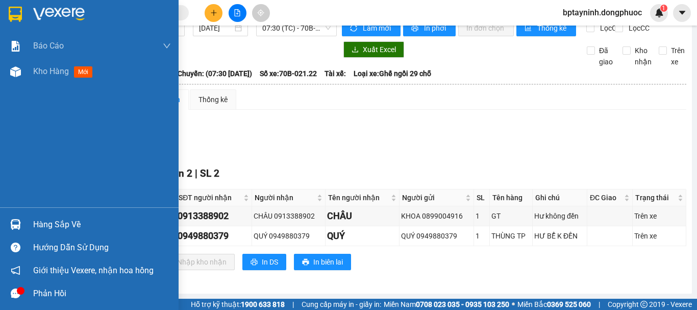
click at [15, 218] on div at bounding box center [16, 224] width 18 height 18
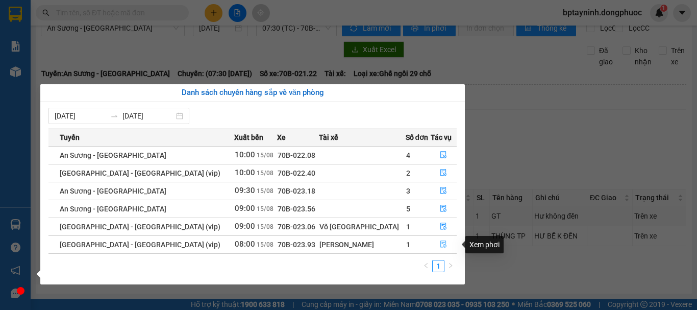
click at [440, 244] on icon "file-done" at bounding box center [443, 243] width 7 height 7
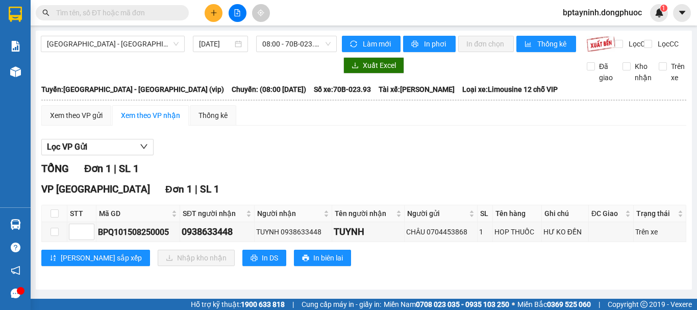
scroll to position [5, 0]
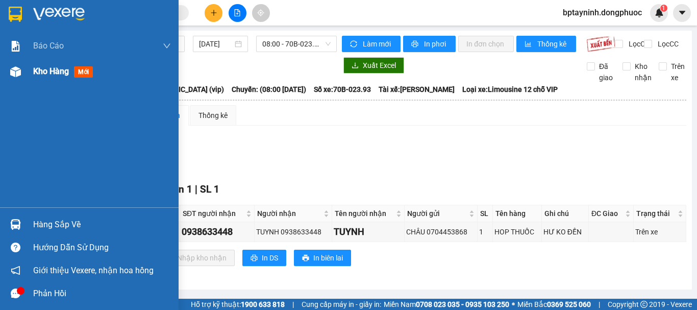
click at [14, 76] on img at bounding box center [15, 71] width 11 height 11
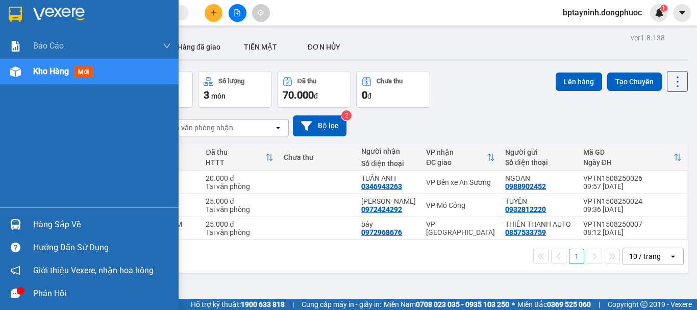
click at [19, 223] on img at bounding box center [15, 224] width 11 height 11
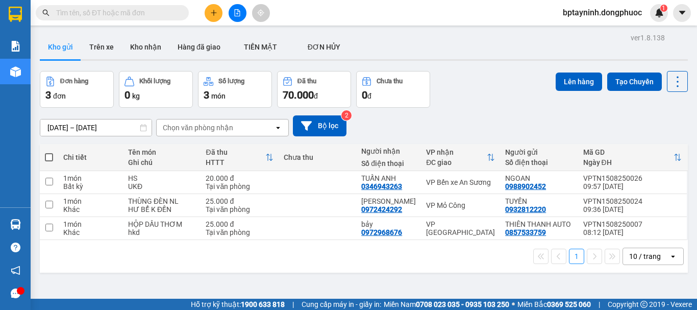
click at [280, 11] on section "Kết quả tìm kiếm ( 0 ) Bộ lọc No Data bptayninh.dongphuoc 1 Báo cáo Mẫu 1: Báo …" at bounding box center [348, 155] width 697 height 310
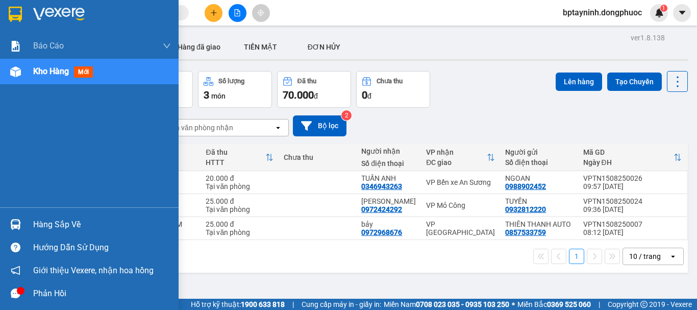
click at [24, 224] on div at bounding box center [16, 224] width 18 height 18
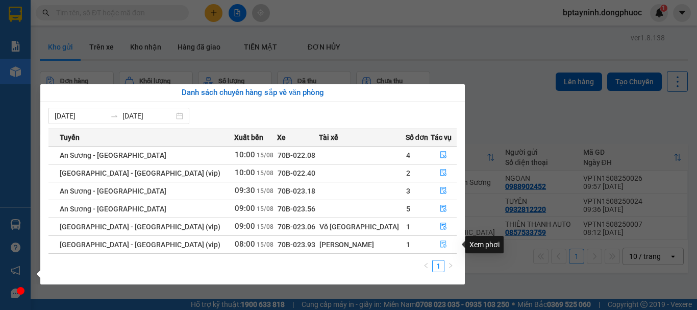
click at [441, 244] on icon "file-done" at bounding box center [444, 244] width 6 height 7
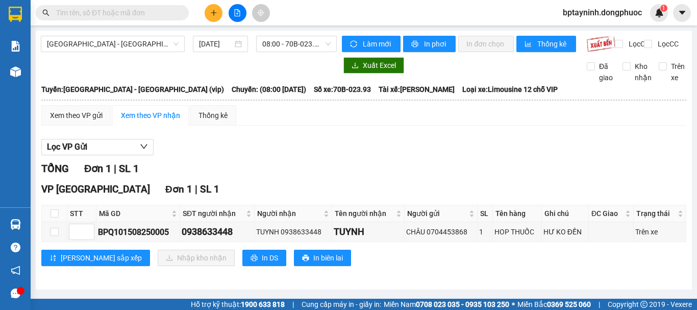
click at [107, 18] on input "text" at bounding box center [116, 12] width 120 height 11
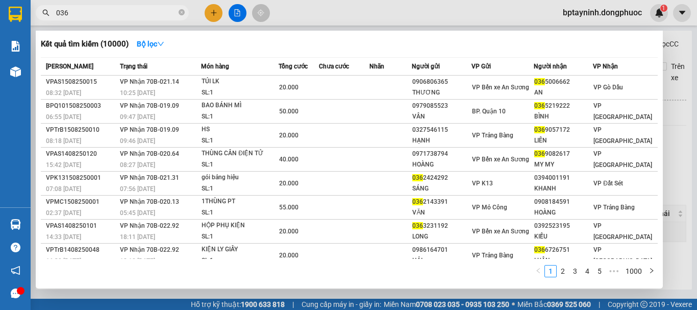
type input "036"
click at [215, 10] on div at bounding box center [348, 155] width 697 height 310
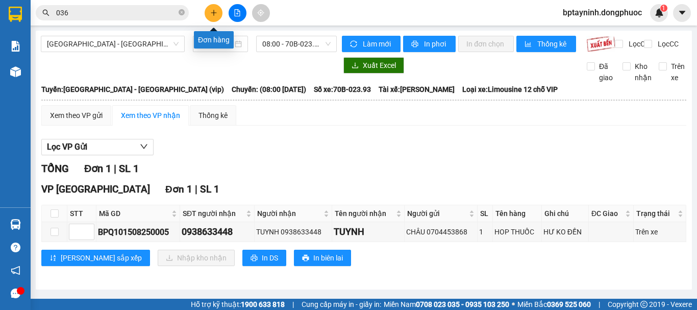
click at [215, 10] on icon "plus" at bounding box center [213, 12] width 7 height 7
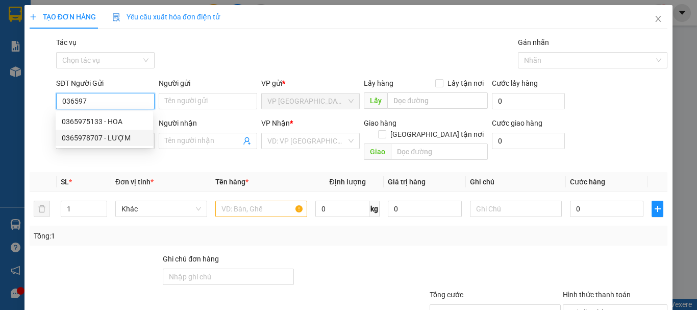
click at [114, 139] on div "0365978707 - LƯỢM" at bounding box center [104, 137] width 85 height 11
type input "0365978707"
type input "LƯỢM"
type input "0933322690"
type input "QUY"
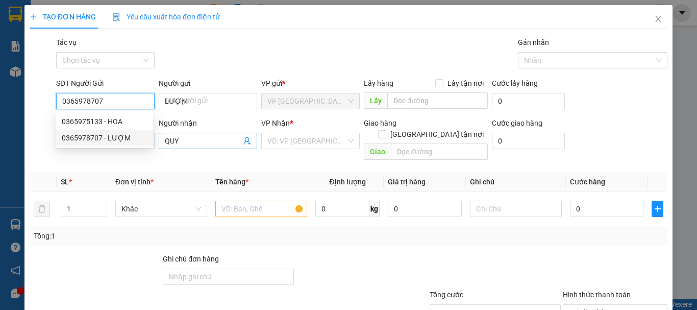
type input "120.000"
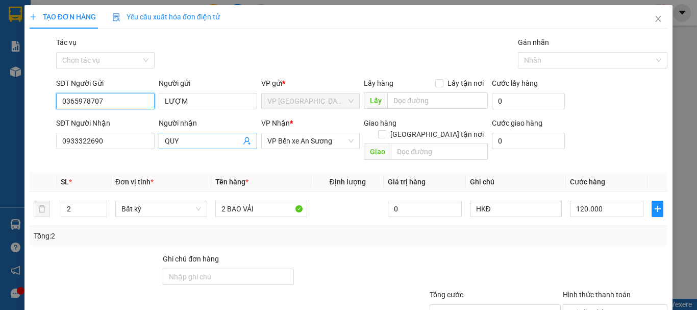
type input "0365978707"
click at [243, 143] on icon "user-add" at bounding box center [247, 141] width 8 height 8
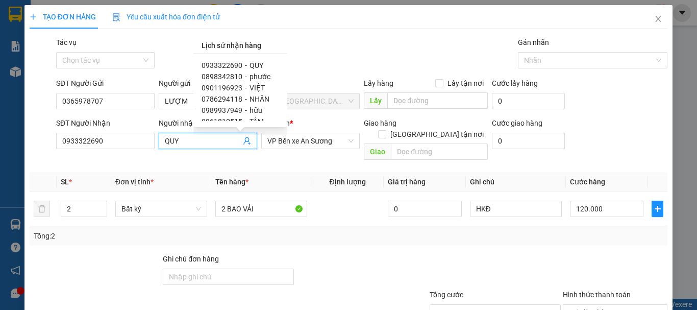
click at [217, 88] on span "0901196923" at bounding box center [222, 88] width 41 height 8
type input "0901196923"
type input "VIỆT"
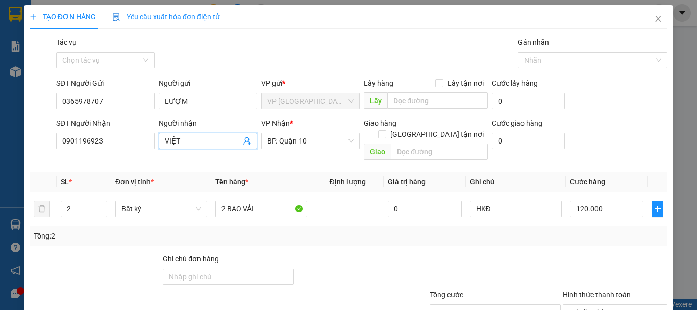
click at [280, 172] on th "Tên hàng *" at bounding box center [261, 182] width 100 height 20
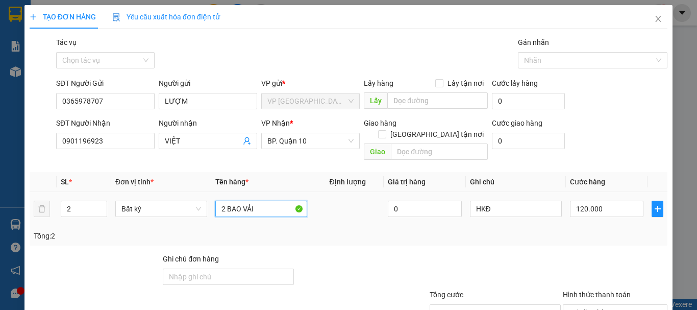
click at [273, 201] on input "2 BAO VẢI" at bounding box center [261, 209] width 92 height 16
type input "GÓI"
type input "1"
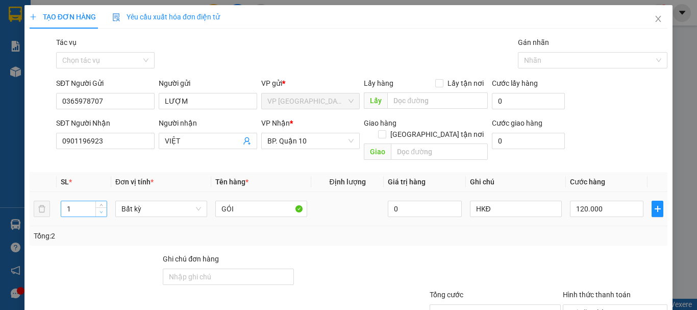
click at [101, 210] on icon "down" at bounding box center [102, 212] width 4 height 4
click at [102, 226] on div "Tổng: 1" at bounding box center [349, 235] width 638 height 19
type input "0"
click at [264, 202] on input "GÓI" at bounding box center [261, 209] width 92 height 16
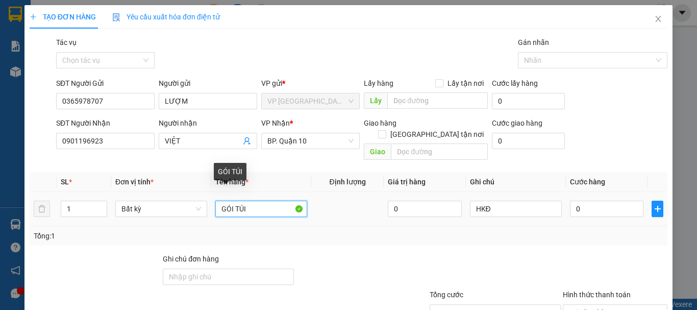
type input "GÓI TÚI"
click at [316, 230] on div "Tổng: 1" at bounding box center [349, 235] width 630 height 11
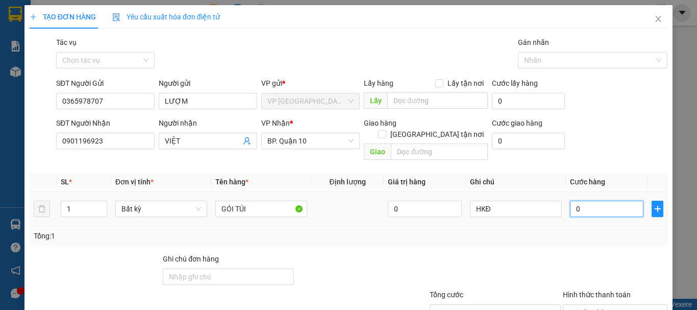
click at [628, 201] on input "0" at bounding box center [606, 209] width 73 height 16
type input "3"
type input "30"
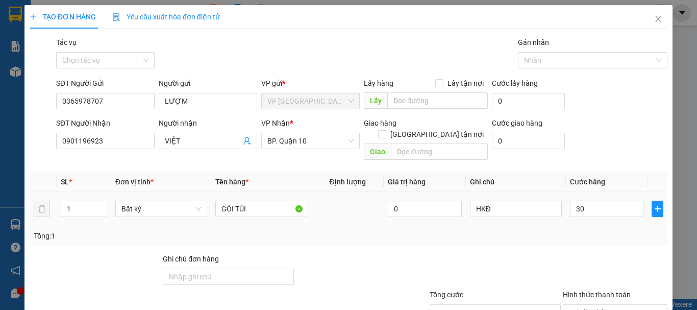
type input "30.000"
click at [563, 230] on div "Tổng: 1" at bounding box center [349, 235] width 630 height 11
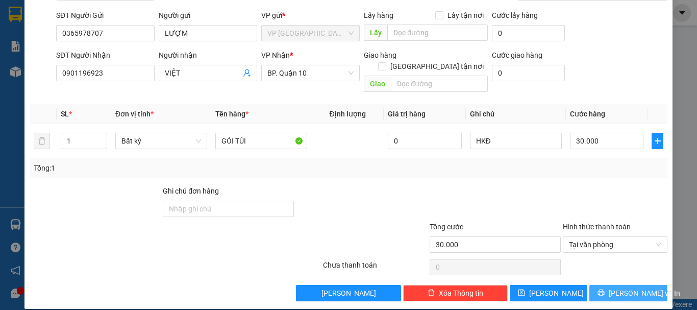
click at [621, 287] on span "Lưu và In" at bounding box center [644, 292] width 71 height 11
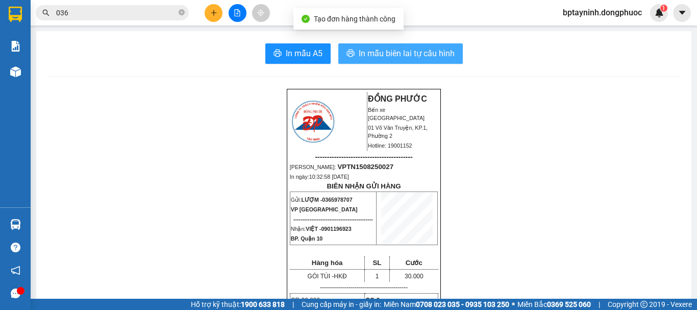
click at [408, 50] on span "In mẫu biên lai tự cấu hình" at bounding box center [407, 53] width 96 height 13
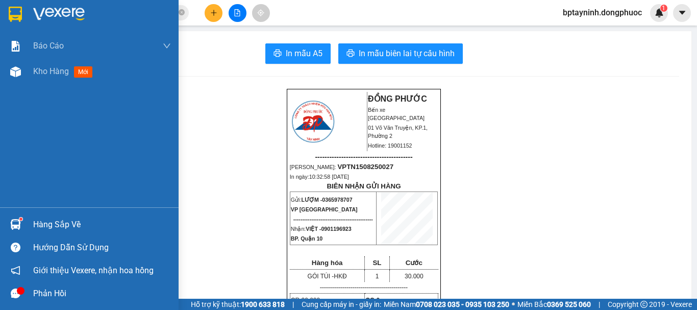
click at [2, 222] on div "Hàng sắp về" at bounding box center [89, 224] width 179 height 23
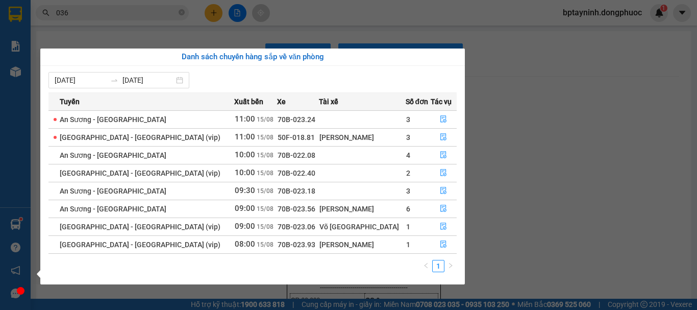
click at [212, 19] on section "Kết quả tìm kiếm ( 10000 ) Bộ lọc Mã ĐH Trạng thái Món hàng Tổng cước Chưa cước…" at bounding box center [348, 155] width 697 height 310
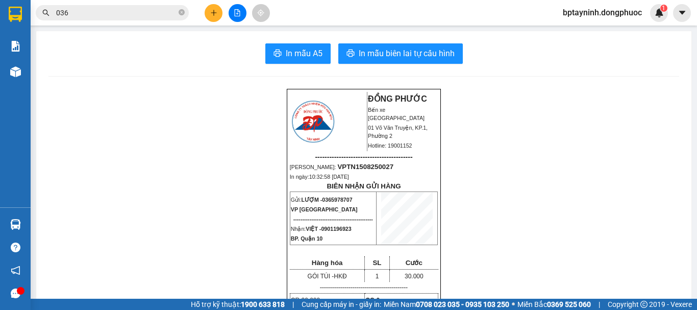
click at [212, 16] on button at bounding box center [214, 13] width 18 height 18
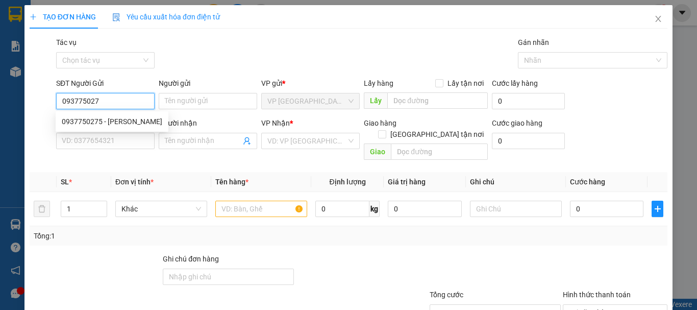
type input "0937750275"
click at [113, 120] on div "0937750275 - NGUYỄN" at bounding box center [112, 121] width 101 height 11
type input "NGUYỄN"
type input "0775985898"
type input "LƯƠNG"
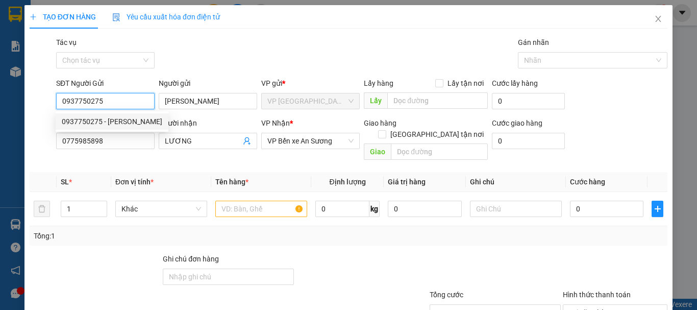
type input "20.000"
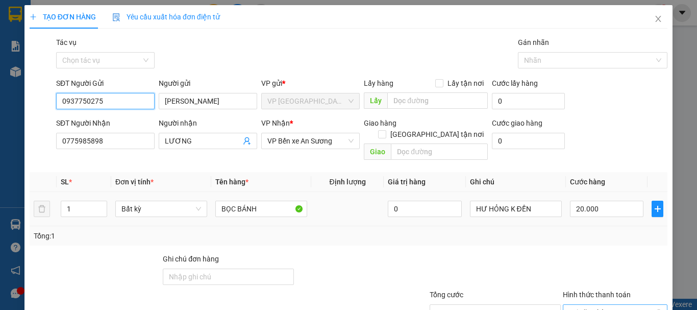
scroll to position [68, 0]
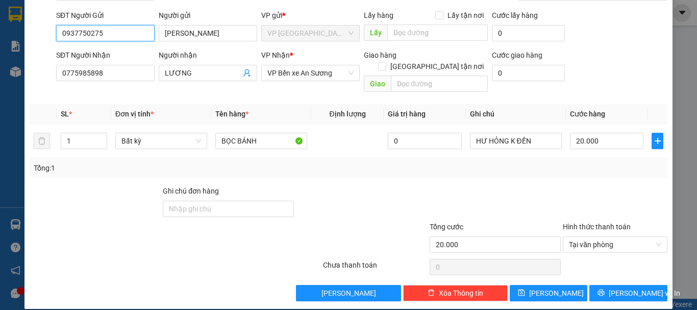
type input "0937750275"
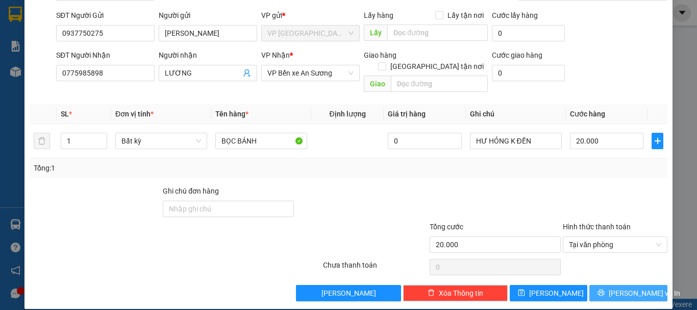
click at [625, 287] on span "Lưu và In" at bounding box center [644, 292] width 71 height 11
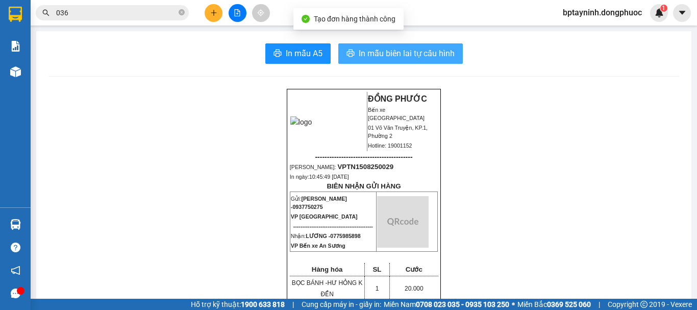
click at [394, 52] on span "In mẫu biên lai tự cấu hình" at bounding box center [407, 53] width 96 height 13
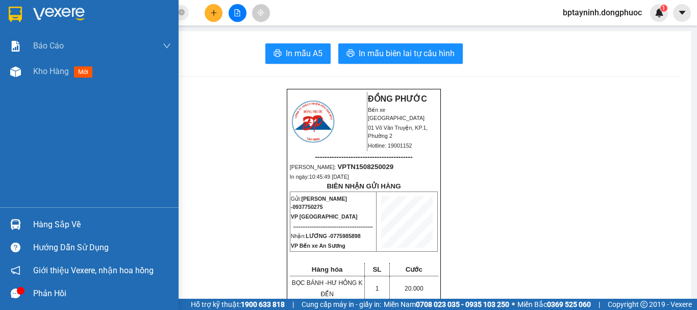
click at [22, 209] on div "Hàng sắp về Hướng dẫn sử dụng Giới thiệu Vexere, nhận hoa hồng Phản hồi" at bounding box center [89, 255] width 179 height 97
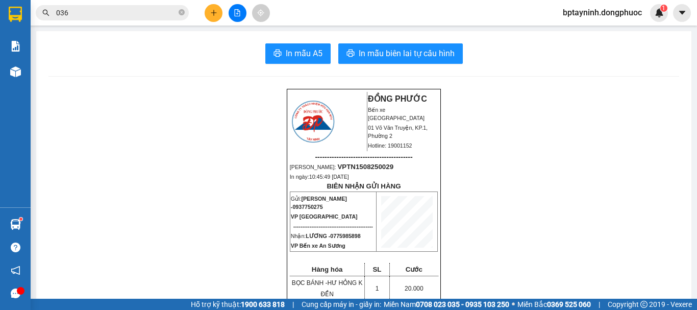
click at [169, 12] on input "036" at bounding box center [116, 12] width 120 height 11
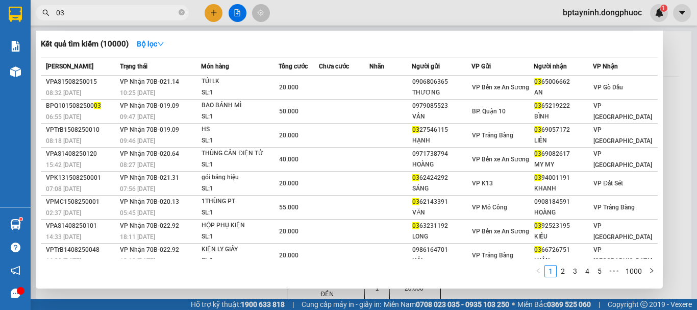
type input "0"
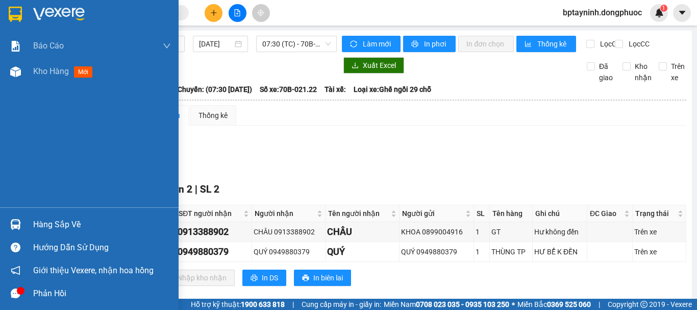
click at [7, 222] on div at bounding box center [16, 224] width 18 height 18
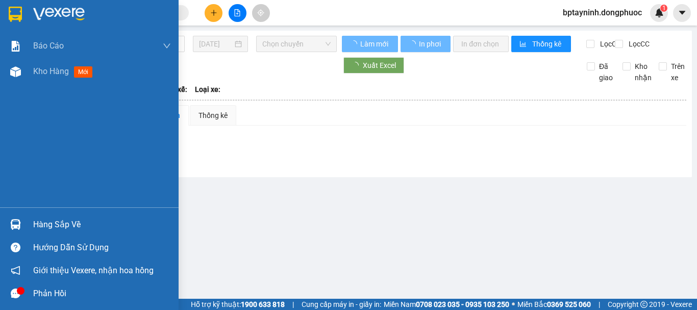
click at [11, 212] on div "Hàng sắp về Hướng dẫn sử dụng Giới thiệu Vexere, nhận hoa hồng Phản hồi" at bounding box center [89, 255] width 179 height 97
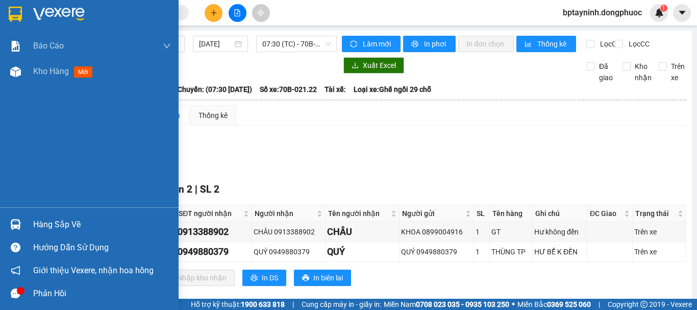
click at [7, 223] on div at bounding box center [16, 224] width 18 height 18
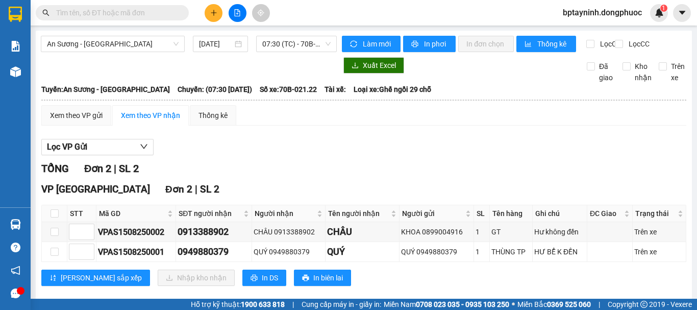
click at [293, 29] on section "Kết quả tìm kiếm ( 0 ) Bộ lọc No Data bptayninh.dongphuoc 1 Báo cáo Mẫu 1: Báo …" at bounding box center [348, 155] width 697 height 310
click at [238, 8] on button at bounding box center [238, 13] width 18 height 18
click at [236, 14] on icon "file-add" at bounding box center [237, 12] width 7 height 7
click at [317, 47] on span "07:30 (TC) - 70B-021.22" at bounding box center [296, 43] width 68 height 15
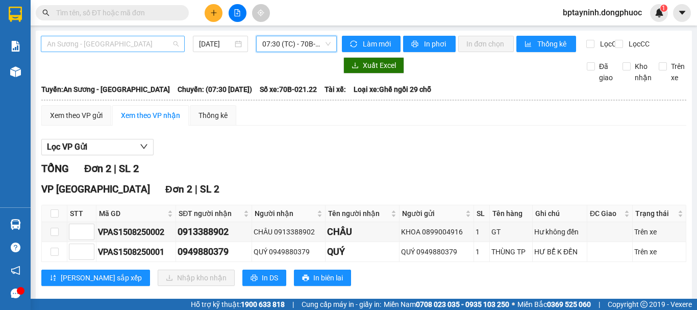
click at [149, 44] on span "An Sương - [GEOGRAPHIC_DATA]" at bounding box center [113, 43] width 132 height 15
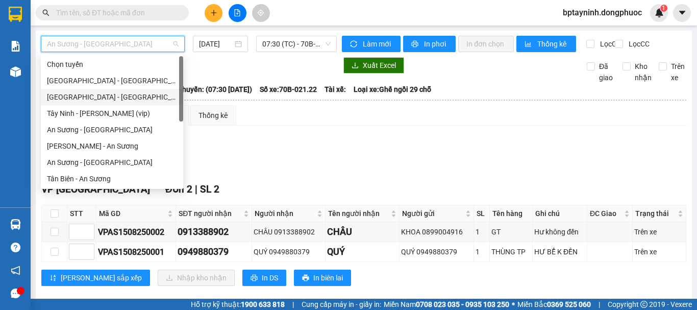
click at [103, 99] on div "[GEOGRAPHIC_DATA] - [GEOGRAPHIC_DATA] (vip)" at bounding box center [112, 96] width 130 height 11
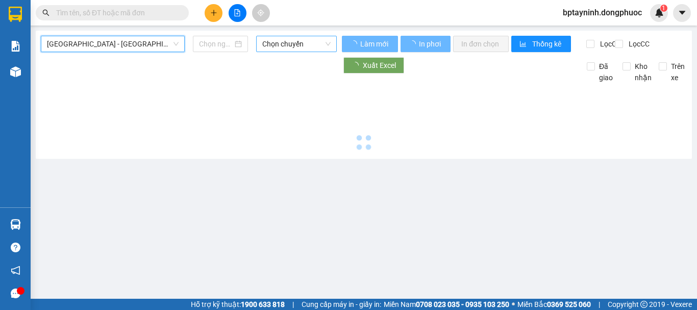
type input "[DATE]"
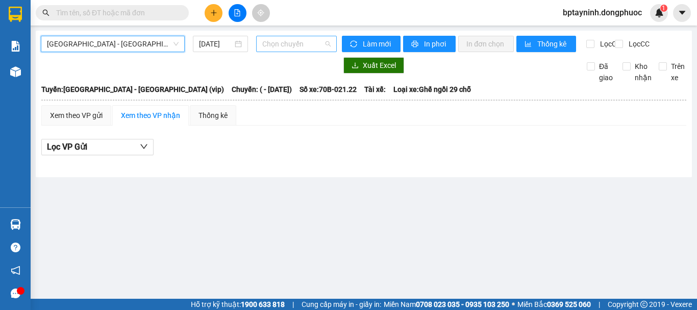
click at [287, 42] on span "Chọn chuyến" at bounding box center [296, 43] width 68 height 15
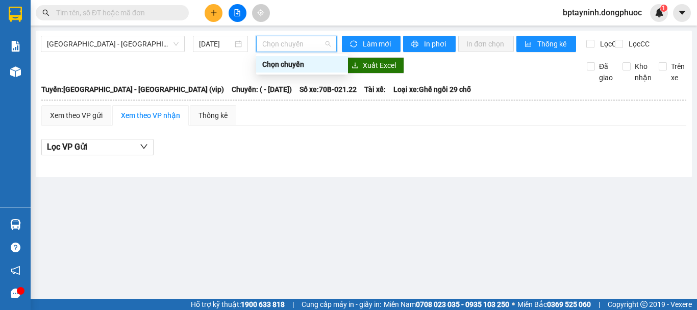
click at [292, 63] on div "Chọn chuyến" at bounding box center [302, 64] width 80 height 11
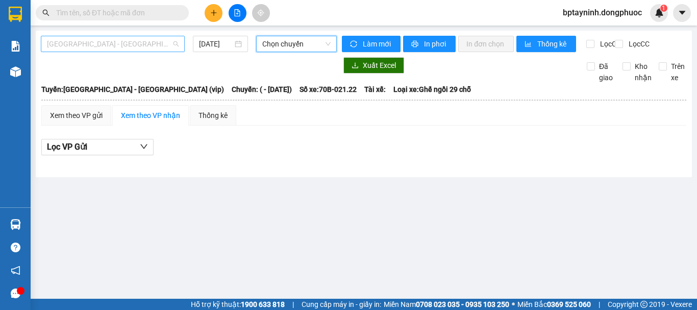
click at [165, 45] on span "[GEOGRAPHIC_DATA] - [GEOGRAPHIC_DATA] (vip)" at bounding box center [113, 43] width 132 height 15
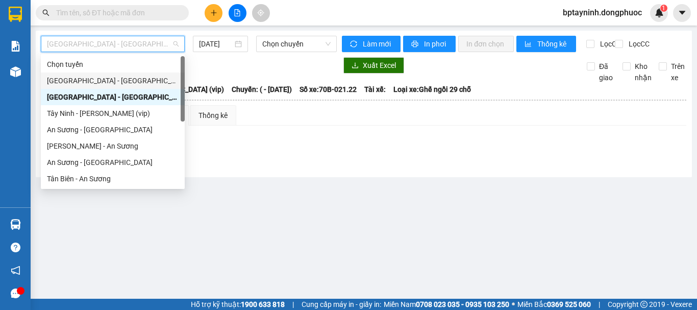
click at [127, 77] on div "[GEOGRAPHIC_DATA] - [GEOGRAPHIC_DATA] (vip)" at bounding box center [113, 80] width 132 height 11
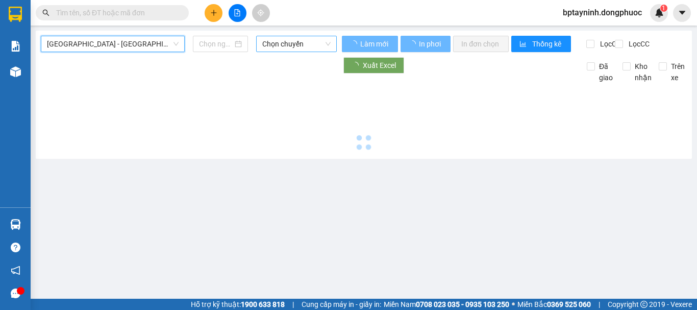
type input "[DATE]"
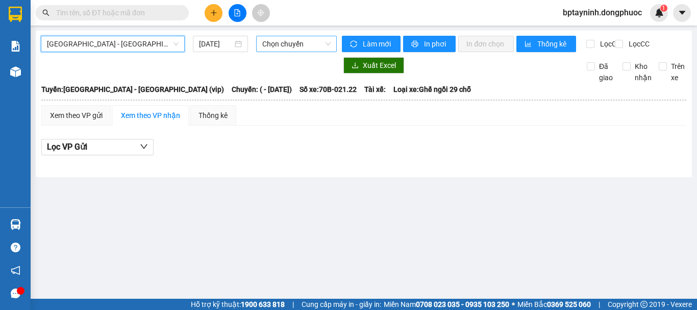
click at [285, 42] on span "Chọn chuyến" at bounding box center [296, 43] width 68 height 15
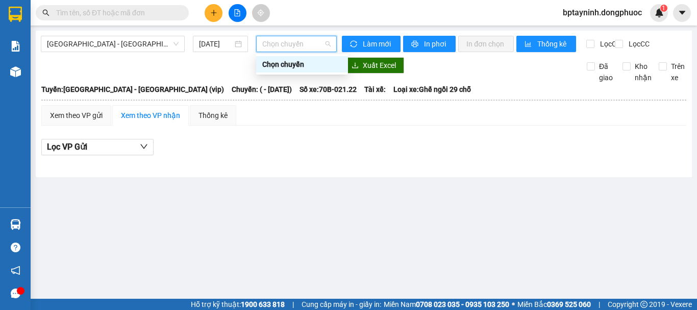
click at [303, 61] on div "Chọn chuyến" at bounding box center [302, 64] width 80 height 11
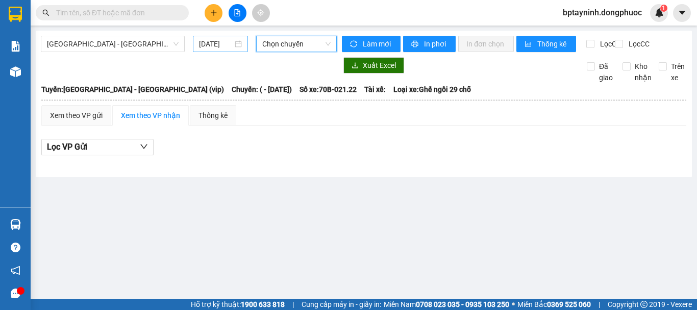
click at [214, 44] on input "[DATE]" at bounding box center [216, 43] width 34 height 11
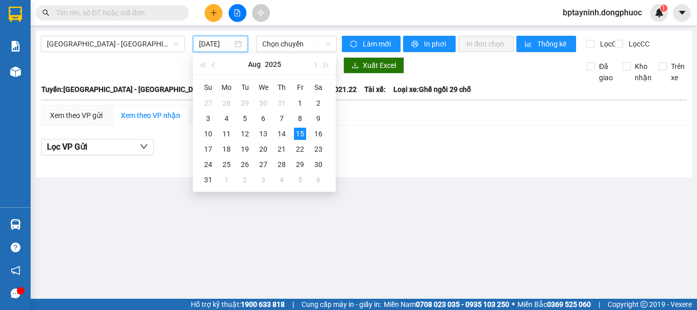
click at [404, 143] on div "Lọc VP Gửi" at bounding box center [363, 150] width 645 height 33
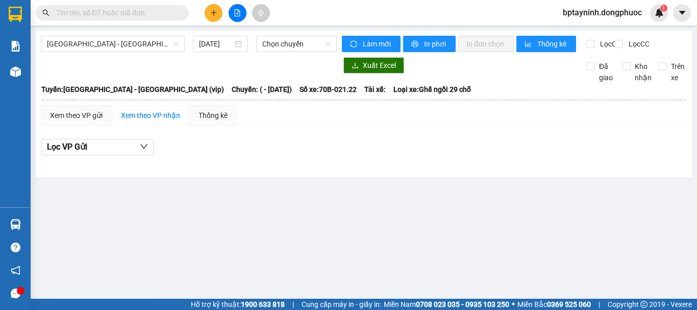
click at [243, 15] on button at bounding box center [238, 13] width 18 height 18
click at [234, 9] on button at bounding box center [238, 13] width 18 height 18
click at [236, 11] on icon "file-add" at bounding box center [237, 12] width 7 height 7
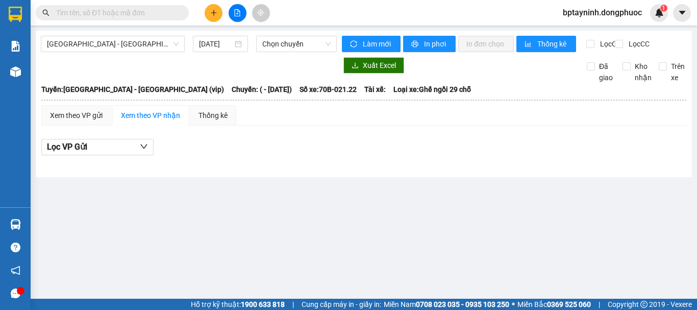
click at [236, 11] on icon "file-add" at bounding box center [237, 12] width 7 height 7
click at [364, 44] on span "Làm mới" at bounding box center [378, 43] width 30 height 11
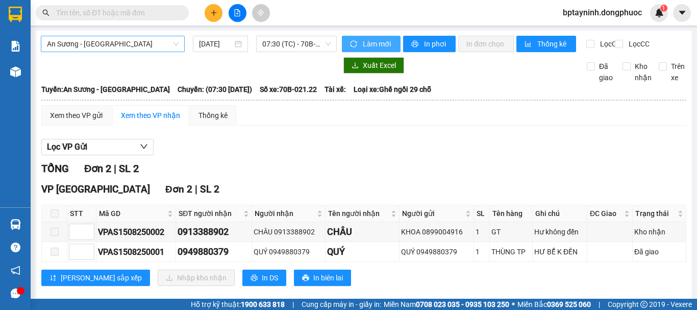
click at [165, 41] on span "An Sương - [GEOGRAPHIC_DATA]" at bounding box center [113, 43] width 132 height 15
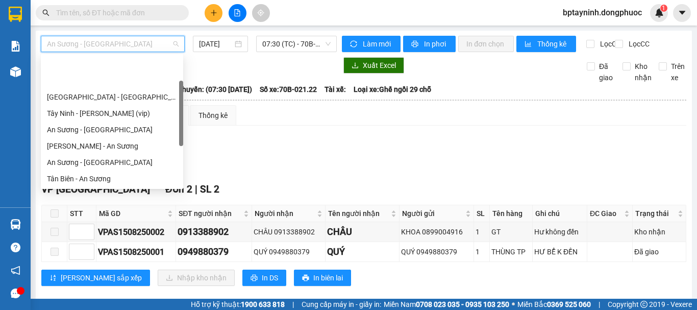
scroll to position [49, 0]
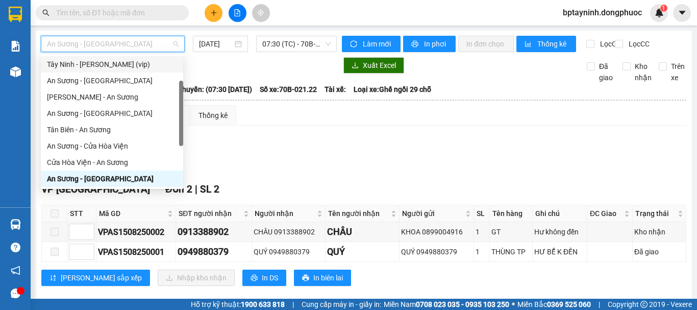
click at [87, 64] on div "Tây Ninh - [PERSON_NAME] (vip)" at bounding box center [112, 64] width 130 height 11
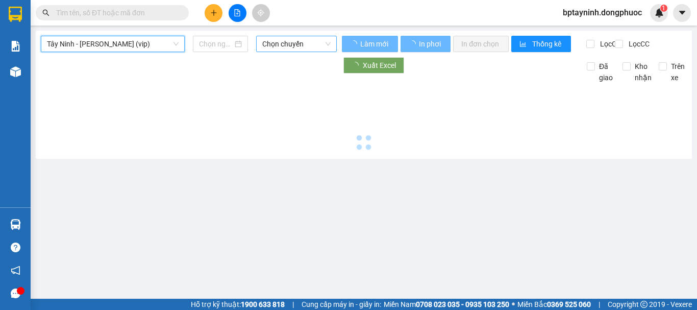
type input "[DATE]"
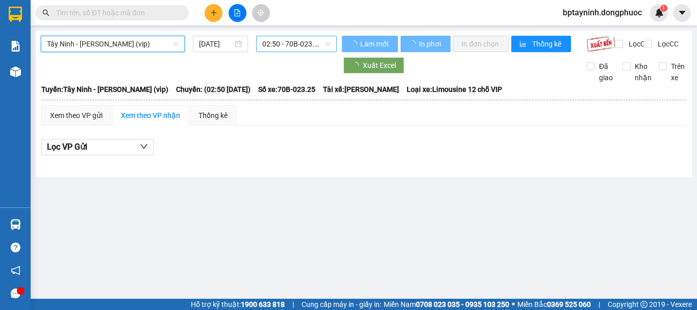
click at [294, 38] on span "02:50 - 70B-023.25" at bounding box center [296, 43] width 68 height 15
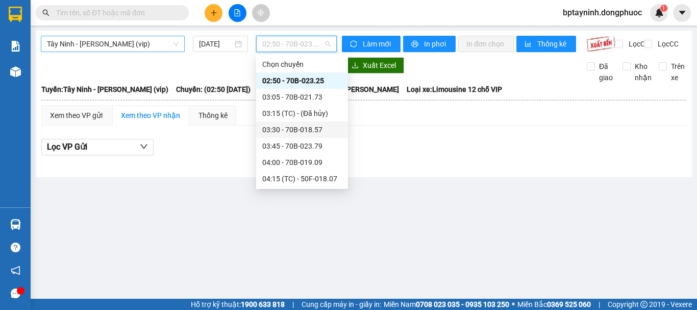
click at [133, 43] on span "Tây Ninh - [PERSON_NAME] (vip)" at bounding box center [113, 43] width 132 height 15
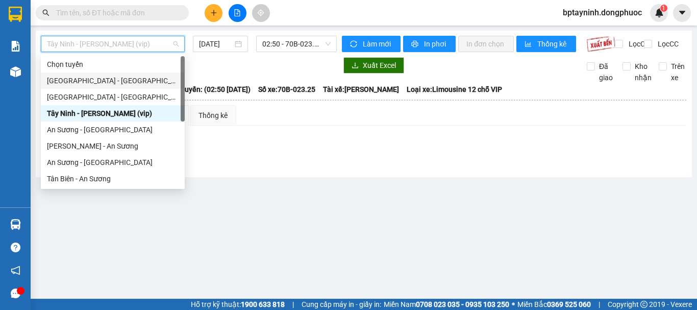
click at [118, 82] on div "[GEOGRAPHIC_DATA] - [GEOGRAPHIC_DATA] (vip)" at bounding box center [113, 80] width 132 height 11
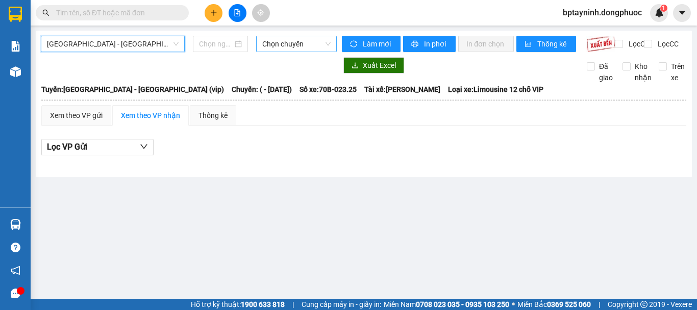
type input "[DATE]"
click at [290, 49] on span "Chọn chuyến" at bounding box center [296, 43] width 68 height 15
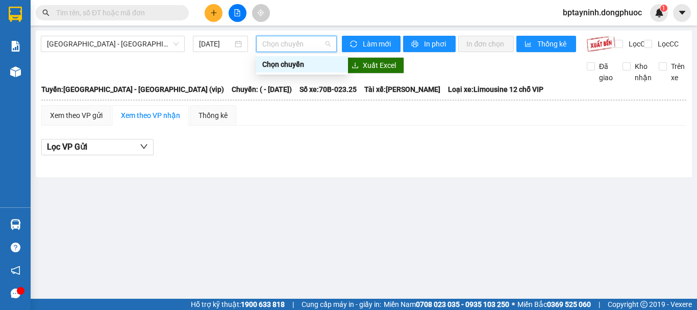
click at [301, 64] on div "Chọn chuyến" at bounding box center [302, 64] width 80 height 11
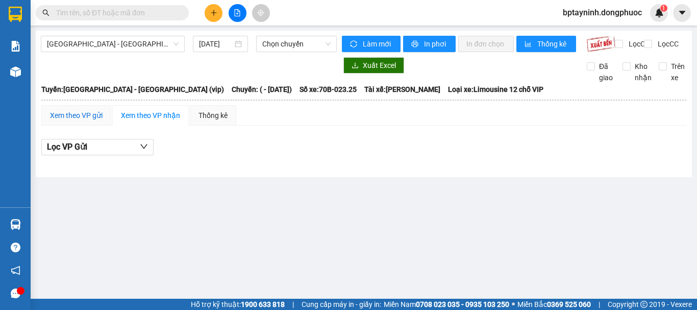
click at [66, 121] on div "Xem theo VP gửi" at bounding box center [76, 115] width 53 height 11
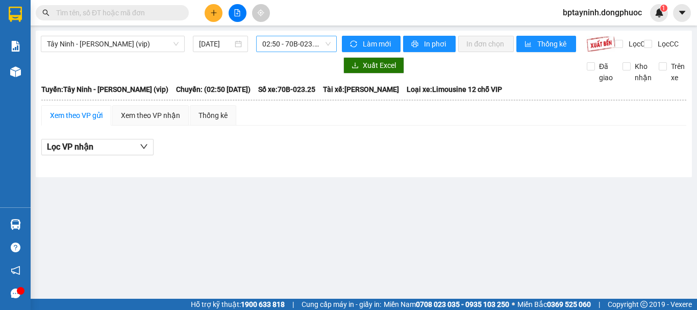
click at [303, 38] on span "02:50 - 70B-023.25" at bounding box center [296, 43] width 68 height 15
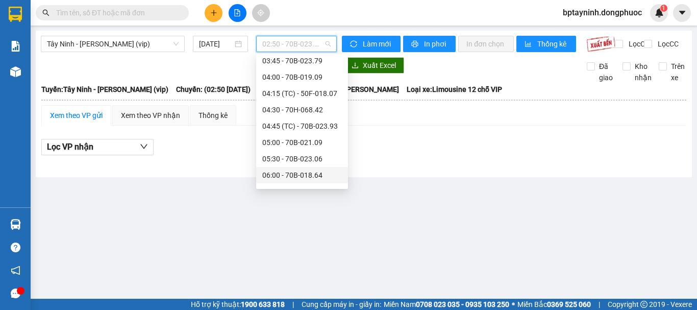
scroll to position [170, 0]
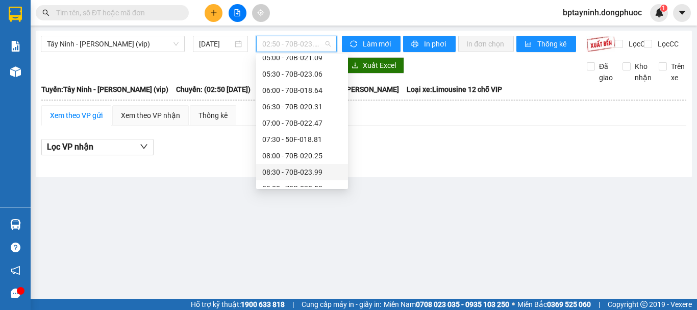
click at [310, 171] on div "08:30 - 70B-023.99" at bounding box center [302, 171] width 80 height 11
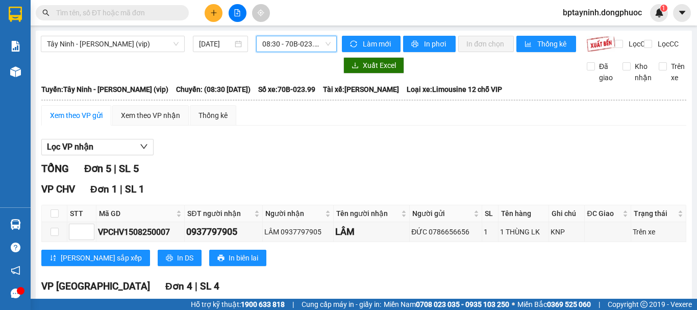
click at [308, 43] on span "08:30 - 70B-023.99" at bounding box center [296, 43] width 68 height 15
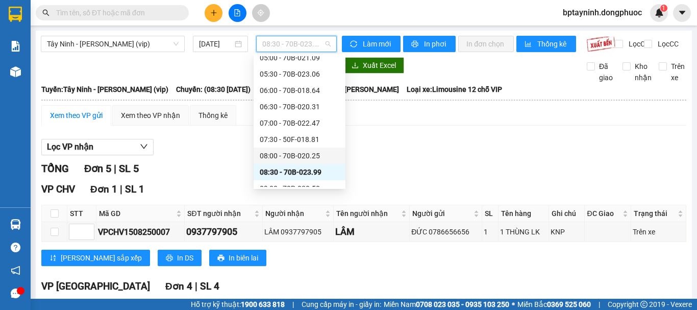
scroll to position [255, 0]
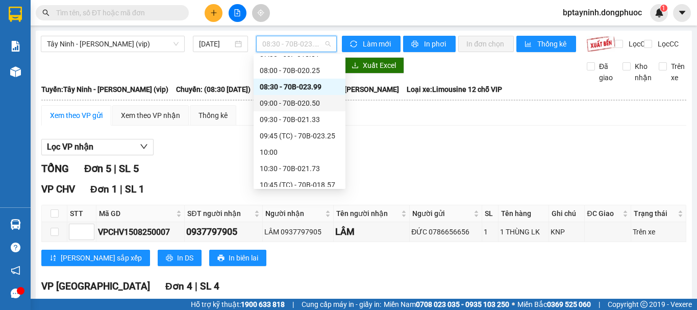
click at [288, 101] on div "09:00 - 70B-020.50" at bounding box center [300, 102] width 80 height 11
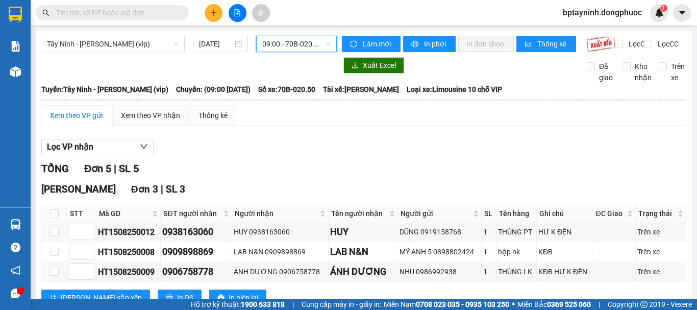
click at [280, 47] on span "09:00 - 70B-020.50" at bounding box center [296, 43] width 68 height 15
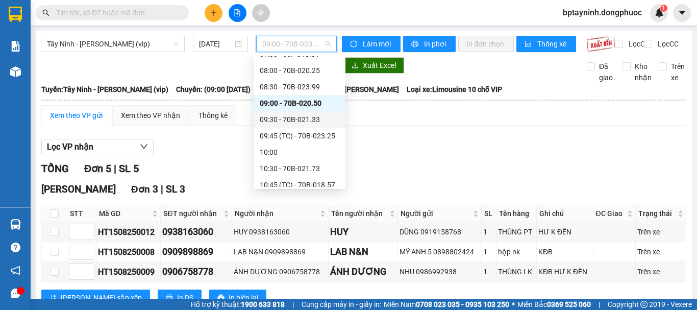
click at [306, 124] on div "09:30 - 70B-021.33" at bounding box center [300, 119] width 80 height 11
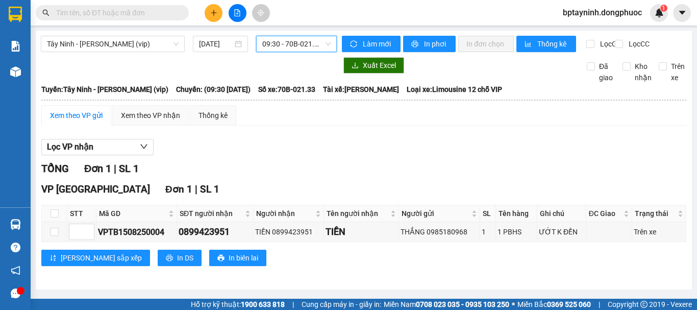
click at [289, 41] on span "09:30 - 70B-021.33" at bounding box center [296, 43] width 68 height 15
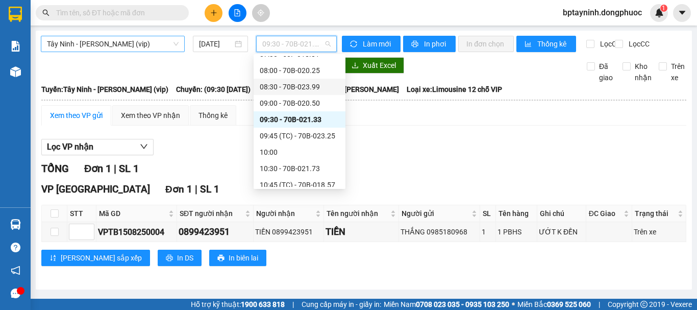
click at [166, 45] on span "Tây Ninh - [PERSON_NAME] (vip)" at bounding box center [113, 43] width 132 height 15
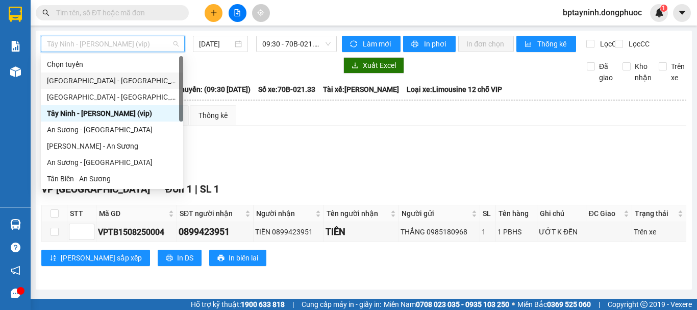
click at [136, 80] on div "[GEOGRAPHIC_DATA] - [GEOGRAPHIC_DATA] (vip)" at bounding box center [112, 80] width 130 height 11
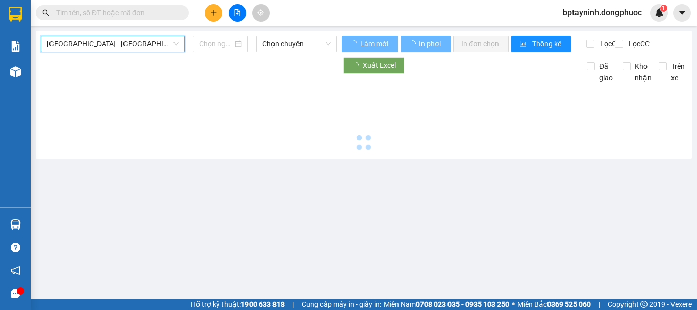
type input "[DATE]"
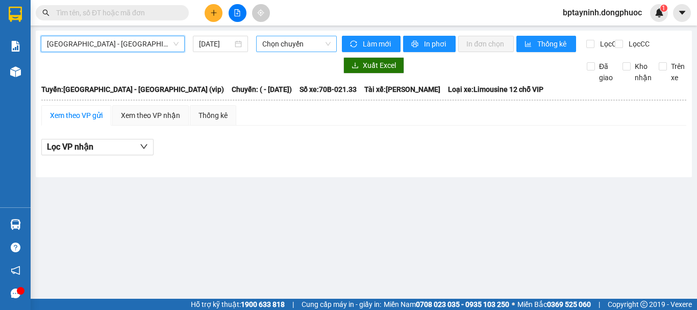
click at [282, 47] on span "Chọn chuyến" at bounding box center [296, 43] width 68 height 15
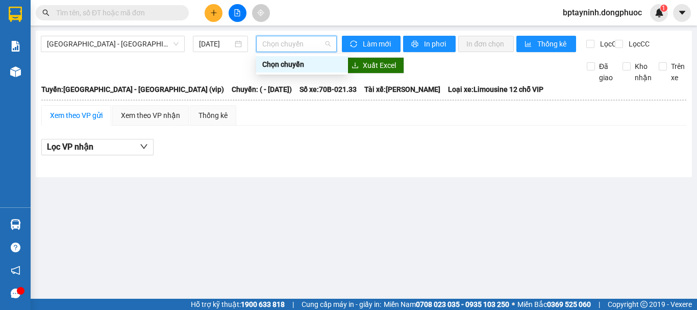
click at [286, 69] on div "Chọn chuyến" at bounding box center [302, 64] width 80 height 11
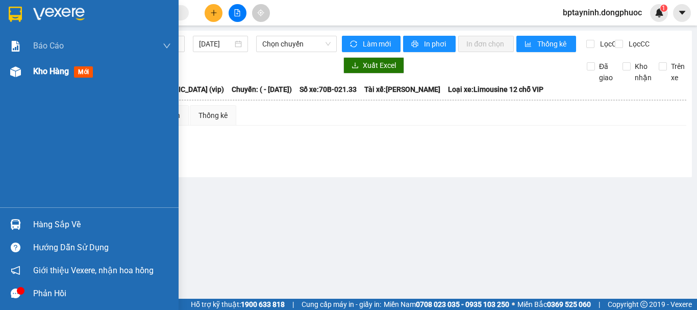
click at [19, 69] on img at bounding box center [15, 71] width 11 height 11
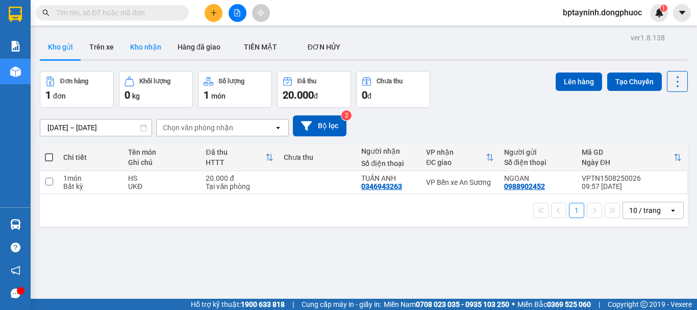
click at [151, 40] on button "Kho nhận" at bounding box center [145, 47] width 47 height 24
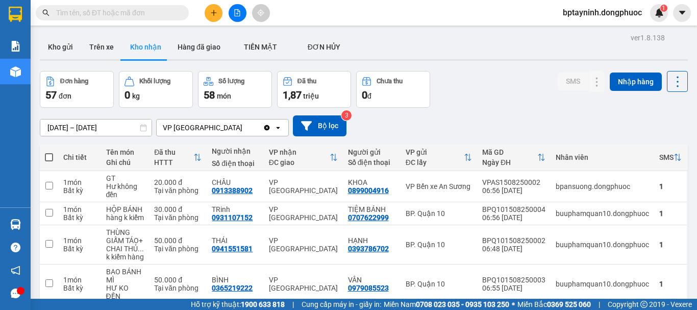
click at [124, 132] on div "ver 1.8.138 Kho gửi Trên xe Kho nhận Hàng đã giao TIỀN MẶT ĐƠN HỦY Đơn hàng 5…" at bounding box center [364, 279] width 656 height 497
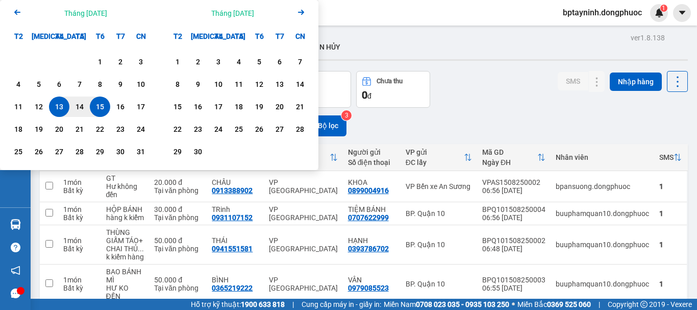
click at [98, 108] on div "15" at bounding box center [100, 107] width 14 height 12
click at [92, 102] on div "15" at bounding box center [100, 106] width 20 height 20
type input "15/08/2025 – 15/08/2025"
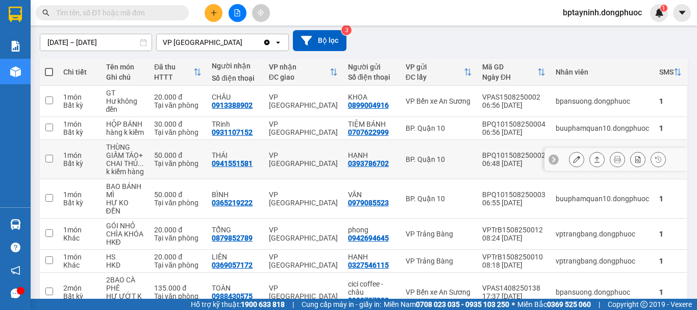
scroll to position [234, 0]
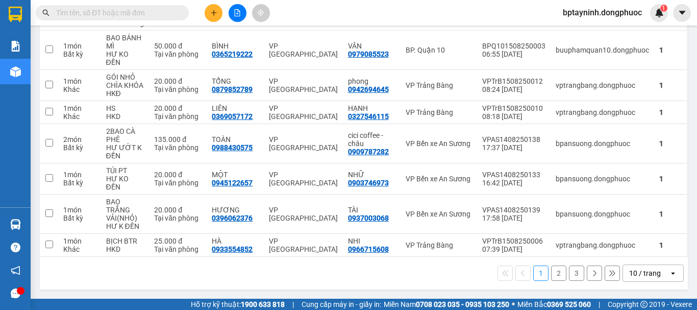
click at [551, 275] on button "2" at bounding box center [558, 272] width 15 height 15
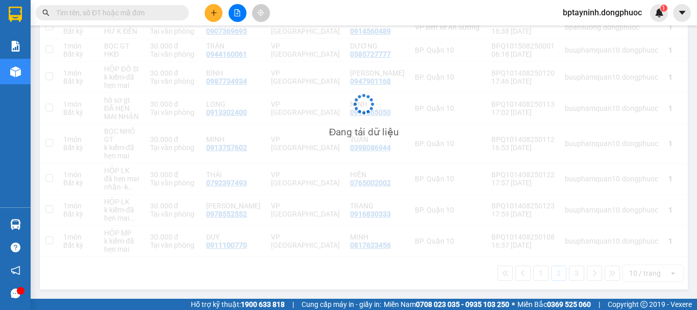
scroll to position [209, 0]
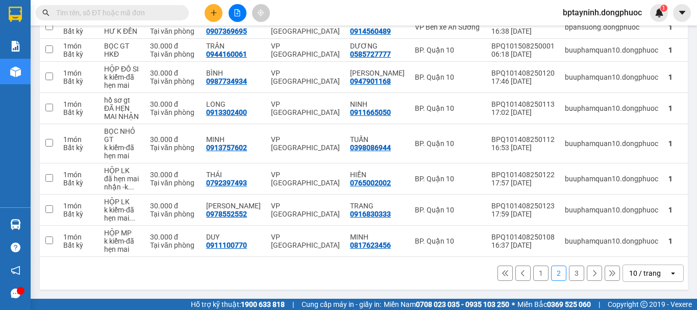
click at [536, 269] on button "1" at bounding box center [540, 272] width 15 height 15
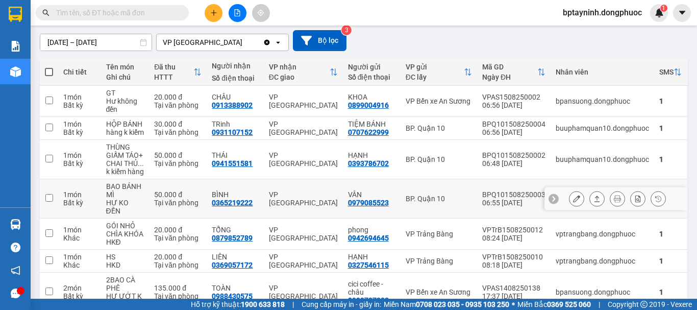
scroll to position [0, 0]
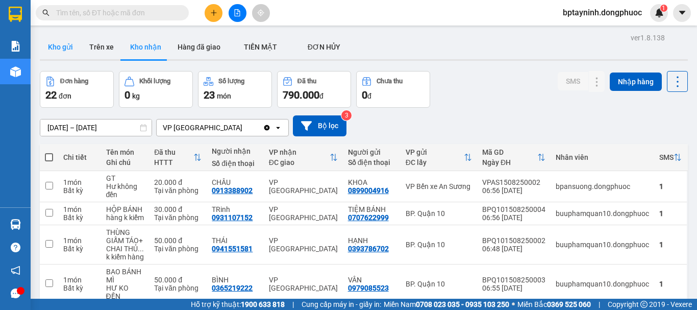
click at [62, 50] on button "Kho gửi" at bounding box center [60, 47] width 41 height 24
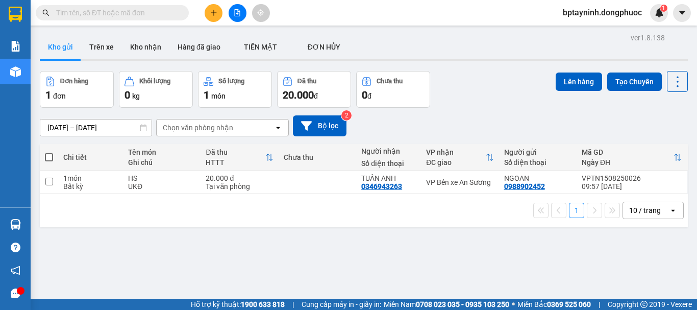
click at [155, 18] on input "text" at bounding box center [116, 12] width 120 height 11
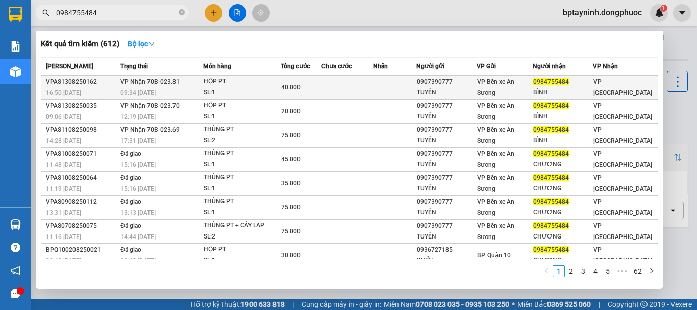
type input "0984755484"
click at [191, 92] on div "09:34 - 14/08" at bounding box center [161, 92] width 82 height 11
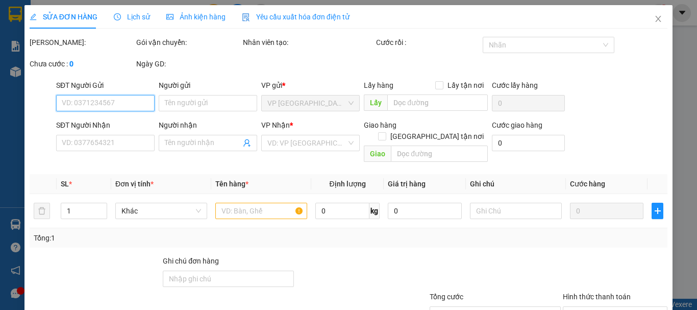
type input "0907390777"
type input "TUYỀN"
type input "0984755484"
type input "BÌNH"
type input "40.000"
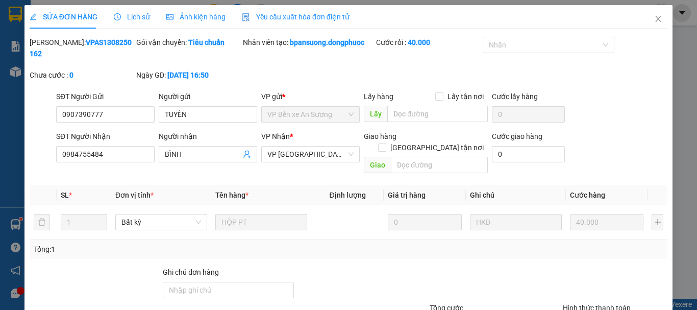
click at [129, 18] on span "Lịch sử" at bounding box center [132, 17] width 36 height 8
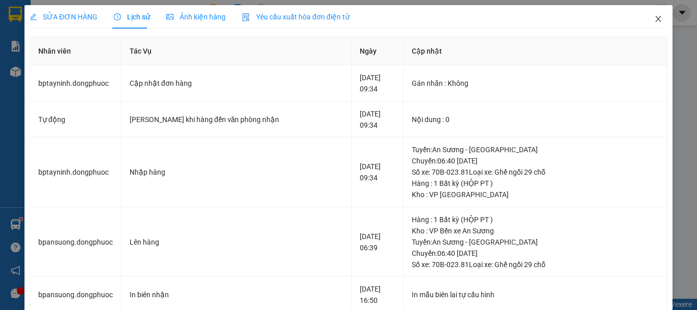
click at [654, 16] on icon "close" at bounding box center [658, 19] width 8 height 8
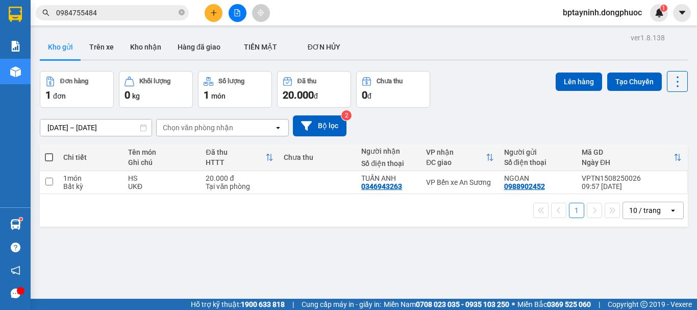
click at [132, 10] on input "0984755484" at bounding box center [116, 12] width 120 height 11
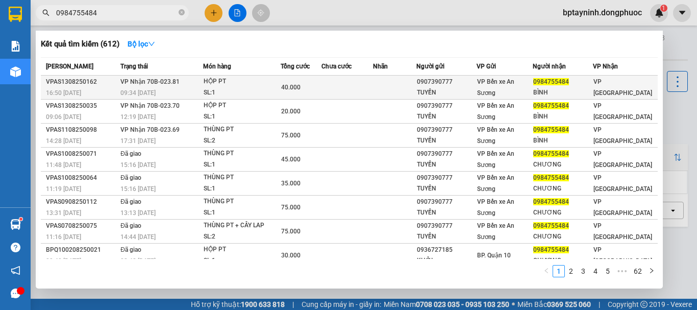
click at [202, 89] on div "09:34 - 14/08" at bounding box center [161, 92] width 82 height 11
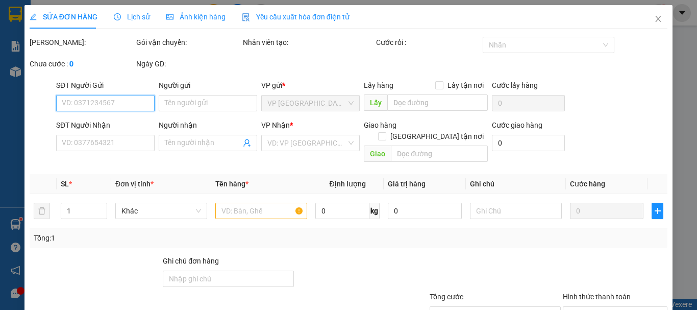
type input "0907390777"
type input "TUYỀN"
type input "0984755484"
type input "BÌNH"
type input "40.000"
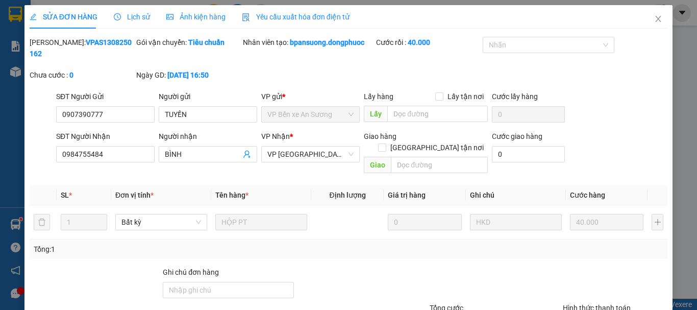
click at [139, 16] on span "Lịch sử" at bounding box center [132, 17] width 36 height 8
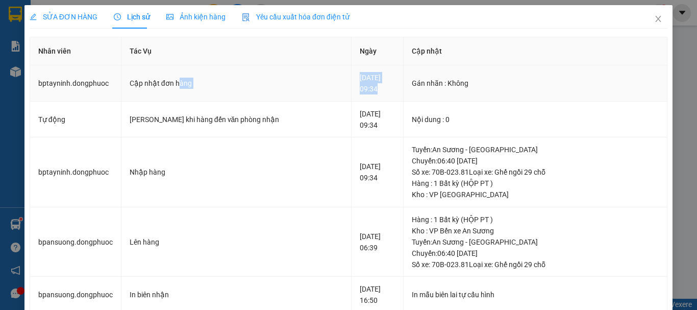
drag, startPoint x: 185, startPoint y: 81, endPoint x: 342, endPoint y: 84, distance: 157.2
click at [342, 84] on tr "bptayninh.dongphuoc Cập nhật đơn hàng 14-08-2025 09:34 Gán nhãn : Không" at bounding box center [348, 83] width 637 height 36
click at [352, 104] on td "14-08-2025 09:34" at bounding box center [378, 120] width 52 height 36
click at [656, 17] on icon "close" at bounding box center [659, 19] width 6 height 6
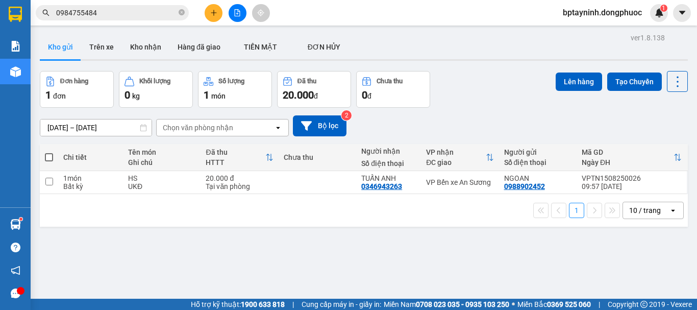
click at [105, 13] on input "0984755484" at bounding box center [116, 12] width 120 height 11
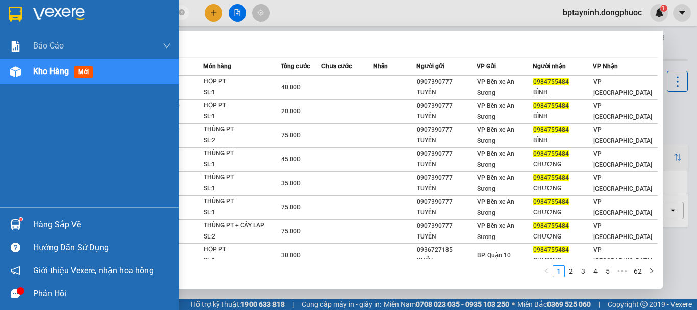
click at [20, 225] on img at bounding box center [15, 224] width 11 height 11
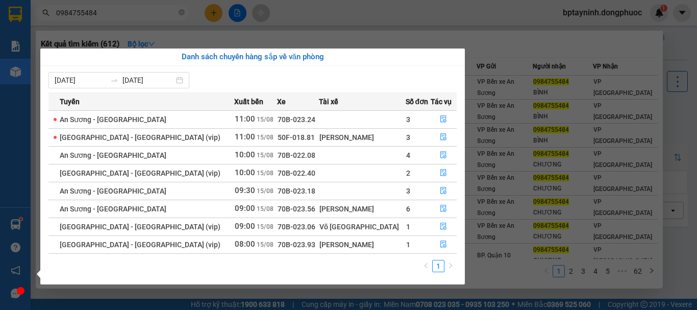
click at [286, 264] on div "1" at bounding box center [252, 269] width 408 height 18
click at [507, 264] on section "Kết quả tìm kiếm ( 612 ) Bộ lọc Mã ĐH Trạng thái Món hàng Tổng cước Chưa cước N…" at bounding box center [348, 155] width 697 height 310
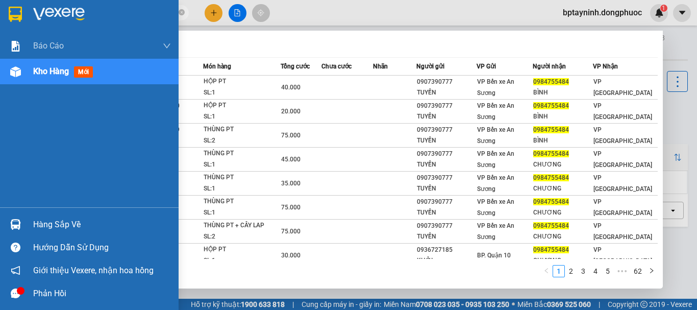
click at [27, 227] on div "Hàng sắp về" at bounding box center [89, 224] width 179 height 23
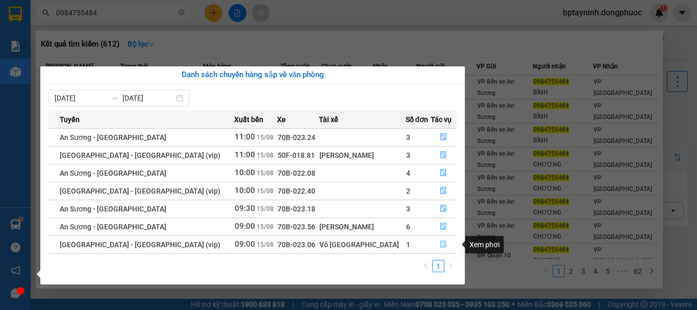
click at [441, 249] on span "file-done" at bounding box center [443, 244] width 7 height 8
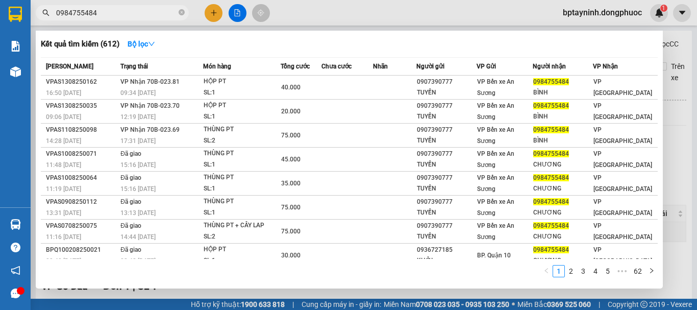
click at [681, 210] on div at bounding box center [348, 155] width 697 height 310
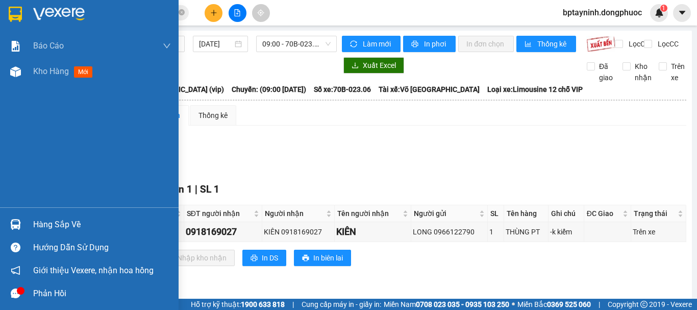
click at [16, 227] on img at bounding box center [15, 224] width 11 height 11
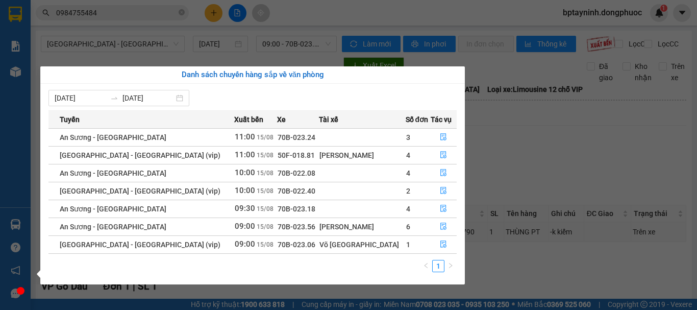
click at [209, 40] on section "Kết quả tìm kiếm ( 612 ) Bộ lọc Mã ĐH Trạng thái Món hàng Tổng cước Chưa cước N…" at bounding box center [348, 155] width 697 height 310
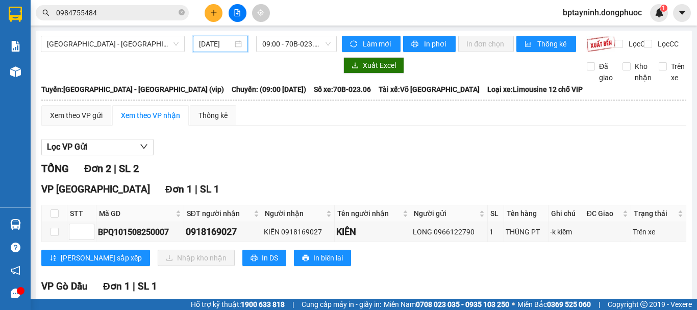
scroll to position [0, 3]
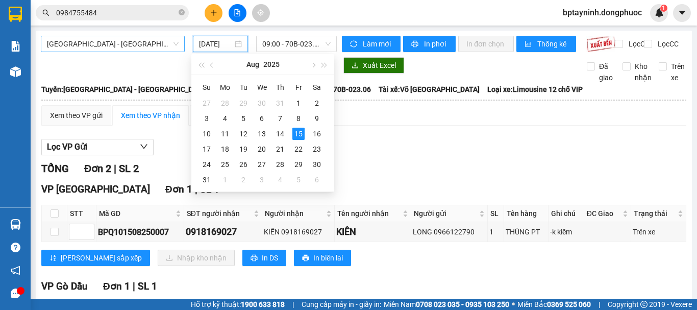
click at [157, 44] on span "[GEOGRAPHIC_DATA] - [GEOGRAPHIC_DATA] (vip)" at bounding box center [113, 43] width 132 height 15
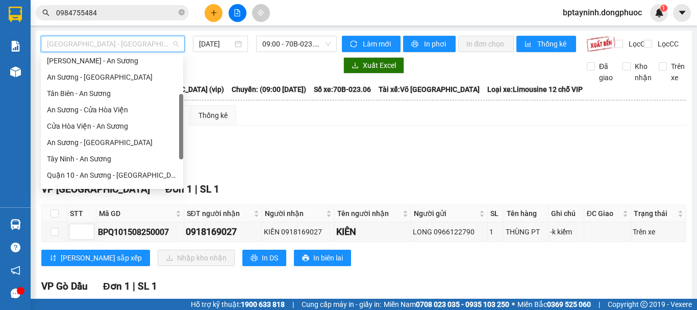
scroll to position [0, 0]
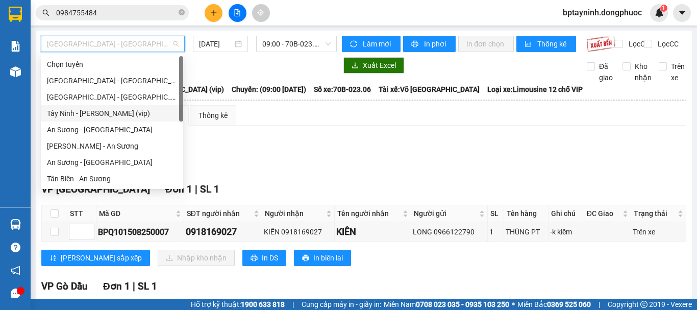
click at [94, 111] on div "Tây Ninh - [PERSON_NAME] (vip)" at bounding box center [112, 113] width 130 height 11
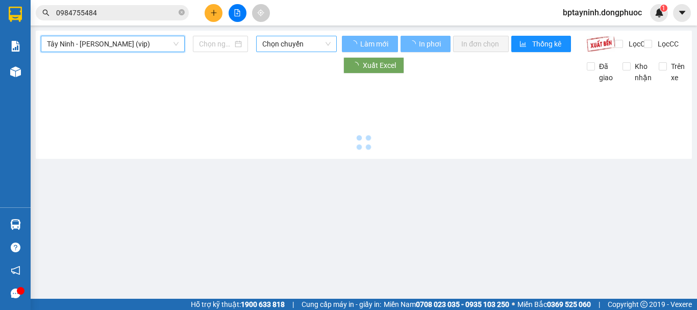
type input "[DATE]"
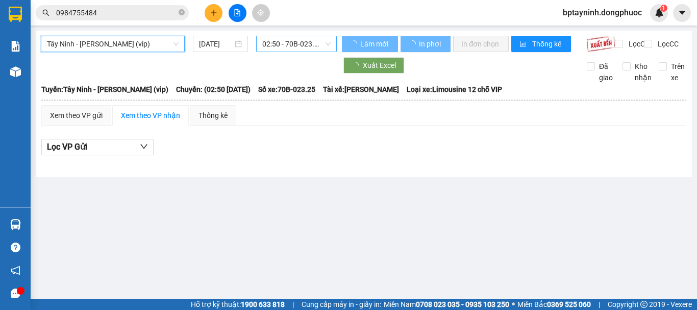
click at [294, 41] on span "02:50 - 70B-023.25" at bounding box center [296, 43] width 68 height 15
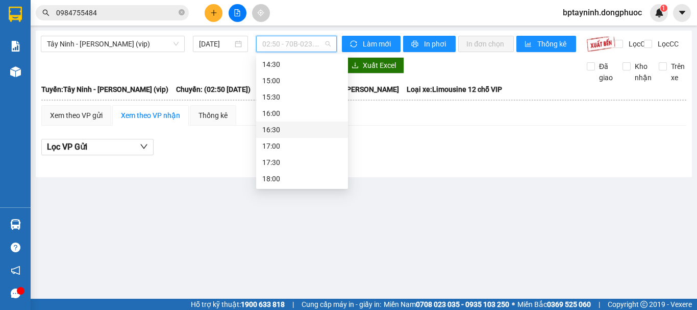
scroll to position [336, 0]
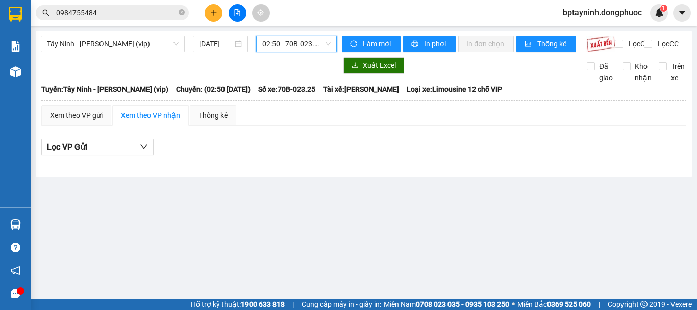
click at [116, 8] on input "0984755484" at bounding box center [116, 12] width 120 height 11
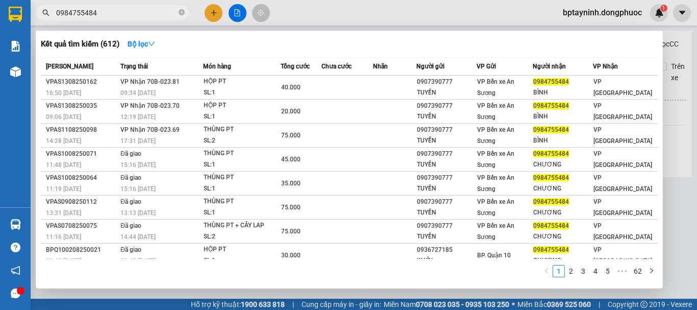
click at [116, 8] on input "0984755484" at bounding box center [116, 12] width 120 height 11
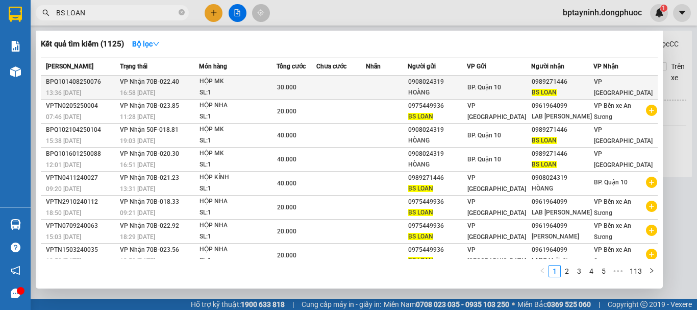
type input "BS LOAN"
click at [358, 88] on td at bounding box center [341, 88] width 50 height 24
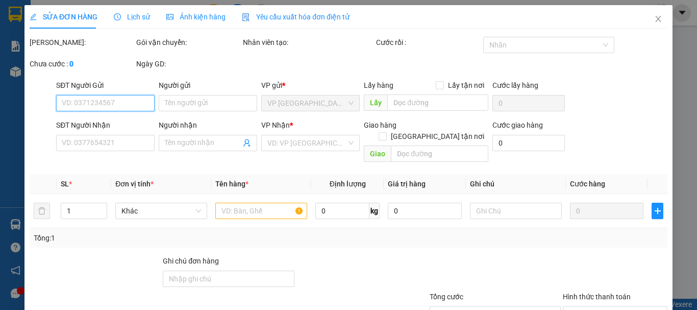
type input "0908024319"
type input "HOÀNG"
type input "0989271446"
type input "BS LOAN"
type input "30.000"
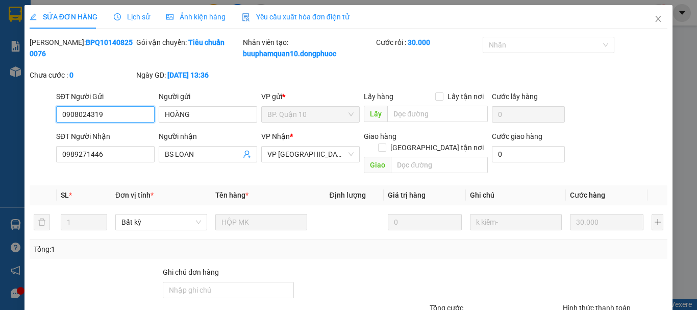
scroll to position [70, 0]
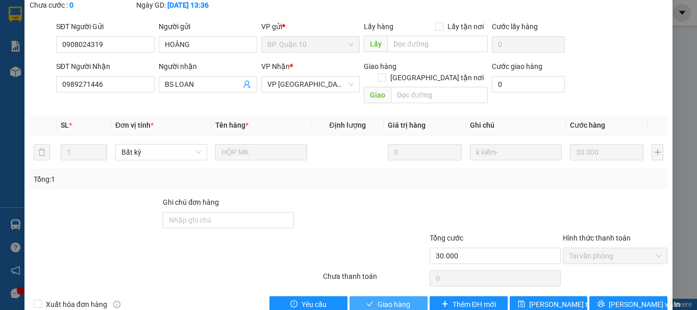
click at [389, 299] on span "Giao hàng" at bounding box center [394, 304] width 33 height 11
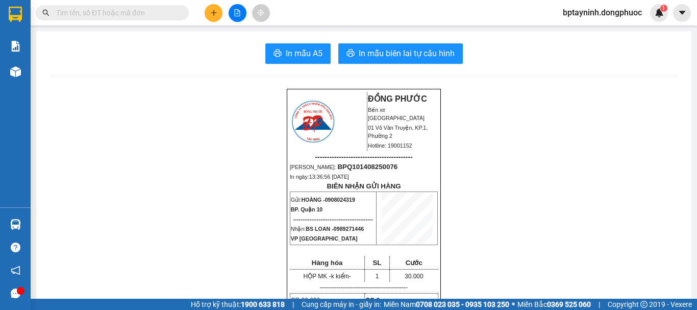
drag, startPoint x: 638, startPoint y: 126, endPoint x: 608, endPoint y: 133, distance: 30.5
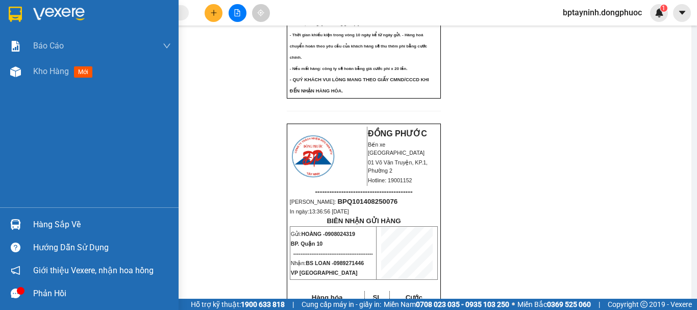
click at [39, 222] on div "Hàng sắp về" at bounding box center [102, 224] width 138 height 15
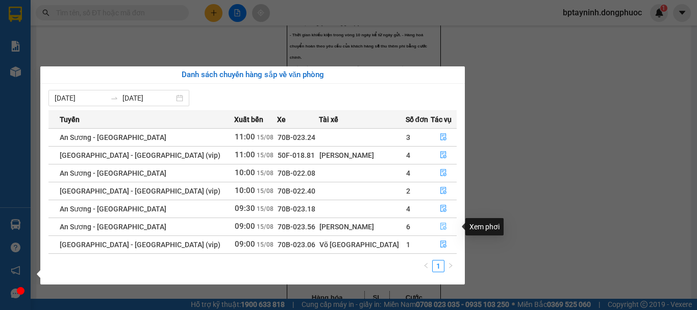
click at [440, 227] on icon "file-done" at bounding box center [443, 226] width 7 height 7
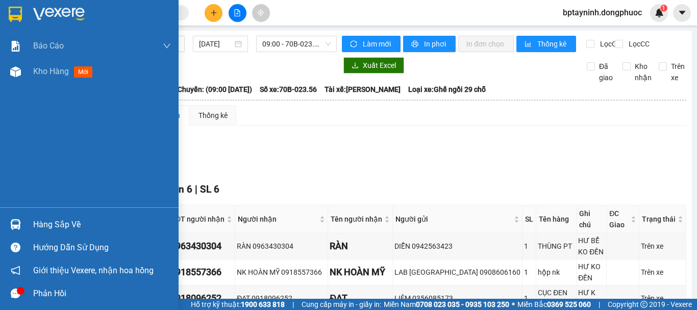
click at [30, 218] on div "Hàng sắp về" at bounding box center [89, 224] width 179 height 23
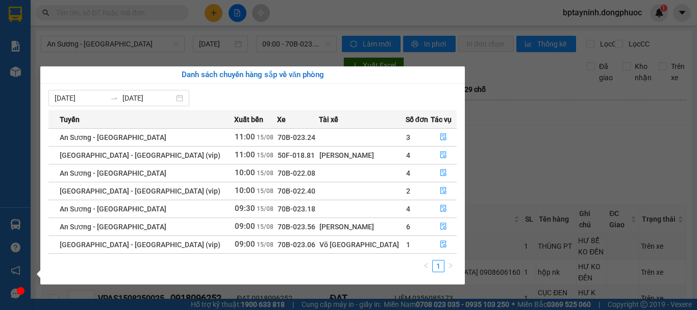
click at [190, 61] on section "Kết quả tìm kiếm ( 0 ) Bộ lọc No Data bptayninh.dongphuoc 1 Báo cáo Mẫu 1: Báo …" at bounding box center [348, 155] width 697 height 310
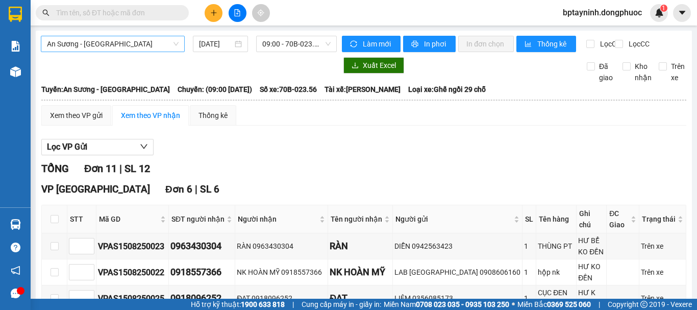
click at [149, 41] on span "An Sương - [GEOGRAPHIC_DATA]" at bounding box center [113, 43] width 132 height 15
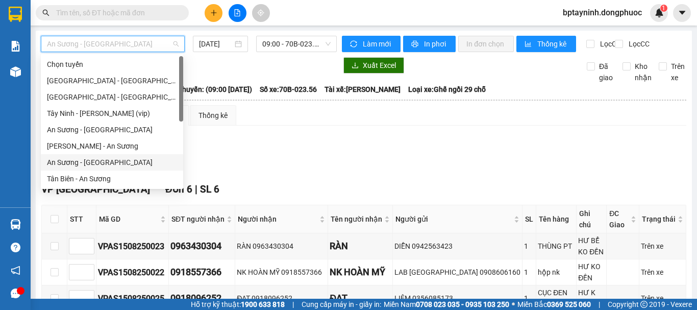
scroll to position [139, 0]
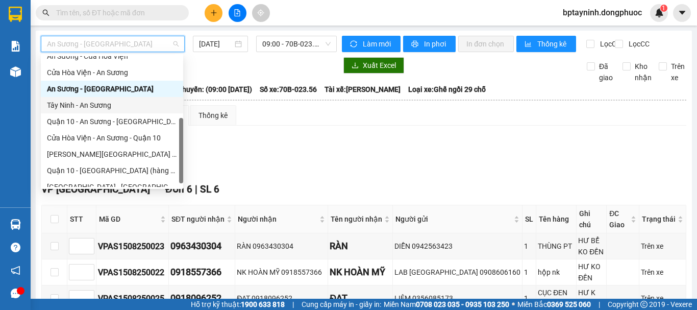
click at [89, 105] on div "Tây Ninh - An Sương" at bounding box center [112, 105] width 130 height 11
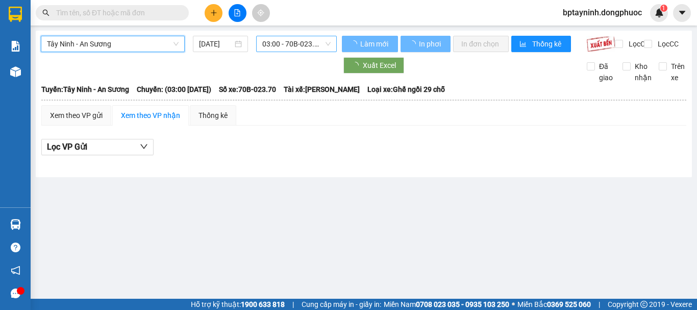
click at [312, 48] on span "03:00 - 70B-023.70" at bounding box center [296, 43] width 68 height 15
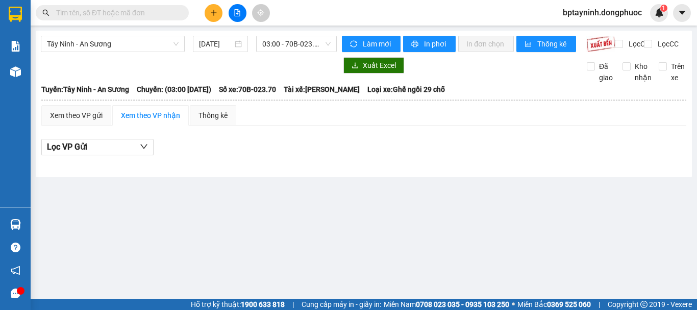
click at [194, 67] on div at bounding box center [189, 65] width 296 height 16
click at [217, 43] on input "[DATE]" at bounding box center [216, 43] width 34 height 11
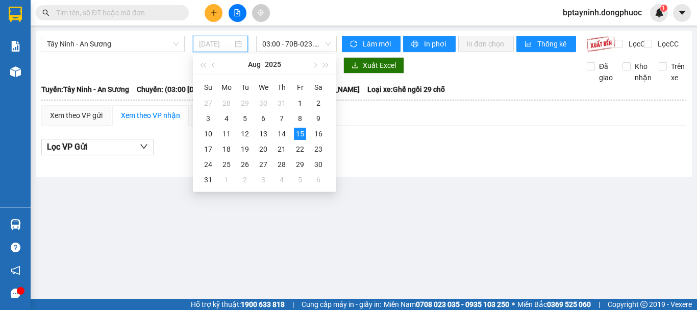
type input "[DATE]"
click at [295, 133] on div "15" at bounding box center [300, 134] width 12 height 12
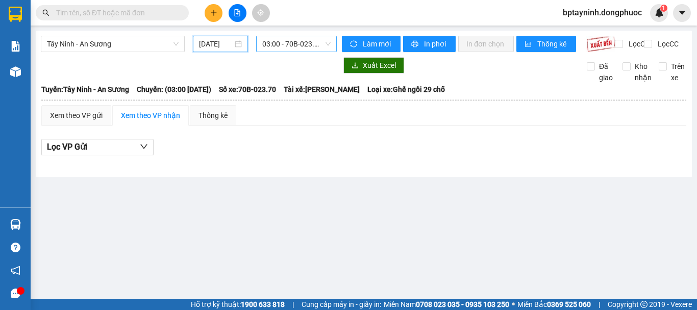
click at [297, 41] on span "03:00 - 70B-023.70" at bounding box center [296, 43] width 68 height 15
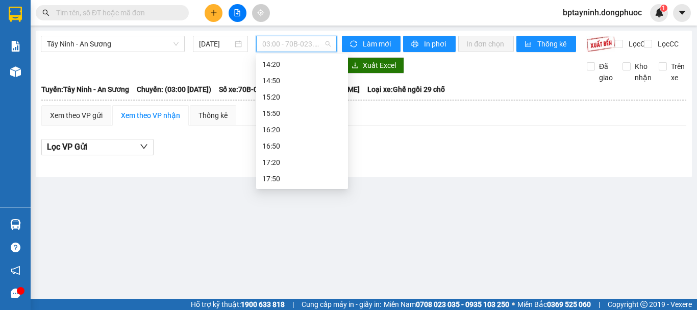
scroll to position [206, 0]
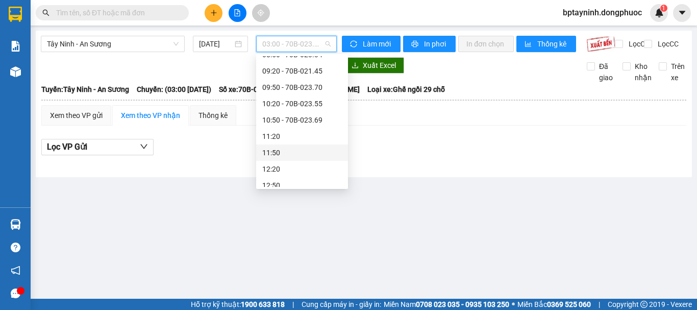
click at [404, 144] on div "Lọc VP Gửi" at bounding box center [363, 150] width 645 height 33
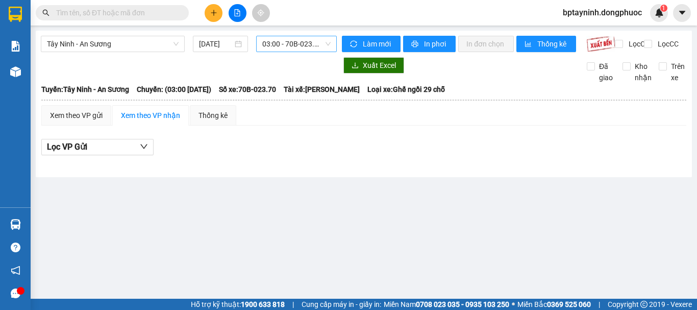
click at [289, 43] on span "03:00 - 70B-023.70" at bounding box center [296, 43] width 68 height 15
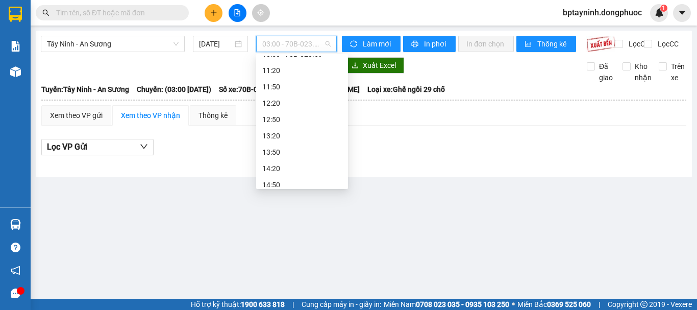
scroll to position [186, 0]
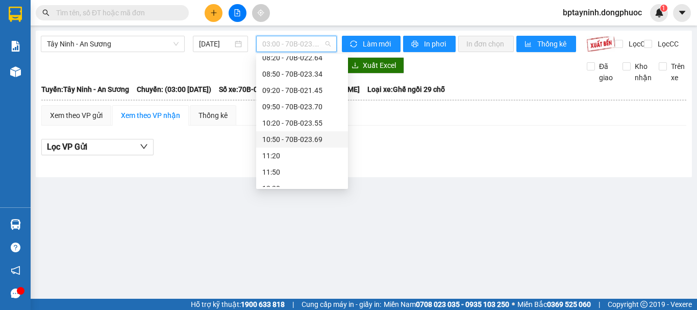
click at [404, 143] on div "Lọc VP Gửi" at bounding box center [363, 150] width 645 height 33
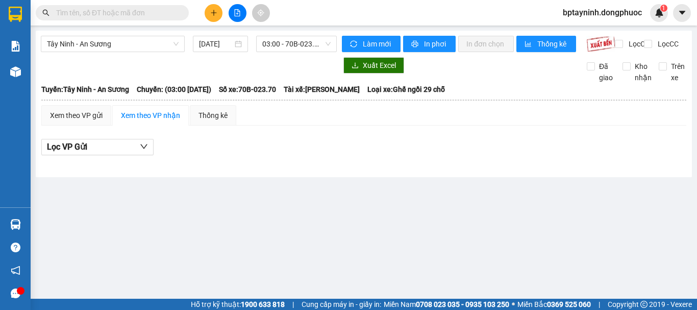
click at [67, 238] on main "Tây Ninh - An Sương [DATE] 03:00 - 70B-023.70 Làm mới In phơi In đơn chọn Thống…" at bounding box center [348, 149] width 697 height 299
click at [116, 13] on input "text" at bounding box center [116, 12] width 120 height 11
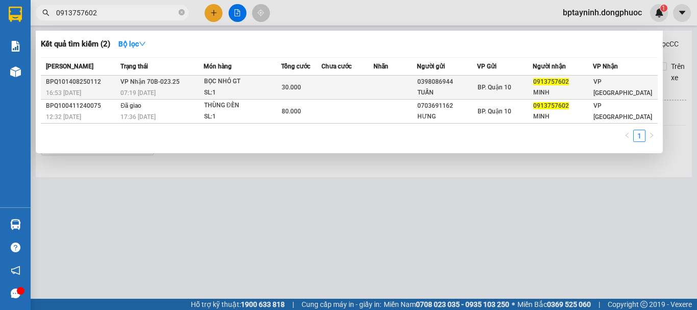
type input "0913757602"
click at [300, 85] on span "30.000" at bounding box center [291, 87] width 19 height 7
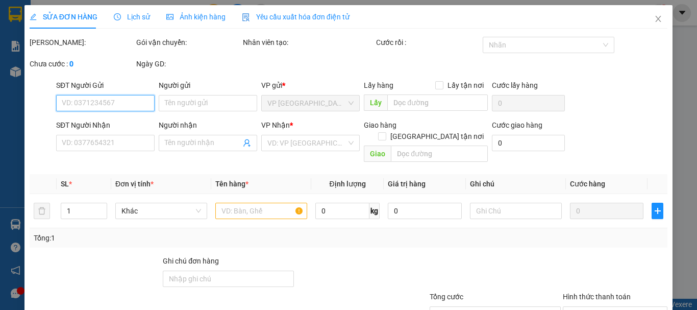
type input "0398086944"
type input "TUẤN"
type input "0913757602"
type input "MINH"
type input "30.000"
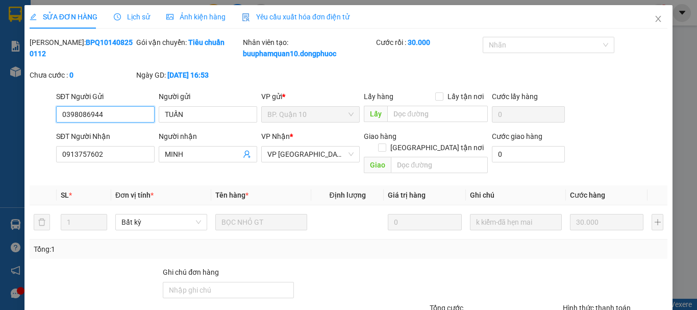
scroll to position [81, 0]
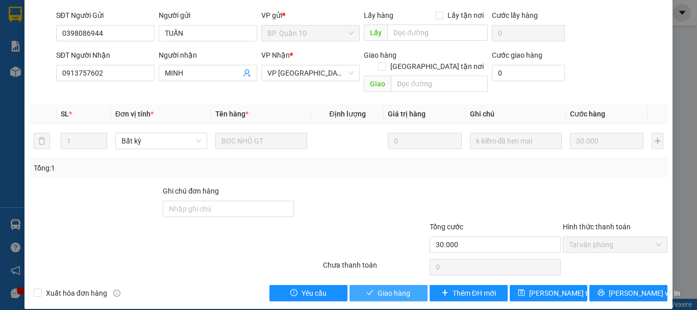
click at [392, 287] on span "Giao hàng" at bounding box center [394, 292] width 33 height 11
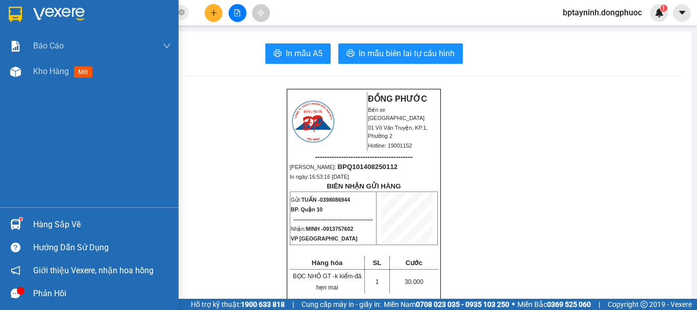
click at [18, 226] on img at bounding box center [15, 224] width 11 height 11
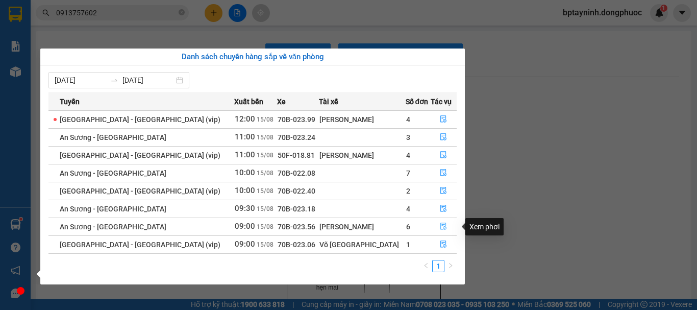
click at [445, 227] on button "button" at bounding box center [444, 226] width 26 height 16
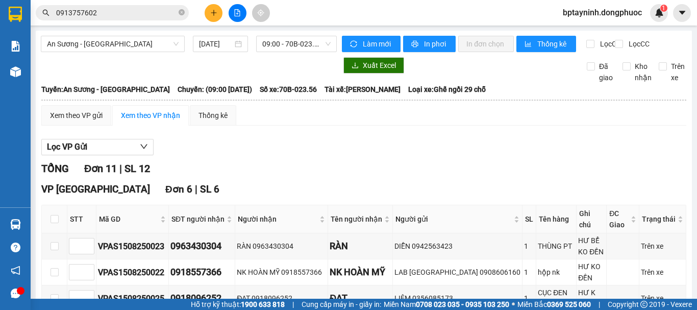
scroll to position [170, 0]
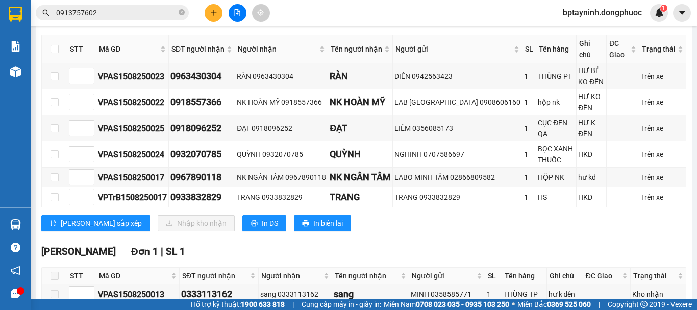
click at [628, 239] on div "VP [GEOGRAPHIC_DATA] 6 | SL 6 STT Mã GD SĐT người nhận Người nhận Tên người nhậ…" at bounding box center [363, 125] width 645 height 227
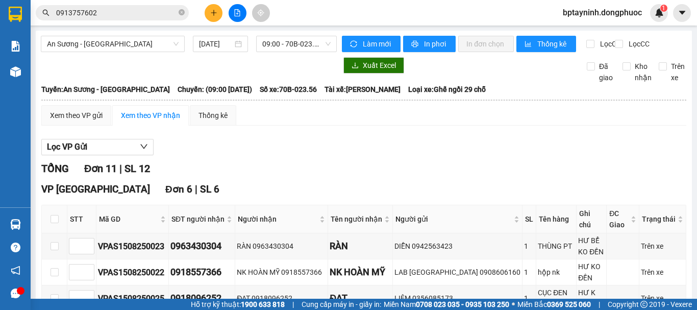
click at [138, 15] on input "0913757602" at bounding box center [116, 12] width 120 height 11
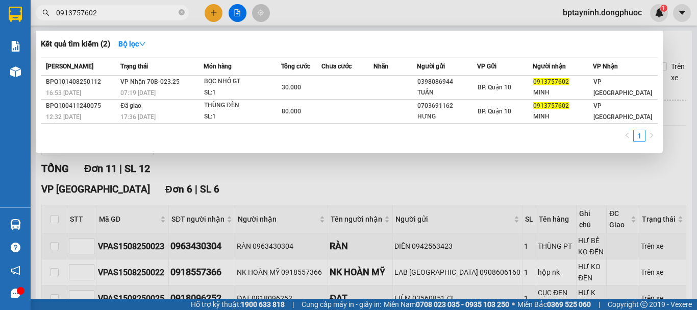
click at [138, 15] on input "0913757602" at bounding box center [116, 12] width 120 height 11
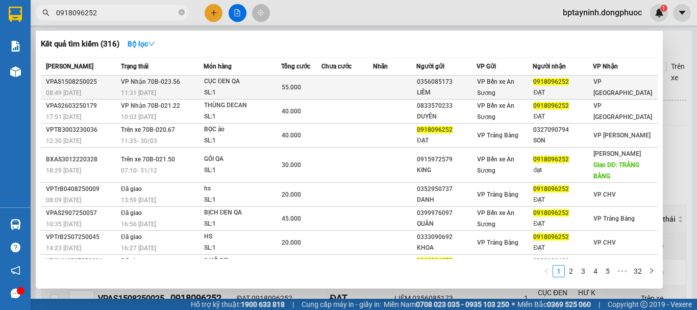
type input "0918096252"
click at [239, 87] on div "CỤC ĐEN QA" at bounding box center [242, 81] width 77 height 11
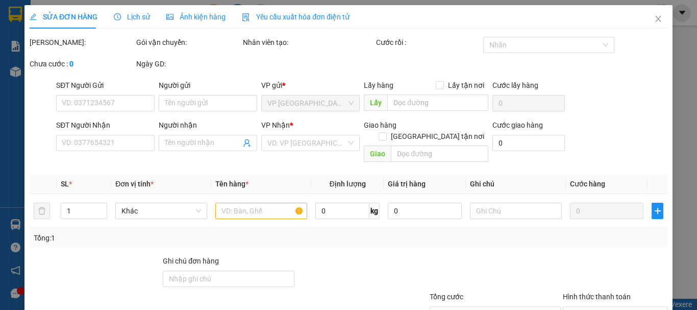
type input "0356085173"
type input "LIÊM"
type input "0918096252"
type input "ĐẠT"
type input "55.000"
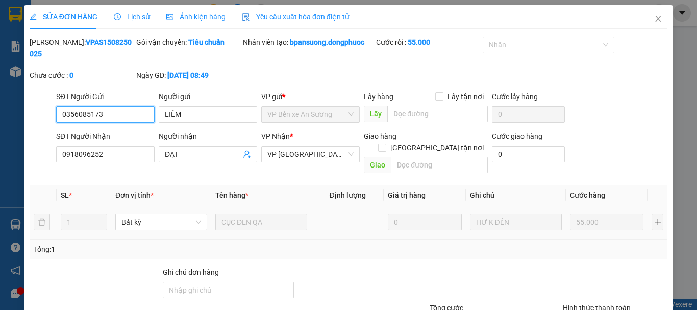
scroll to position [70, 0]
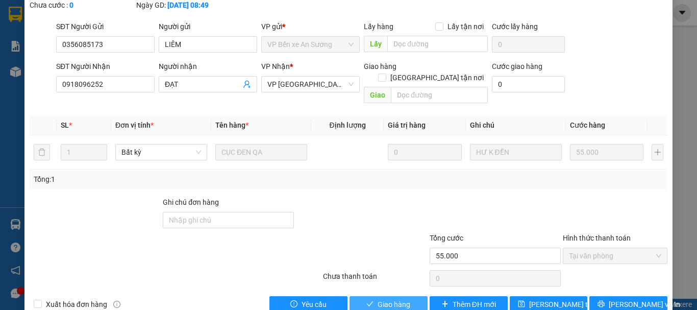
click at [369, 300] on icon "check" at bounding box center [369, 303] width 7 height 7
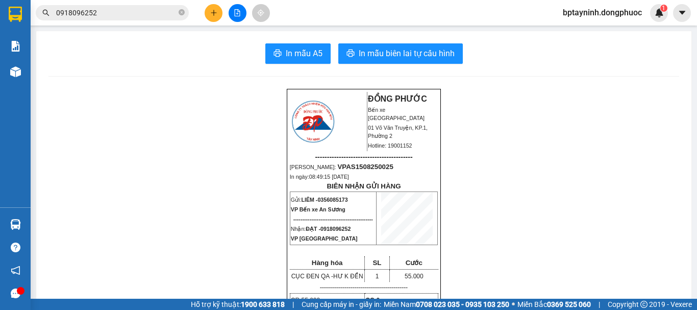
click at [22, 227] on div at bounding box center [16, 224] width 18 height 18
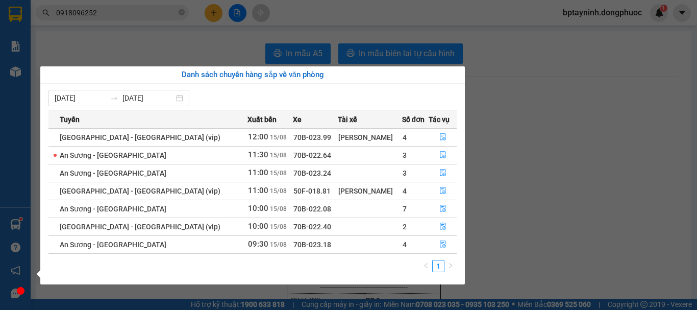
click at [14, 220] on div "Báo cáo Mẫu 1: Báo cáo dòng tiền theo nhân viên Mẫu 1: Báo cáo dòng tiền theo n…" at bounding box center [15, 155] width 31 height 310
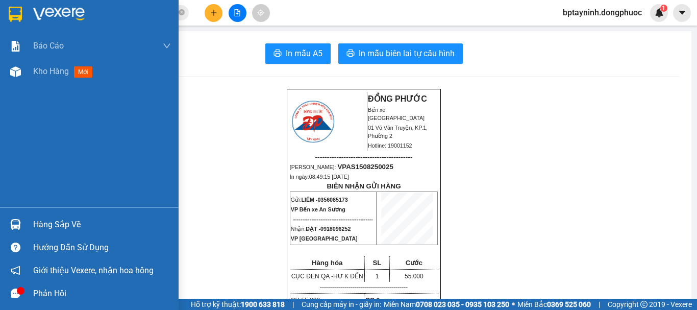
click at [14, 220] on img at bounding box center [15, 224] width 11 height 11
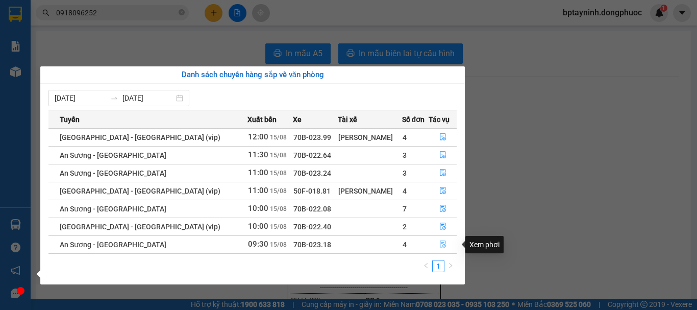
click at [440, 246] on icon "file-done" at bounding box center [443, 244] width 6 height 7
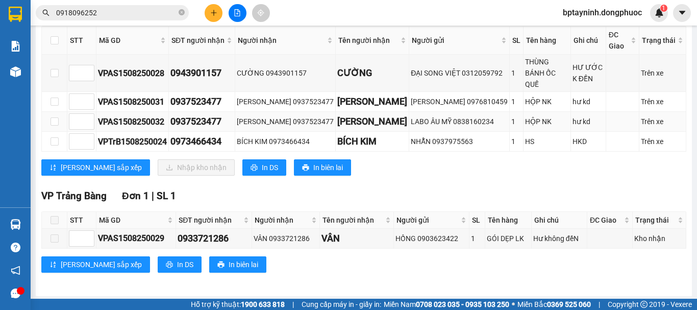
scroll to position [210, 0]
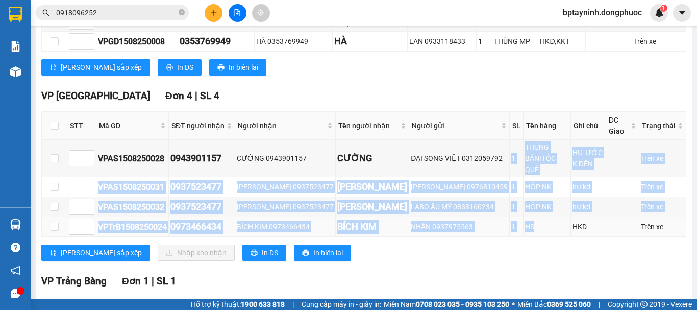
drag, startPoint x: 470, startPoint y: 159, endPoint x: 508, endPoint y: 233, distance: 83.3
click at [508, 233] on tbody "VPAS1508250028 0943901157 CƯỜNG 0943901157 CƯỜNG ĐẠI SONG VIỆT 0312059792 1 THÙ…" at bounding box center [364, 188] width 645 height 97
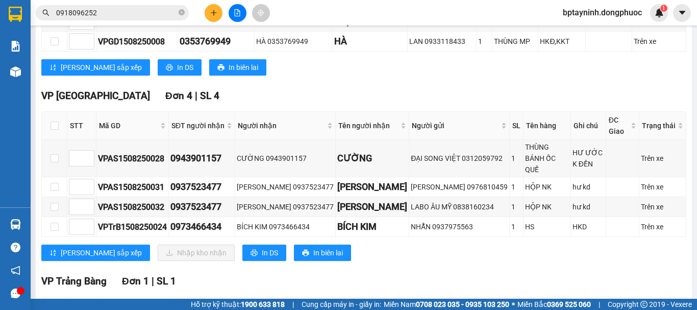
click at [492, 261] on div "VP [GEOGRAPHIC_DATA] 4 | SL 4 STT Mã GD SĐT người nhận Người nhận Tên người nhậ…" at bounding box center [363, 178] width 645 height 180
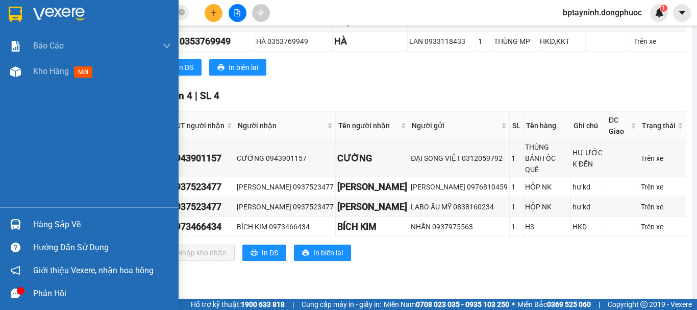
click at [27, 220] on div "Hàng sắp về" at bounding box center [89, 224] width 179 height 23
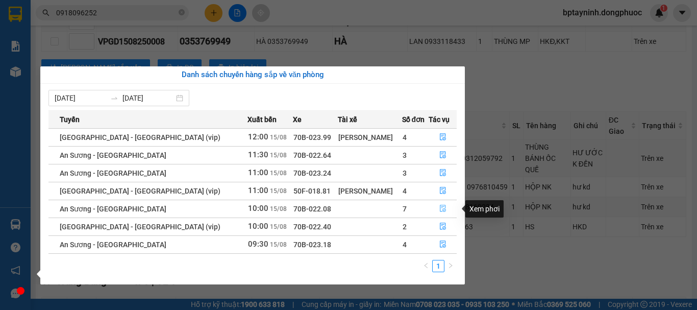
click at [440, 208] on icon "file-done" at bounding box center [443, 208] width 6 height 7
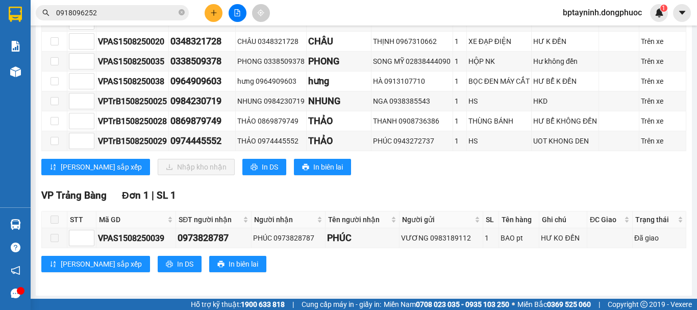
scroll to position [40, 0]
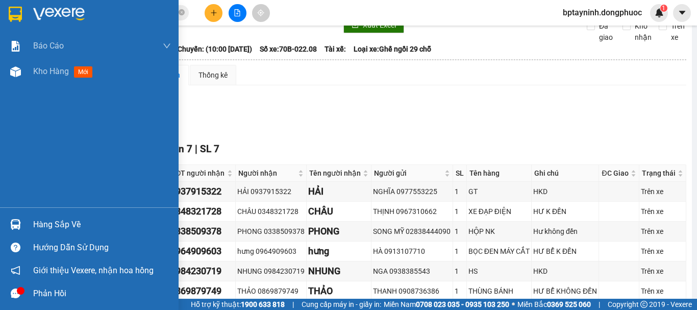
click at [32, 228] on div "Hàng sắp về" at bounding box center [89, 224] width 179 height 23
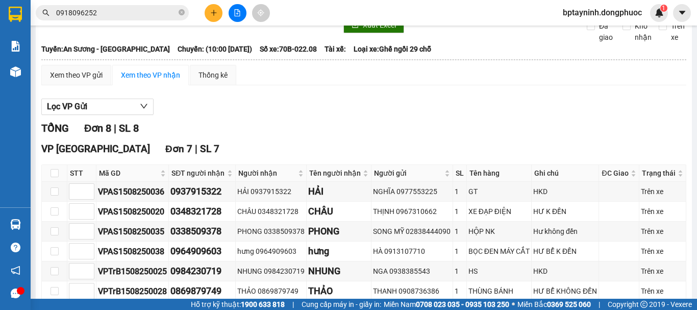
click at [511, 146] on section "Kết quả tìm kiếm ( 316 ) Bộ lọc Mã ĐH Trạng thái Món hàng Tổng cước Chưa cước N…" at bounding box center [348, 155] width 697 height 310
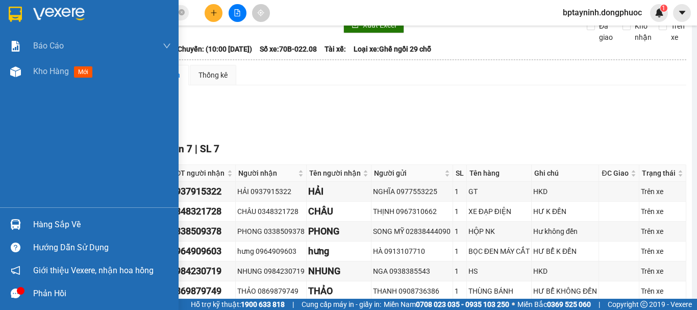
click at [42, 222] on div "Hàng sắp về" at bounding box center [102, 224] width 138 height 15
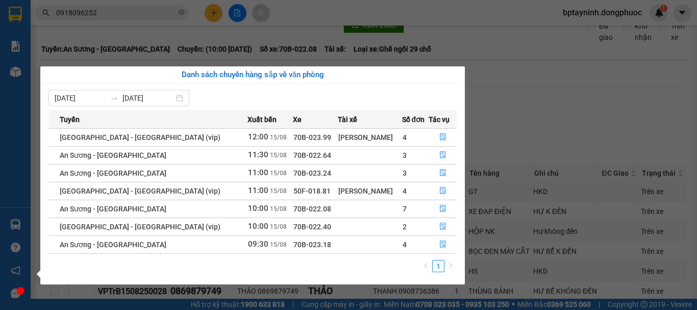
click at [497, 89] on section "Kết quả tìm kiếm ( 316 ) Bộ lọc Mã ĐH Trạng thái Món hàng Tổng cước Chưa cước N…" at bounding box center [348, 155] width 697 height 310
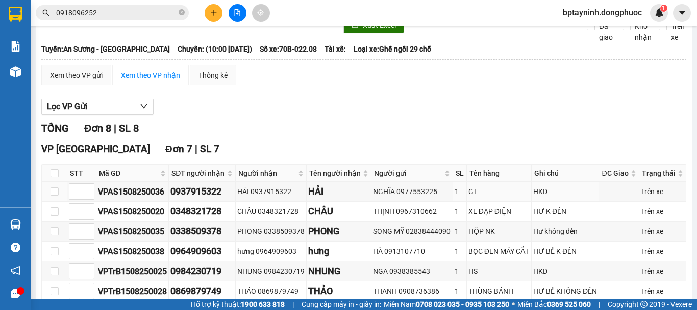
scroll to position [221, 0]
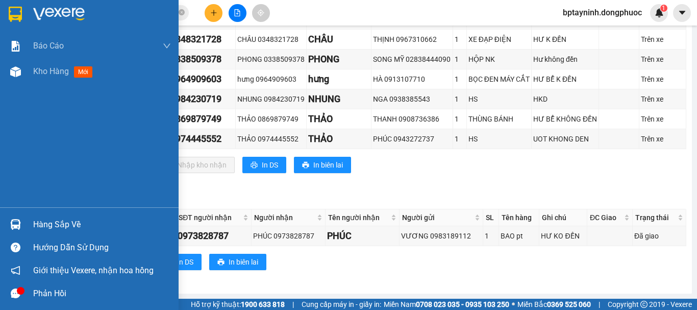
click at [12, 220] on img at bounding box center [15, 224] width 11 height 11
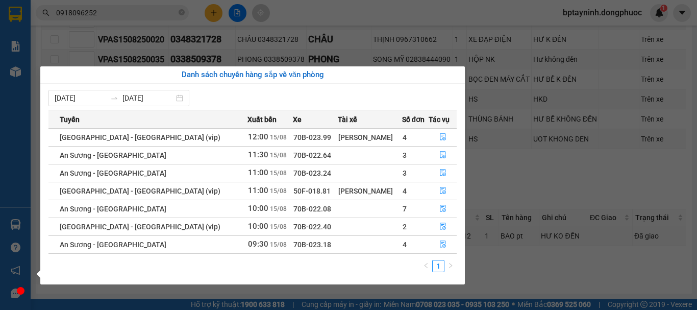
click at [513, 185] on section "Kết quả tìm kiếm ( 316 ) Bộ lọc Mã ĐH Trạng thái Món hàng Tổng cước Chưa cước N…" at bounding box center [348, 155] width 697 height 310
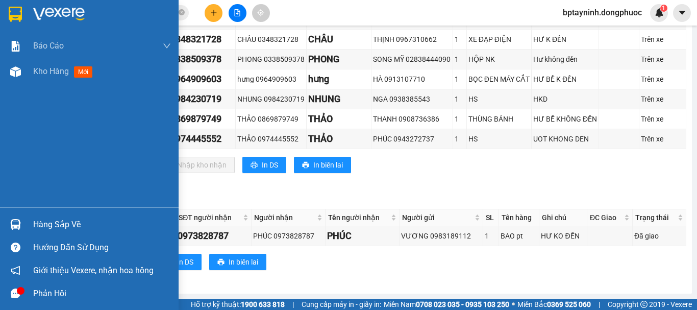
click at [17, 227] on img at bounding box center [15, 224] width 11 height 11
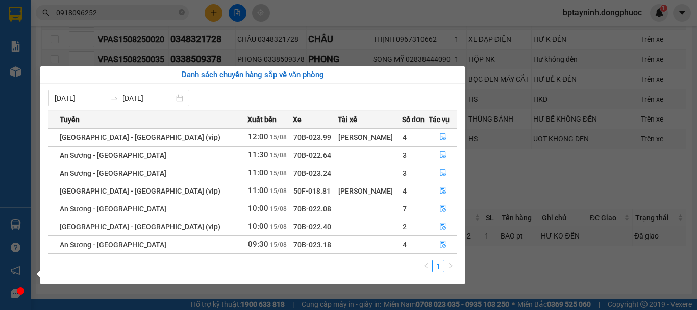
click at [557, 154] on section "Kết quả tìm kiếm ( 316 ) Bộ lọc Mã ĐH Trạng thái Món hàng Tổng cước Chưa cước N…" at bounding box center [348, 155] width 697 height 310
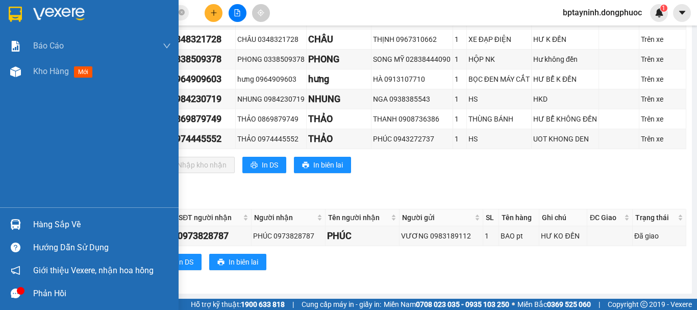
click at [4, 143] on div "Báo cáo Mẫu 1: Báo cáo dòng tiền theo nhân viên Mẫu 1: Báo cáo dòng tiền theo n…" at bounding box center [89, 120] width 179 height 174
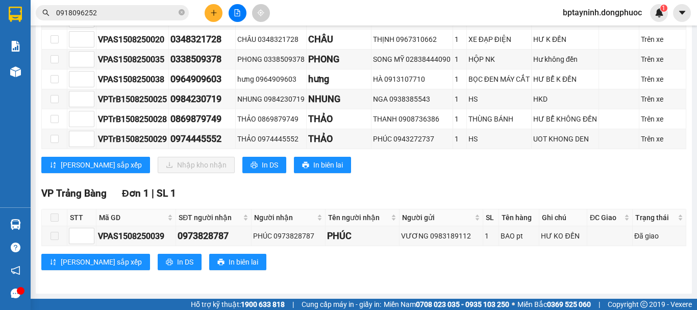
click at [359, 179] on div "VP [GEOGRAPHIC_DATA] 7 | SL 7 STT Mã GD SĐT người nhận Người nhận Tên người nhậ…" at bounding box center [363, 74] width 645 height 211
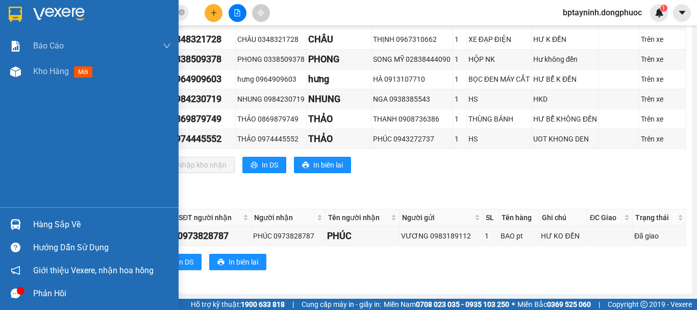
click at [0, 220] on div "Hàng sắp về" at bounding box center [89, 224] width 179 height 23
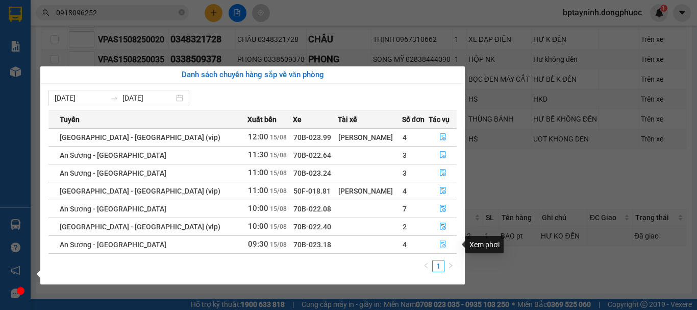
click at [444, 244] on button "button" at bounding box center [442, 244] width 27 height 16
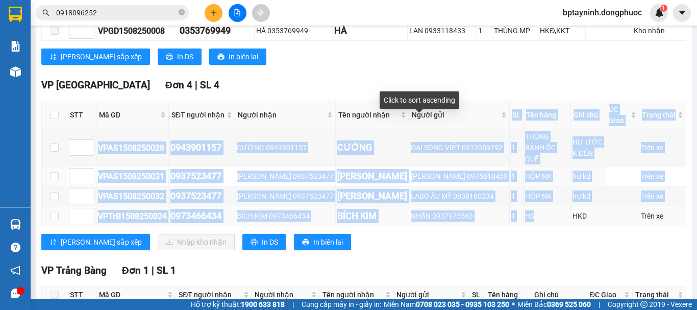
drag, startPoint x: 439, startPoint y: 135, endPoint x: 500, endPoint y: 214, distance: 99.7
click at [500, 214] on table "STT Mã GD SĐT người nhận Người nhận Tên người nhận Người gửi SL Tên hàng Ghi ch…" at bounding box center [364, 164] width 645 height 126
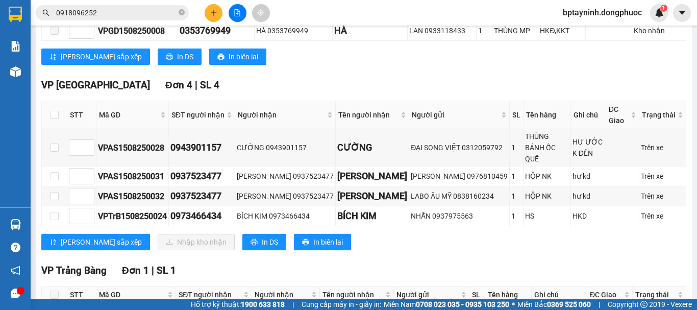
click at [481, 258] on div "TỔNG Đơn 7 | SL 7 Hòa Thành Đơn 2 | SL 2 STT Mã GD SĐT người nhận Người nhận Tê…" at bounding box center [363, 150] width 645 height 420
drag, startPoint x: 477, startPoint y: 151, endPoint x: 510, endPoint y: 145, distance: 33.1
click at [510, 145] on tr "VPAS1508250028 0943901157 CƯỜNG 0943901157 CƯỜNG ĐẠI SONG VIỆT 0312059792 1 THÙ…" at bounding box center [364, 147] width 645 height 37
click at [478, 231] on div "VP [GEOGRAPHIC_DATA] 4 | SL 4 STT Mã GD SĐT người nhận Người nhận Tên người nhậ…" at bounding box center [363, 168] width 645 height 180
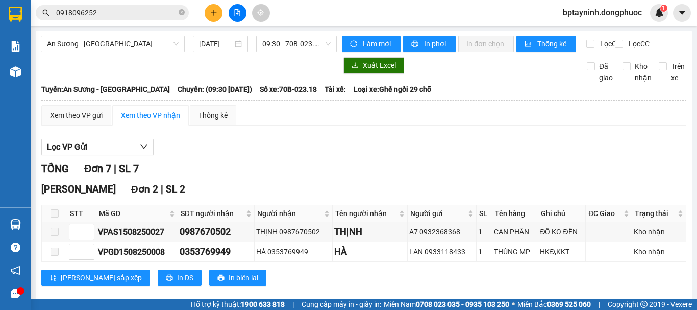
click at [116, 14] on input "0918096252" at bounding box center [116, 12] width 120 height 11
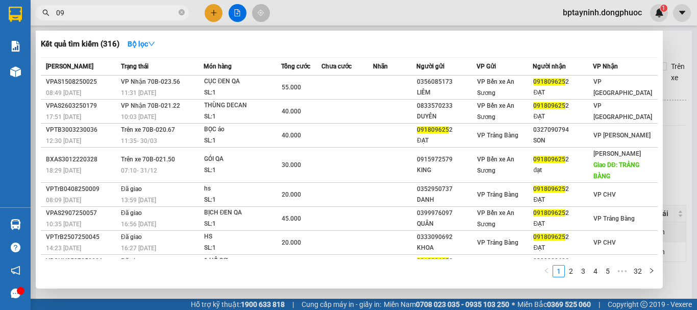
type input "0"
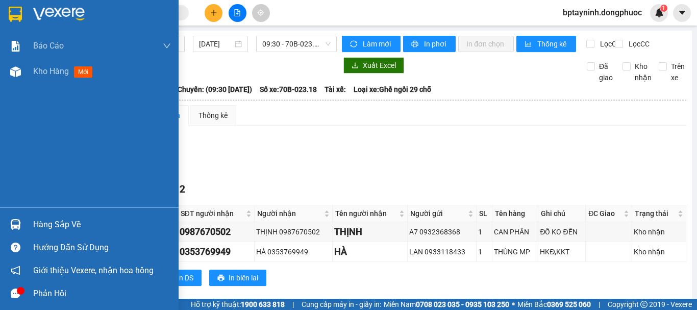
click at [25, 211] on div "Hàng sắp về Hướng dẫn sử dụng Giới thiệu Vexere, nhận hoa hồng Phản hồi" at bounding box center [89, 255] width 179 height 97
click at [75, 219] on div "Hàng sắp về" at bounding box center [102, 224] width 138 height 15
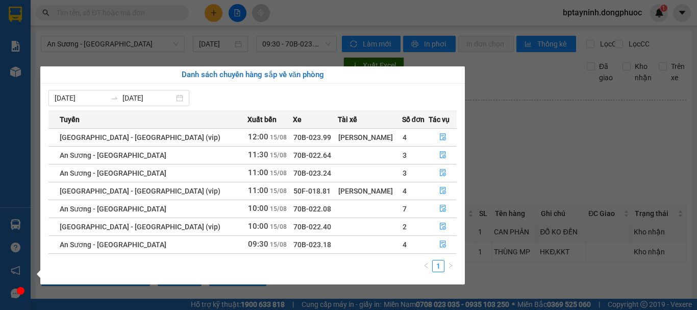
drag, startPoint x: 328, startPoint y: 135, endPoint x: 315, endPoint y: 137, distance: 12.4
click at [338, 136] on div "[PERSON_NAME]" at bounding box center [369, 137] width 63 height 11
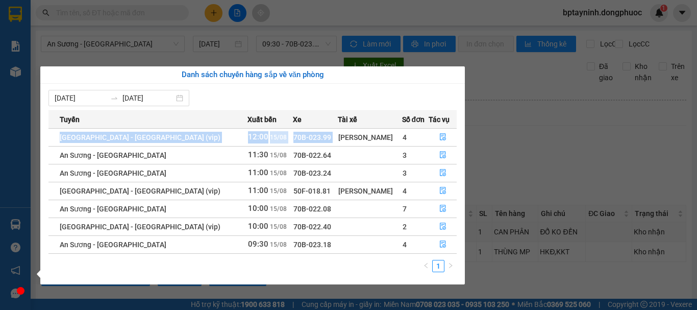
drag, startPoint x: 315, startPoint y: 137, endPoint x: 377, endPoint y: 254, distance: 131.7
click at [382, 255] on div "Tuyến Xuất bến Xe Tài xế Số đơn Tác vụ [GEOGRAPHIC_DATA] - [GEOGRAPHIC_DATA] (v…" at bounding box center [252, 194] width 408 height 168
click at [373, 252] on td at bounding box center [370, 244] width 64 height 18
click at [371, 248] on td at bounding box center [370, 244] width 64 height 18
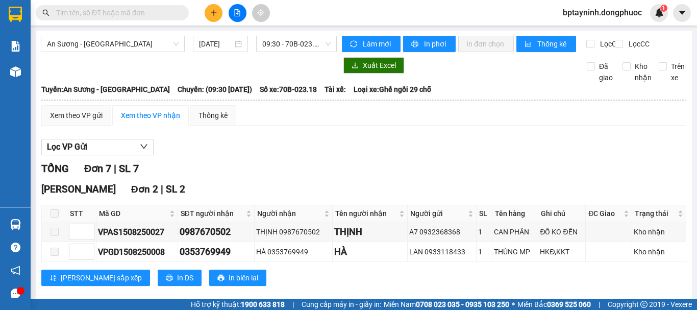
click at [547, 158] on section "Kết quả tìm kiếm ( 316 ) Bộ lọc Mã ĐH Trạng thái Món hàng Tổng cước Chưa cước N…" at bounding box center [348, 155] width 697 height 310
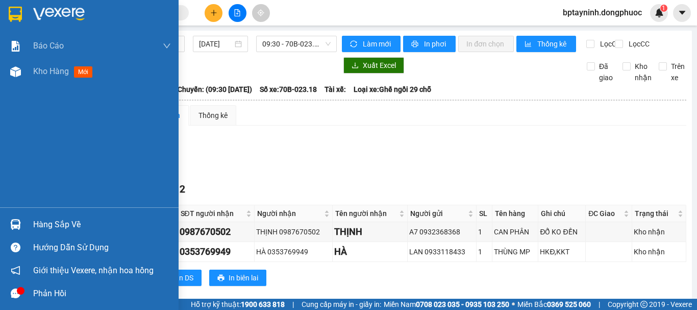
click at [14, 217] on div at bounding box center [16, 224] width 18 height 18
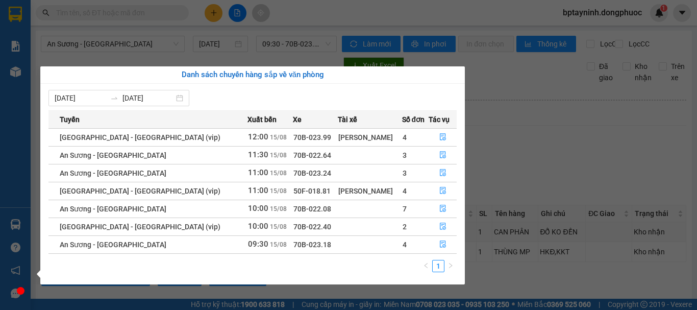
click at [482, 158] on section "Kết quả tìm kiếm ( 316 ) Bộ lọc Mã ĐH Trạng thái Món hàng Tổng cước Chưa cước N…" at bounding box center [348, 155] width 697 height 310
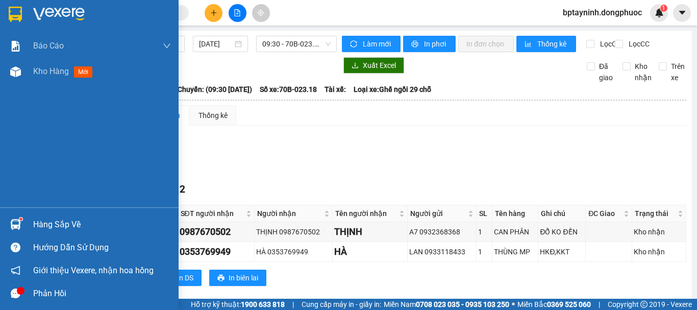
click at [21, 213] on div "Hàng sắp về" at bounding box center [89, 224] width 179 height 23
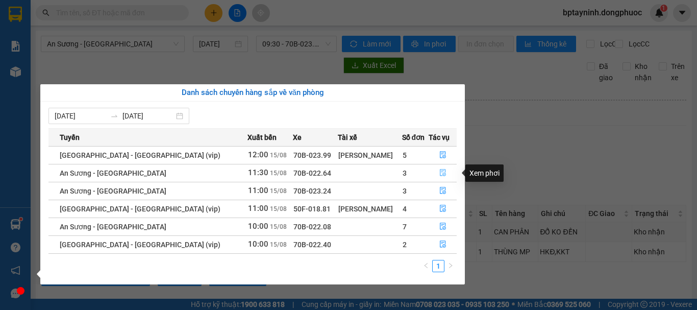
click at [441, 170] on icon "file-done" at bounding box center [443, 172] width 6 height 7
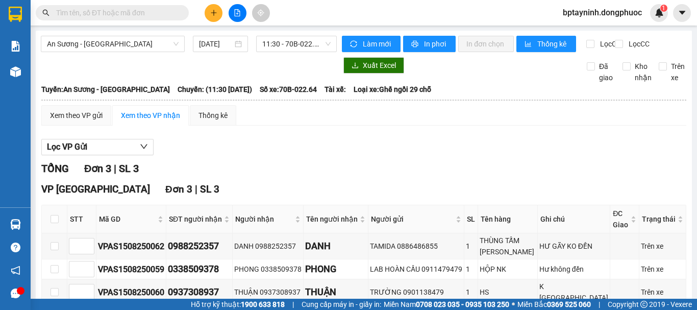
scroll to position [68, 0]
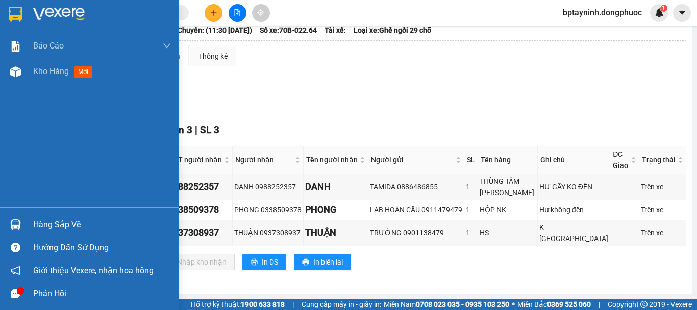
click at [21, 223] on div at bounding box center [16, 224] width 18 height 18
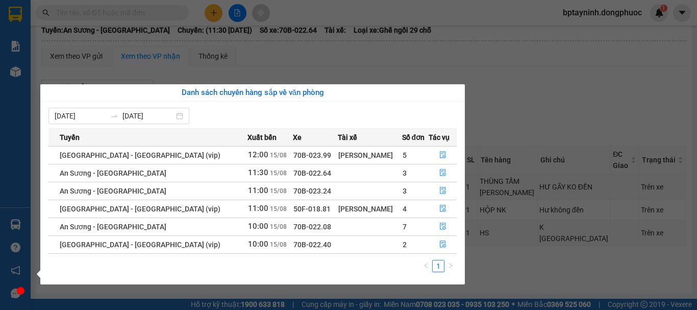
click at [298, 64] on section "Kết quả tìm kiếm ( 316 ) Bộ lọc Mã ĐH Trạng thái Món hàng Tổng cước Chưa cước N…" at bounding box center [348, 155] width 697 height 310
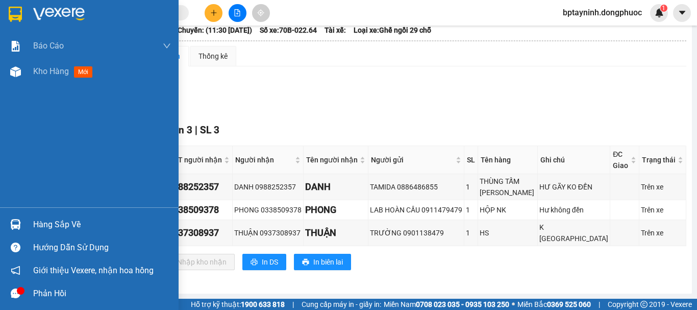
click at [14, 164] on div "Báo cáo Mẫu 1: Báo cáo dòng tiền theo nhân viên Mẫu 1: Báo cáo dòng tiền theo n…" at bounding box center [89, 120] width 179 height 174
click at [16, 157] on div "Báo cáo Mẫu 1: Báo cáo dòng tiền theo nhân viên Mẫu 1: Báo cáo dòng tiền theo n…" at bounding box center [89, 120] width 179 height 174
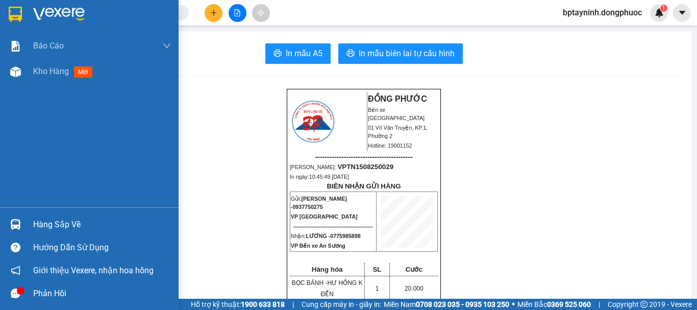
click at [9, 225] on div at bounding box center [16, 224] width 18 height 18
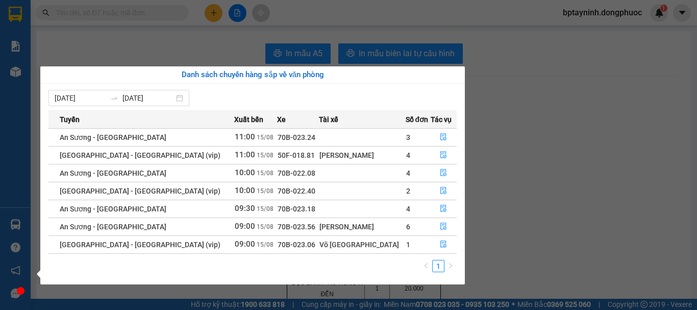
click at [555, 159] on section "Kết quả tìm kiếm ( 0 ) Bộ lọc No Data bptayninh.dongphuoc 1 Báo cáo Mẫu 1: Báo …" at bounding box center [348, 155] width 697 height 310
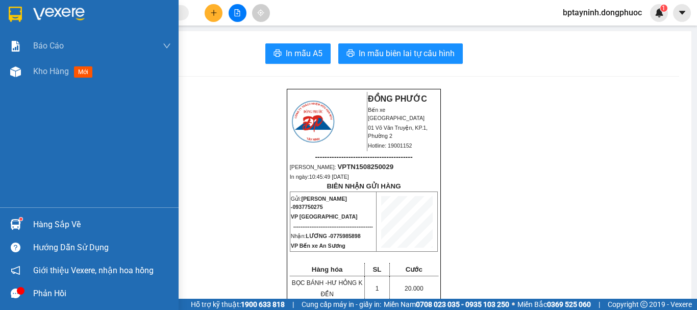
click at [21, 217] on div at bounding box center [16, 224] width 18 height 18
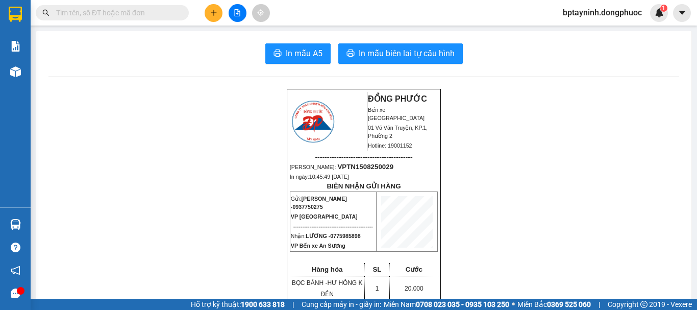
click at [515, 179] on section "Kết quả tìm kiếm ( 0 ) Bộ lọc No Data bptayninh.dongphuoc 1 Báo cáo Mẫu 1: Báo …" at bounding box center [348, 155] width 697 height 310
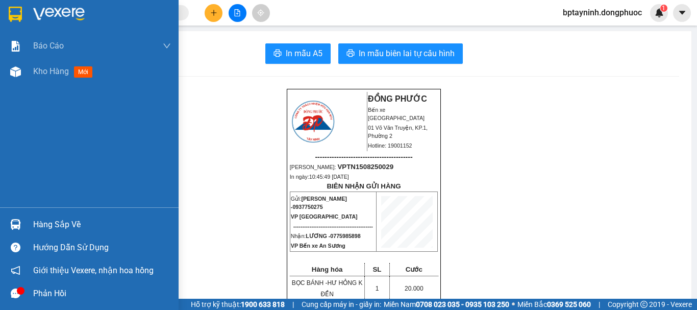
click at [13, 217] on div at bounding box center [16, 224] width 18 height 18
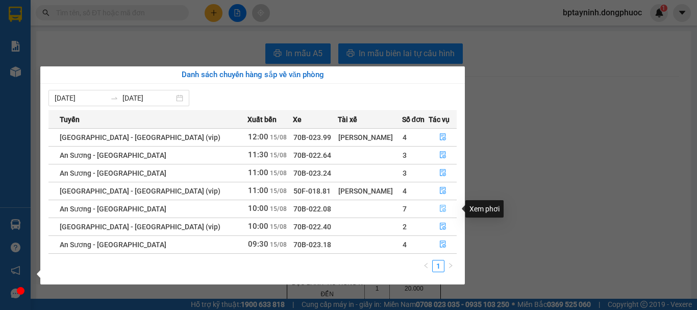
click at [439, 206] on icon "file-done" at bounding box center [442, 208] width 7 height 7
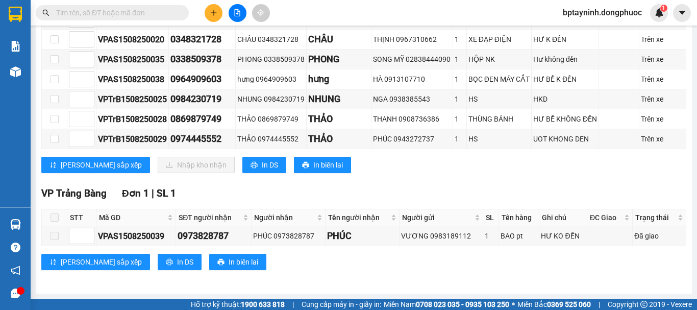
scroll to position [136, 0]
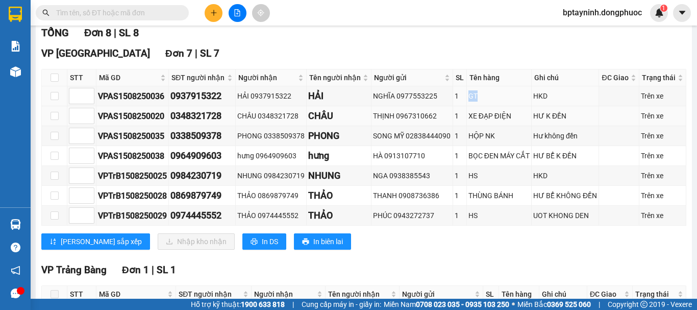
drag, startPoint x: 455, startPoint y: 100, endPoint x: 489, endPoint y: 115, distance: 37.9
click at [489, 115] on tbody "VPAS1508250036 0937915322 HẢI 0937915322 HẢI NGHĨA 0977553225 1 GT HKD Trên xe …" at bounding box center [364, 155] width 645 height 139
click at [493, 121] on div "XE ĐẠP ĐIỆN" at bounding box center [499, 115] width 61 height 11
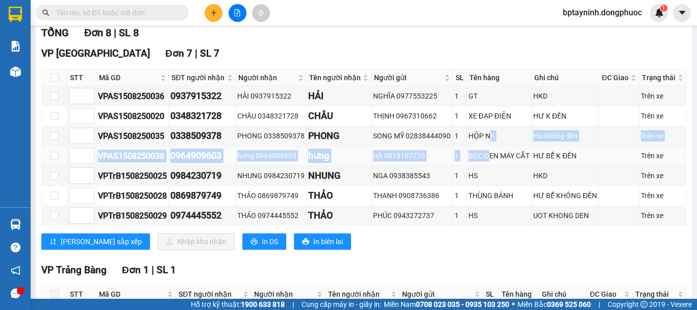
drag, startPoint x: 487, startPoint y: 144, endPoint x: 483, endPoint y: 170, distance: 26.3
click at [483, 170] on tbody "VPAS1508250036 0937915322 HẢI 0937915322 HẢI NGHĨA 0977553225 1 GT HKD Trên xe …" at bounding box center [364, 155] width 645 height 139
click at [483, 166] on td "BỌC ĐEN MÁY CẮT" at bounding box center [499, 156] width 65 height 20
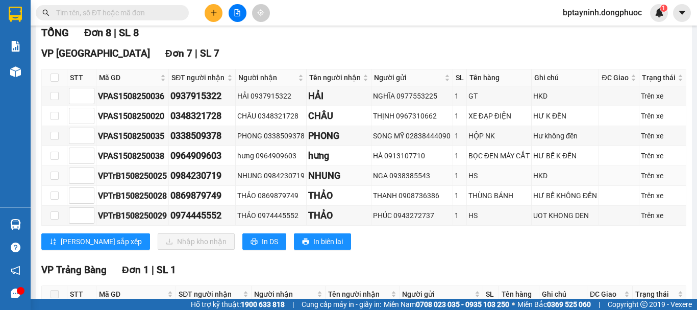
click at [473, 176] on td "HS" at bounding box center [499, 176] width 65 height 20
drag, startPoint x: 454, startPoint y: 158, endPoint x: 514, endPoint y: 161, distance: 60.8
click at [514, 161] on tr "VPAS1508250038 0964909603 hưng 0964909603 [GEOGRAPHIC_DATA] 1 BỌC ĐEN MÁY CẮT H…" at bounding box center [364, 156] width 645 height 20
click at [518, 181] on div "HS" at bounding box center [499, 175] width 61 height 11
drag, startPoint x: 462, startPoint y: 201, endPoint x: 497, endPoint y: 229, distance: 44.3
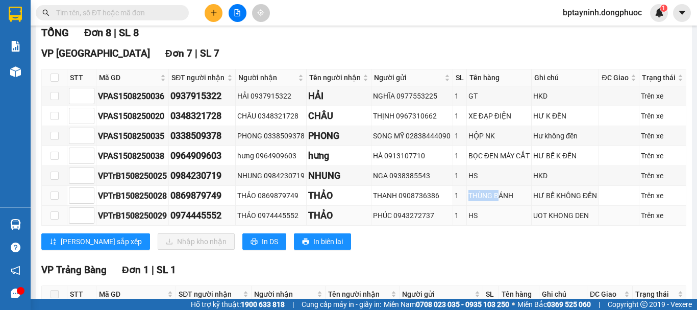
click at [496, 206] on td "THÙNG BÁNH" at bounding box center [499, 196] width 65 height 20
click at [496, 243] on div "[PERSON_NAME] sắp xếp Nhập kho nhận In DS In biên lai" at bounding box center [363, 241] width 645 height 16
click at [56, 82] on input "checkbox" at bounding box center [55, 77] width 8 height 8
checkbox input "true"
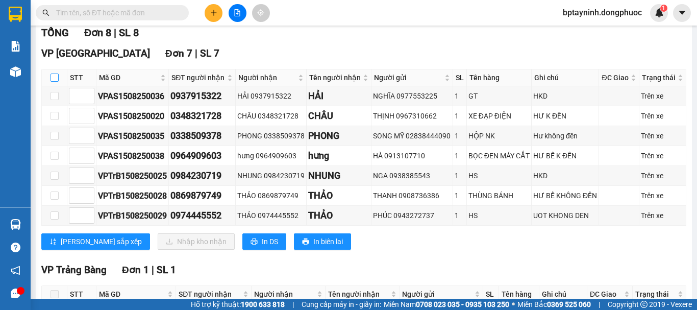
checkbox input "true"
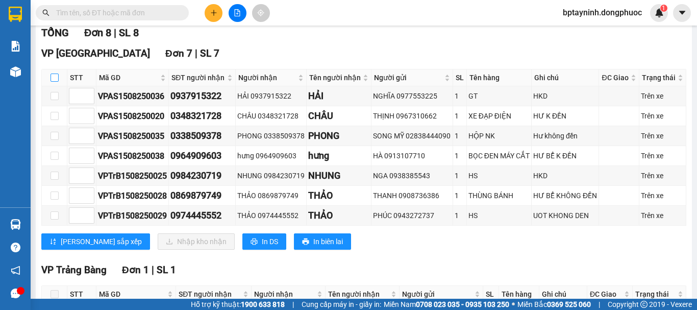
checkbox input "true"
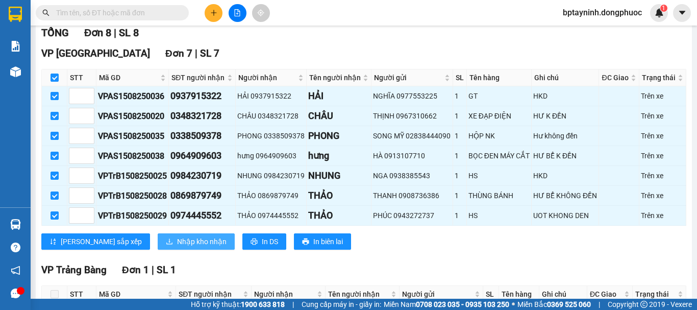
click at [166, 244] on icon "download" at bounding box center [169, 242] width 6 height 6
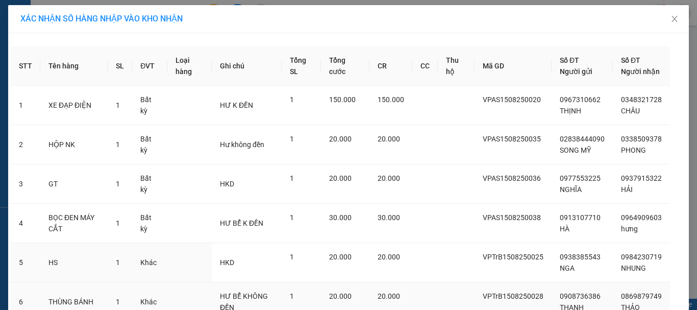
scroll to position [137, 0]
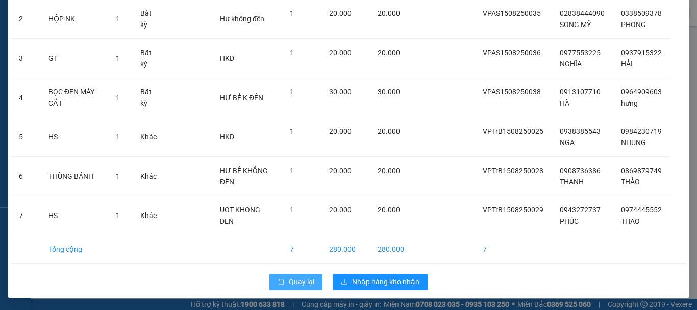
click at [289, 284] on span "Quay lại" at bounding box center [302, 281] width 26 height 11
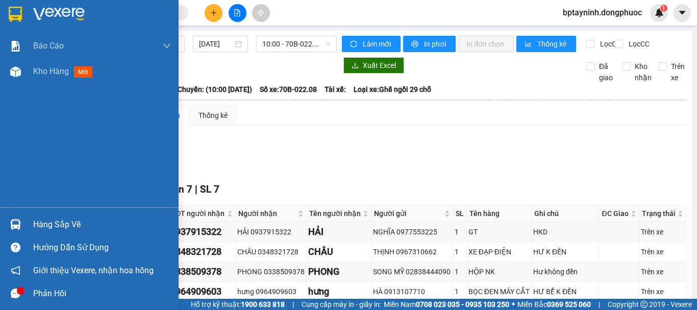
click at [3, 220] on div "Hàng sắp về" at bounding box center [89, 224] width 179 height 23
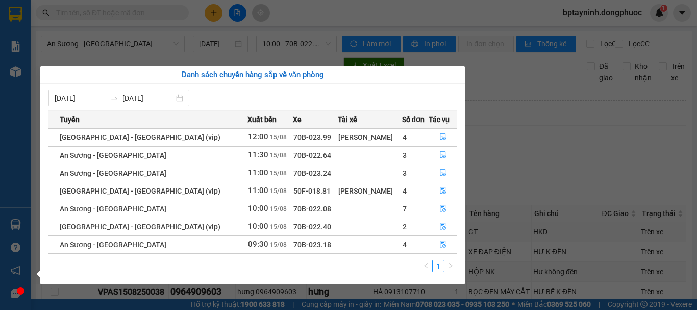
drag, startPoint x: 331, startPoint y: 250, endPoint x: 349, endPoint y: 243, distance: 18.6
click at [349, 243] on td at bounding box center [370, 244] width 64 height 18
drag, startPoint x: 343, startPoint y: 190, endPoint x: 354, endPoint y: 189, distance: 11.2
click at [354, 189] on div "[PERSON_NAME]" at bounding box center [369, 190] width 63 height 11
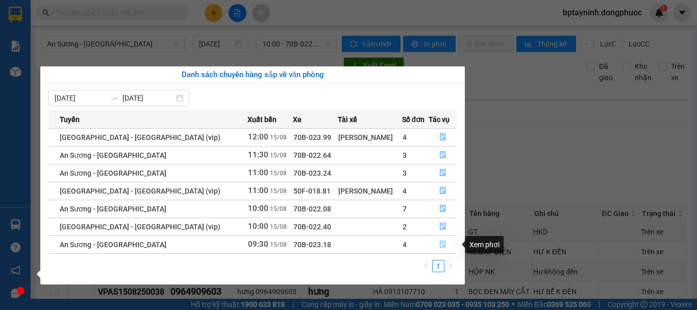
click at [434, 244] on button "button" at bounding box center [442, 244] width 27 height 16
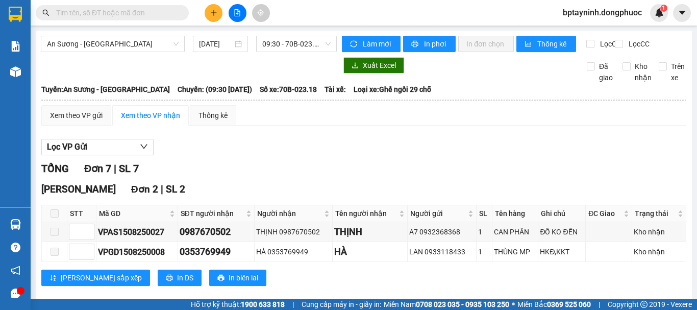
scroll to position [296, 0]
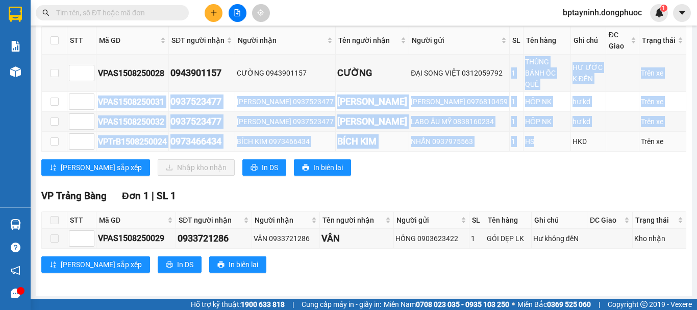
drag, startPoint x: 469, startPoint y: 70, endPoint x: 537, endPoint y: 147, distance: 102.7
click at [537, 147] on tbody "VPAS1508250028 0943901157 CƯỜNG 0943901157 CƯỜNG ĐẠI SONG VIỆT 0312059792 1 THÙ…" at bounding box center [364, 103] width 645 height 97
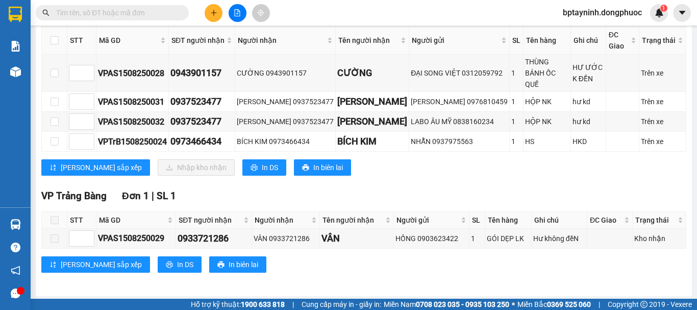
click at [506, 188] on div "VP Trảng Bàng Đơn 1 | SL 1" at bounding box center [363, 195] width 645 height 15
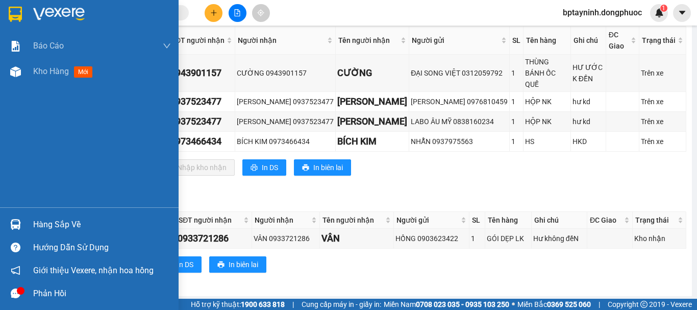
click at [15, 227] on img at bounding box center [15, 224] width 11 height 11
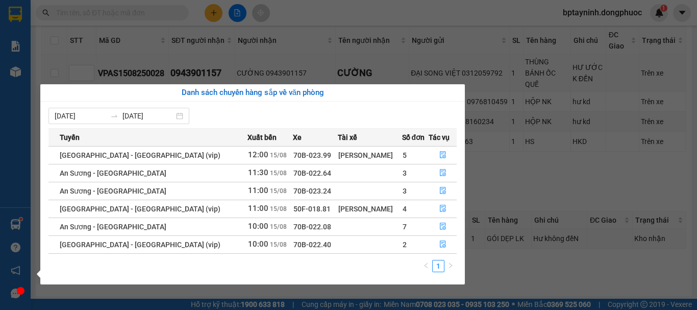
click at [122, 29] on section "Kết quả tìm kiếm ( 0 ) Bộ lọc No Data bptayninh.dongphuoc 1 Báo cáo Mẫu 1: Báo …" at bounding box center [348, 155] width 697 height 310
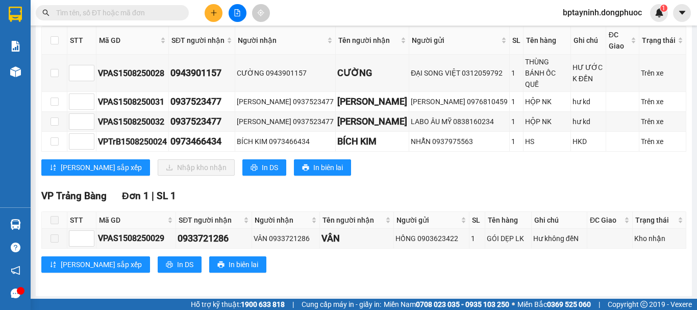
scroll to position [0, 0]
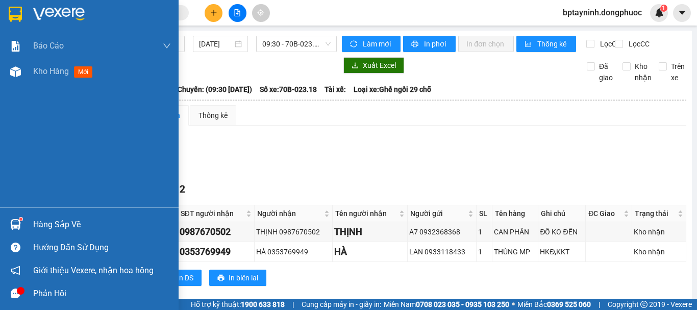
click at [11, 220] on img at bounding box center [15, 224] width 11 height 11
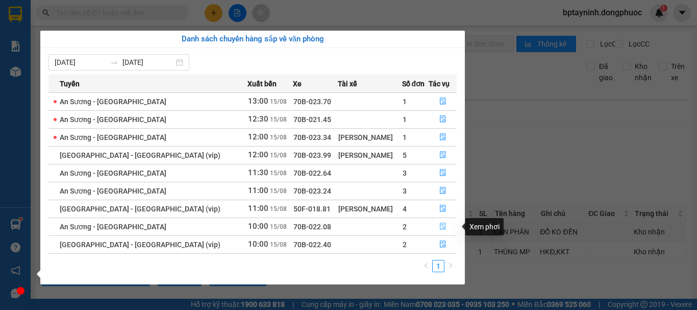
click at [441, 226] on icon "file-done" at bounding box center [442, 226] width 7 height 7
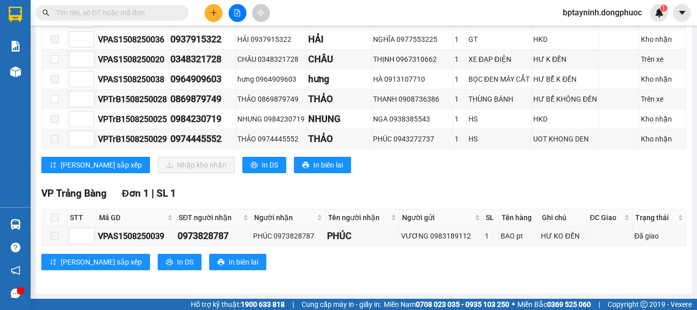
scroll to position [136, 0]
